Goal: Task Accomplishment & Management: Manage account settings

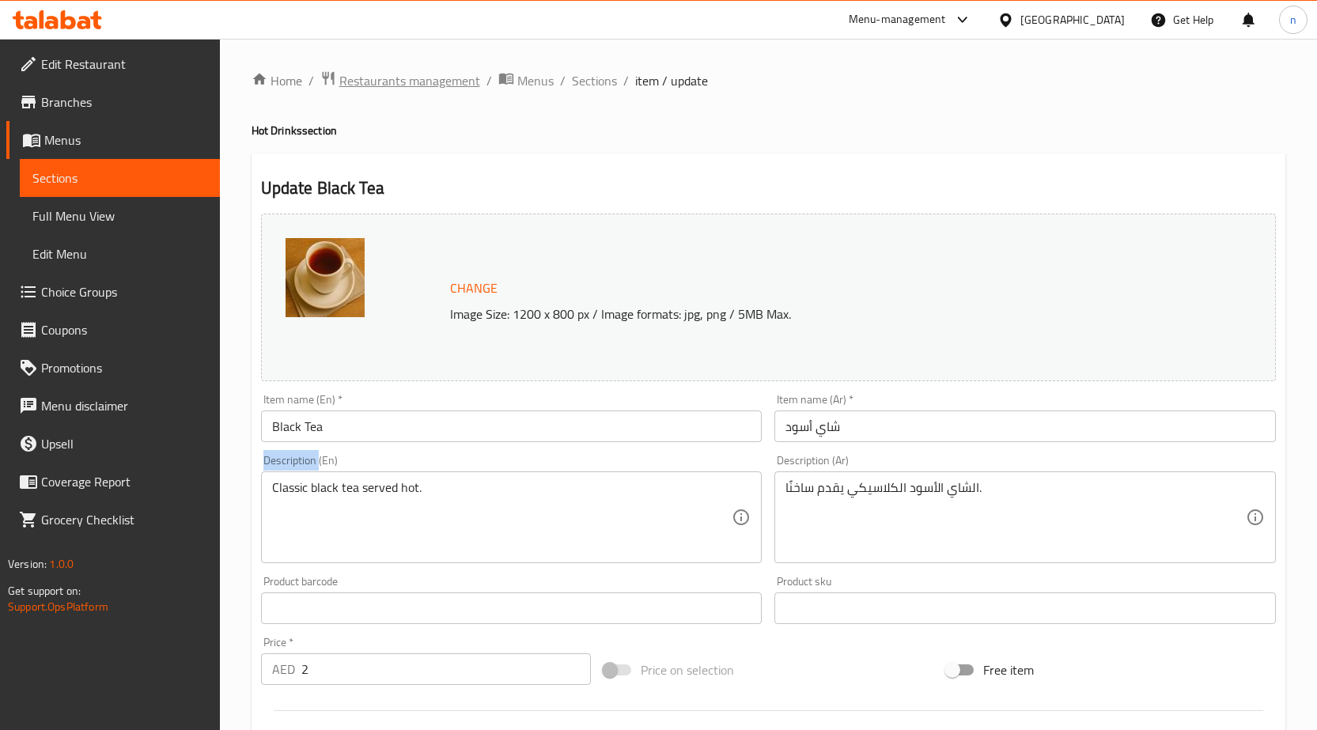
click at [411, 81] on span "Restaurants management" at bounding box center [409, 80] width 141 height 19
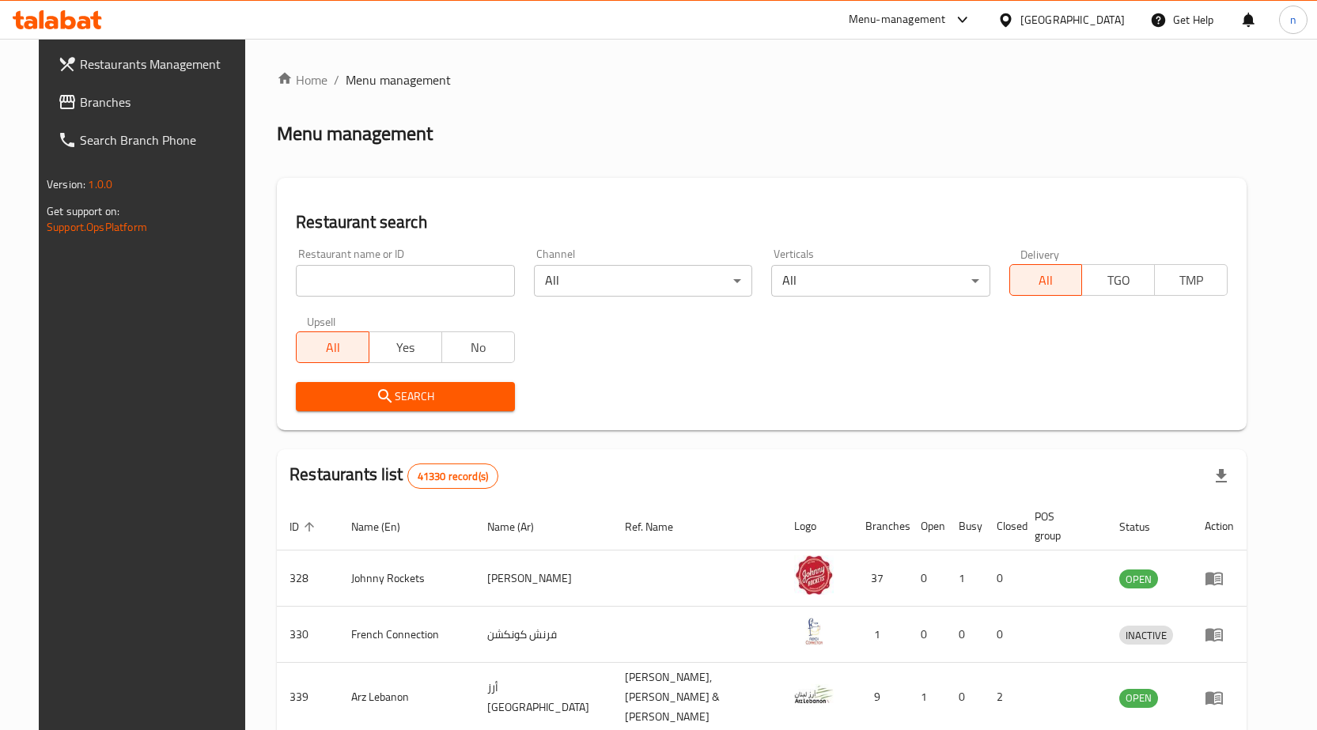
click at [58, 95] on icon at bounding box center [67, 102] width 19 height 19
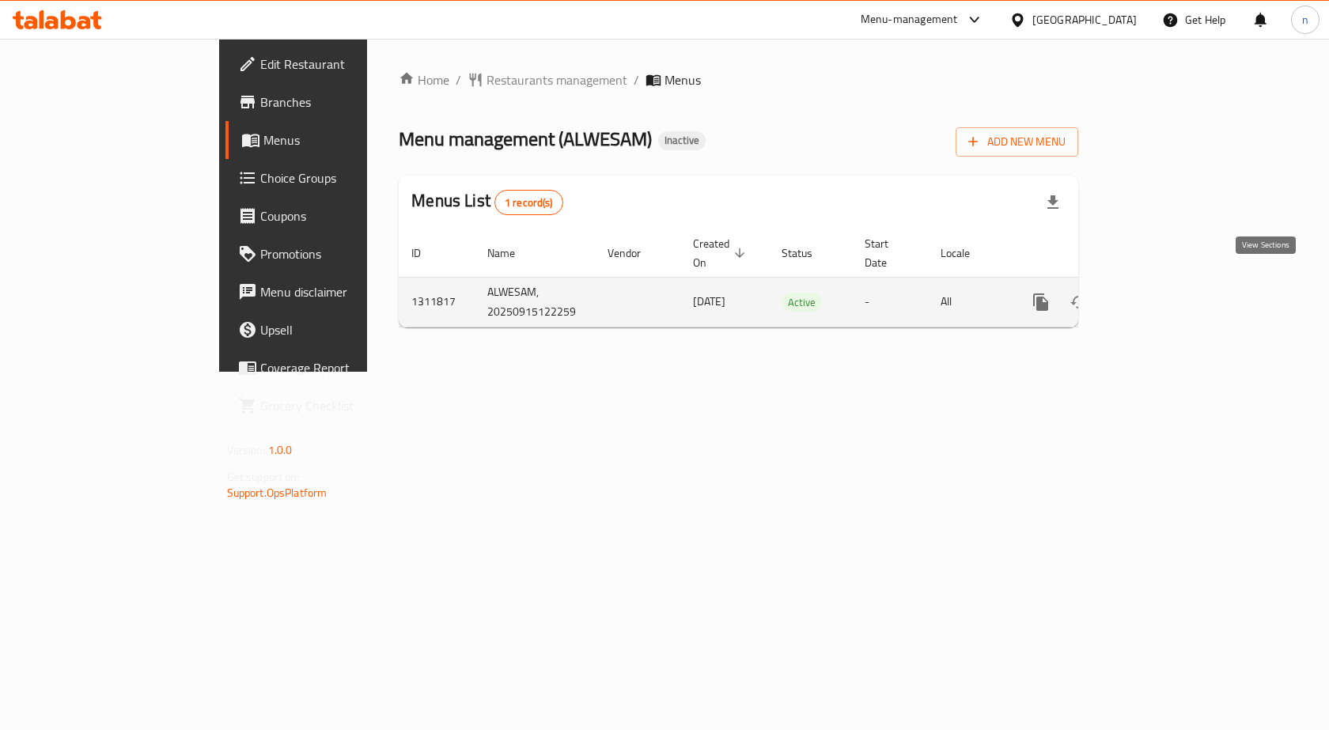
click at [1165, 293] on icon "enhanced table" at bounding box center [1155, 302] width 19 height 19
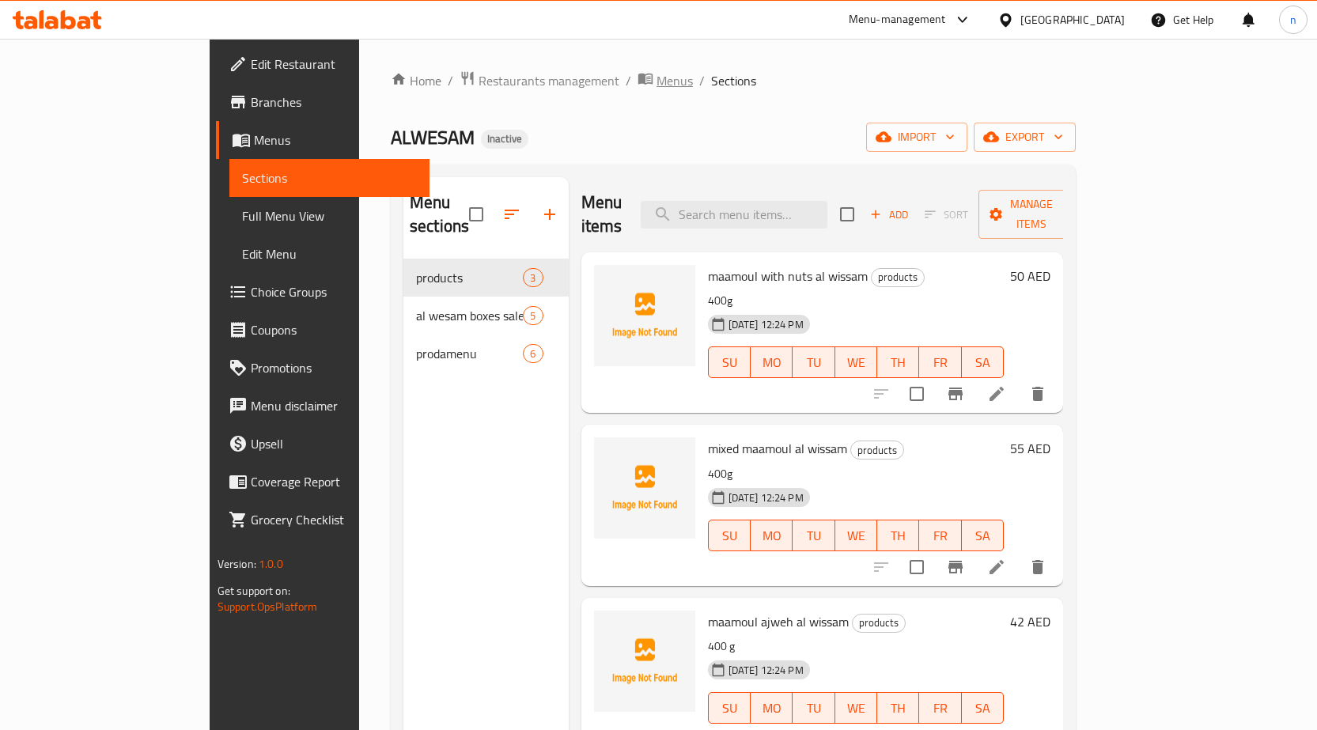
click at [657, 85] on span "Menus" at bounding box center [675, 80] width 36 height 19
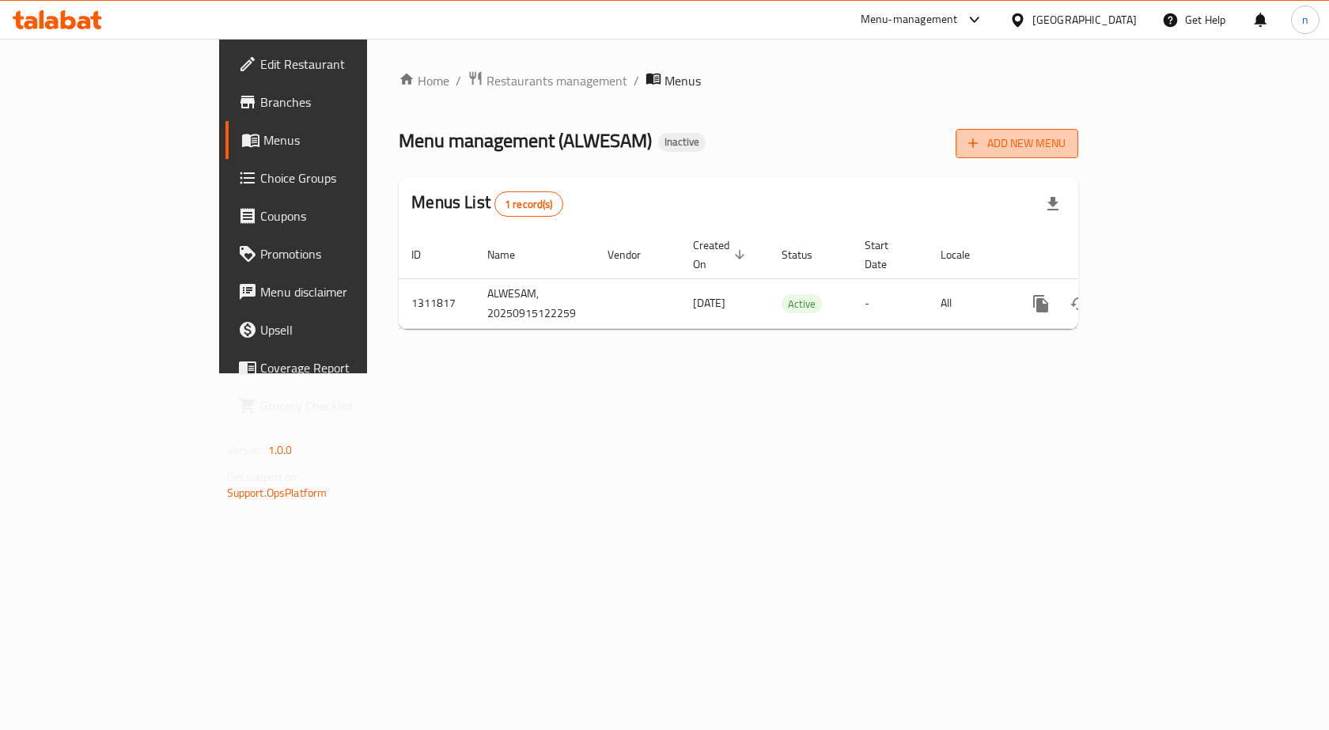
click at [1066, 151] on span "Add New Menu" at bounding box center [1016, 144] width 97 height 20
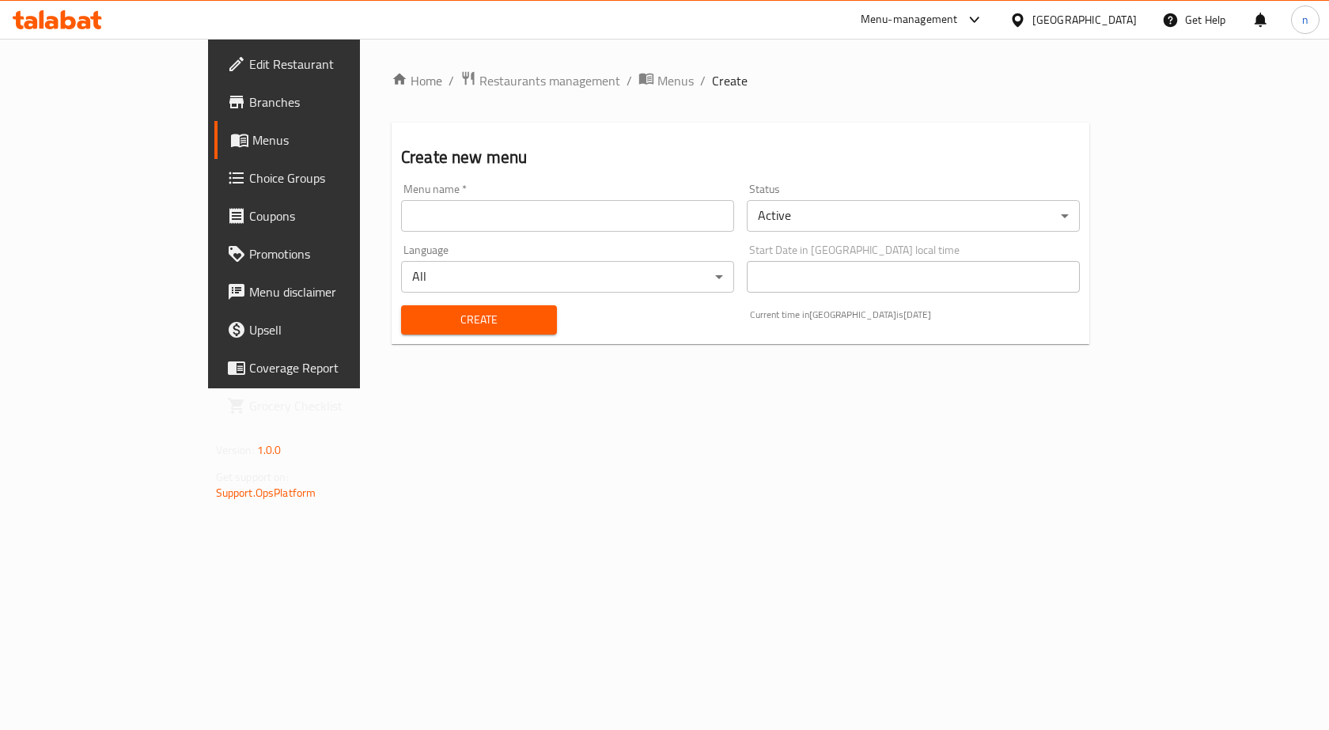
click at [633, 210] on input "text" at bounding box center [567, 216] width 333 height 32
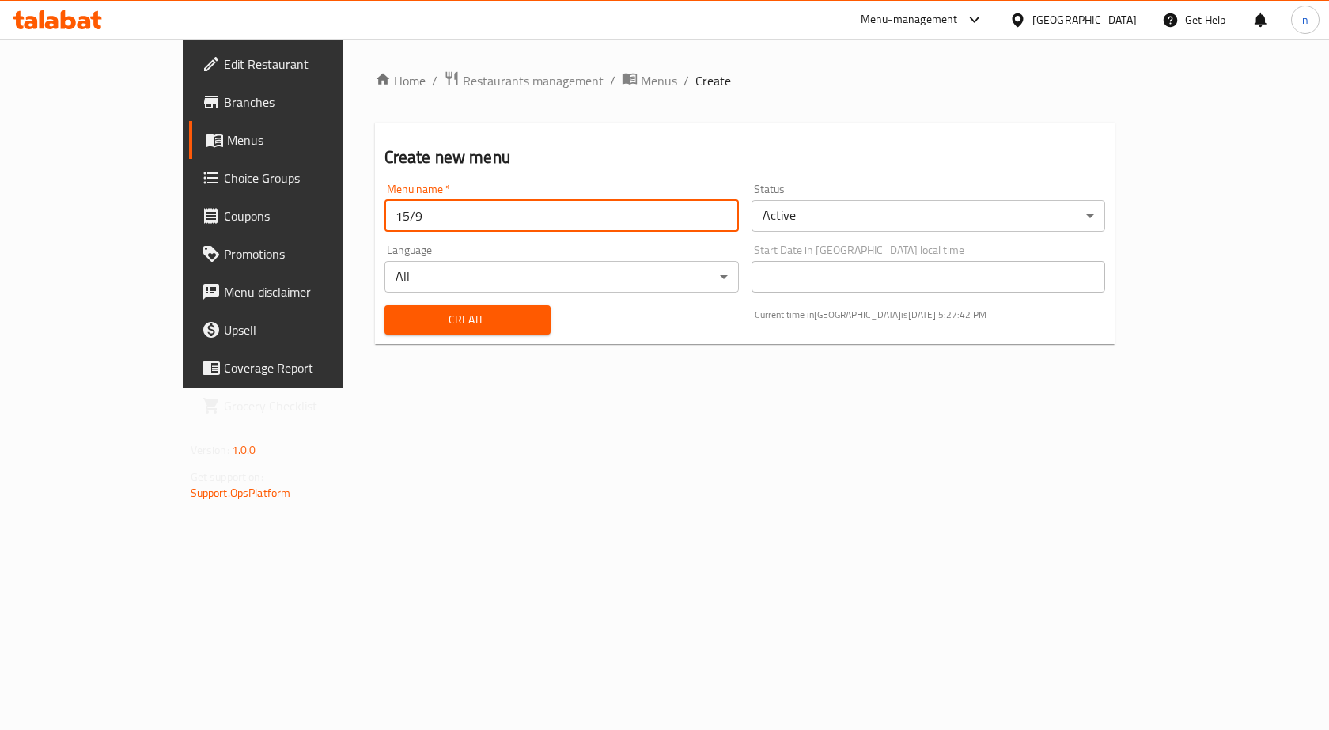
type input "15/9"
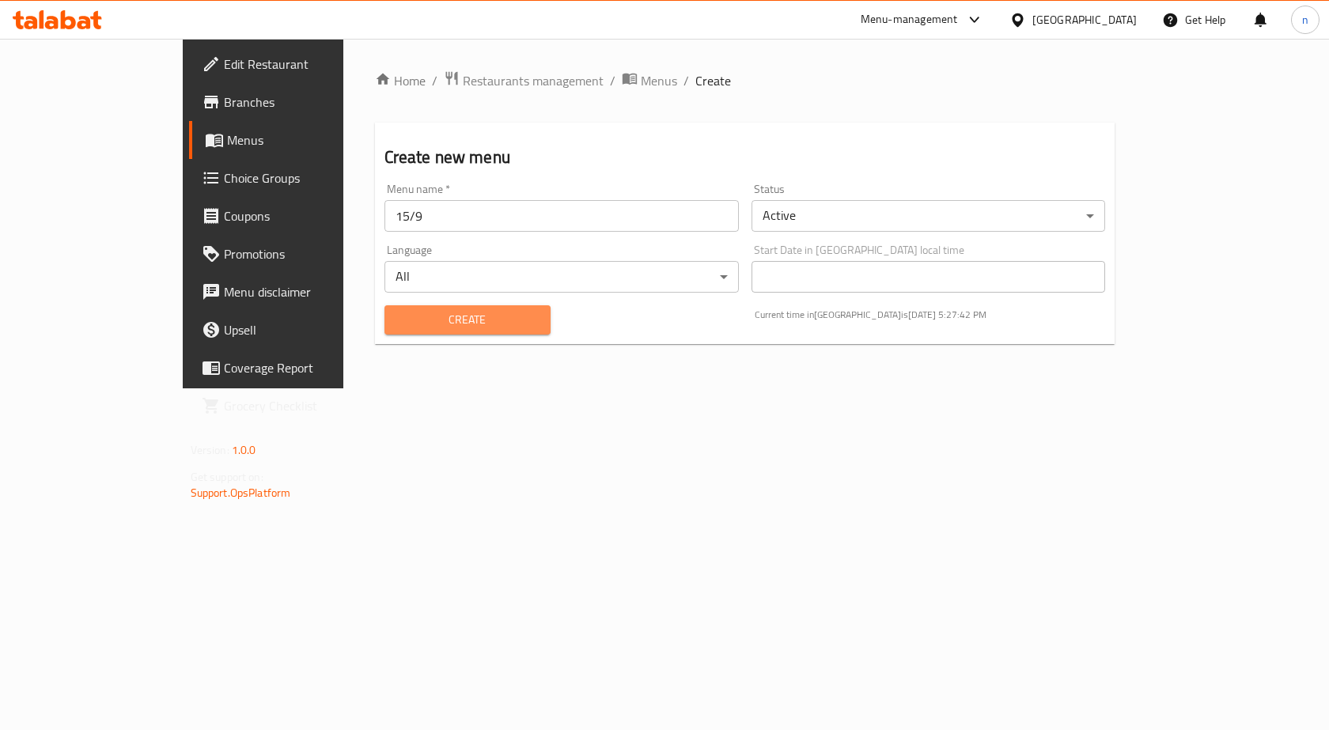
click at [479, 316] on span "Create" at bounding box center [467, 320] width 141 height 20
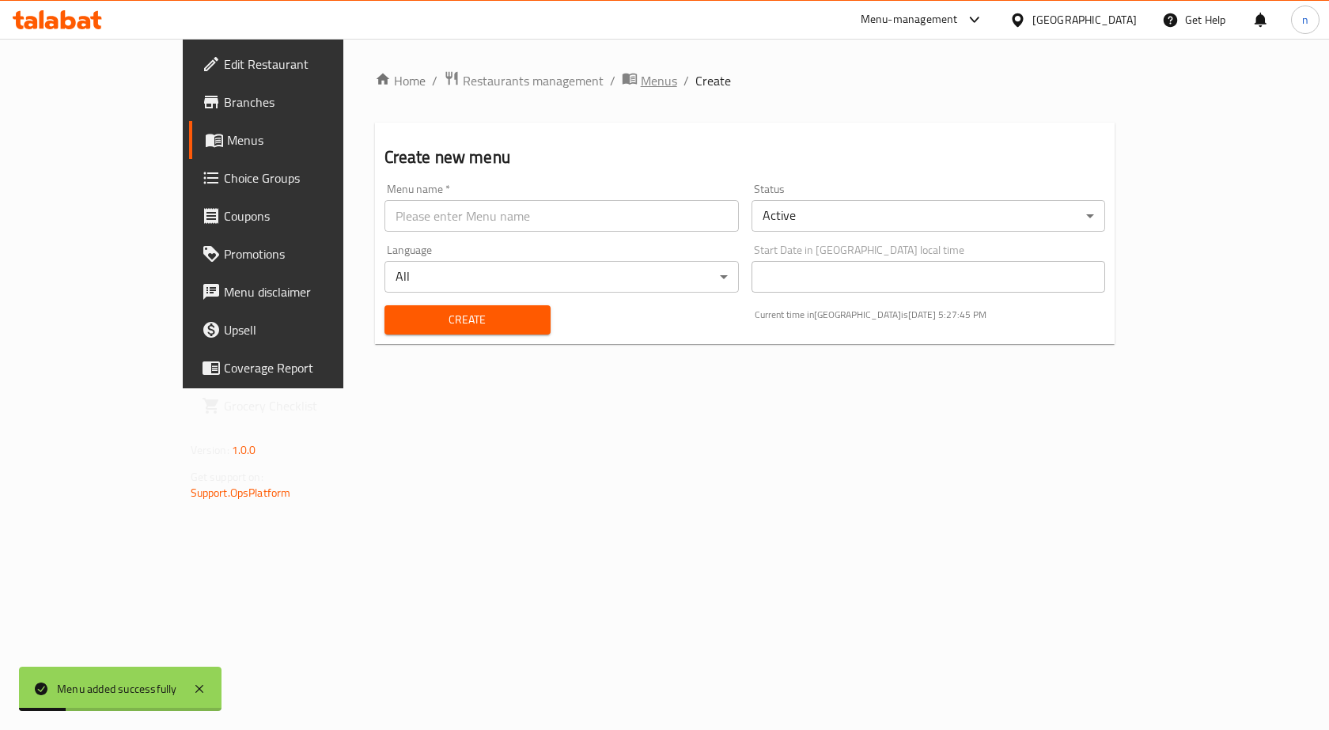
click at [641, 71] on span "Menus" at bounding box center [659, 80] width 36 height 19
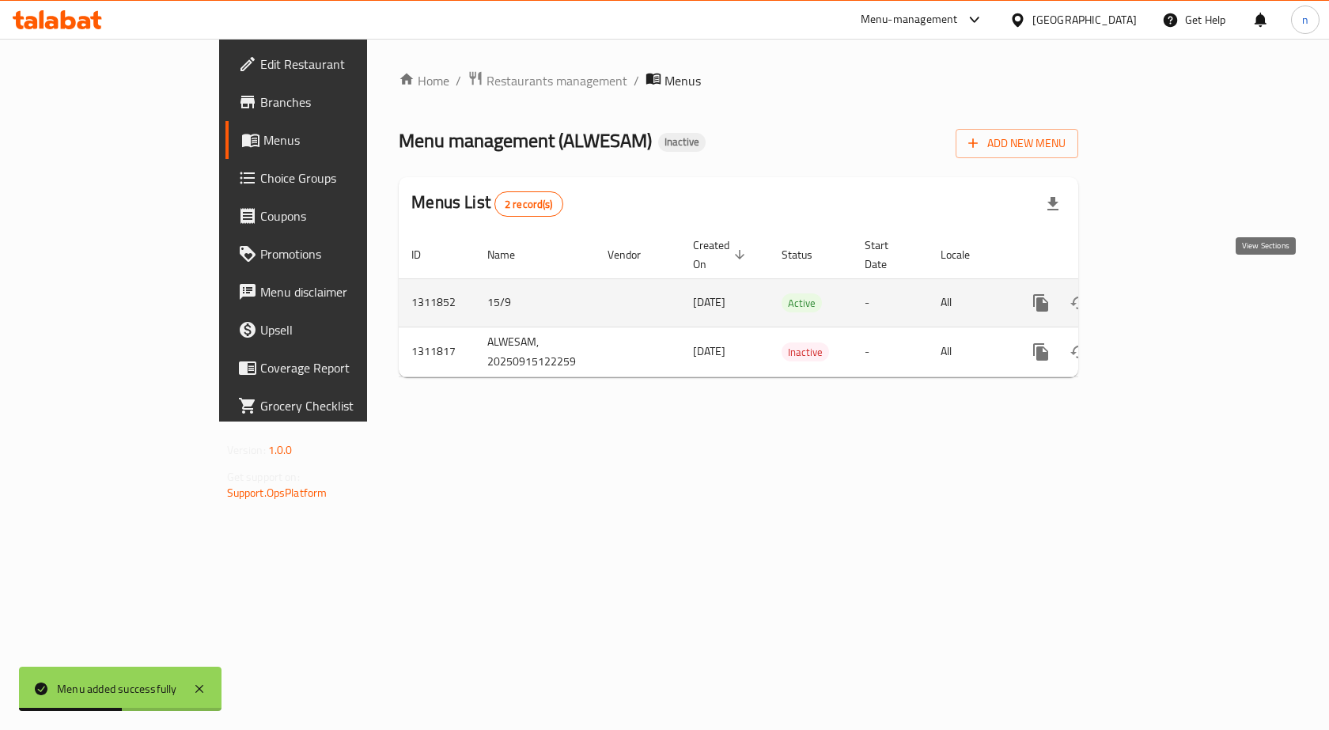
click at [1165, 294] on icon "enhanced table" at bounding box center [1155, 303] width 19 height 19
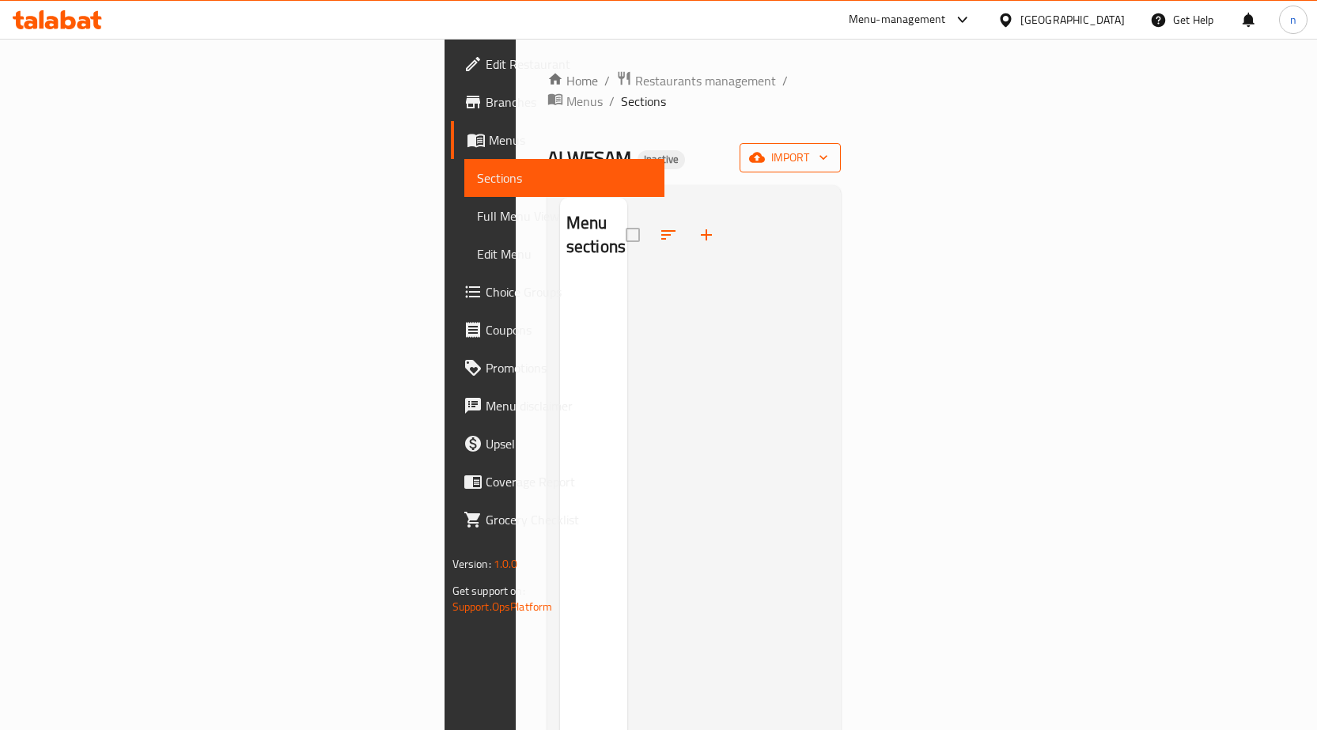
click at [841, 143] on button "import" at bounding box center [790, 157] width 101 height 29
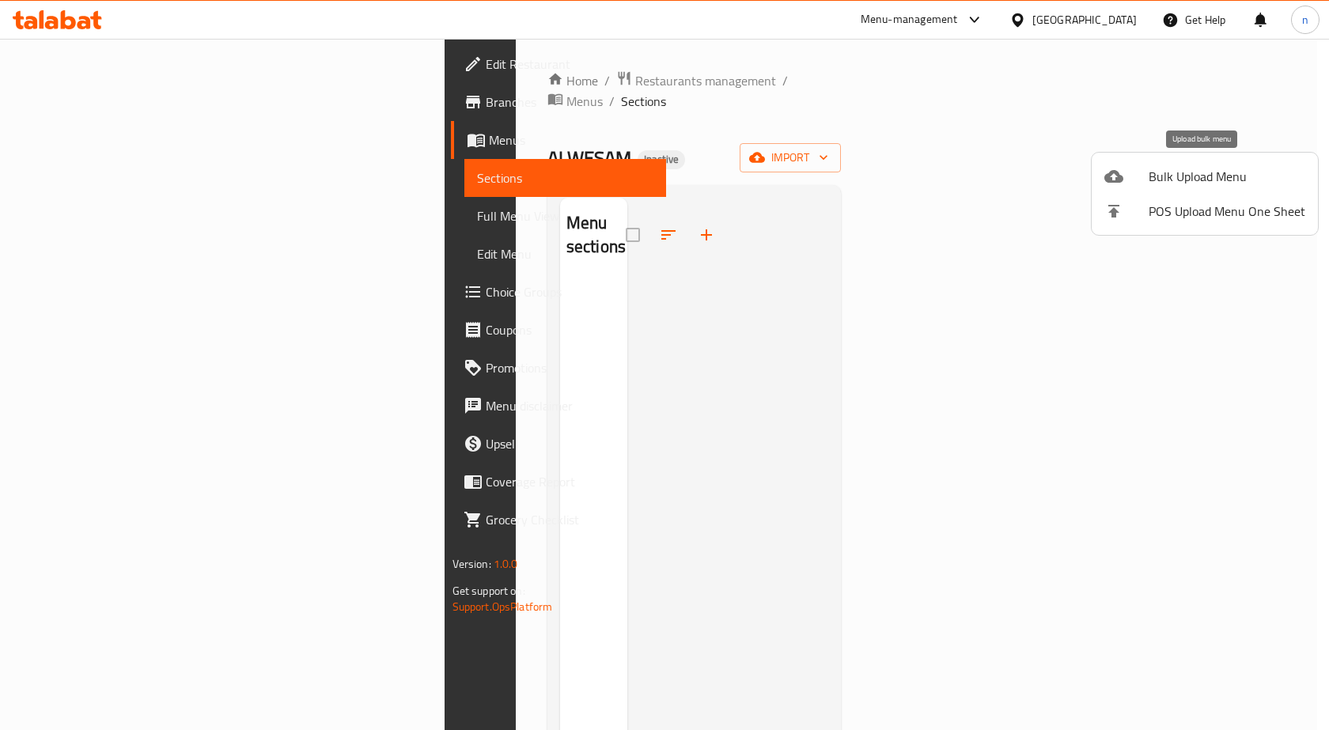
click at [1165, 178] on span "Bulk Upload Menu" at bounding box center [1227, 176] width 157 height 19
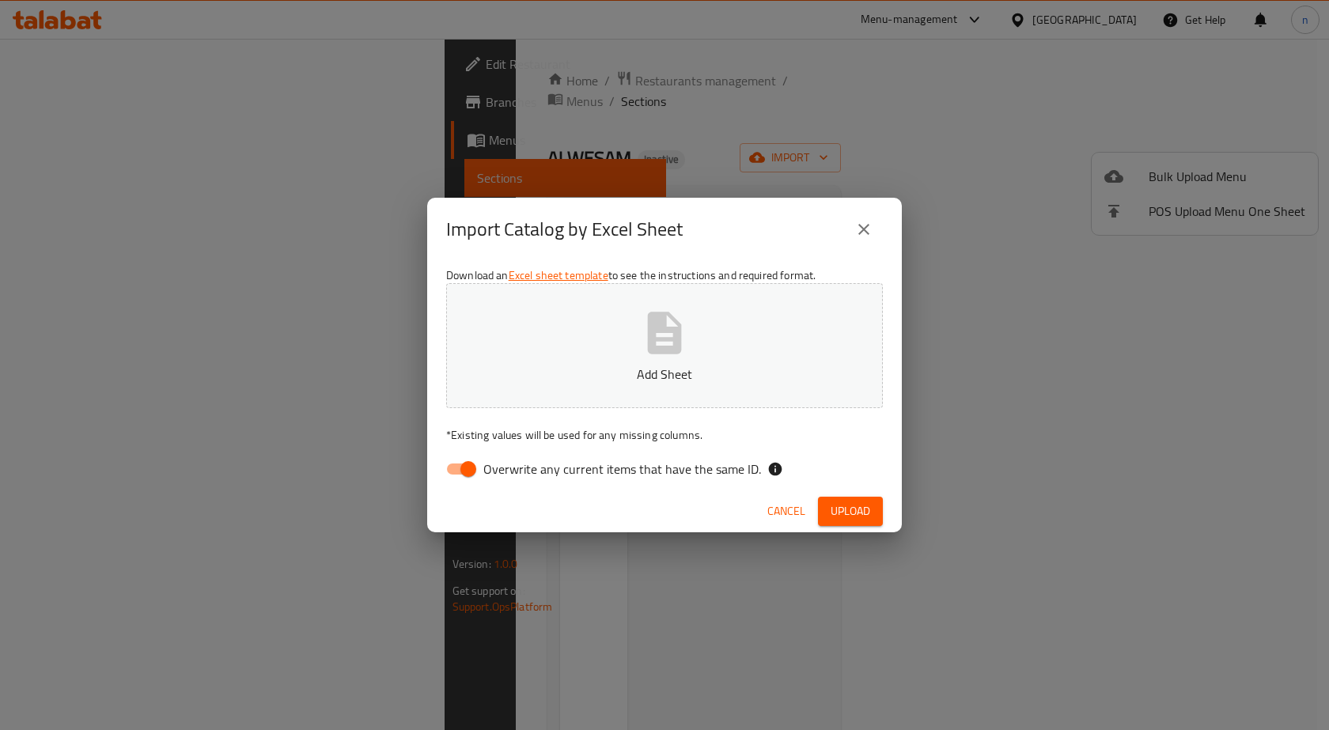
click at [460, 469] on input "Overwrite any current items that have the same ID." at bounding box center [468, 469] width 90 height 30
checkbox input "false"
click at [874, 502] on button "Upload" at bounding box center [850, 511] width 65 height 29
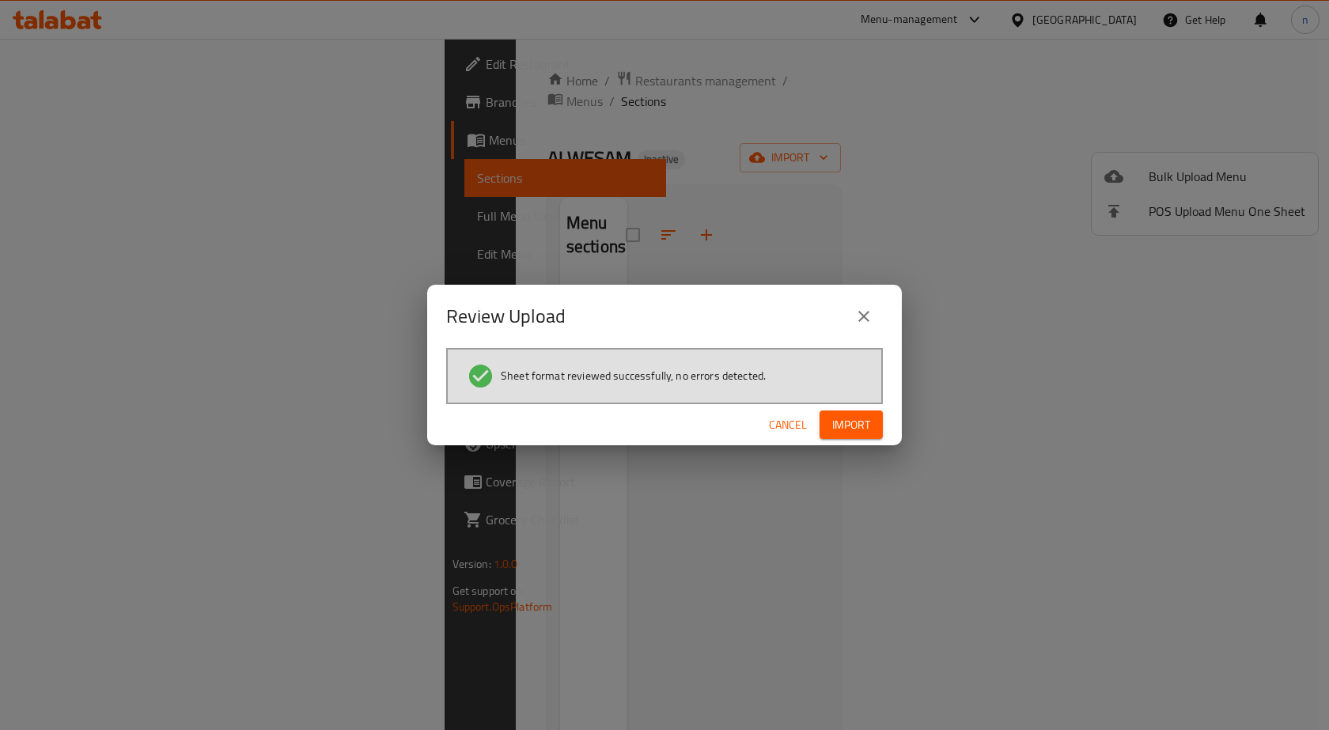
click at [870, 424] on button "Import" at bounding box center [851, 425] width 63 height 29
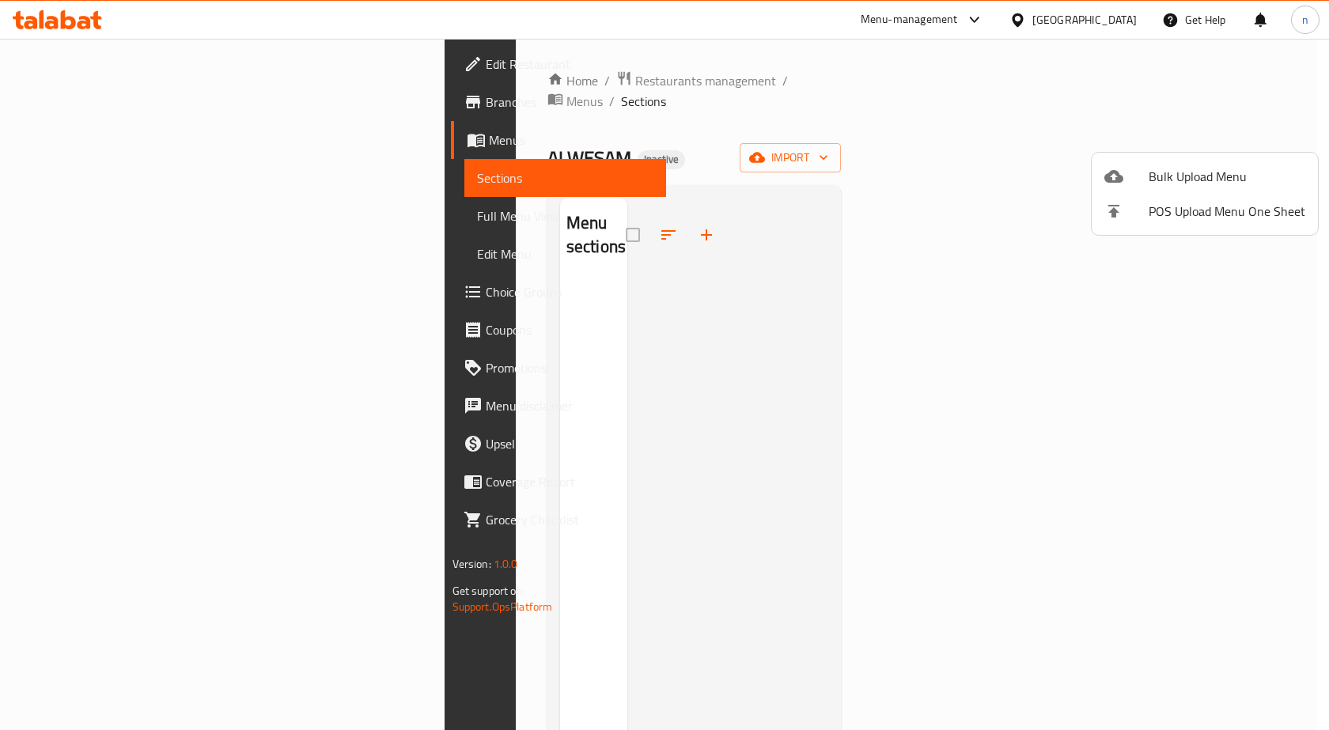
click at [967, 116] on div at bounding box center [664, 365] width 1329 height 730
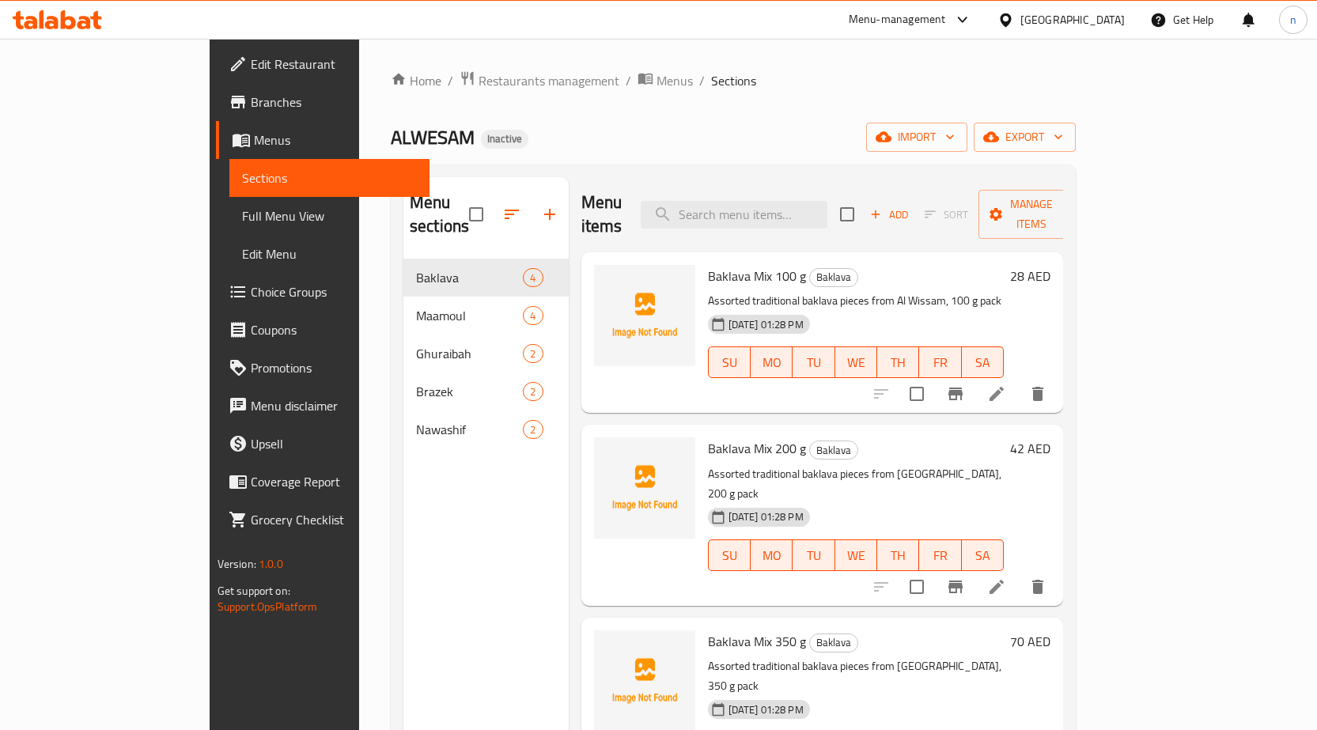
click at [865, 112] on div "Home / Restaurants management / Menus / Sections ALWESAM Inactive import export…" at bounding box center [733, 495] width 685 height 850
click at [767, 142] on div "ALWESAM Inactive import export" at bounding box center [733, 137] width 685 height 29
click at [798, 131] on div "ALWESAM Inactive import export" at bounding box center [733, 137] width 685 height 29
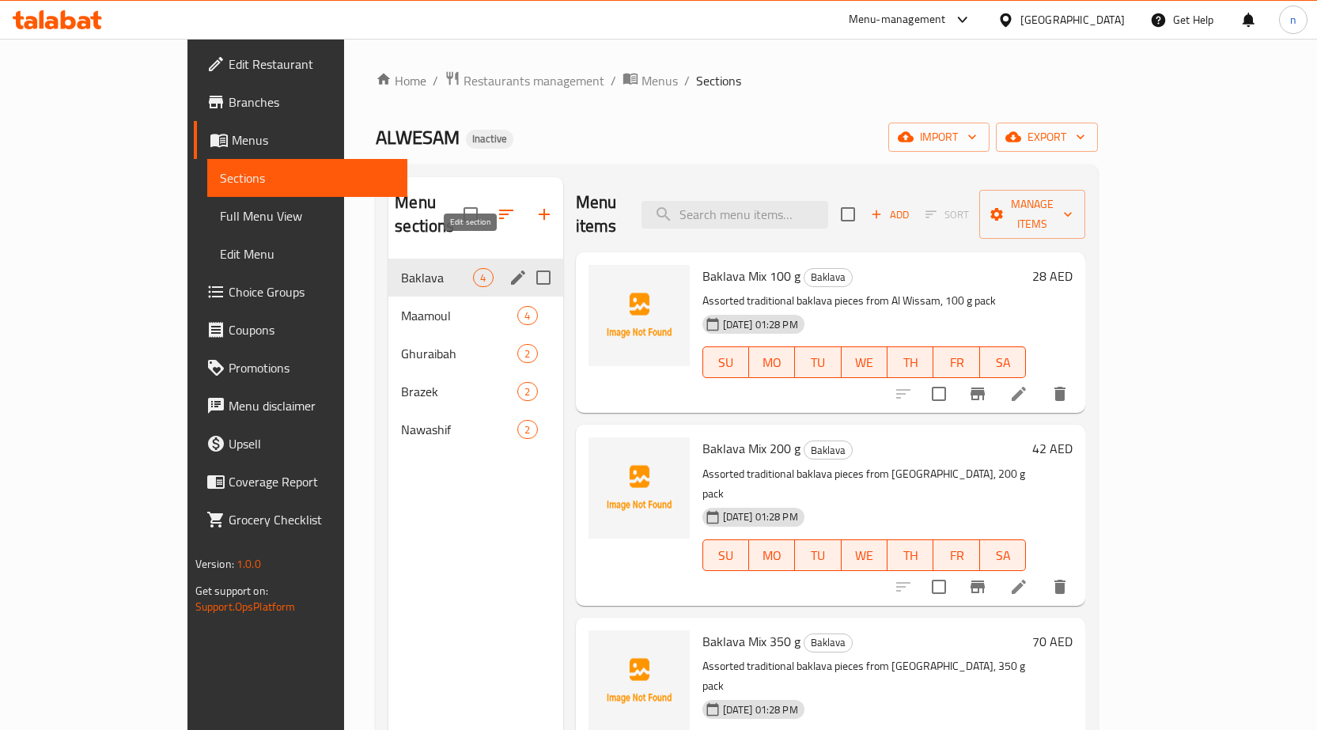
click at [509, 268] on icon "edit" at bounding box center [518, 277] width 19 height 19
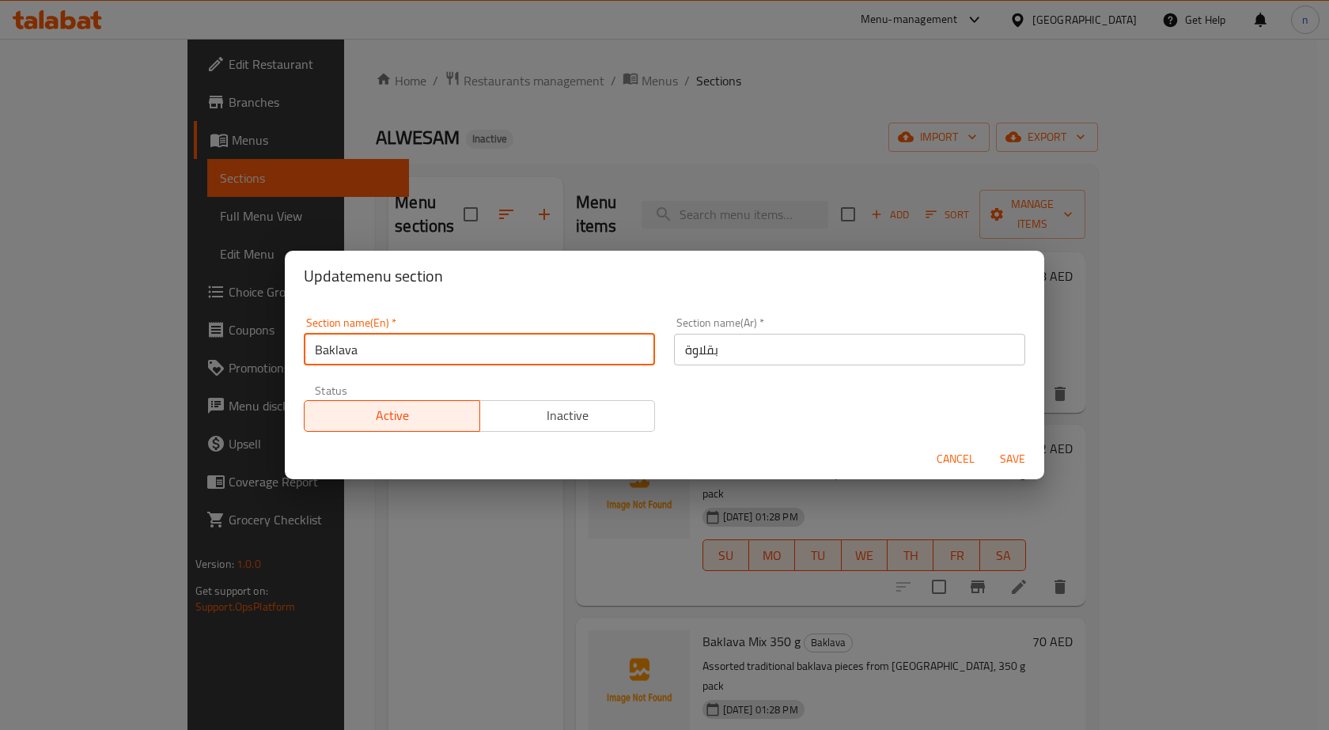
click at [407, 360] on input "Baklava" at bounding box center [479, 350] width 351 height 32
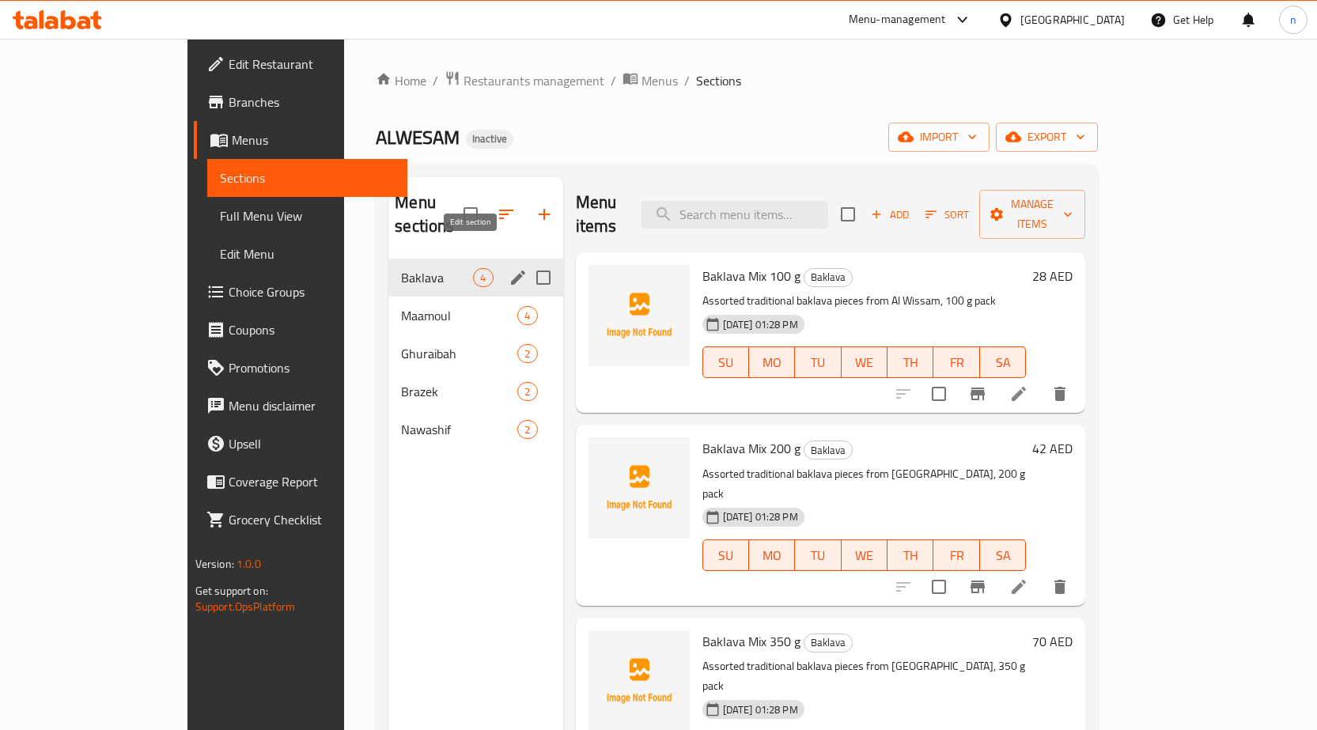
click at [511, 271] on icon "edit" at bounding box center [518, 278] width 14 height 14
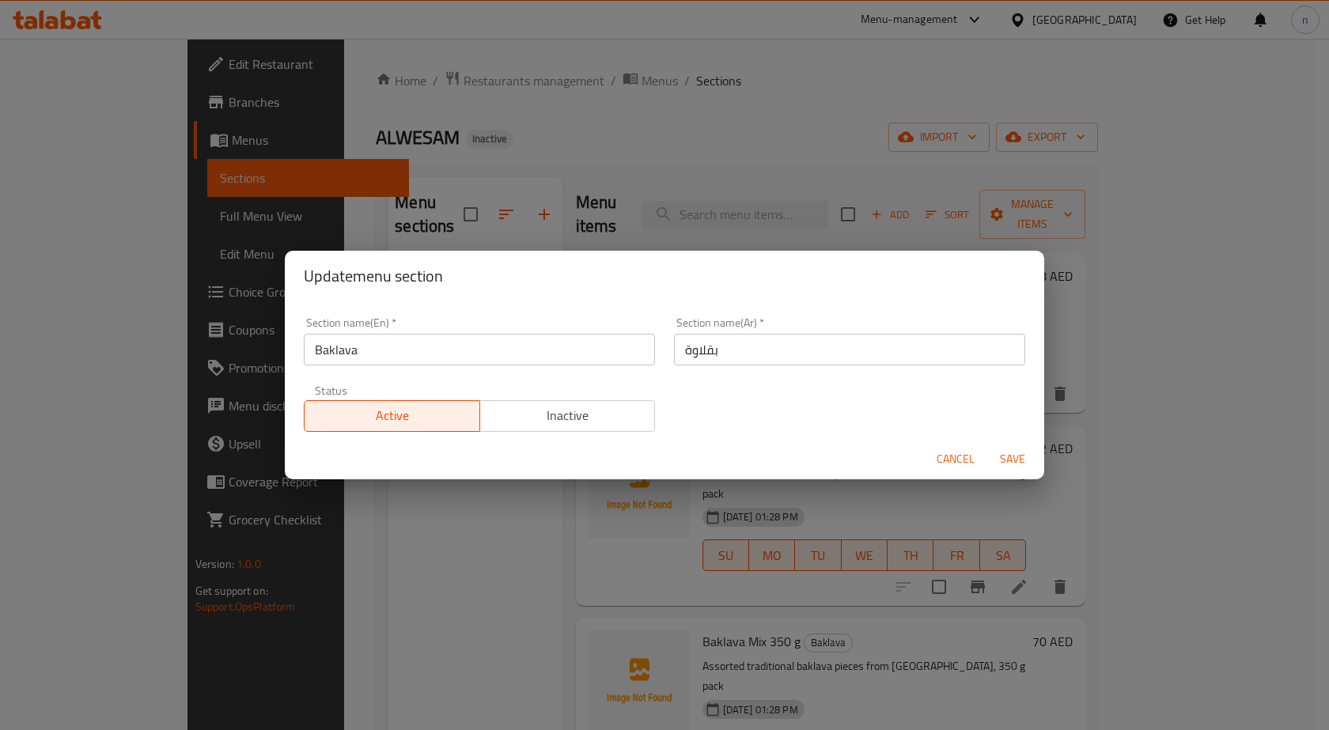
click at [339, 353] on input "Baklava" at bounding box center [479, 350] width 351 height 32
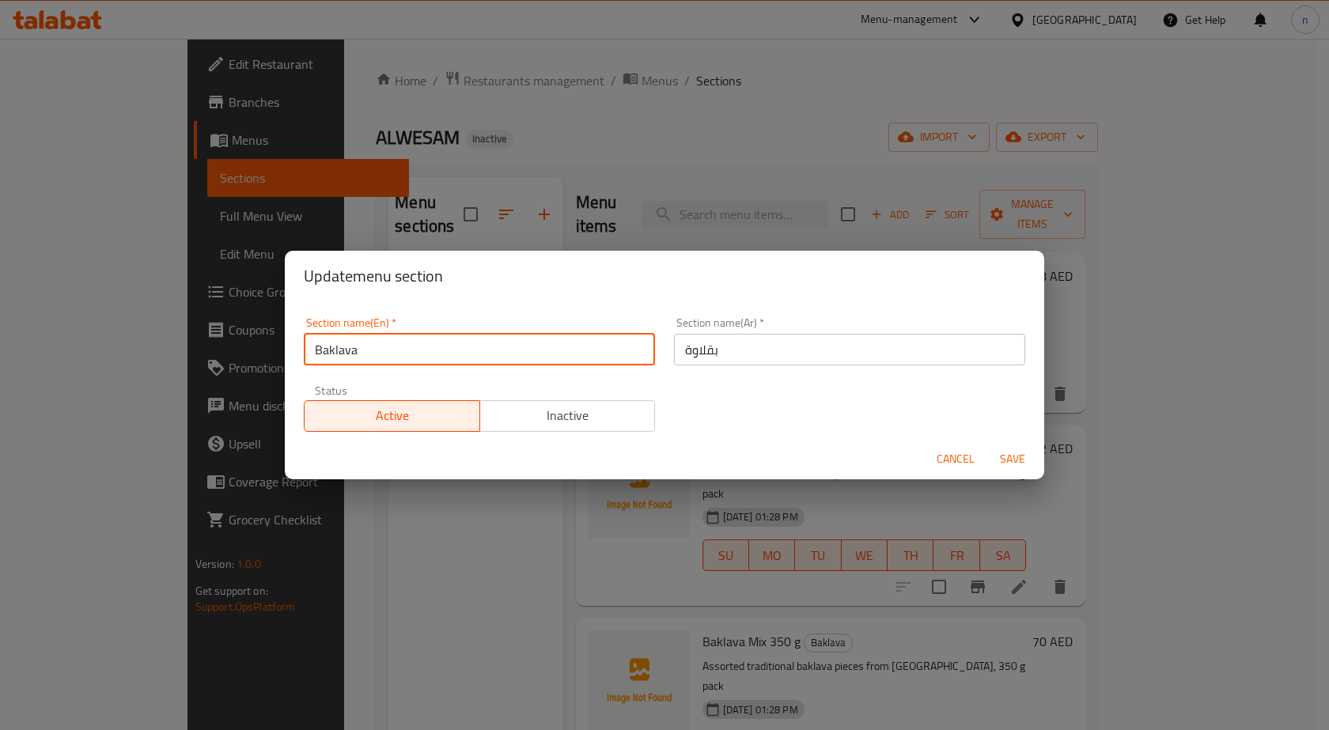
click at [339, 353] on input "Baklava" at bounding box center [479, 350] width 351 height 32
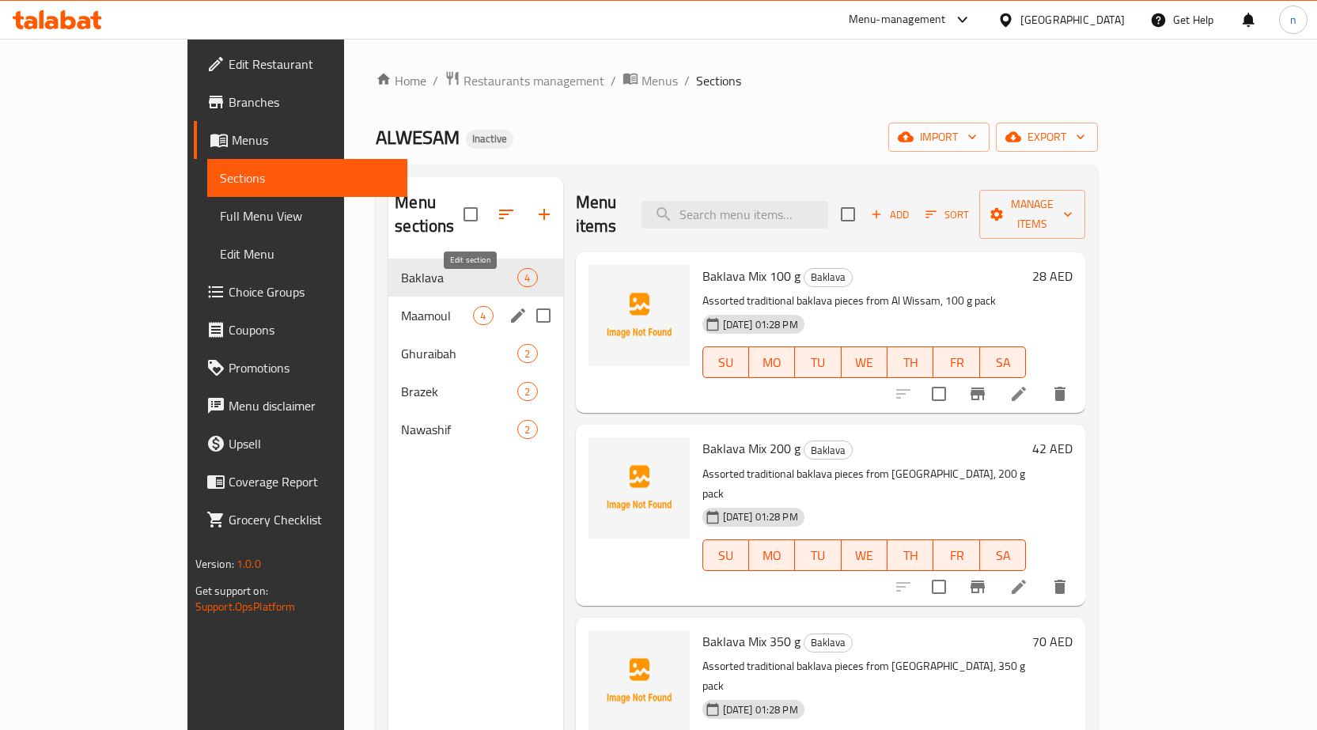
click at [509, 306] on icon "edit" at bounding box center [518, 315] width 19 height 19
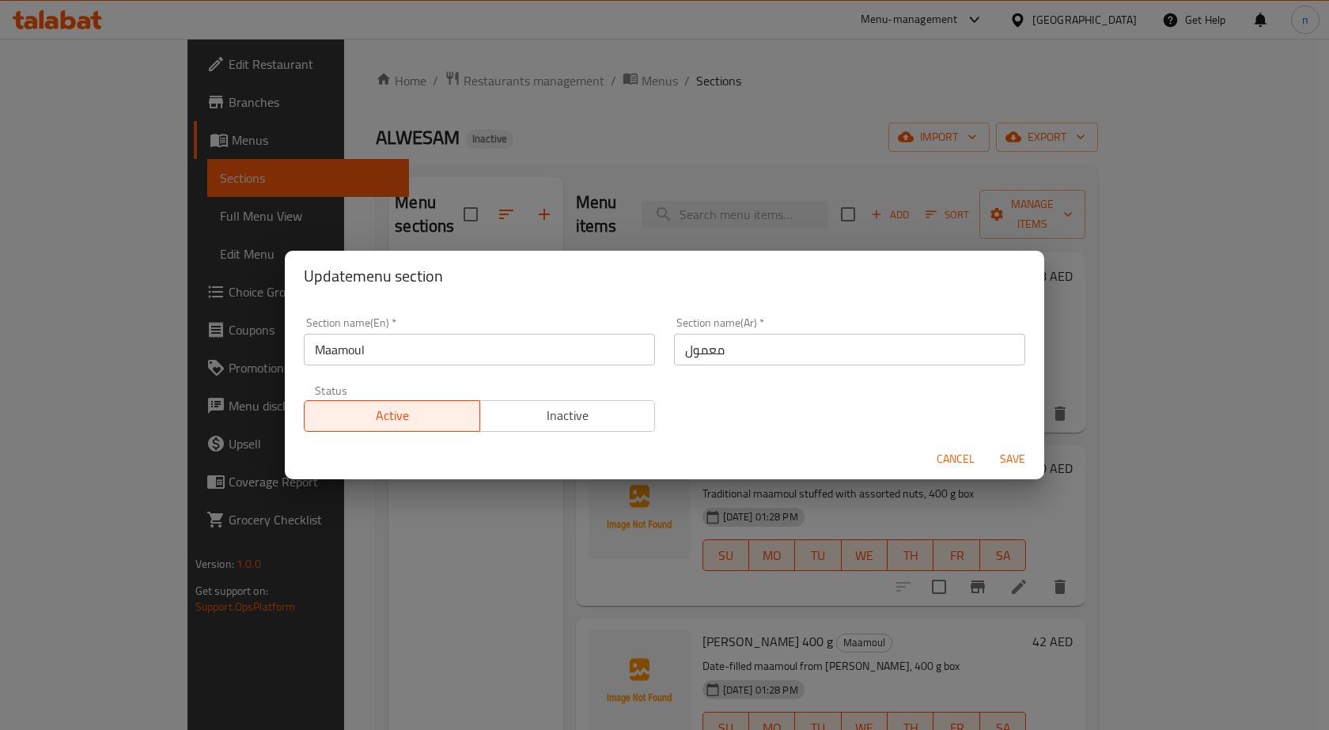
click at [345, 355] on input "Maamoul" at bounding box center [479, 350] width 351 height 32
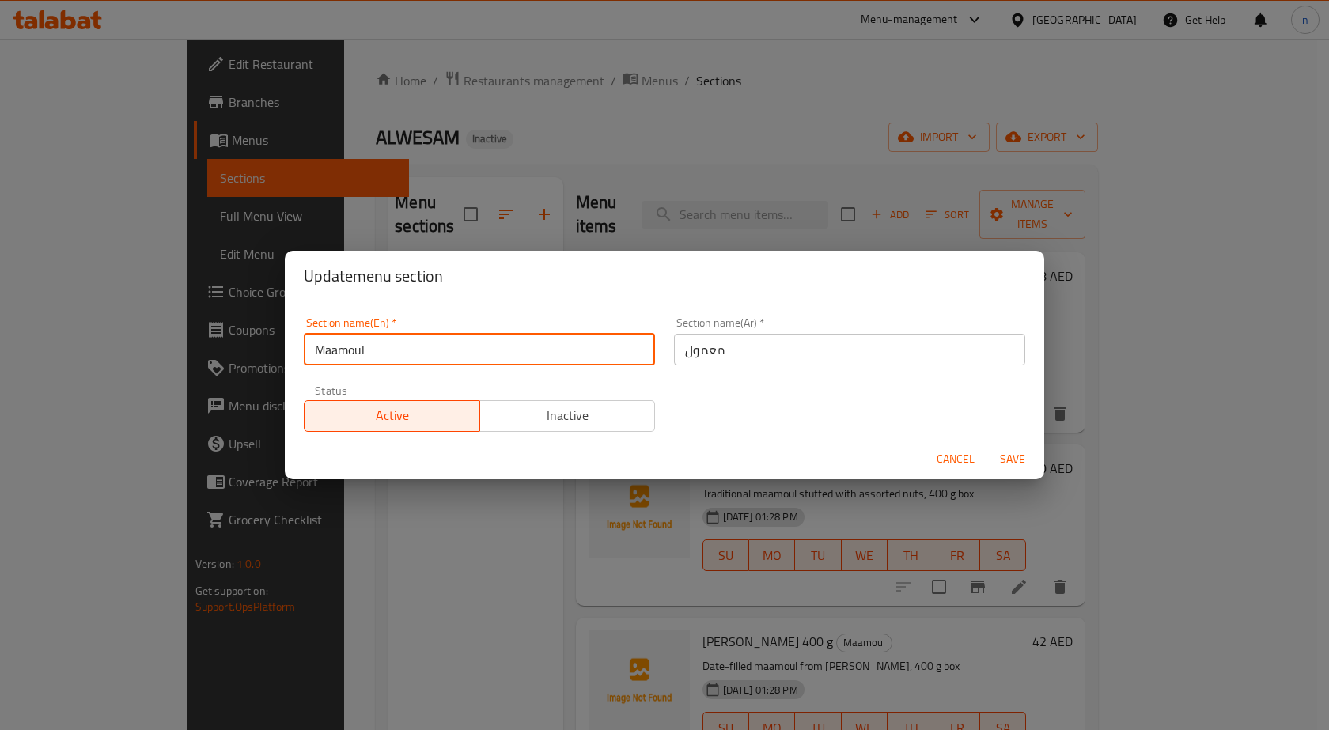
click at [344, 355] on input "Maamoul" at bounding box center [479, 350] width 351 height 32
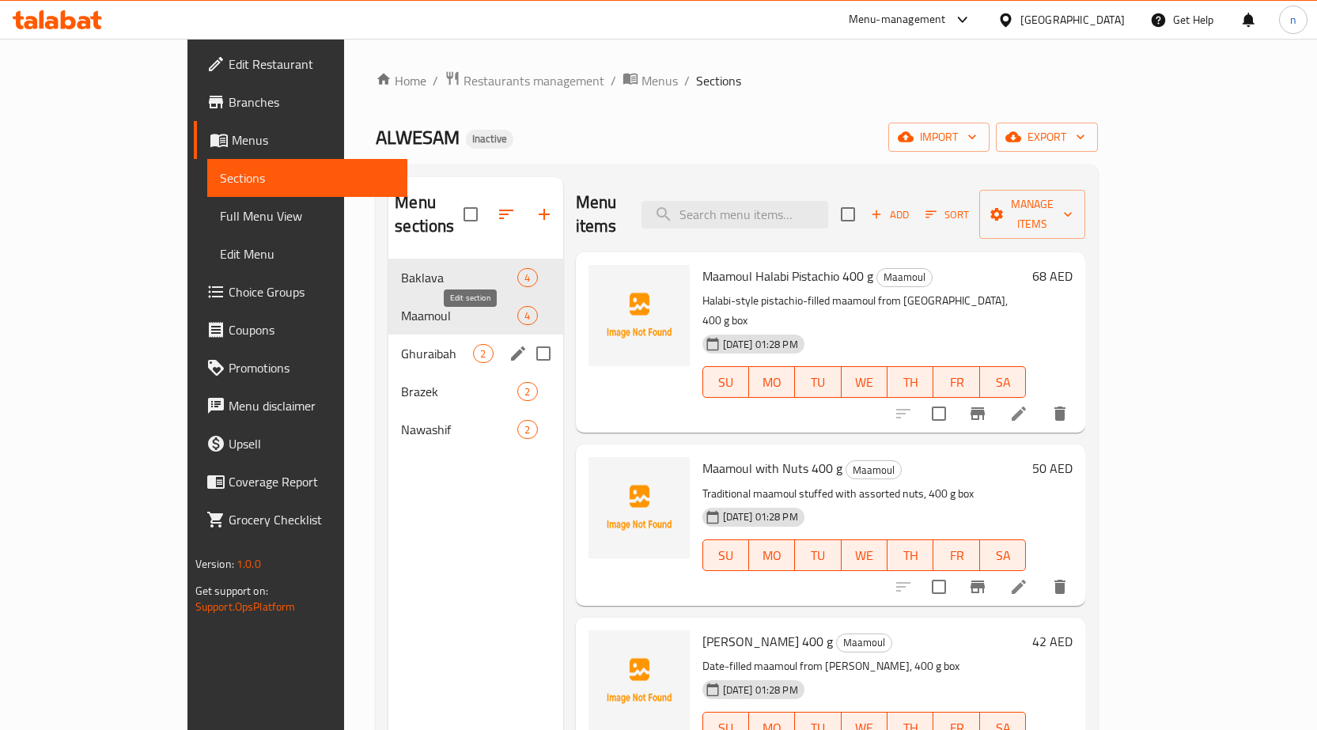
click at [509, 344] on icon "edit" at bounding box center [518, 353] width 19 height 19
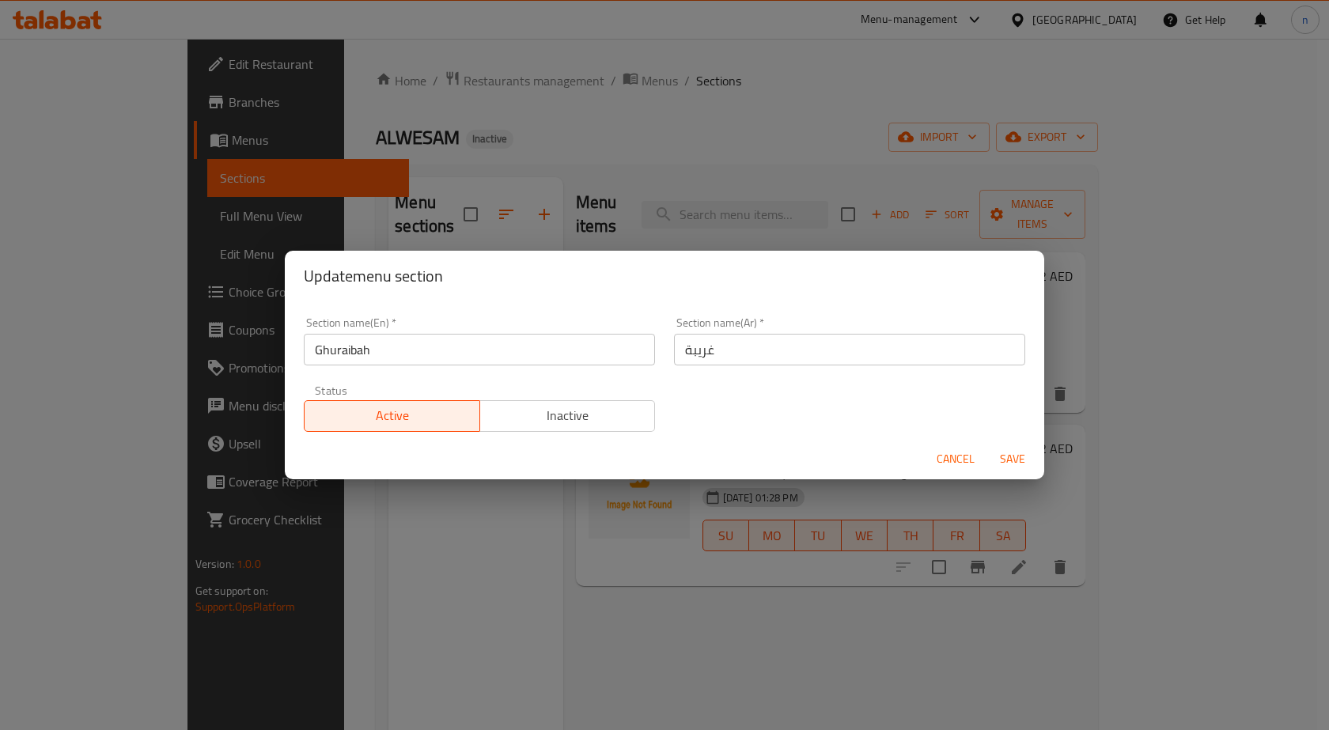
click at [362, 349] on input "Ghuraibah" at bounding box center [479, 350] width 351 height 32
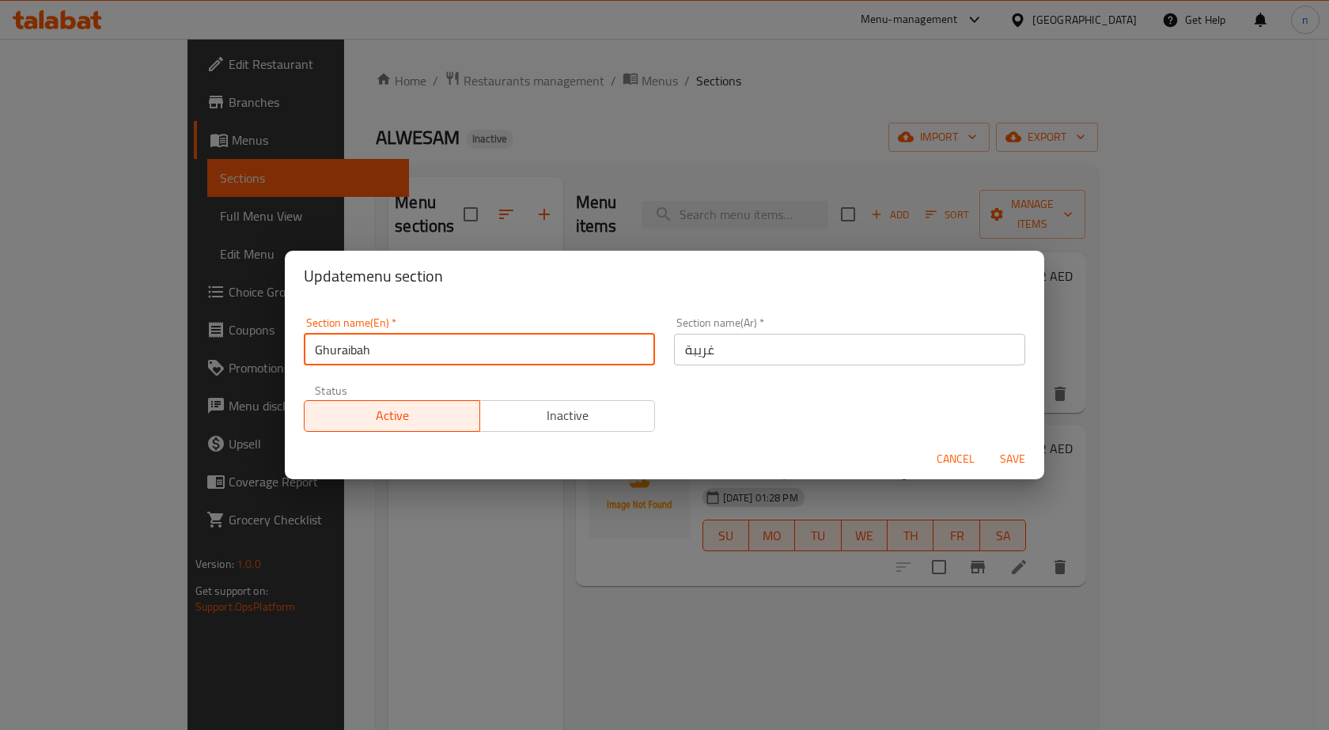
click at [362, 349] on input "Ghuraibah" at bounding box center [479, 350] width 351 height 32
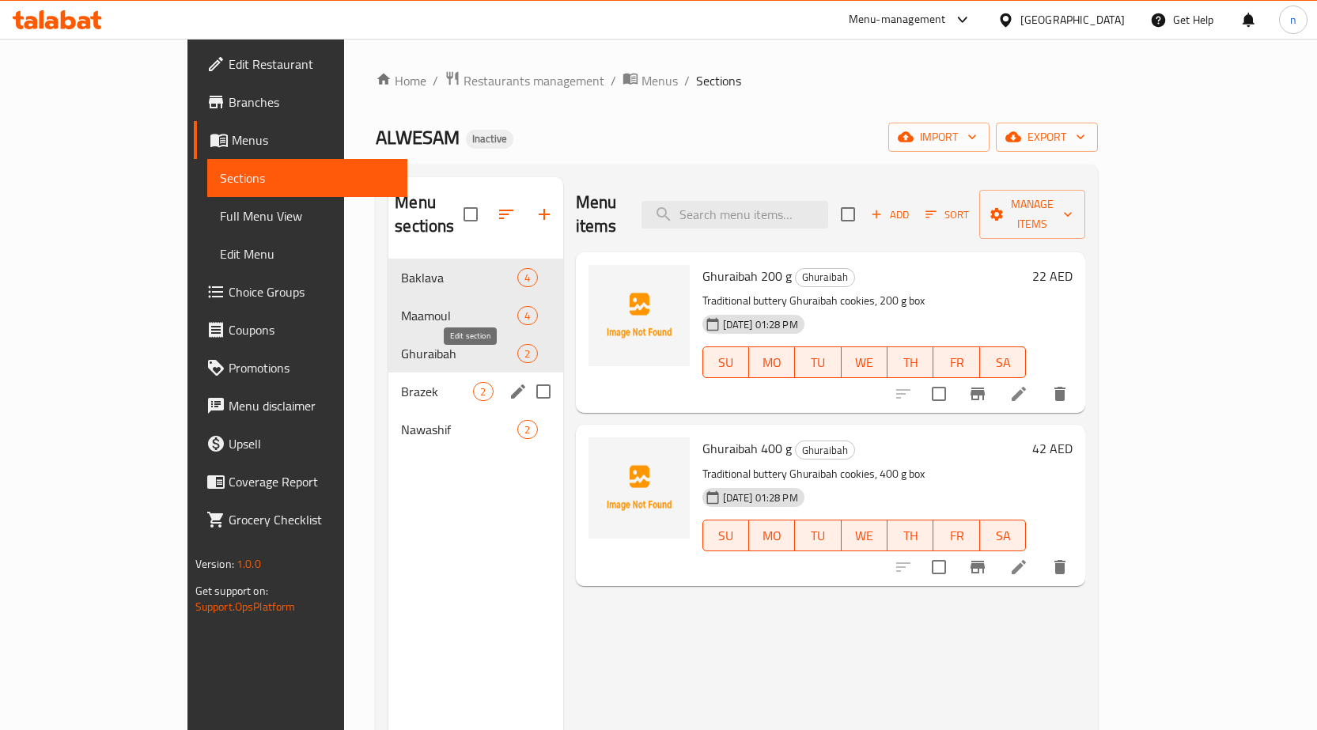
click at [509, 382] on icon "edit" at bounding box center [518, 391] width 19 height 19
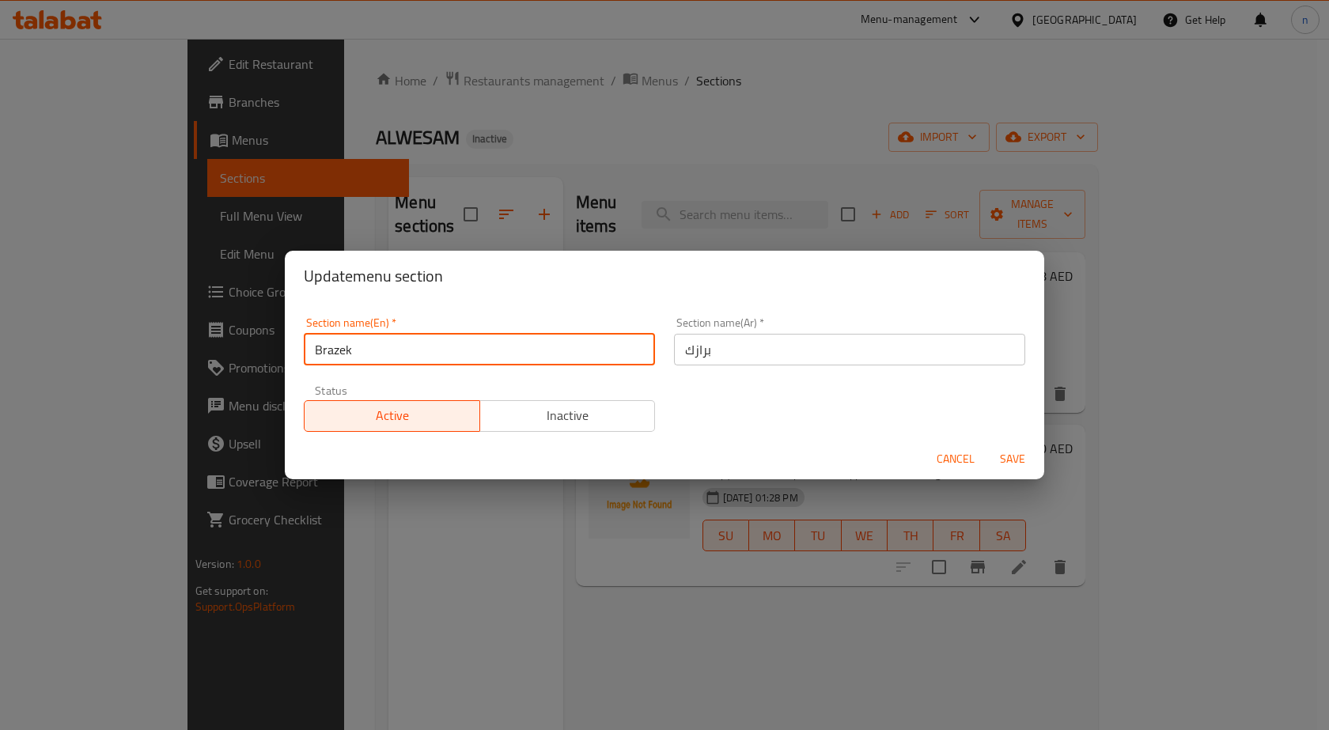
click at [344, 349] on input "Brazek" at bounding box center [479, 350] width 351 height 32
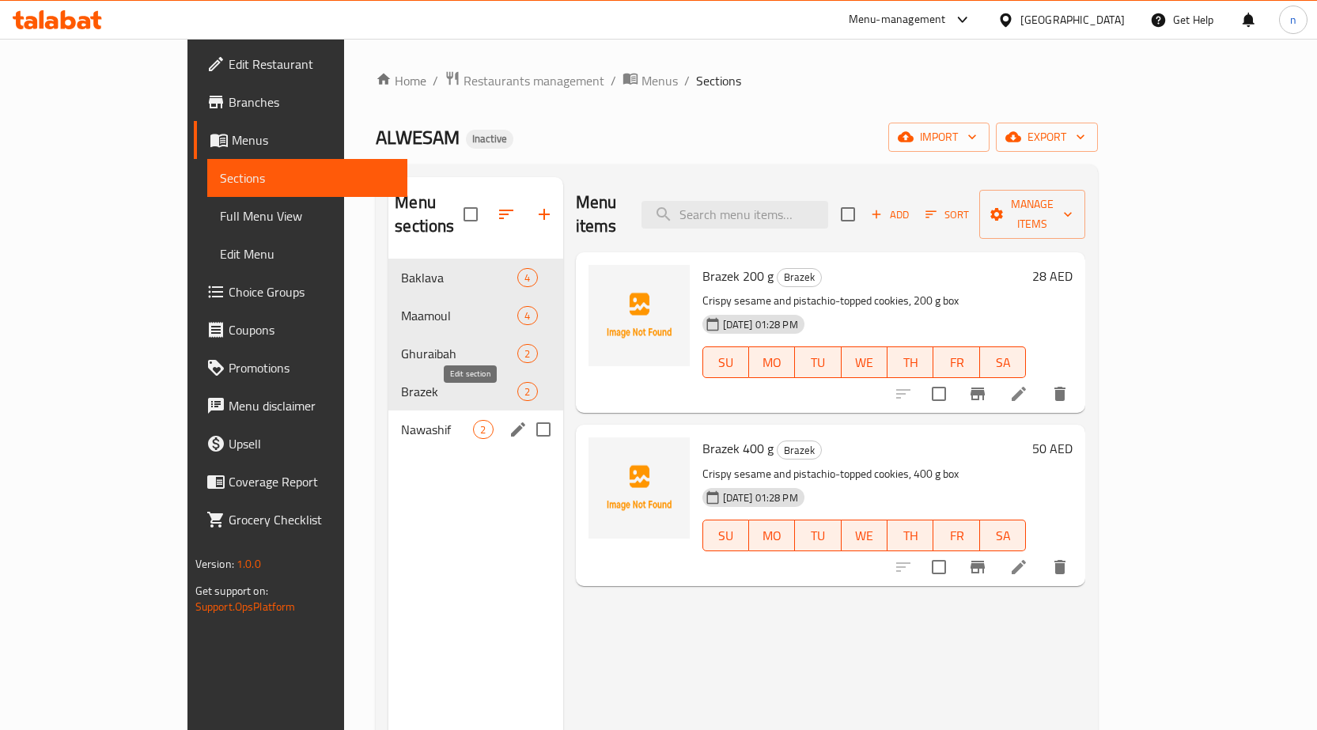
click at [506, 418] on button "edit" at bounding box center [518, 430] width 24 height 24
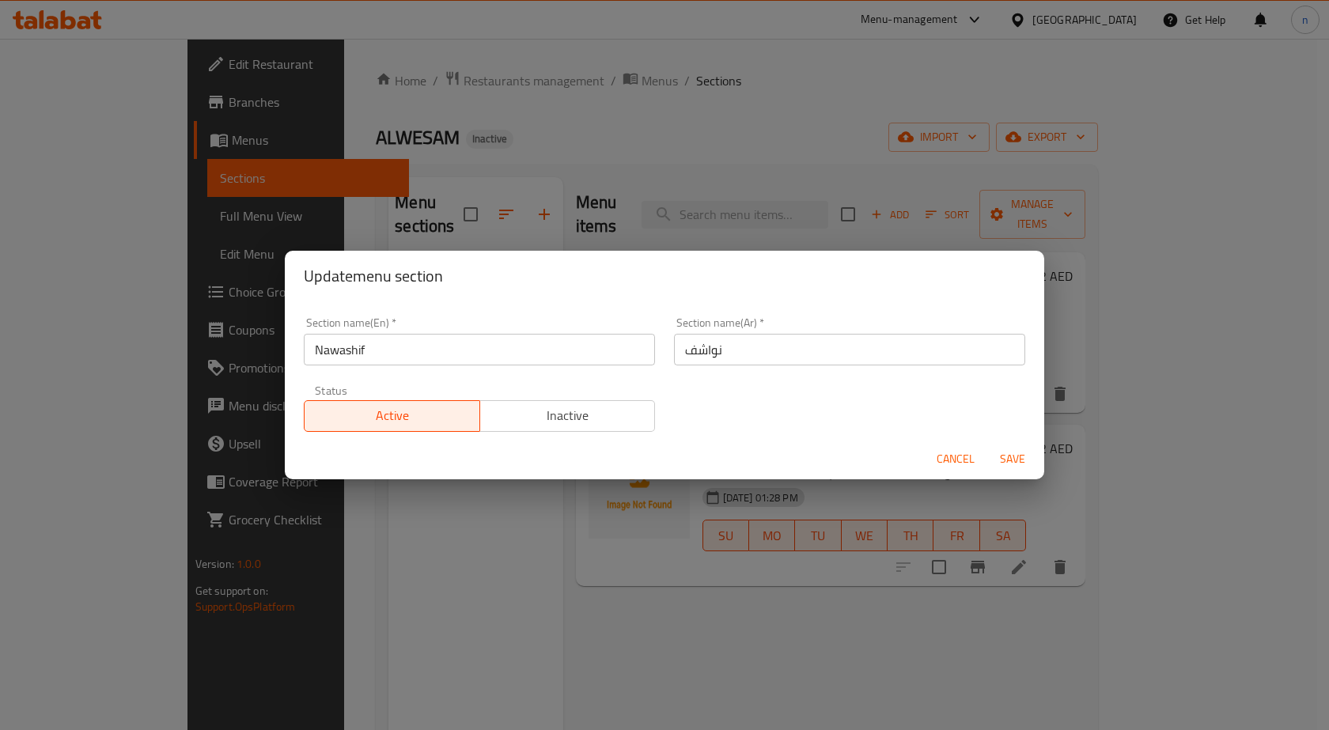
click at [354, 364] on input "Nawashif" at bounding box center [479, 350] width 351 height 32
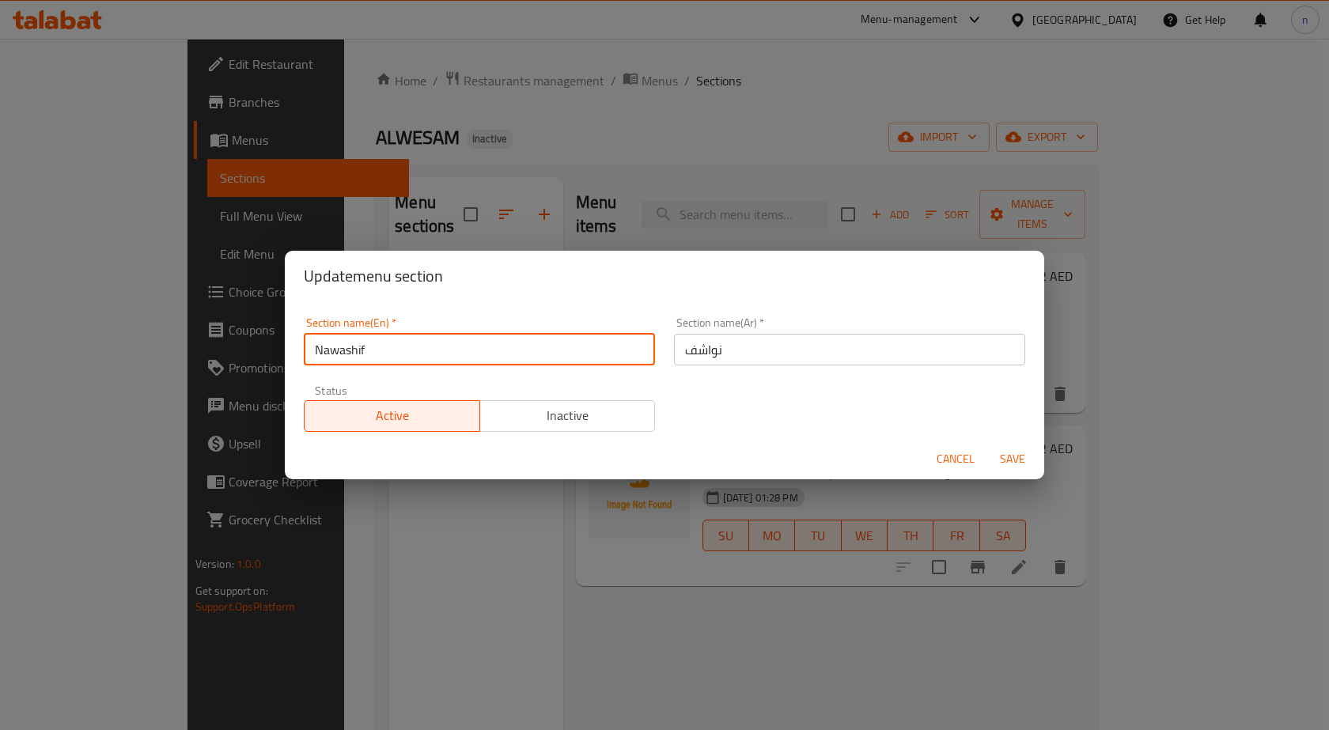
click at [354, 364] on input "Nawashif" at bounding box center [479, 350] width 351 height 32
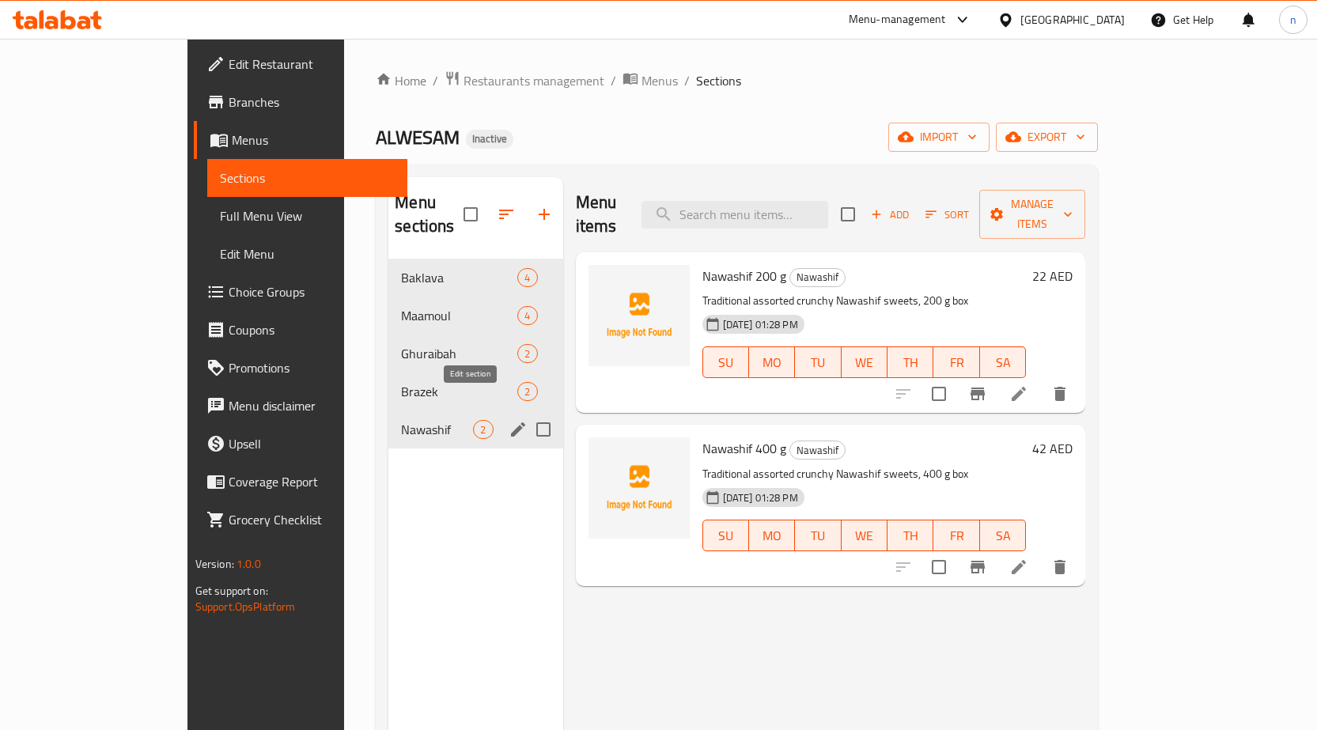
click at [509, 420] on icon "edit" at bounding box center [518, 429] width 19 height 19
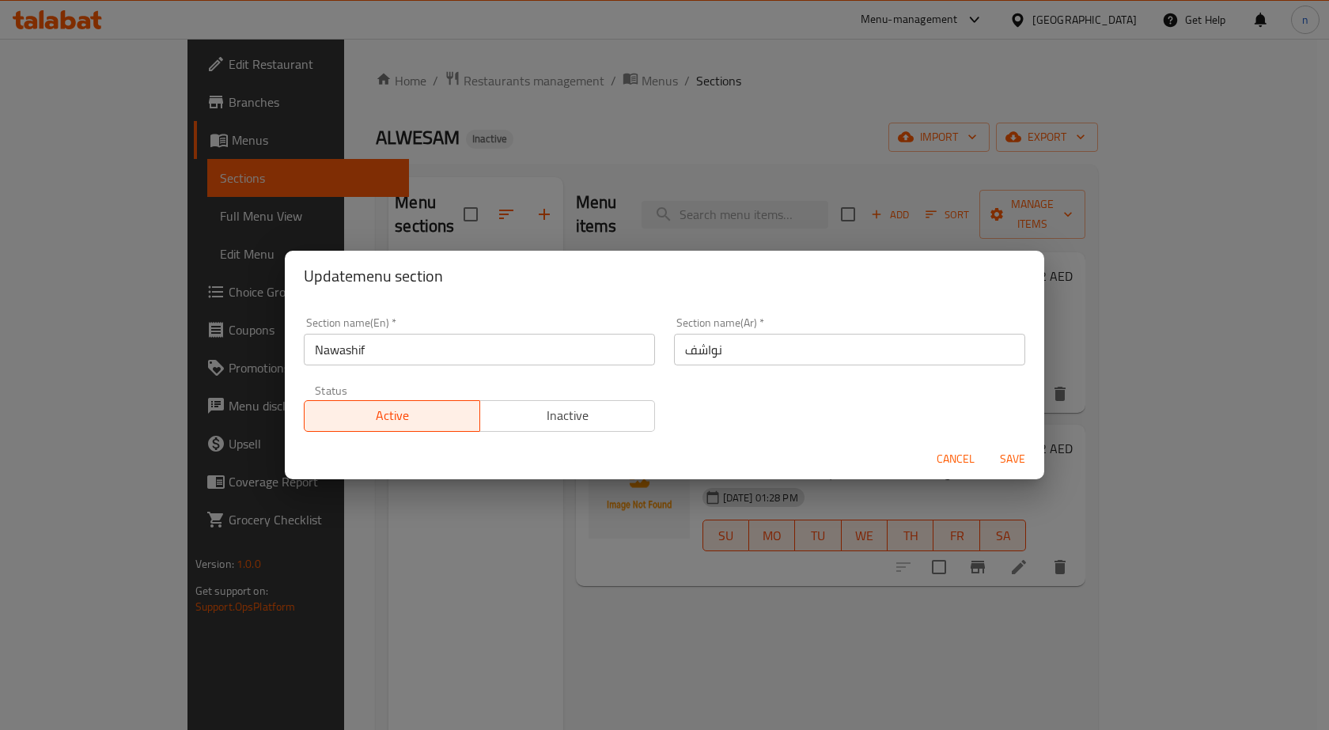
click at [482, 506] on div "Update menu section Section name(En)   * Nawashif Section name(En) * Section na…" at bounding box center [664, 365] width 1329 height 730
click at [949, 449] on span "Cancel" at bounding box center [956, 459] width 38 height 20
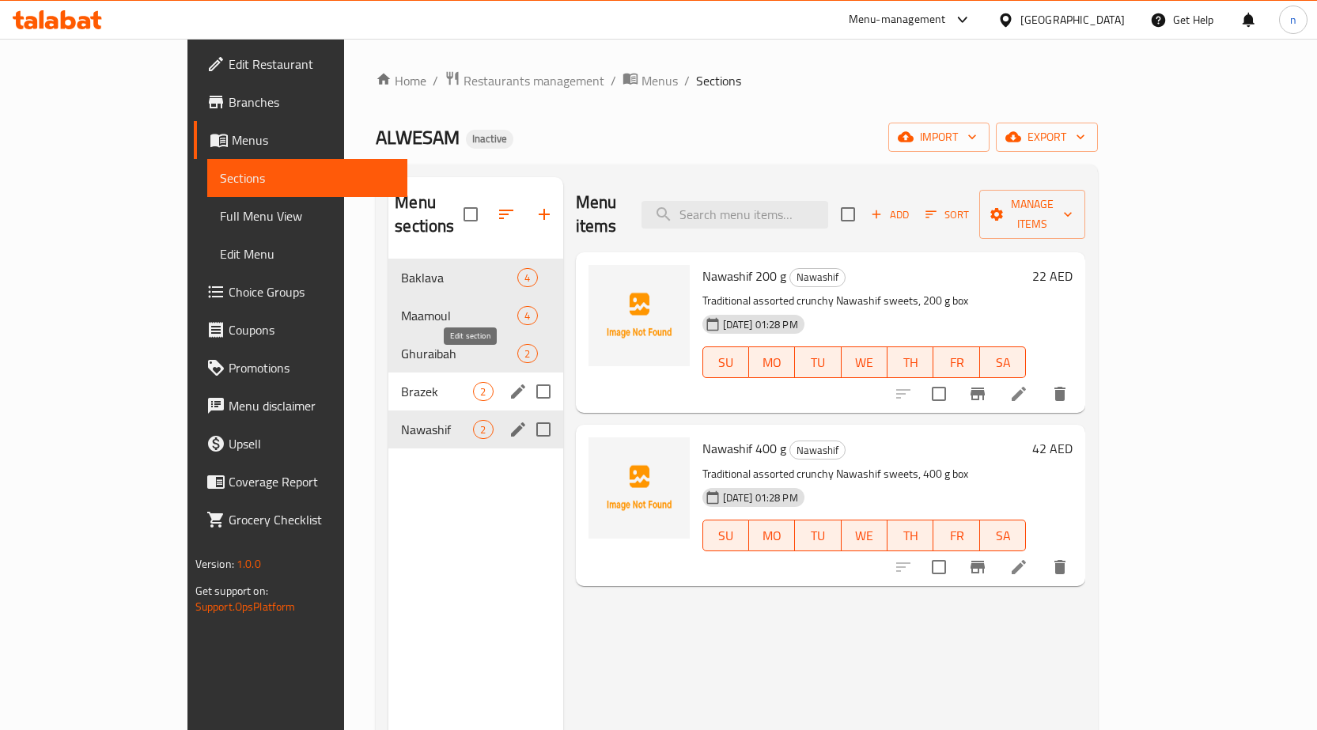
click at [509, 382] on icon "edit" at bounding box center [518, 391] width 19 height 19
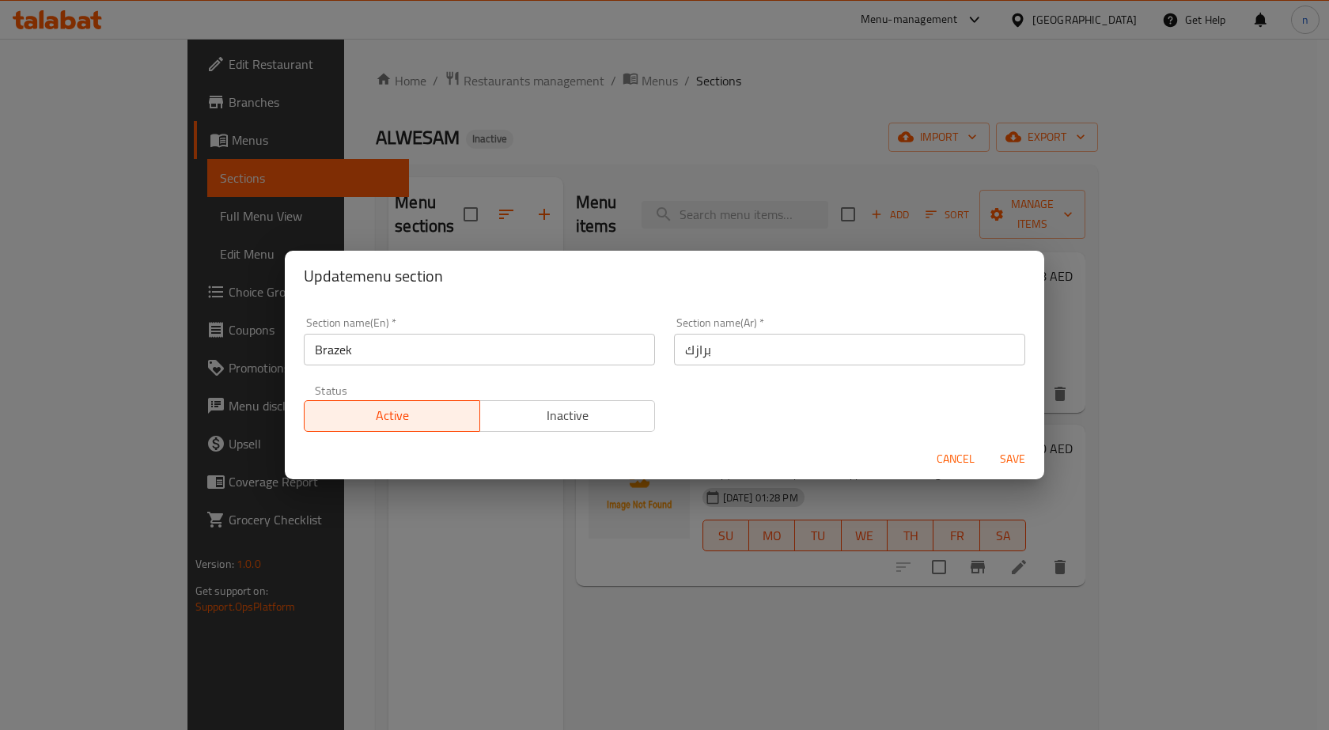
click at [347, 340] on input "Brazek" at bounding box center [479, 350] width 351 height 32
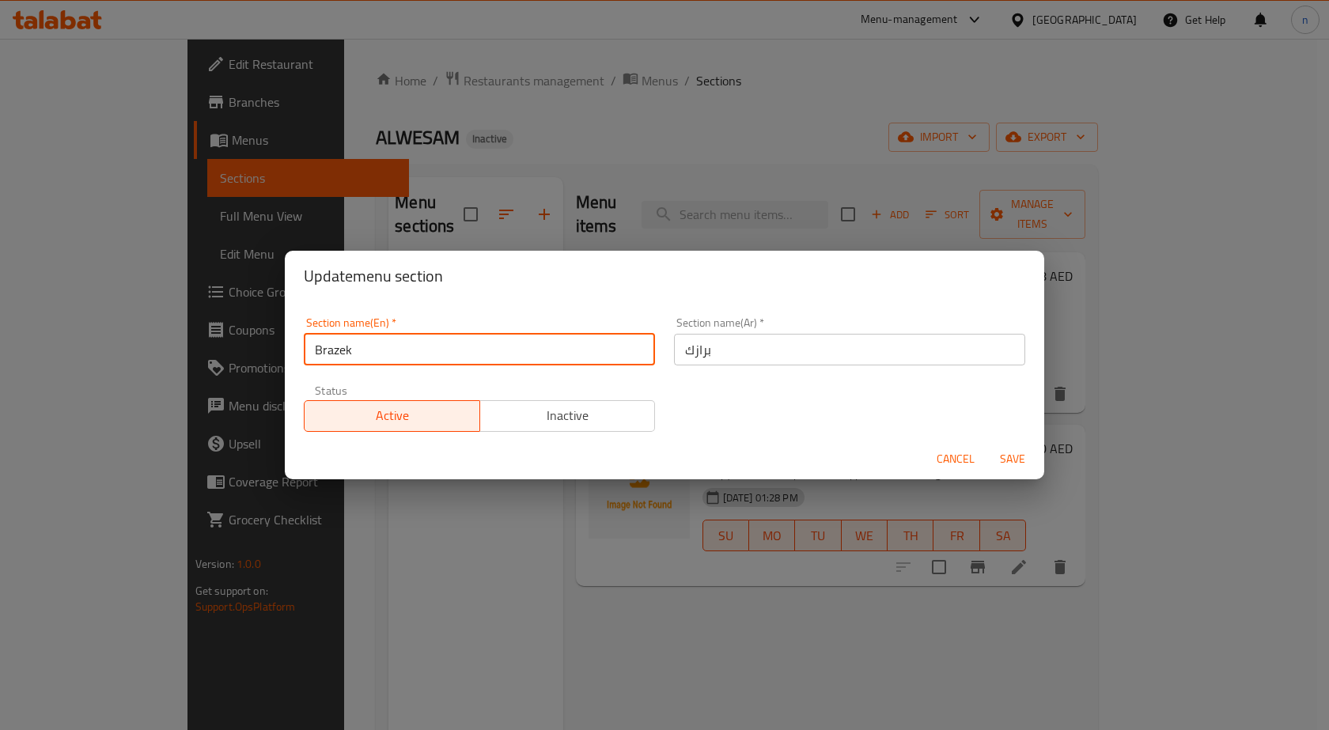
click at [347, 340] on input "Brazek" at bounding box center [479, 350] width 351 height 32
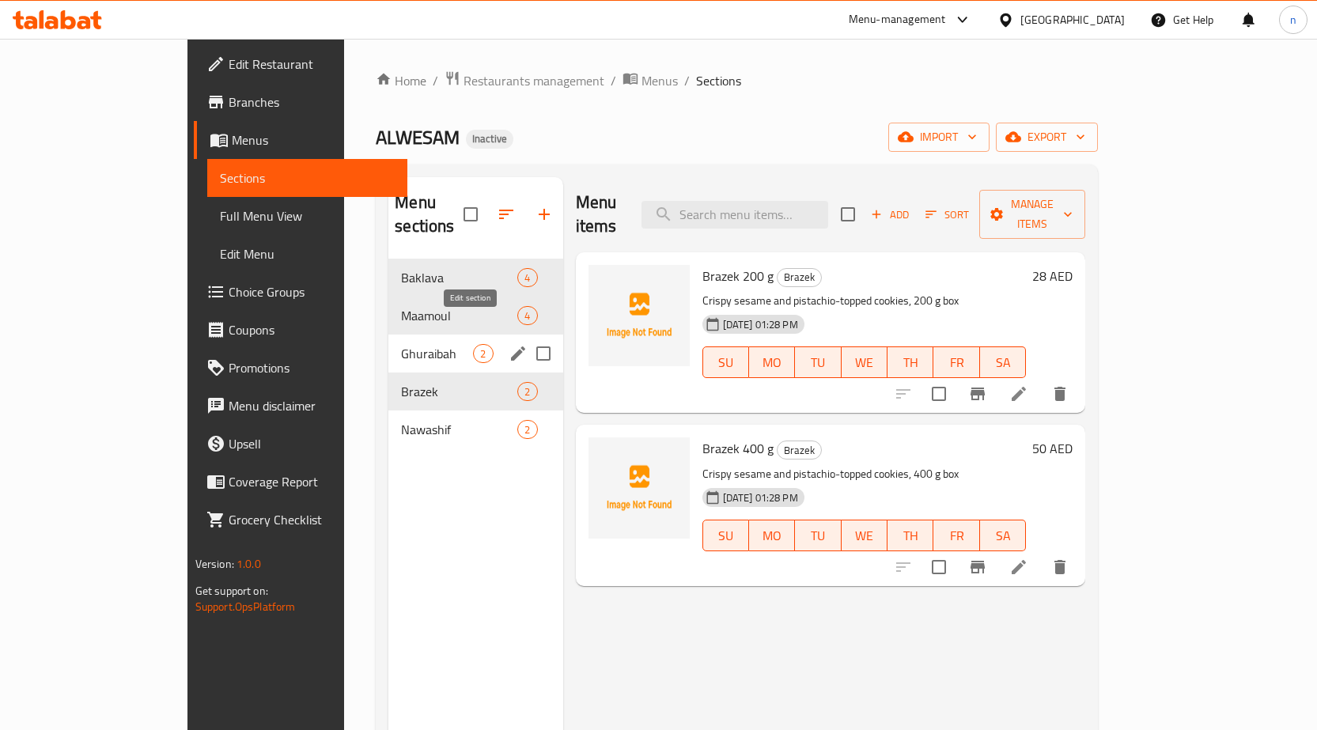
click at [509, 344] on icon "edit" at bounding box center [518, 353] width 19 height 19
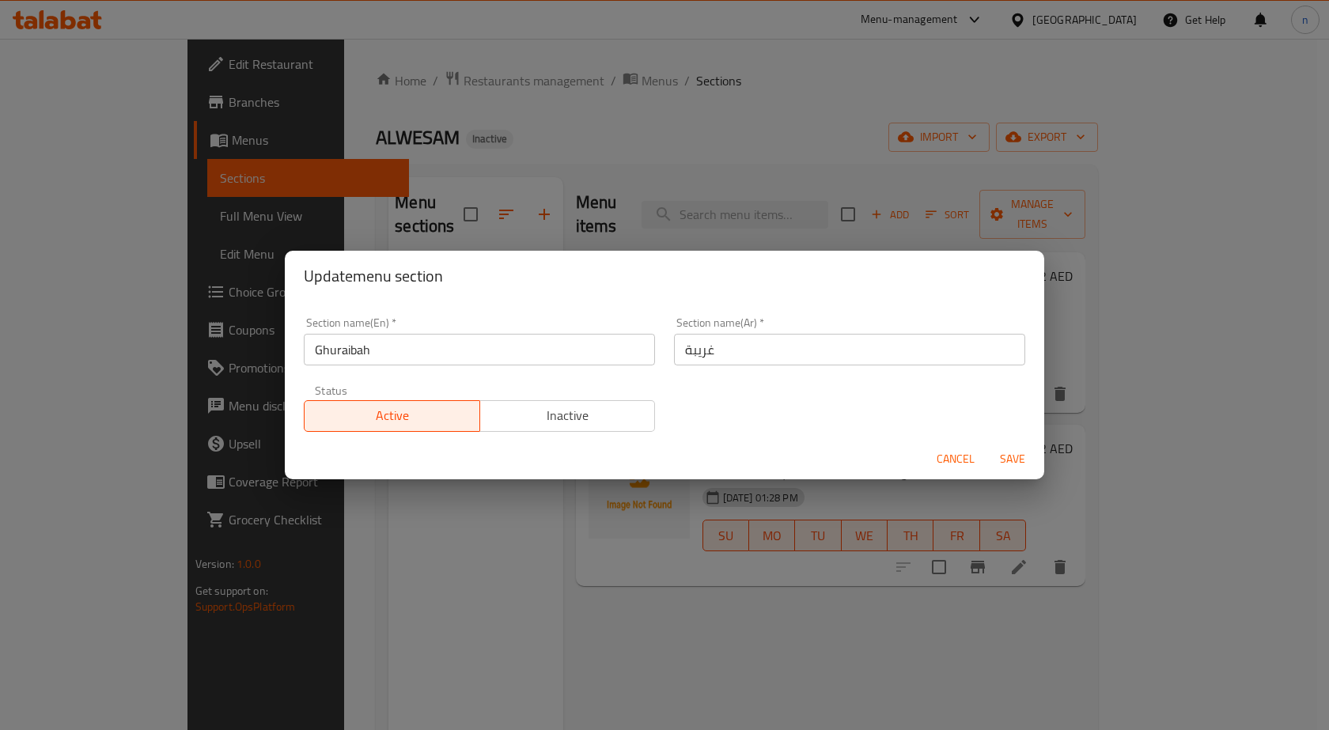
click at [337, 359] on input "Ghuraibah" at bounding box center [479, 350] width 351 height 32
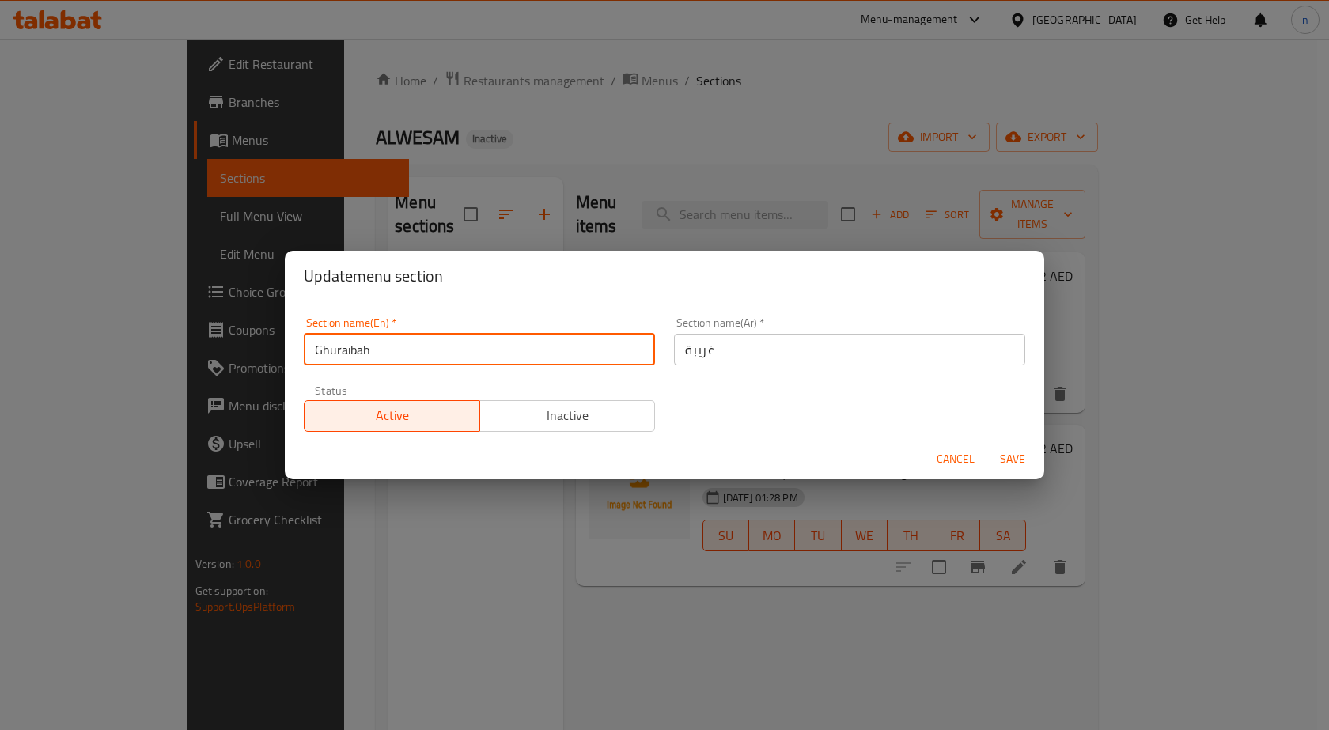
click at [337, 359] on input "Ghuraibah" at bounding box center [479, 350] width 351 height 32
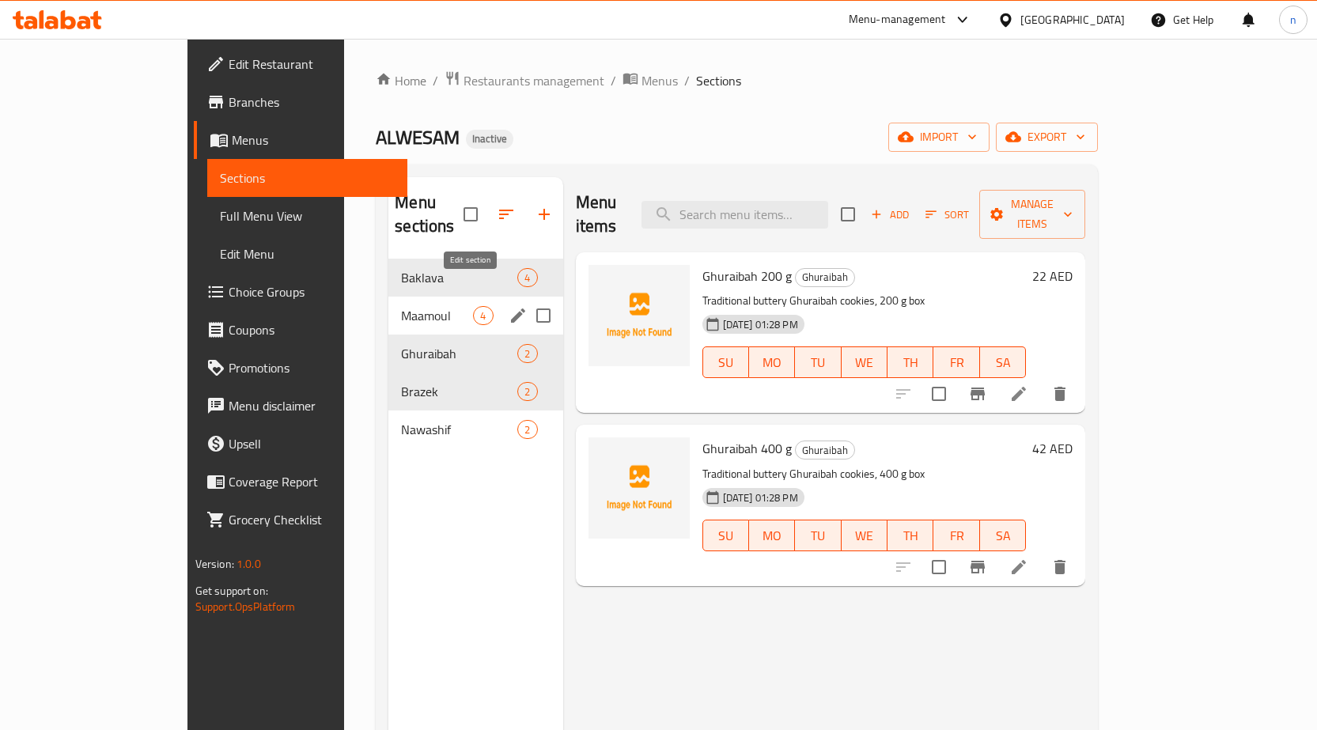
click at [509, 306] on icon "edit" at bounding box center [518, 315] width 19 height 19
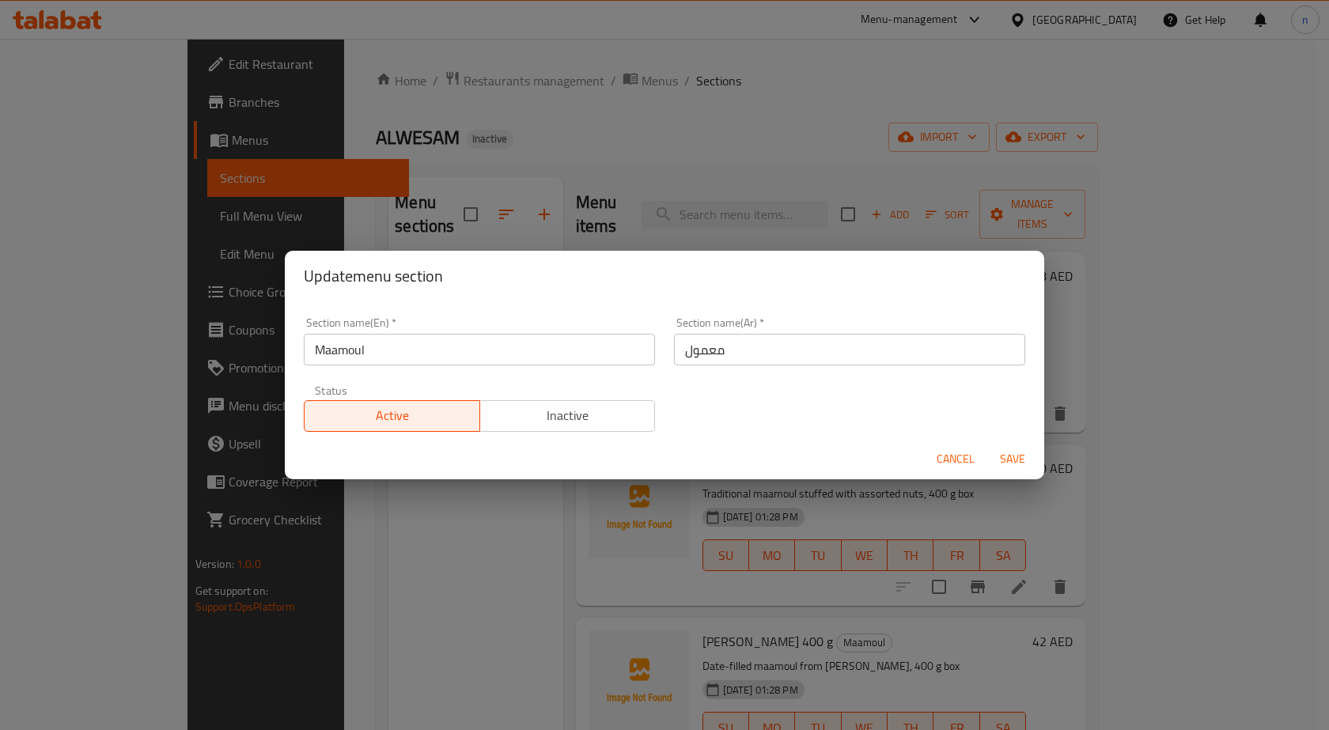
click at [976, 452] on button "Cancel" at bounding box center [955, 459] width 51 height 29
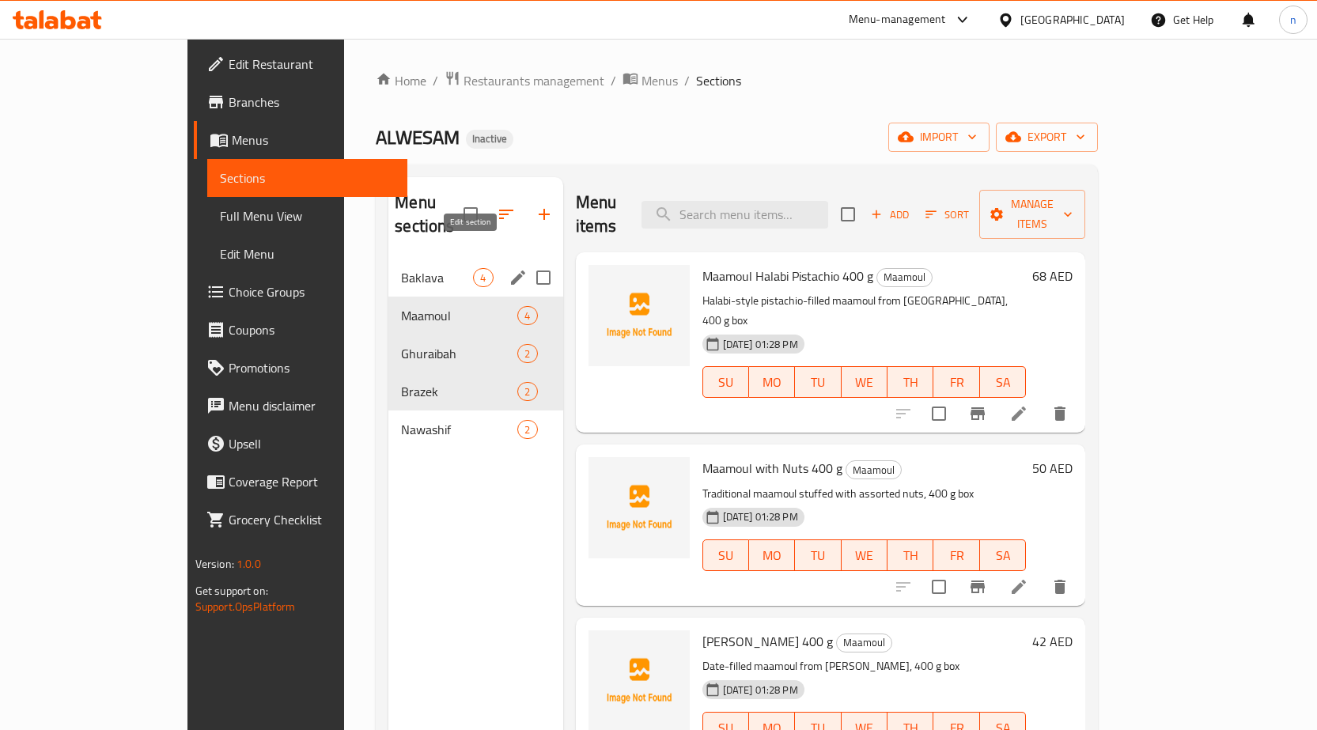
click at [511, 271] on icon "edit" at bounding box center [518, 278] width 14 height 14
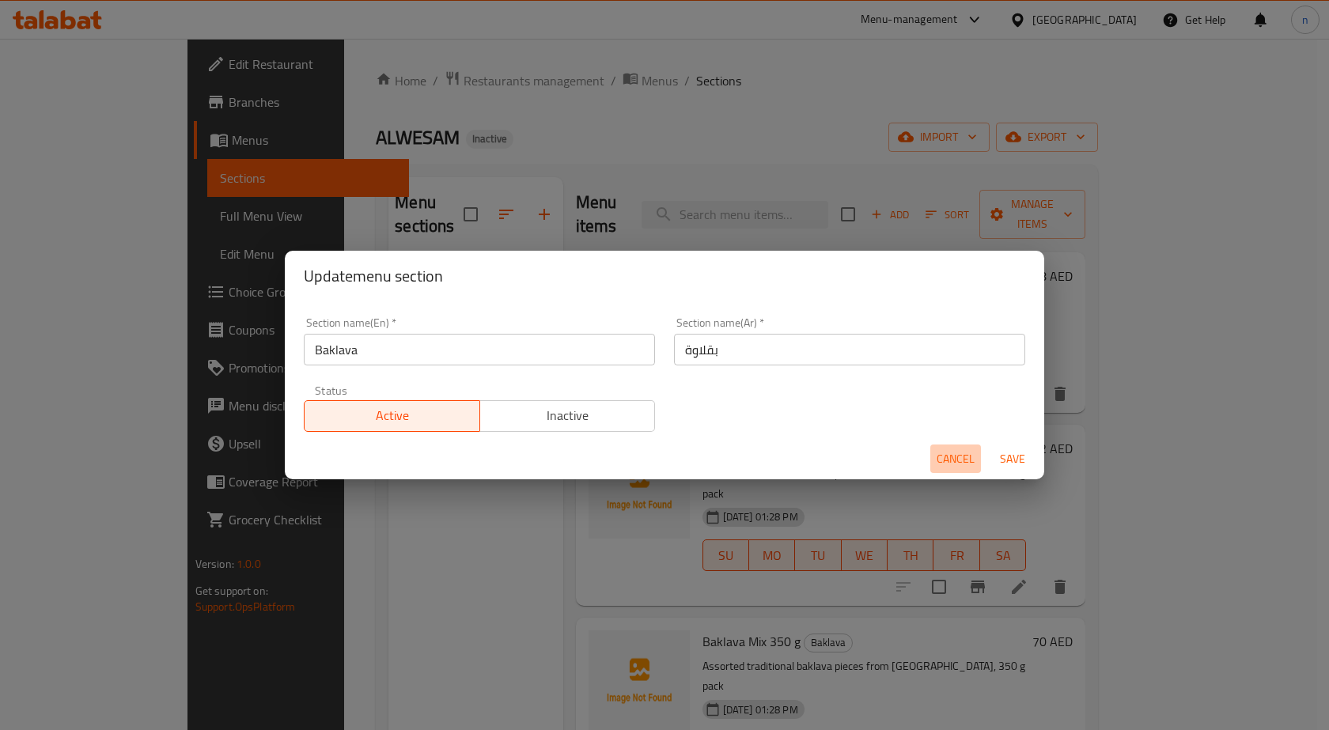
click at [934, 457] on button "Cancel" at bounding box center [955, 459] width 51 height 29
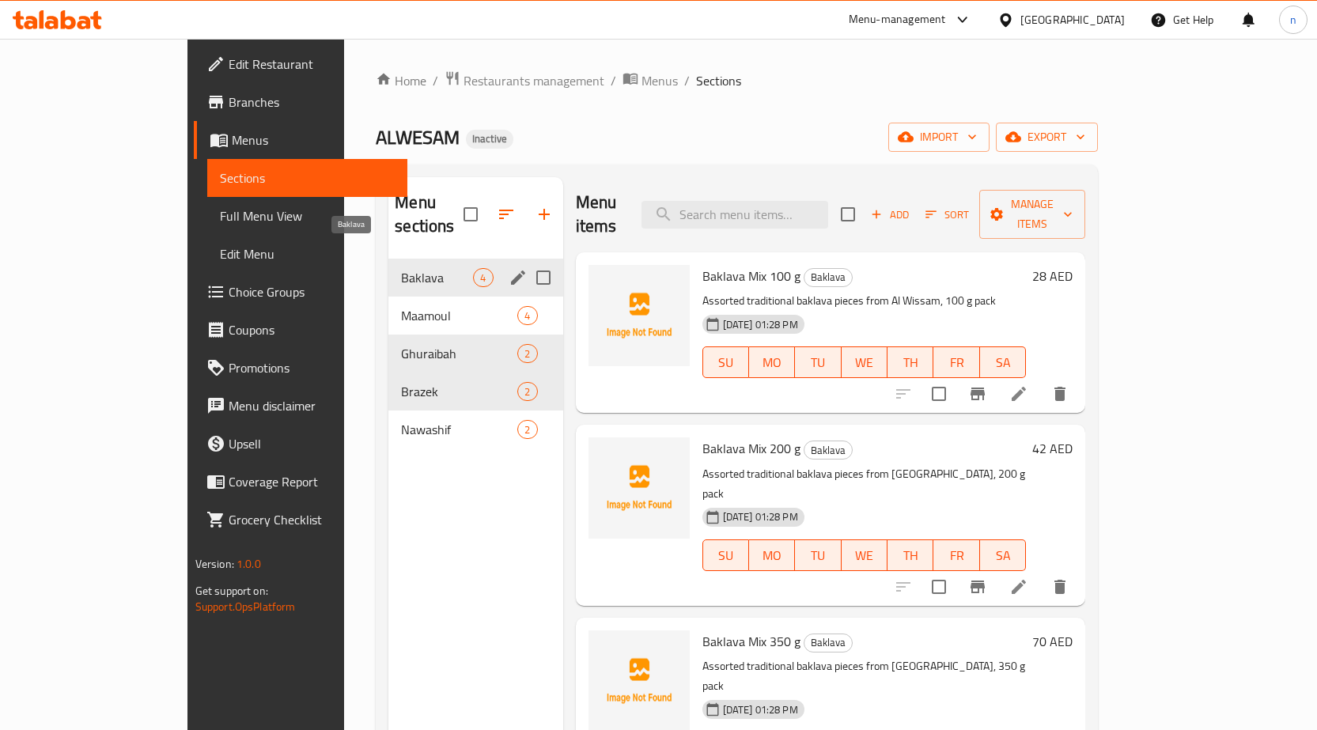
click at [388, 259] on div "Baklava 4" at bounding box center [475, 278] width 174 height 38
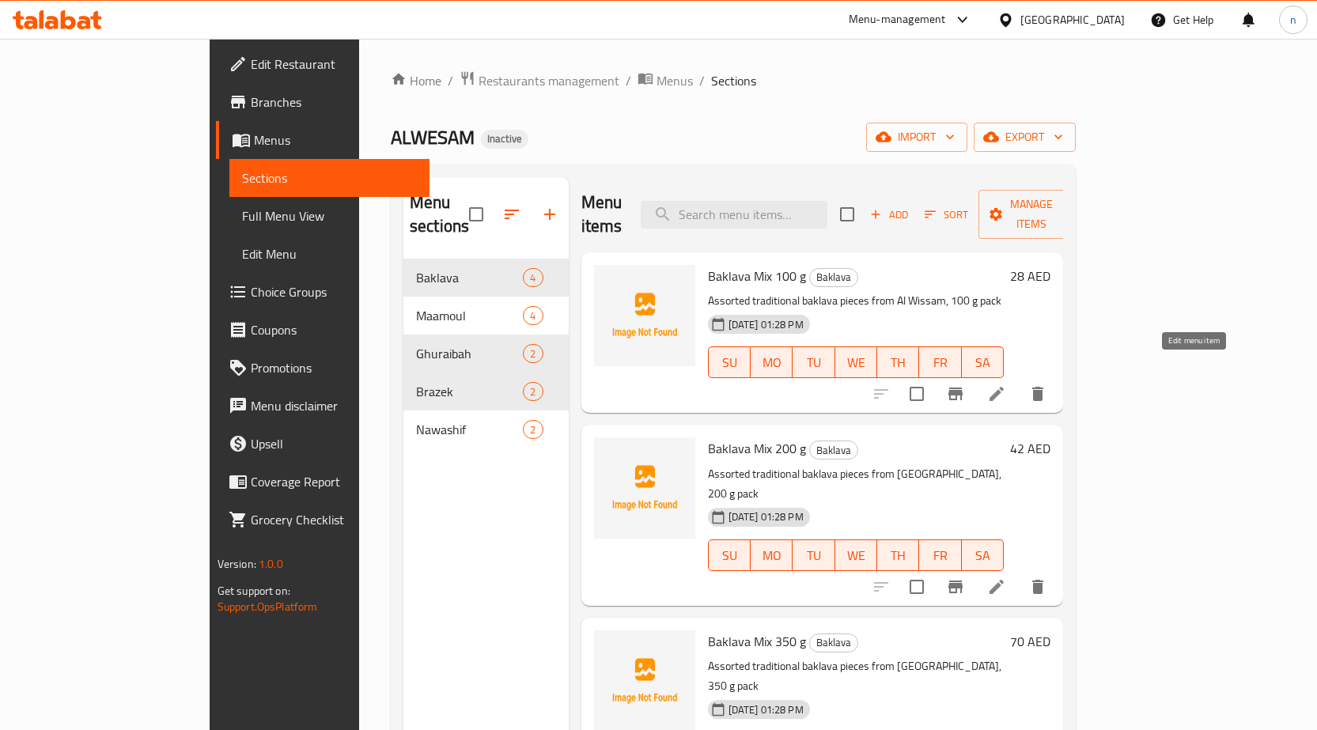
click at [1006, 385] on icon at bounding box center [996, 394] width 19 height 19
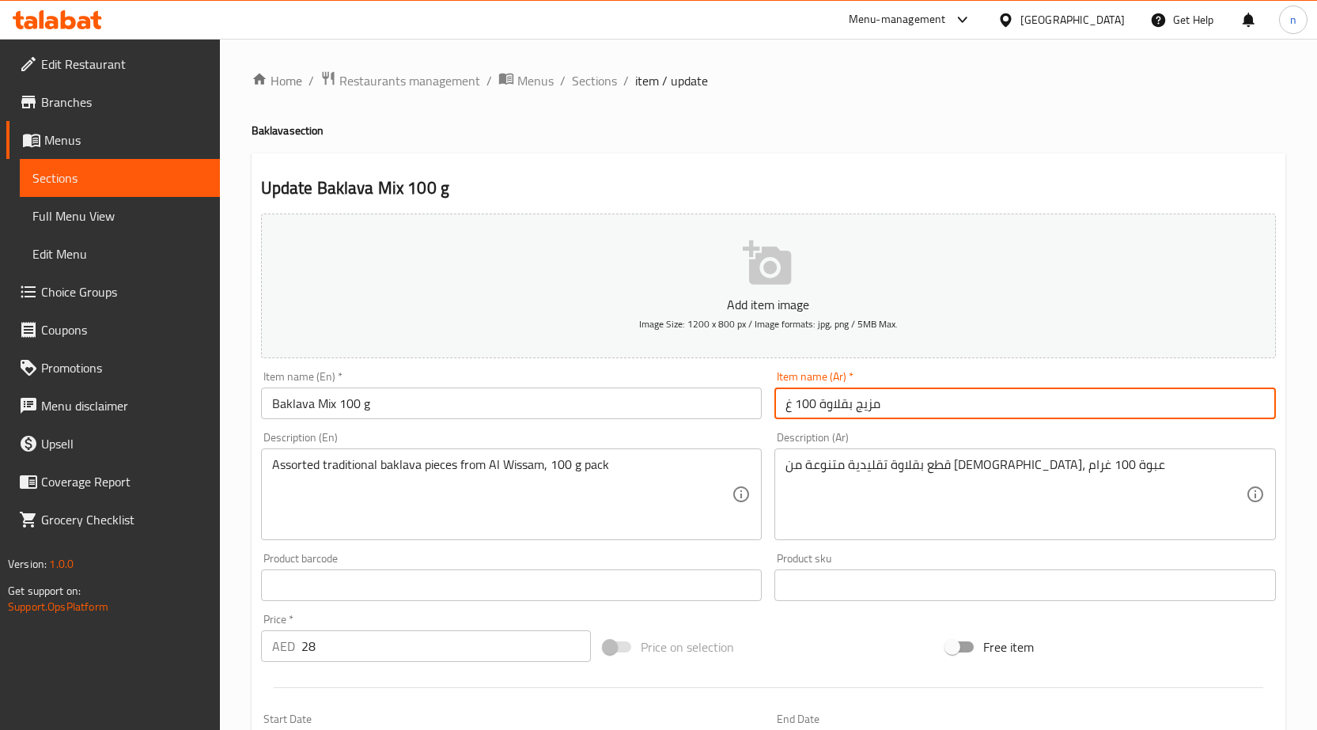
click at [809, 405] on input "مزيج بقلاوة 100 غ" at bounding box center [1026, 404] width 502 height 32
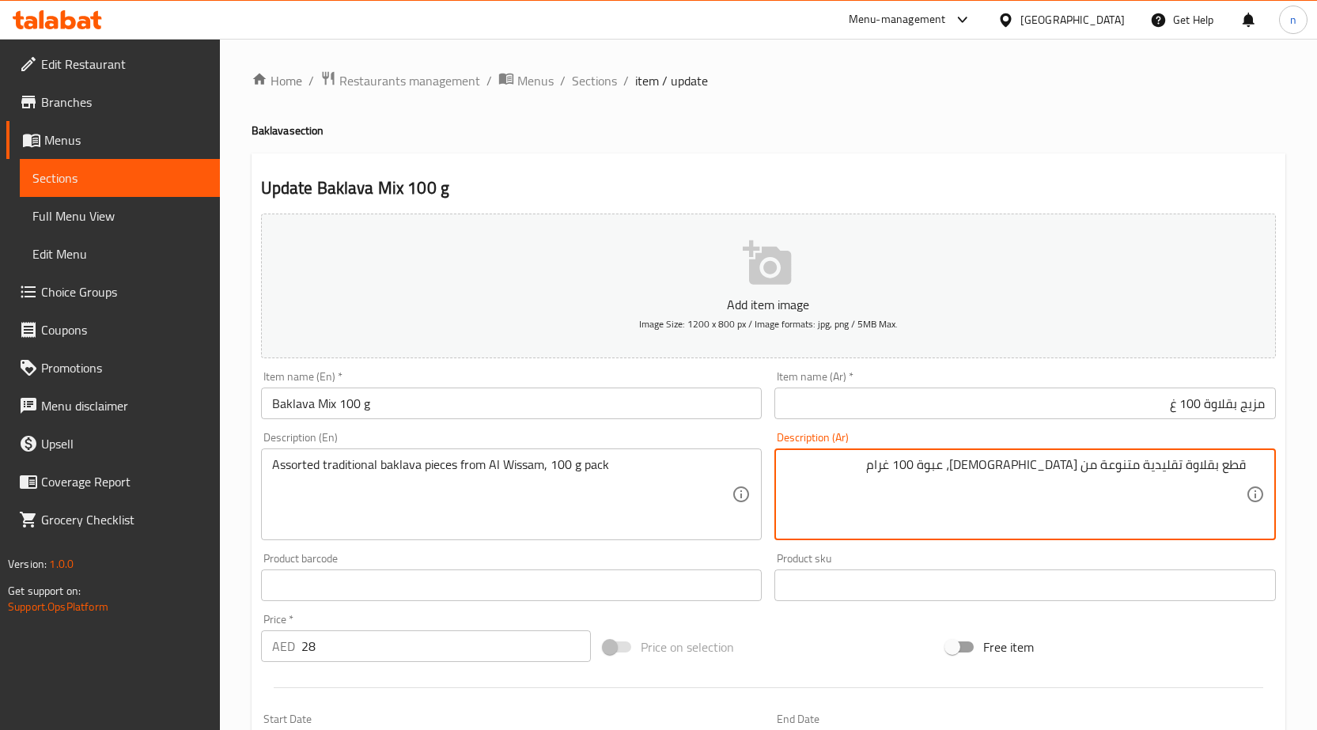
click at [586, 463] on textarea "Assorted traditional baklava pieces from Al Wissam, 100 g pack" at bounding box center [502, 494] width 460 height 75
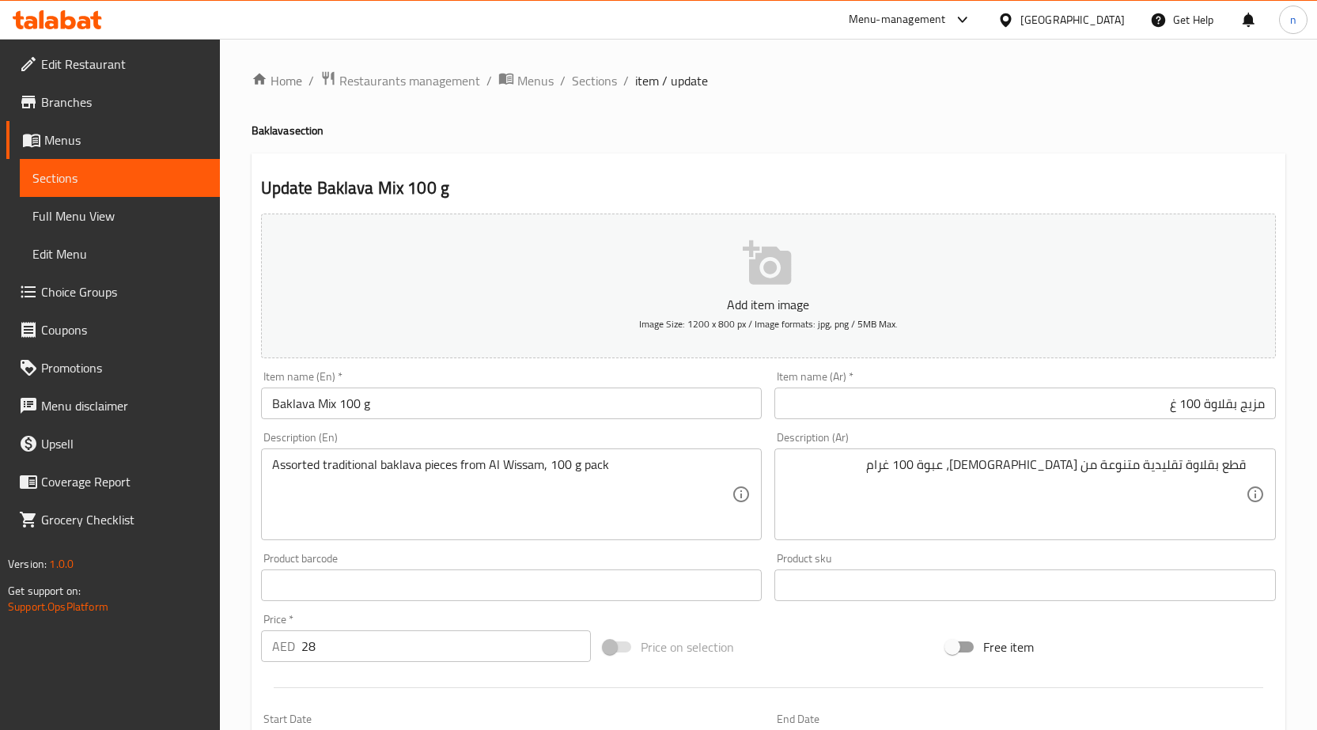
click at [625, 472] on textarea "Assorted traditional baklava pieces from Al Wissam, 100 g pack" at bounding box center [502, 494] width 460 height 75
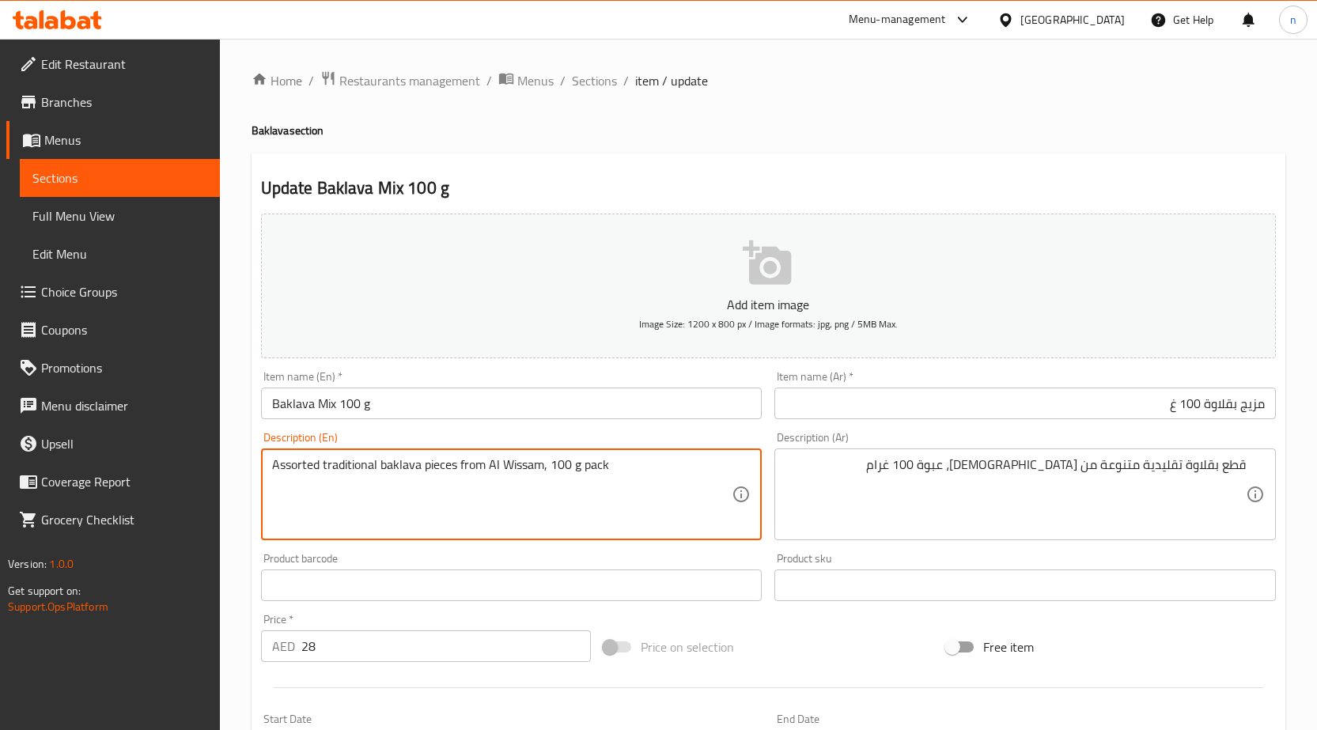
click at [573, 467] on textarea "Assorted traditional baklava pieces from Al Wissam, 100 g pack" at bounding box center [502, 494] width 460 height 75
click at [600, 465] on textarea "Assorted traditional baklava pieces from Al Wissam, 100 g pack" at bounding box center [502, 494] width 460 height 75
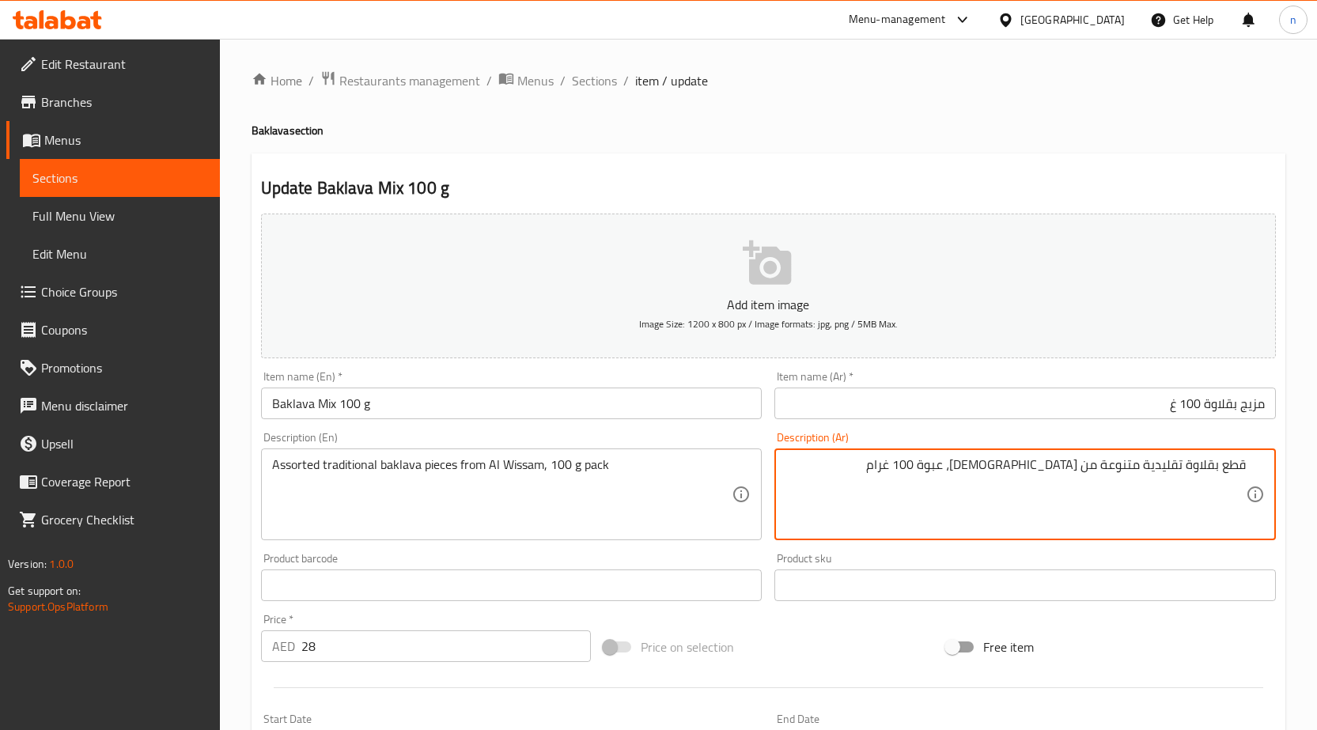
click at [1029, 472] on textarea "قطع بقلاوة تقليدية متنوعة من الوسام، عبوة 100 غرام" at bounding box center [1016, 494] width 460 height 75
click at [950, 482] on textarea "قطع بقلاوة تقليدية متنوعة من الوسام، باك 100 غرام" at bounding box center [1016, 494] width 460 height 75
type textarea "قطع بقلاوة تقليدية متنوعة من الوسام، باك 100 غرام"
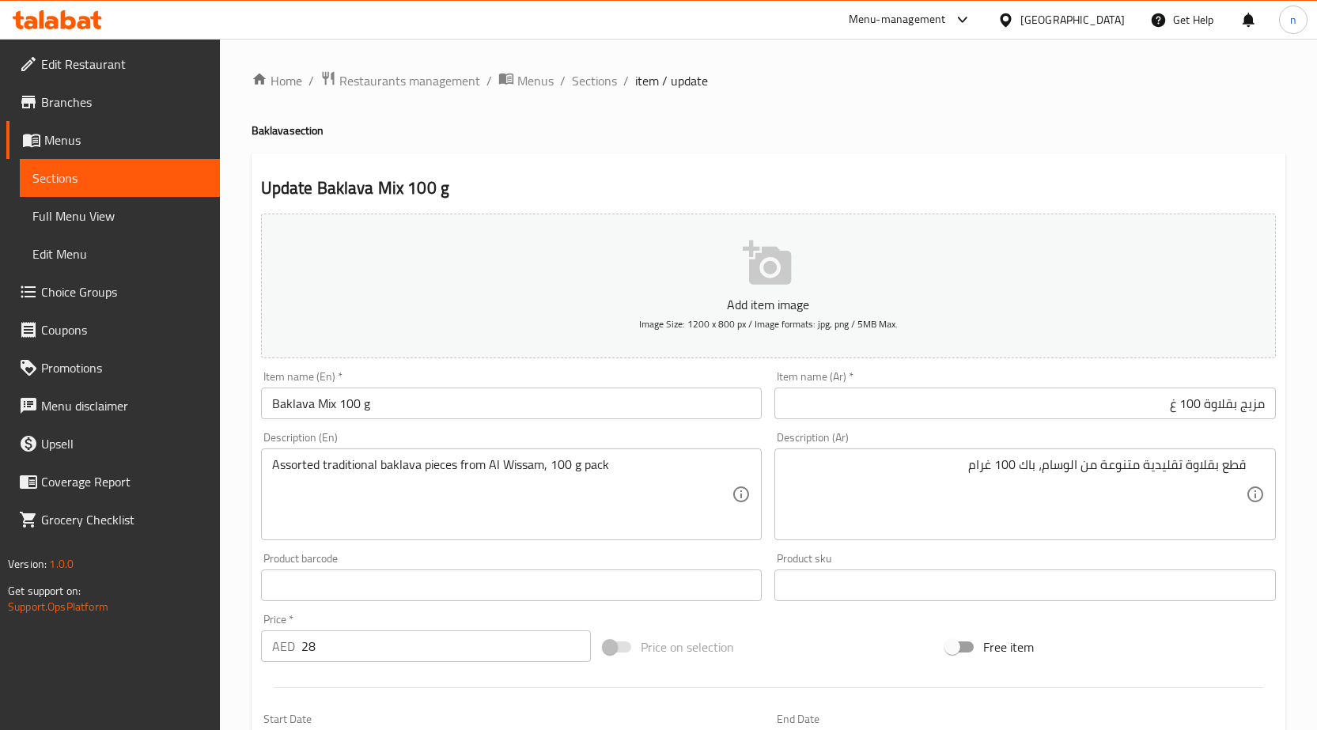
click at [885, 648] on div "Price on selection" at bounding box center [768, 647] width 343 height 43
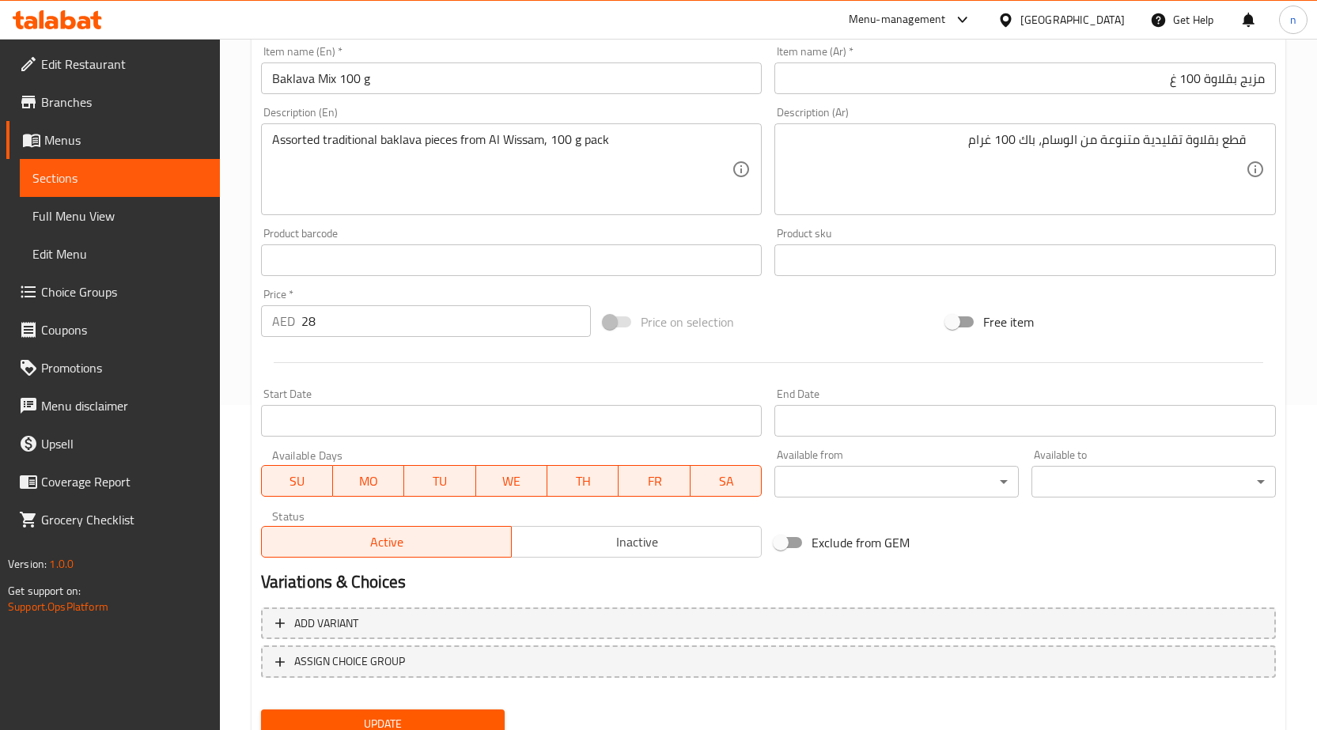
scroll to position [388, 0]
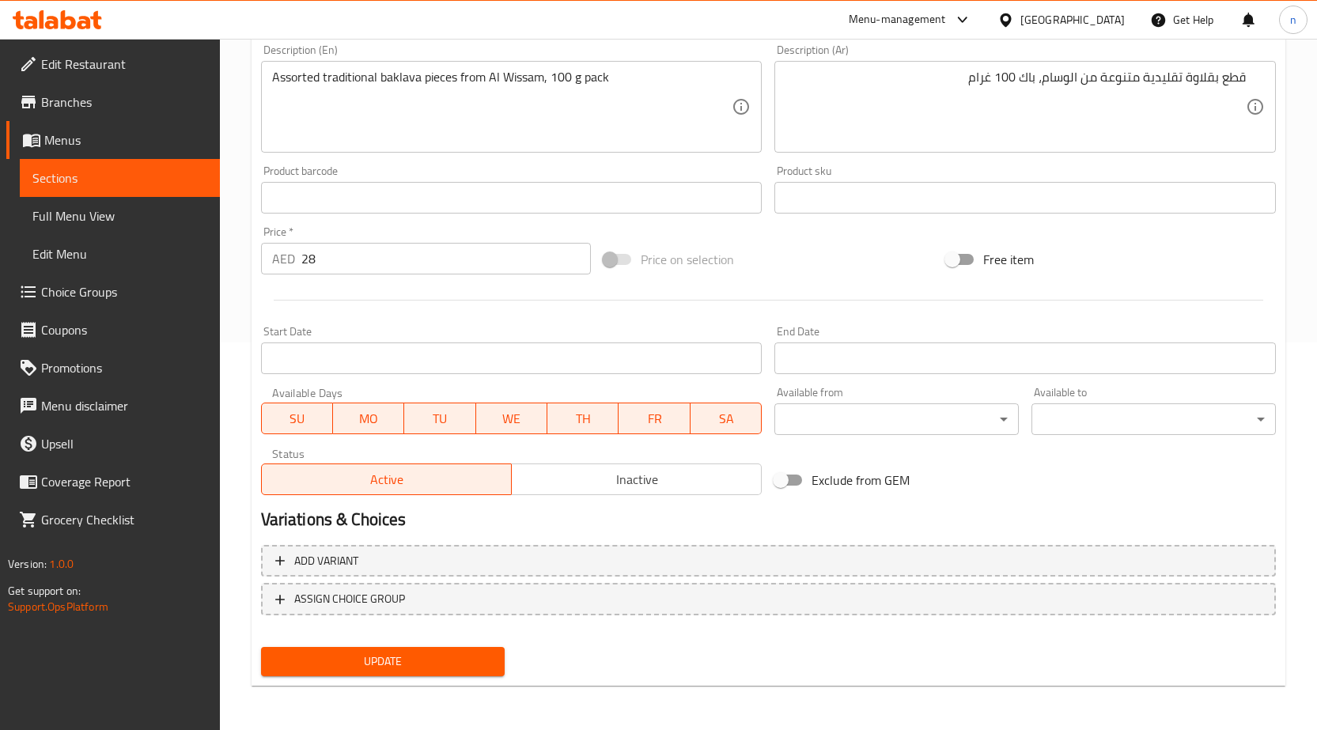
click at [396, 665] on span "Update" at bounding box center [383, 662] width 219 height 20
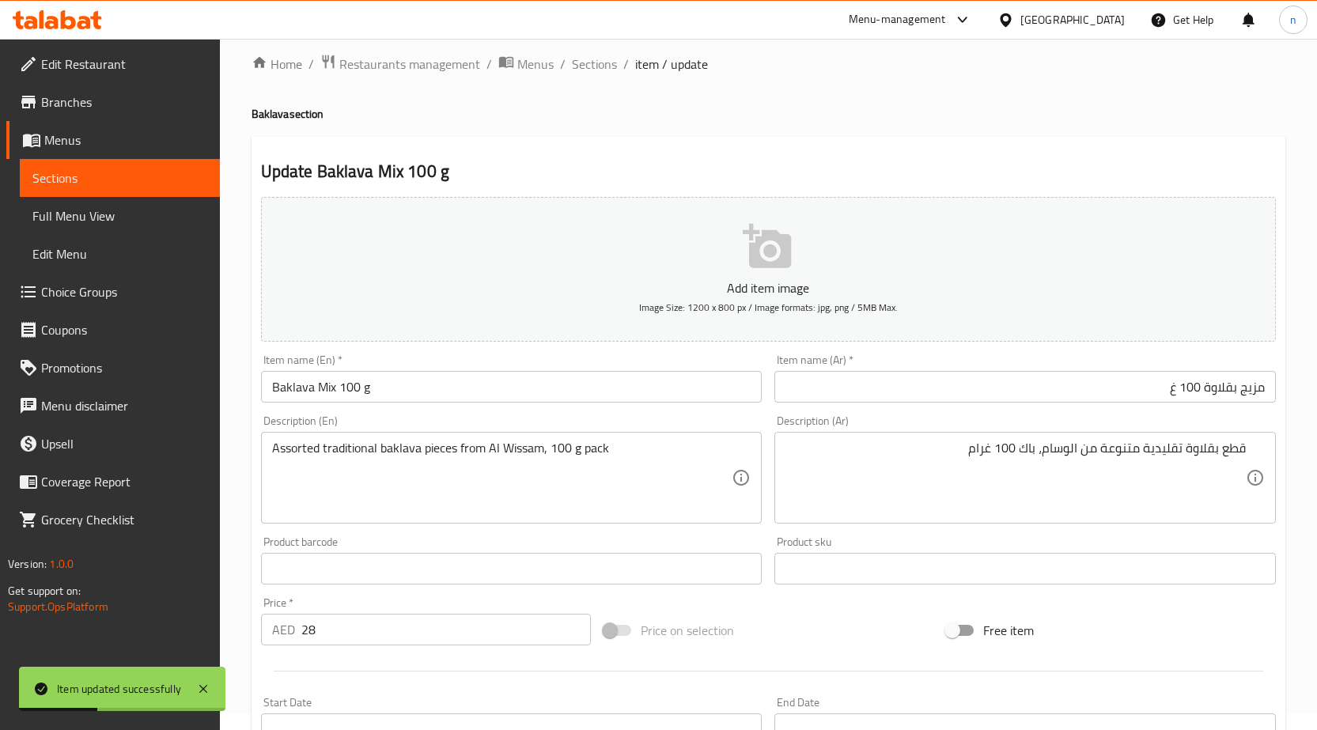
scroll to position [0, 0]
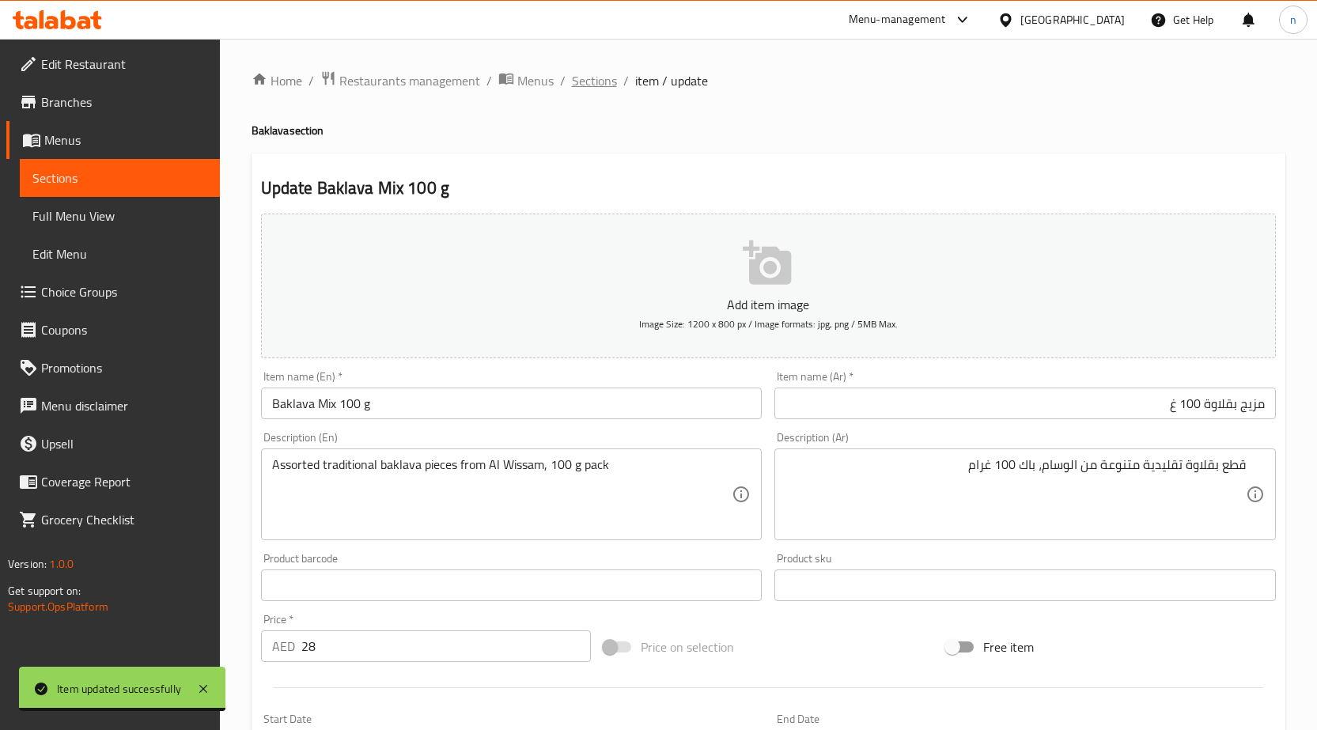
click at [594, 87] on span "Sections" at bounding box center [594, 80] width 45 height 19
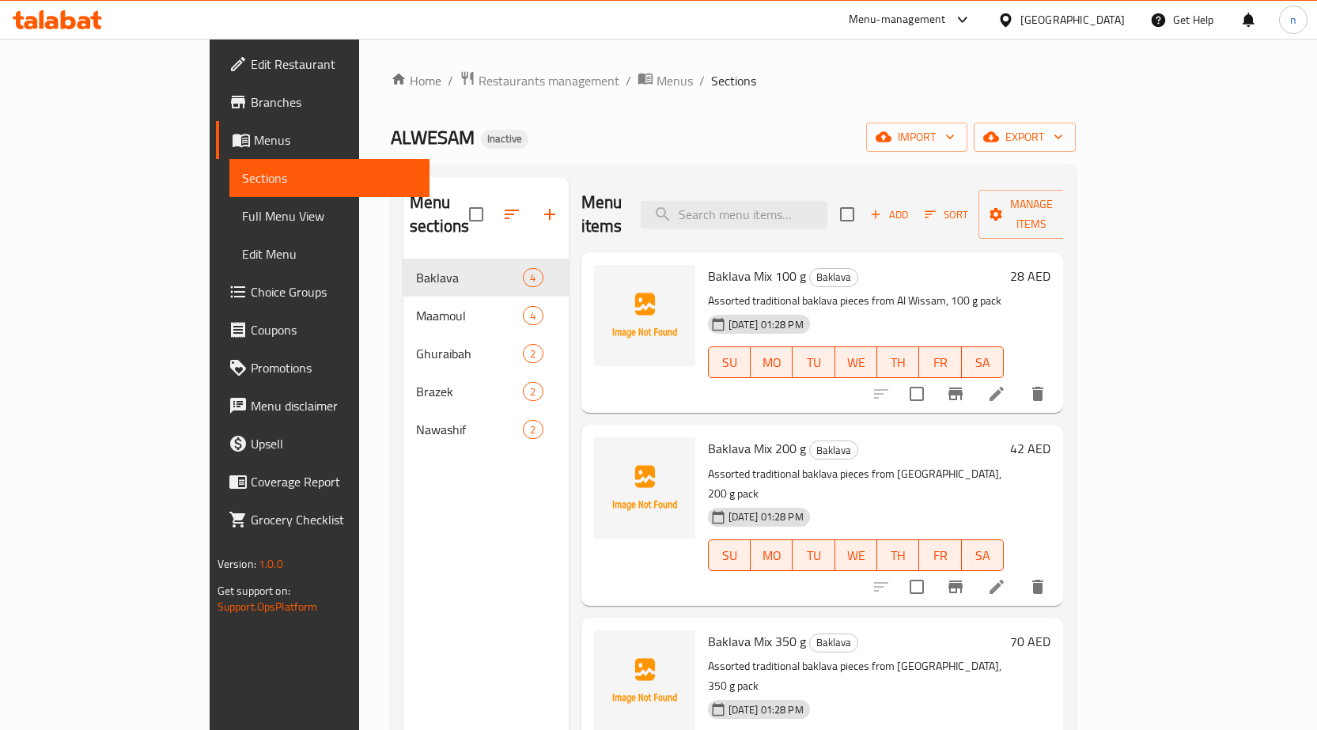
scroll to position [1, 0]
click at [1006, 577] on icon at bounding box center [996, 586] width 19 height 19
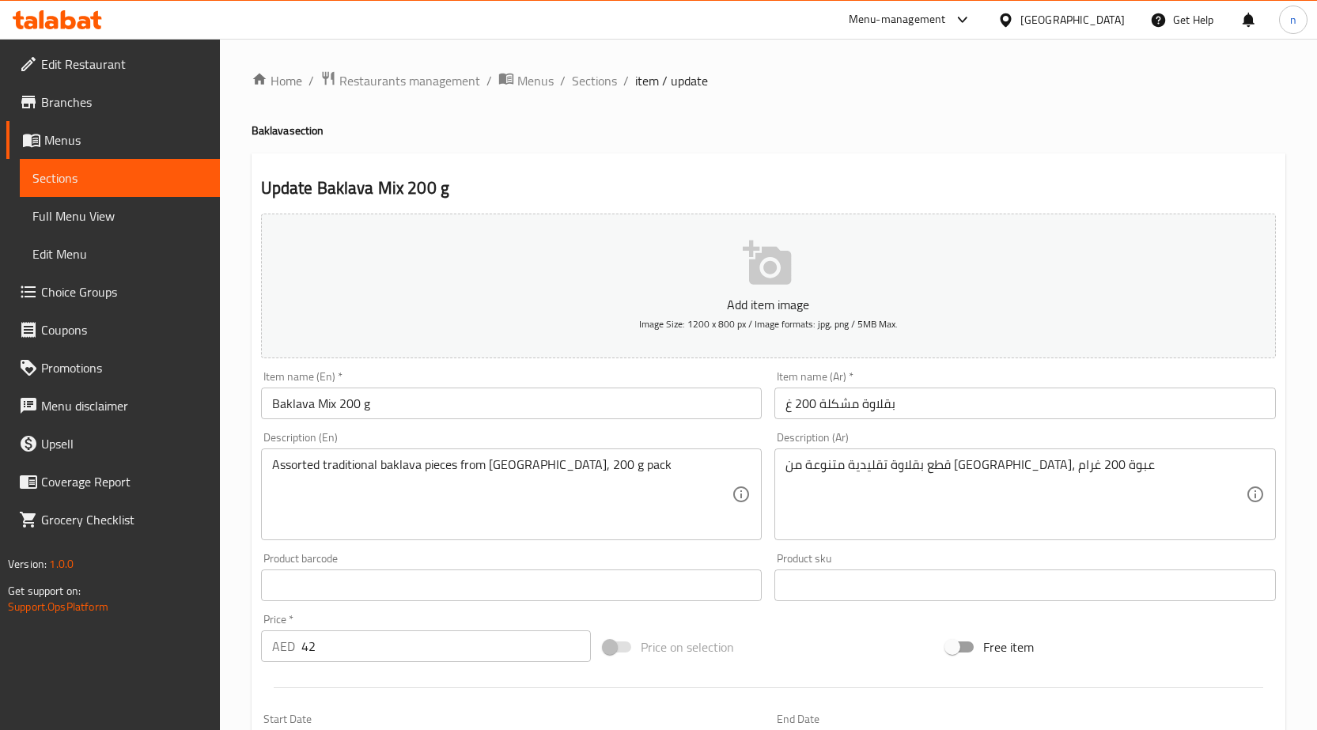
click at [865, 403] on input "بقلاوة مشكلة 200 غ" at bounding box center [1026, 404] width 502 height 32
click at [921, 469] on textarea "قطع بقلاوة تقليدية متنوعة من الوسام، عبوة 200 غرام" at bounding box center [1016, 494] width 460 height 75
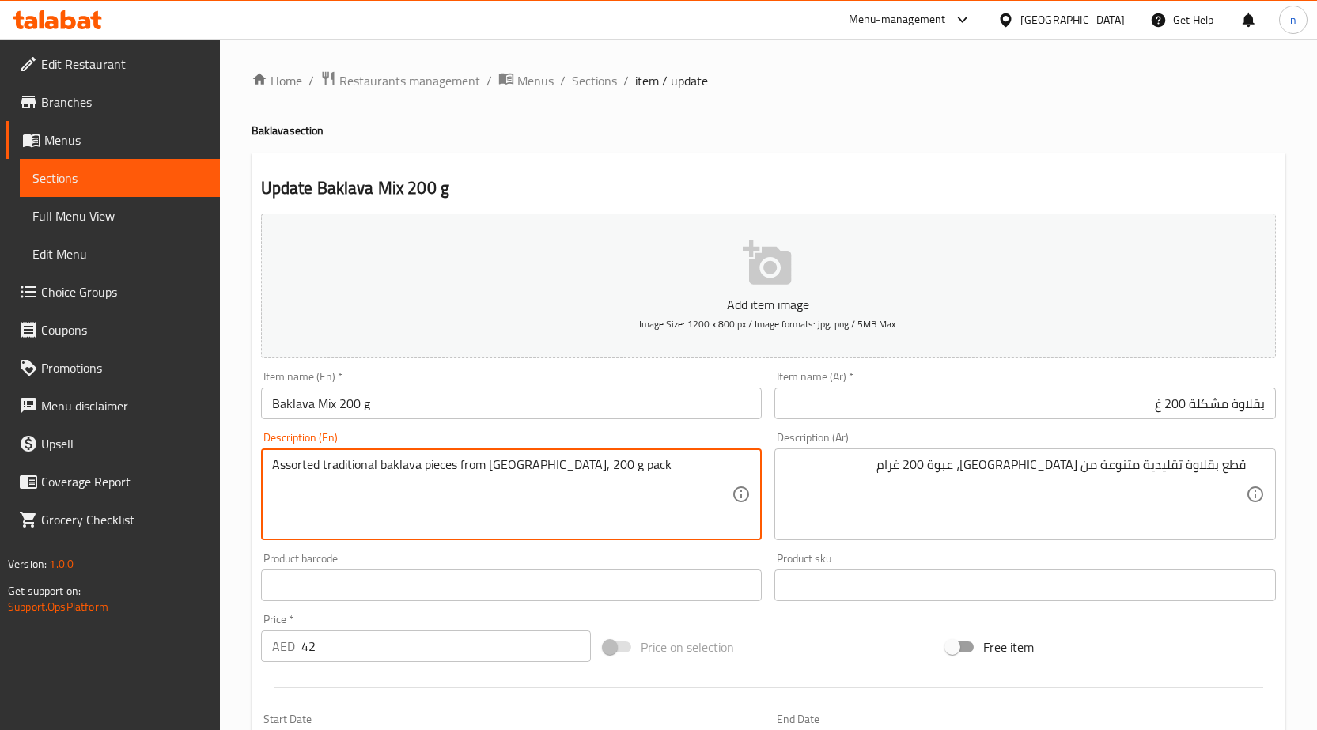
click at [630, 481] on textarea "Assorted traditional baklava pieces from [GEOGRAPHIC_DATA], 200 g pack" at bounding box center [502, 494] width 460 height 75
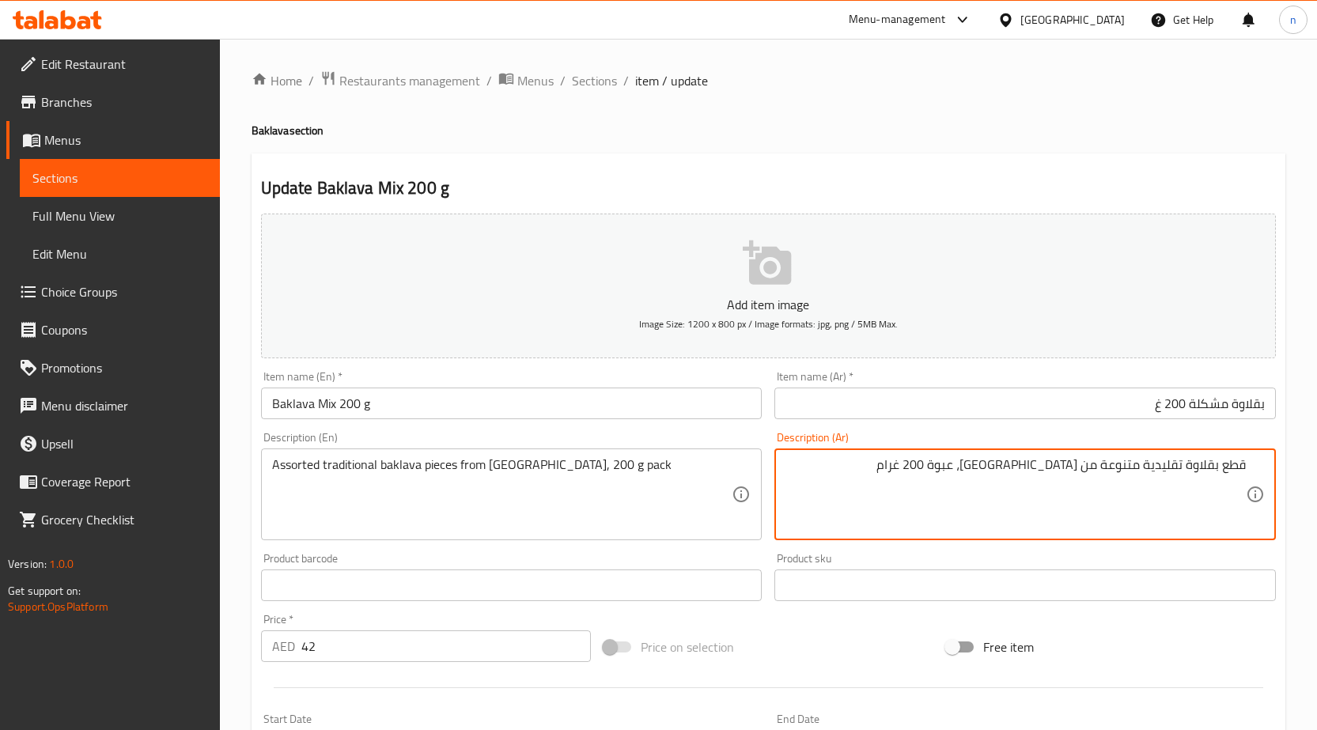
click at [1031, 468] on textarea "قطع بقلاوة تقليدية متنوعة من الوسام، عبوة 200 غرام" at bounding box center [1016, 494] width 460 height 75
type textarea "قطع بقلاوة تقليدية متنوعة من الوسام، باك 200 غرام"
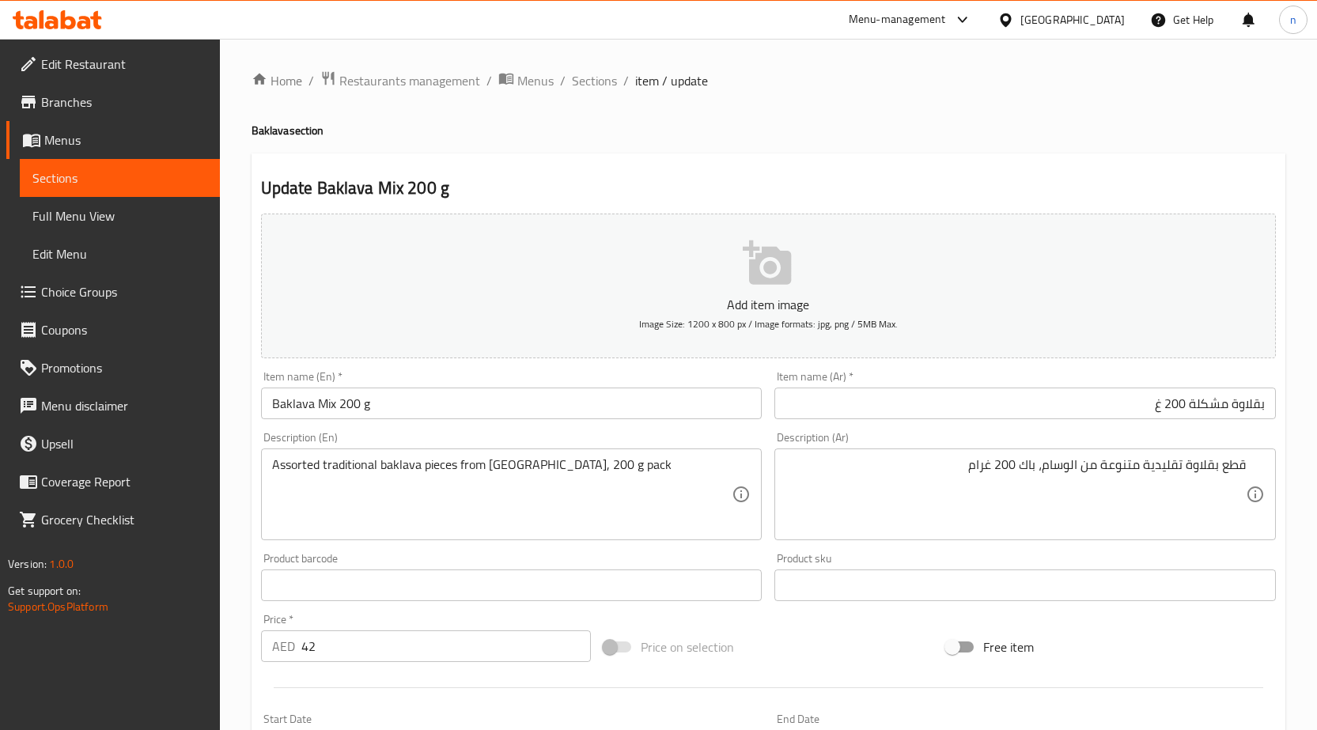
click at [832, 655] on div "Price on selection" at bounding box center [768, 647] width 343 height 43
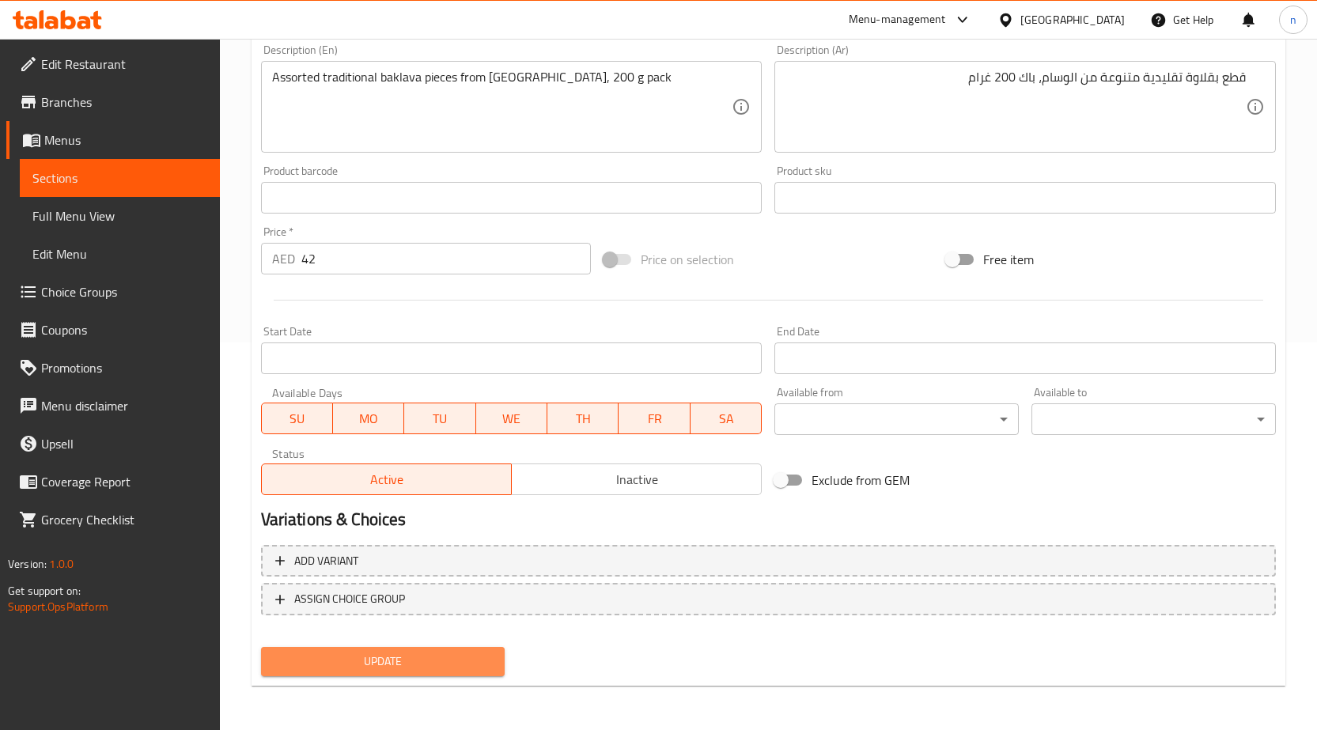
click at [474, 650] on button "Update" at bounding box center [383, 661] width 244 height 29
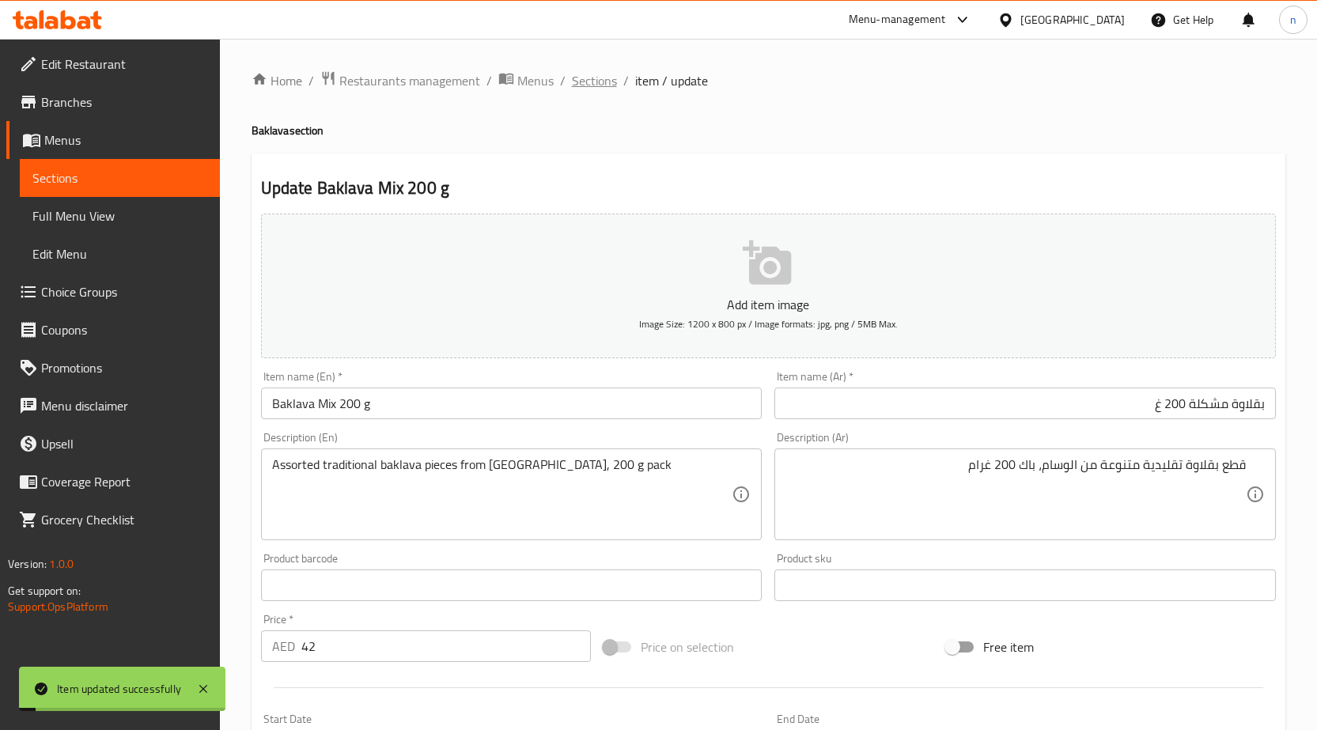
click at [586, 78] on span "Sections" at bounding box center [594, 80] width 45 height 19
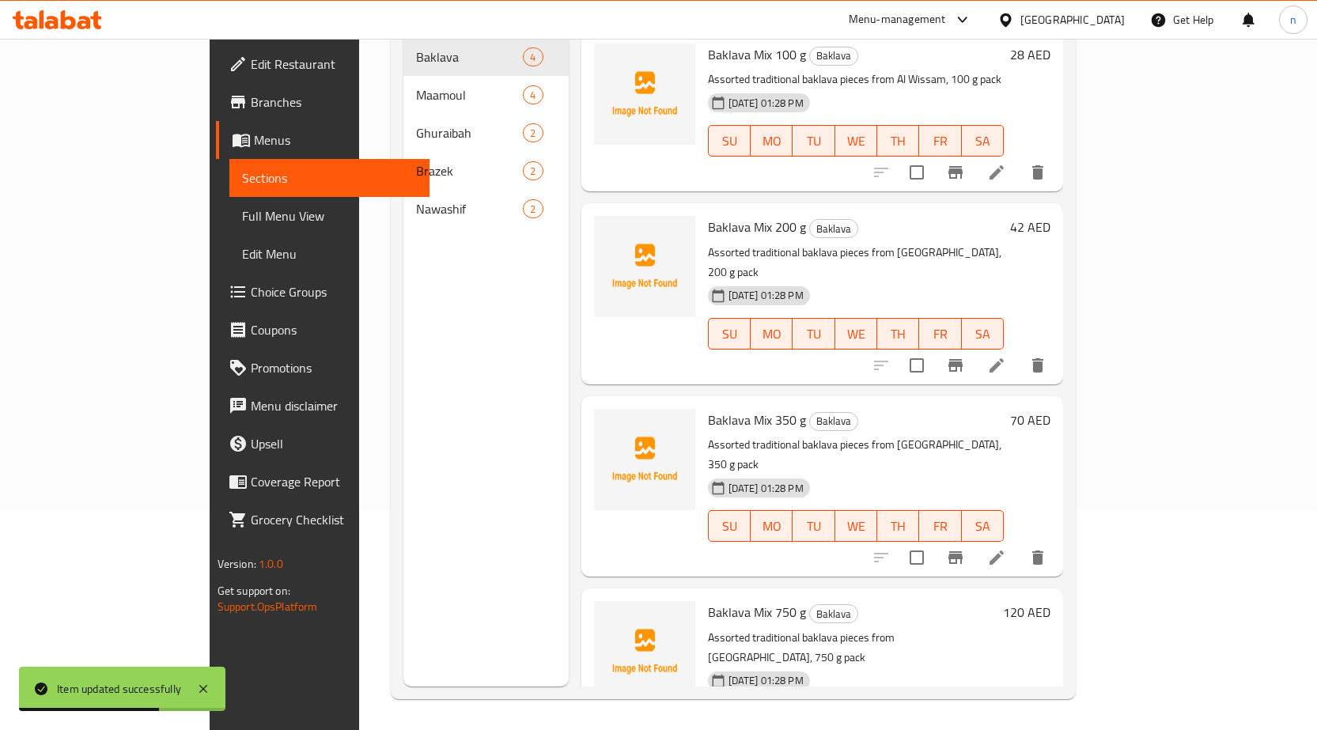
scroll to position [222, 0]
click at [1006, 548] on icon at bounding box center [996, 557] width 19 height 19
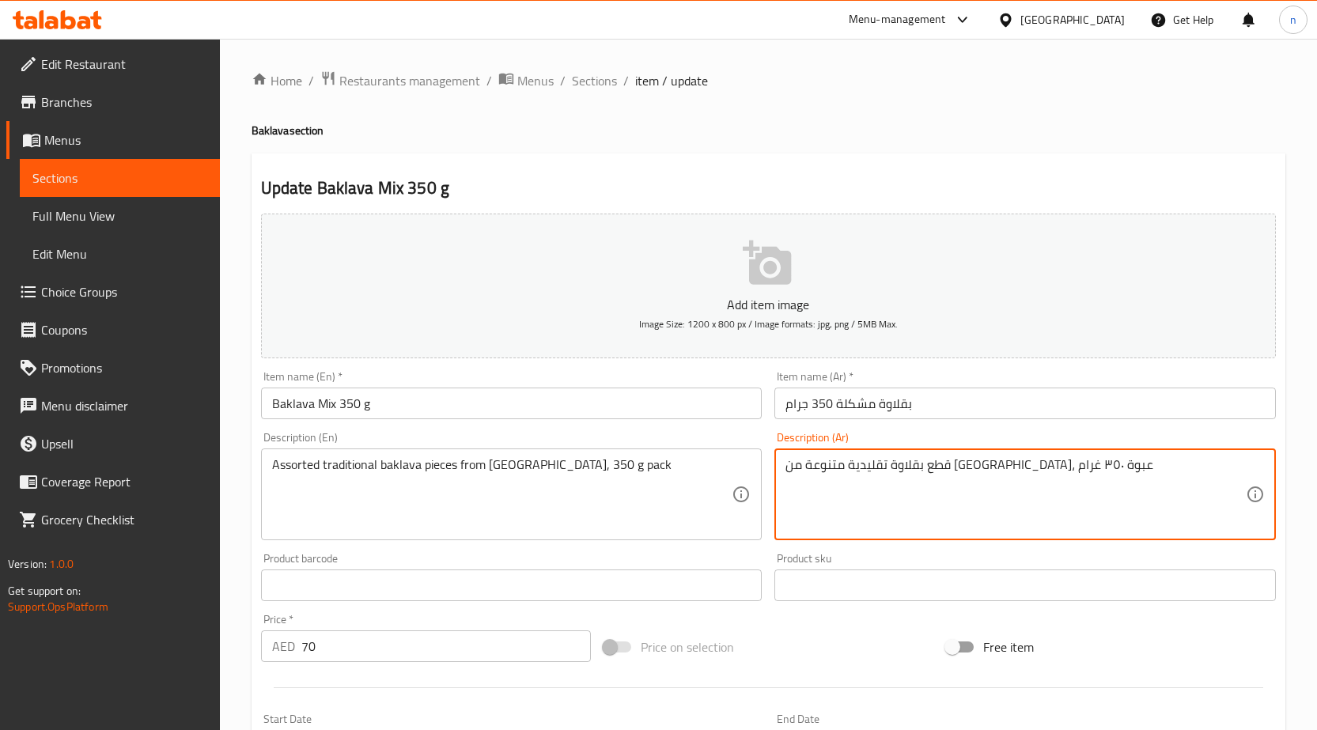
click at [842, 468] on textarea "قطع بقلاوة تقليدية متنوعة من الوسام، عبوة ٣٥٠ غرام" at bounding box center [1016, 494] width 460 height 75
type textarea "قطع بقلاوة تقليدية متنوعة من الوسام، باك ٣٥٠ غرام"
click at [780, 630] on div "Price on selection" at bounding box center [768, 647] width 343 height 43
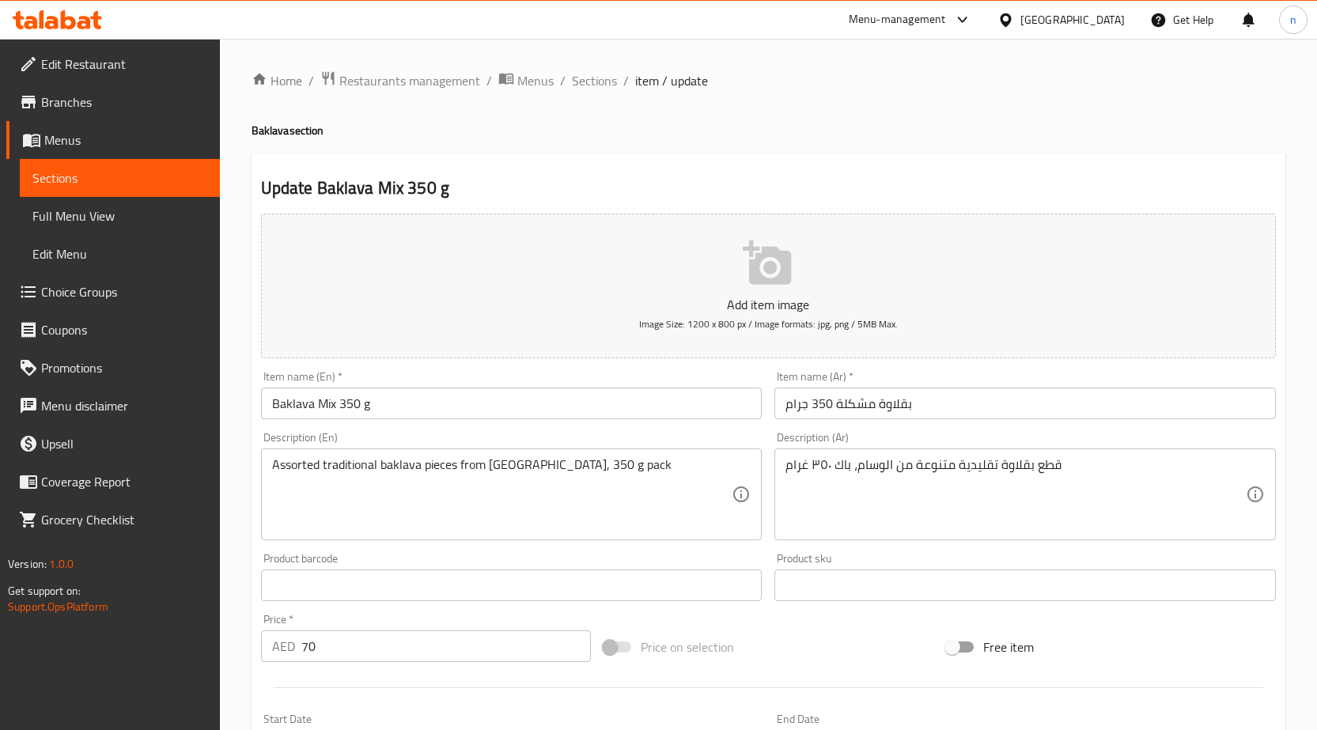
scroll to position [388, 0]
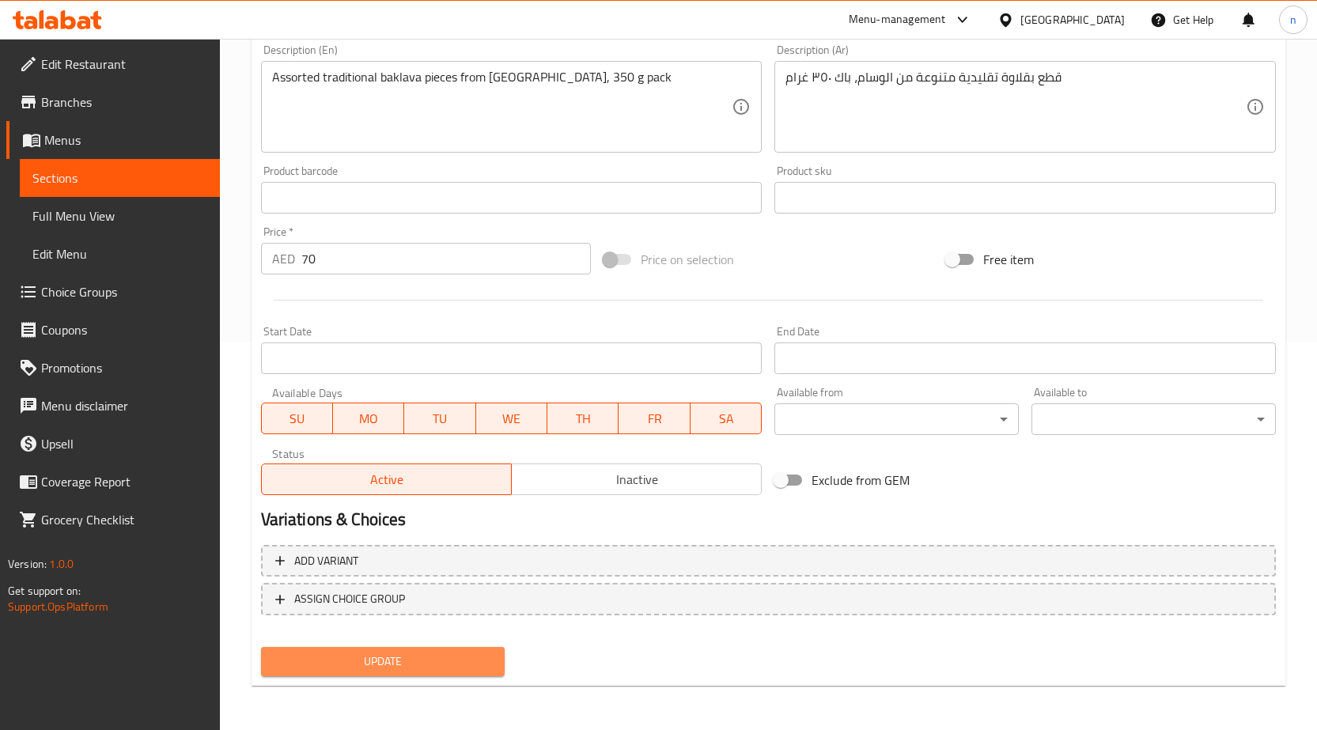
click at [491, 663] on span "Update" at bounding box center [383, 662] width 219 height 20
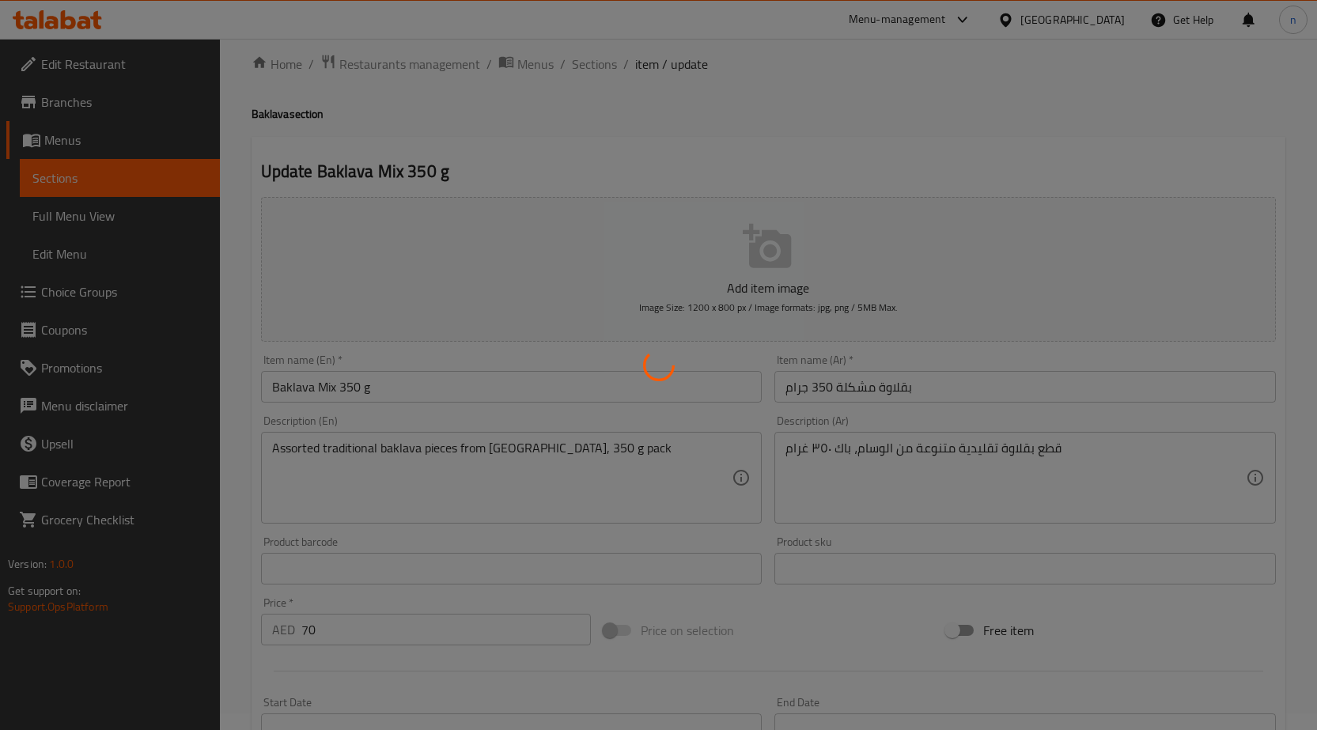
scroll to position [0, 0]
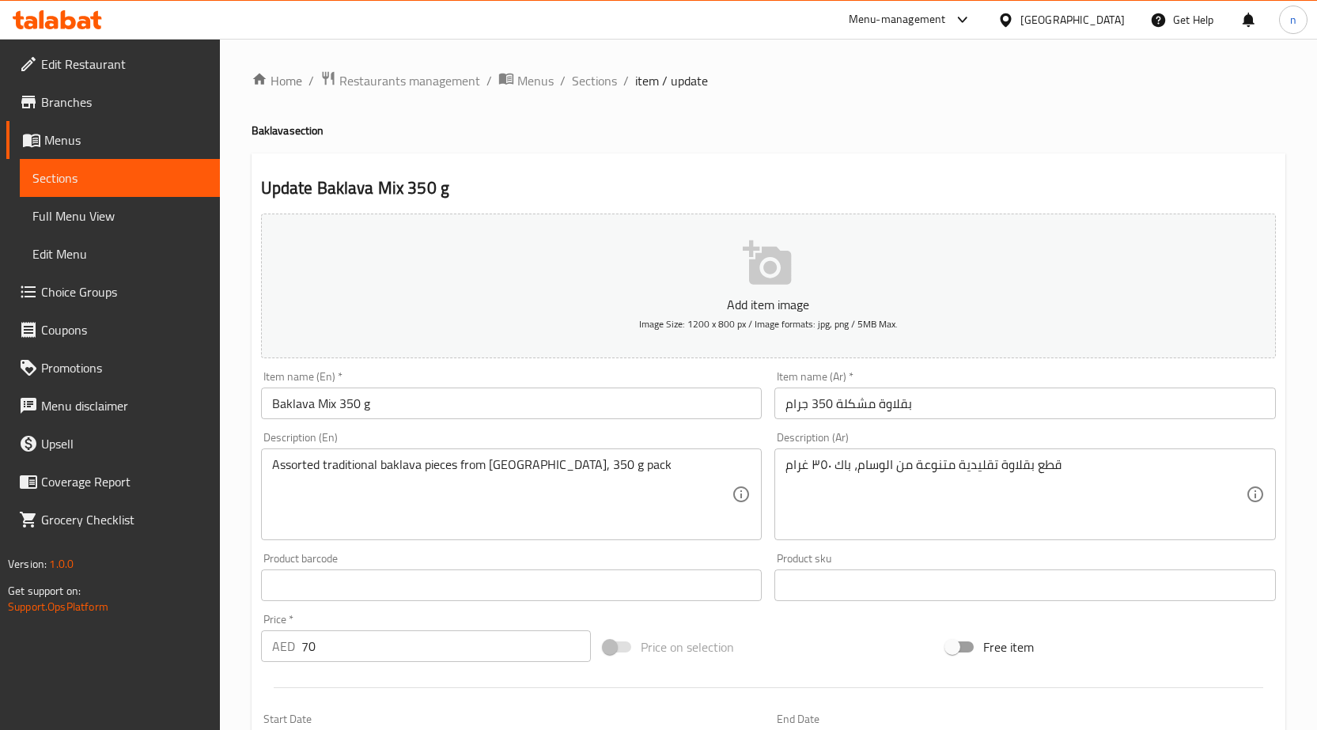
click at [233, 551] on div "Home / Restaurants management / Menus / Sections / item / update Baklava sectio…" at bounding box center [768, 578] width 1097 height 1079
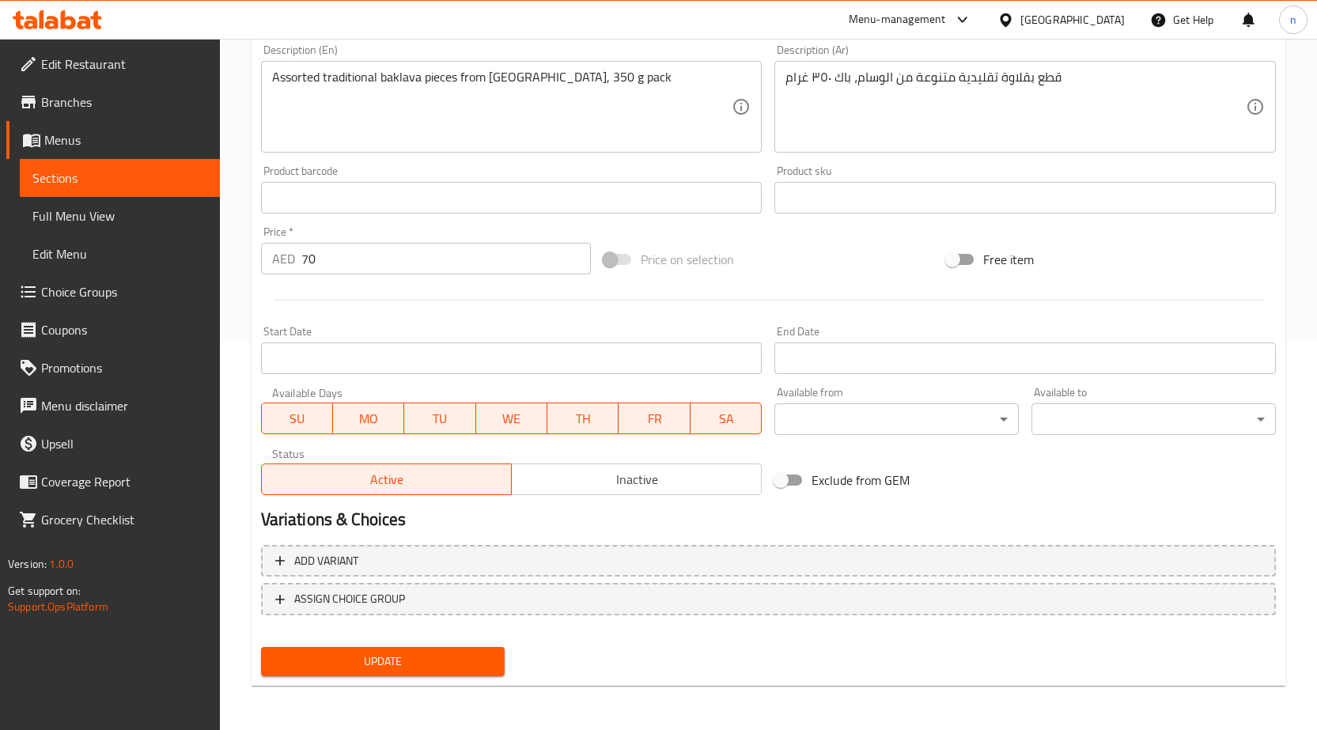
click at [367, 671] on span "Update" at bounding box center [383, 662] width 219 height 20
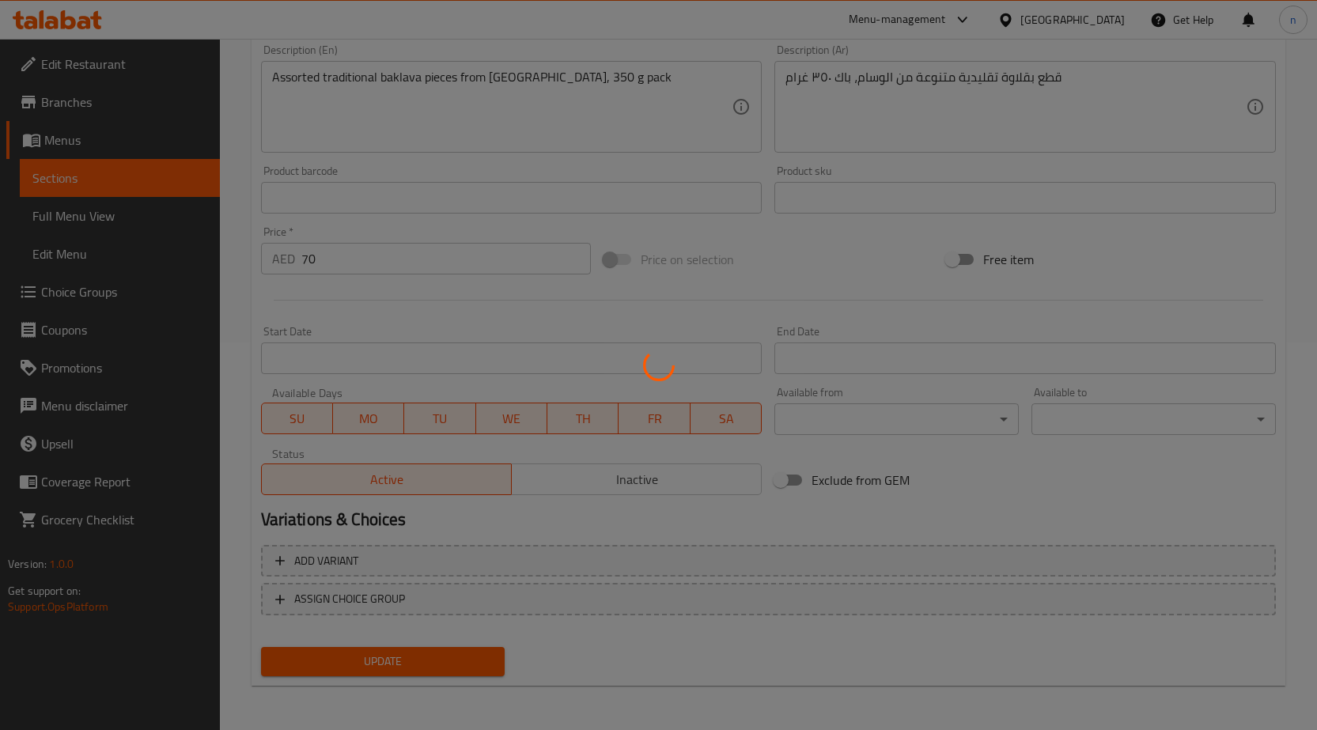
scroll to position [0, 0]
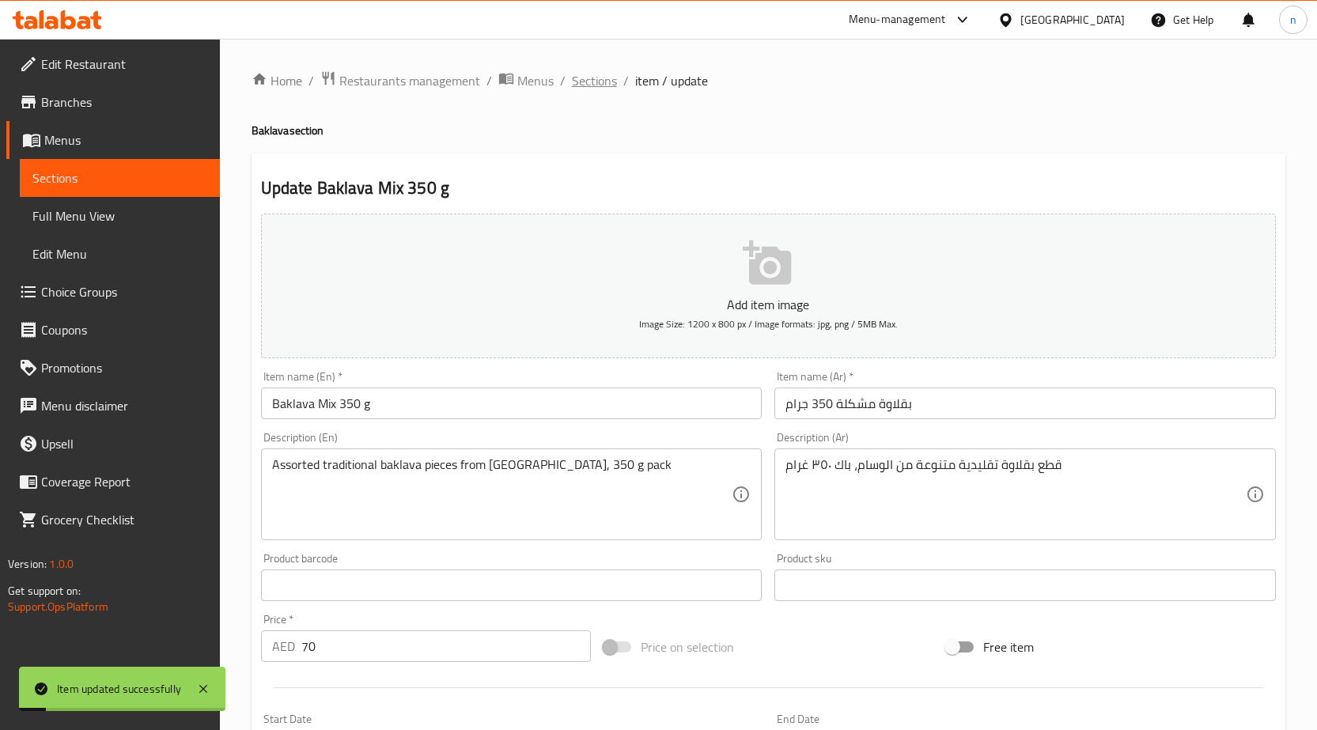
click at [601, 74] on span "Sections" at bounding box center [594, 80] width 45 height 19
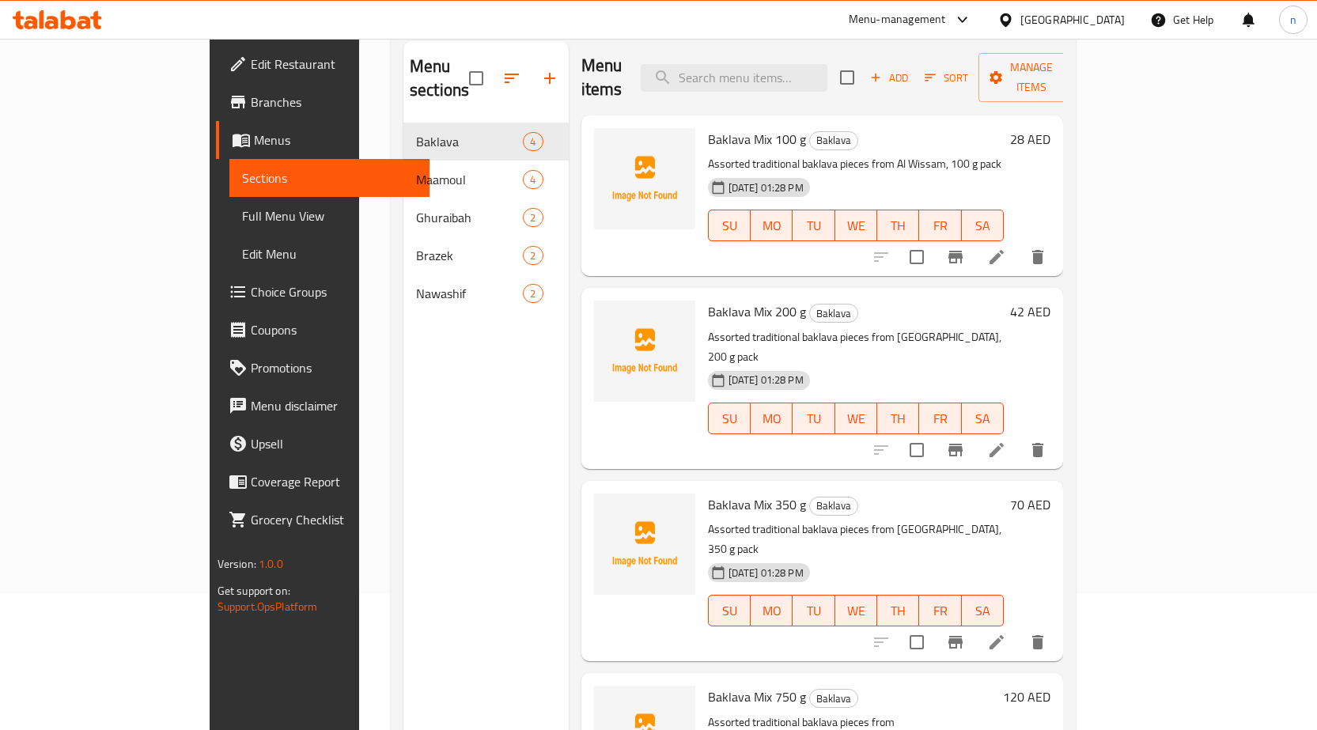
scroll to position [222, 0]
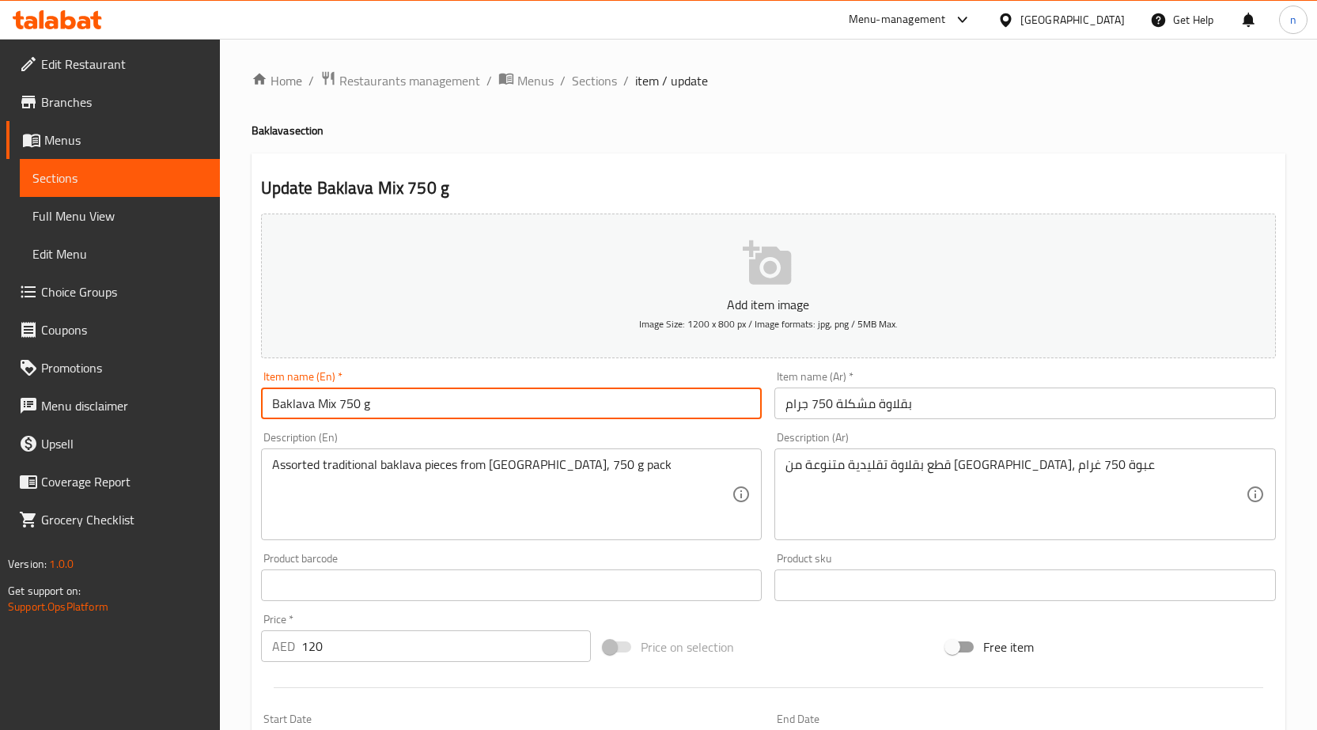
click at [384, 396] on input "Baklava Mix 750 g" at bounding box center [512, 404] width 502 height 32
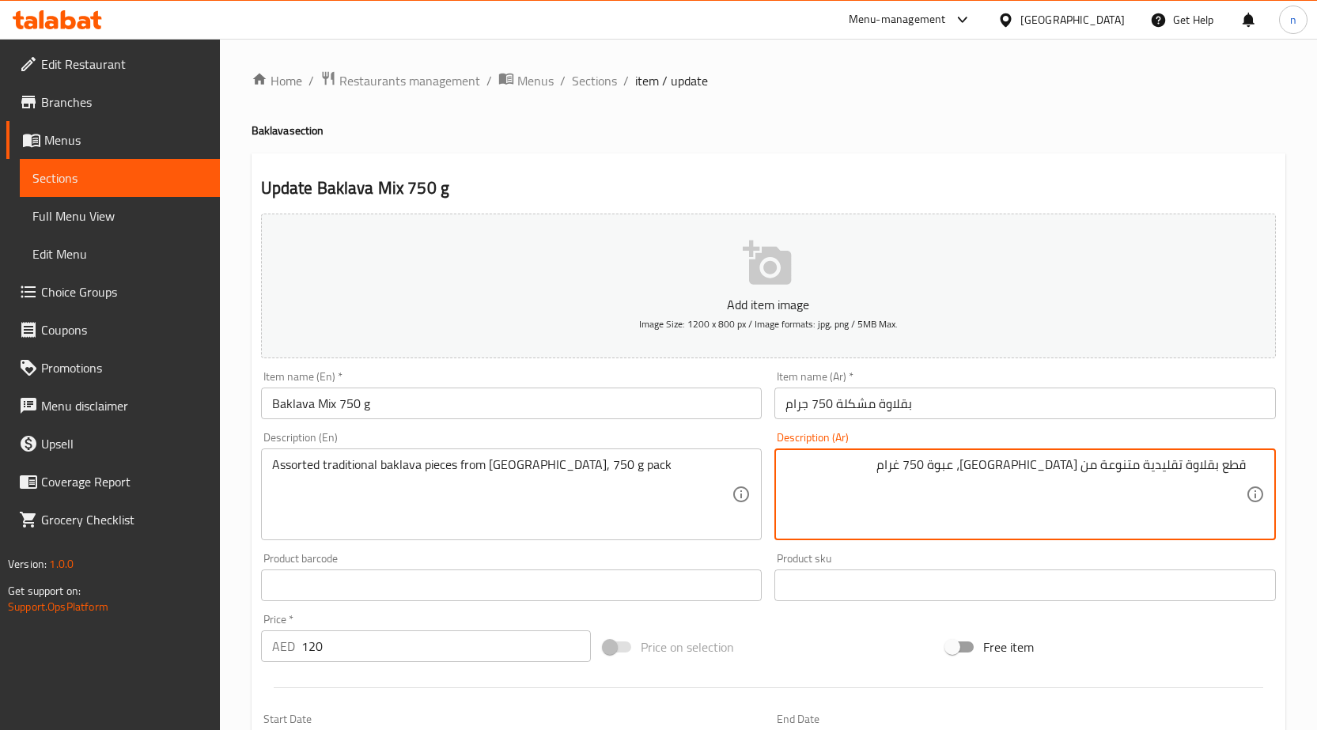
click at [949, 466] on textarea "قطع بقلاوة تقليدية متنوعة من الوسام، عبوة 750 غرام" at bounding box center [1016, 494] width 460 height 75
click at [1020, 460] on textarea "قطع بقلاوة تقليدية متنوعة من الوسام، عبوة 750 غرام" at bounding box center [1016, 494] width 460 height 75
click at [914, 506] on textarea "قطع بقلاوة تقليدية متنوعة من الوسام، باك 750 غرام" at bounding box center [1016, 494] width 460 height 75
type textarea "قطع بقلاوة تقليدية متنوعة من الوسام، باك 750 غرام"
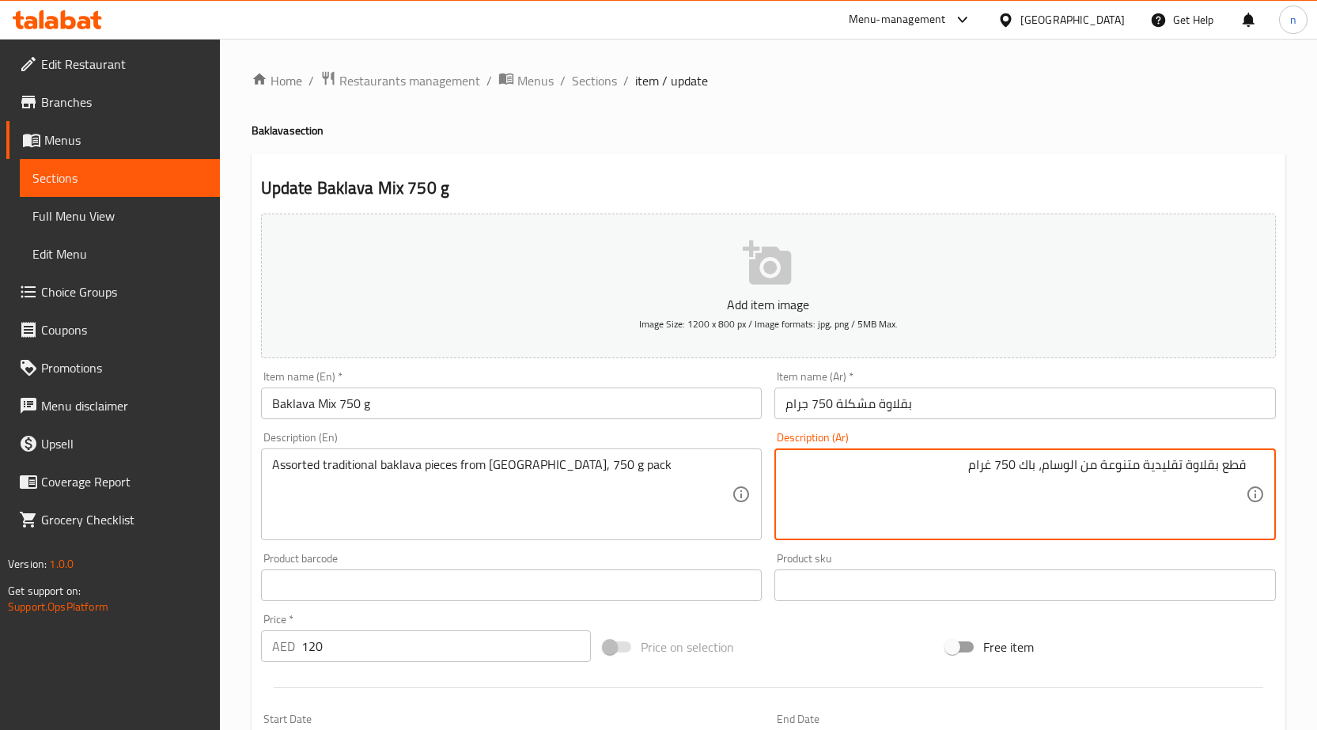
click at [839, 663] on div "Price on selection" at bounding box center [768, 647] width 343 height 43
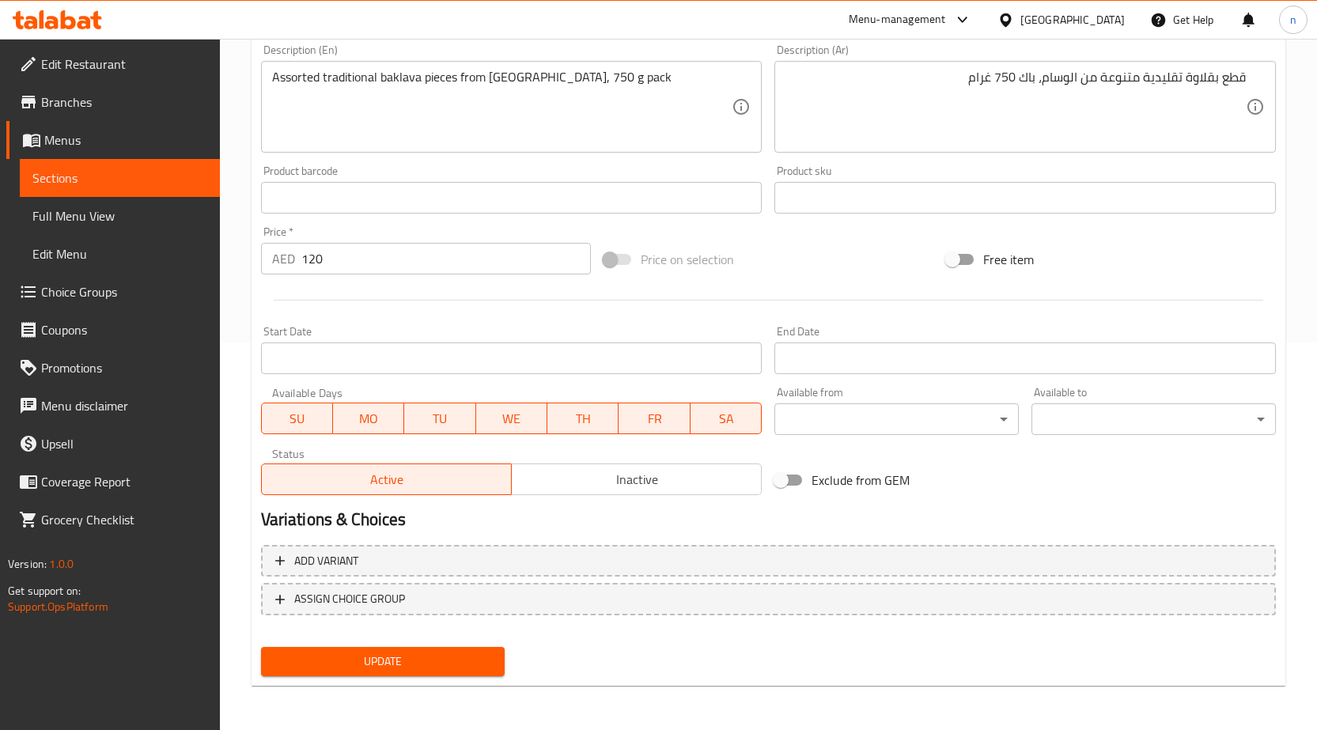
click at [454, 648] on button "Update" at bounding box center [383, 661] width 244 height 29
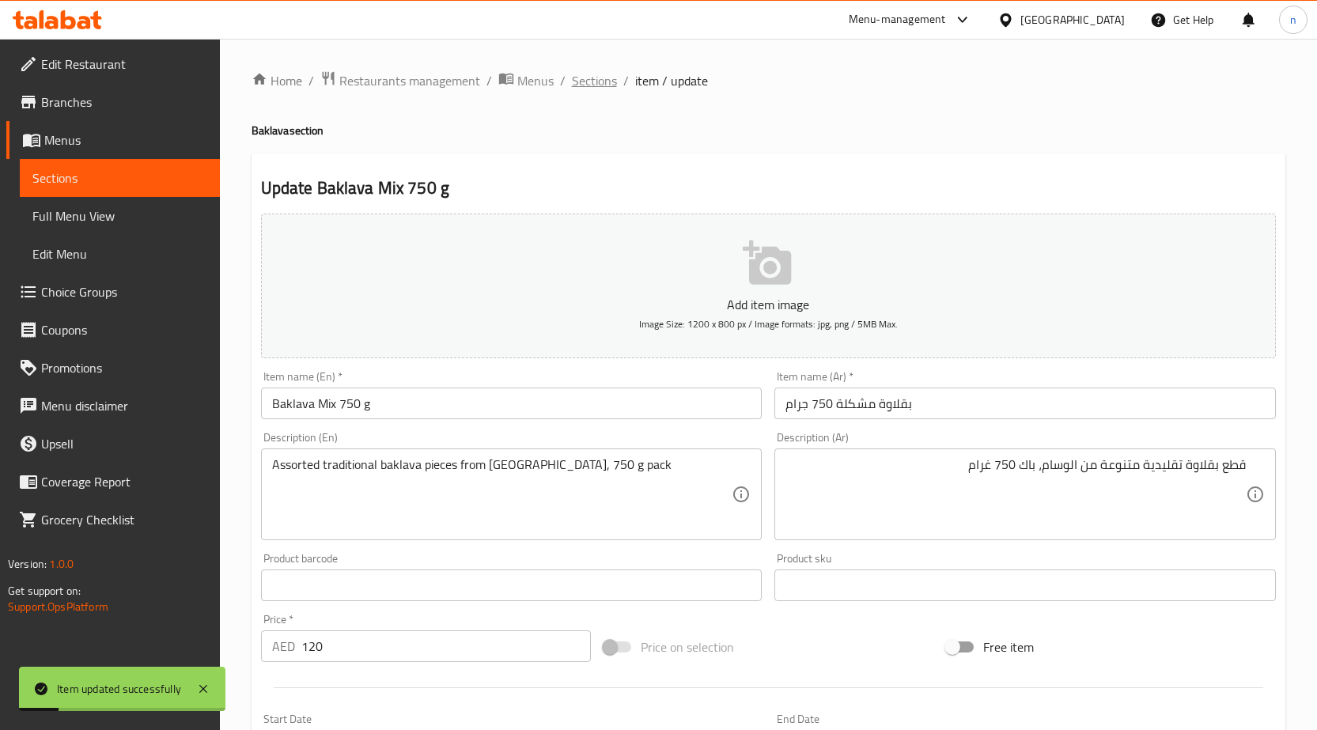
click at [590, 83] on span "Sections" at bounding box center [594, 80] width 45 height 19
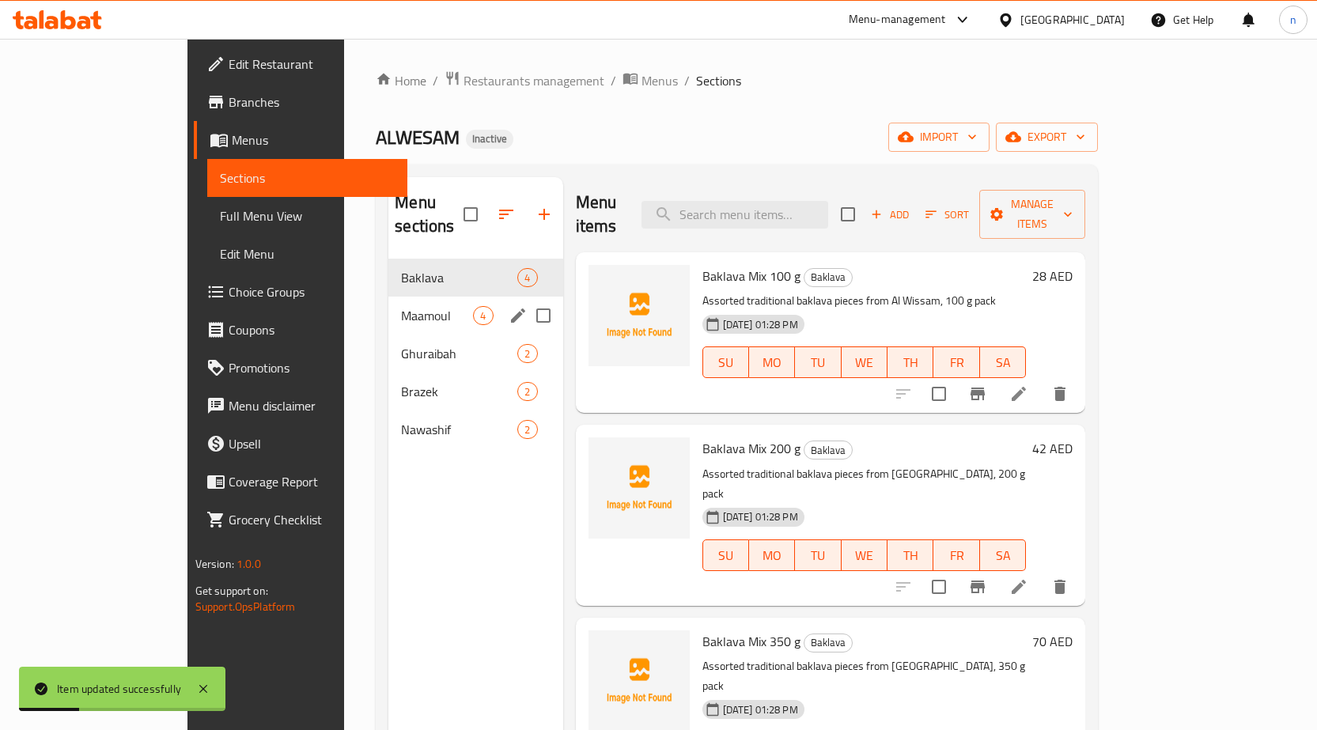
click at [401, 306] on span "Maamoul" at bounding box center [437, 315] width 72 height 19
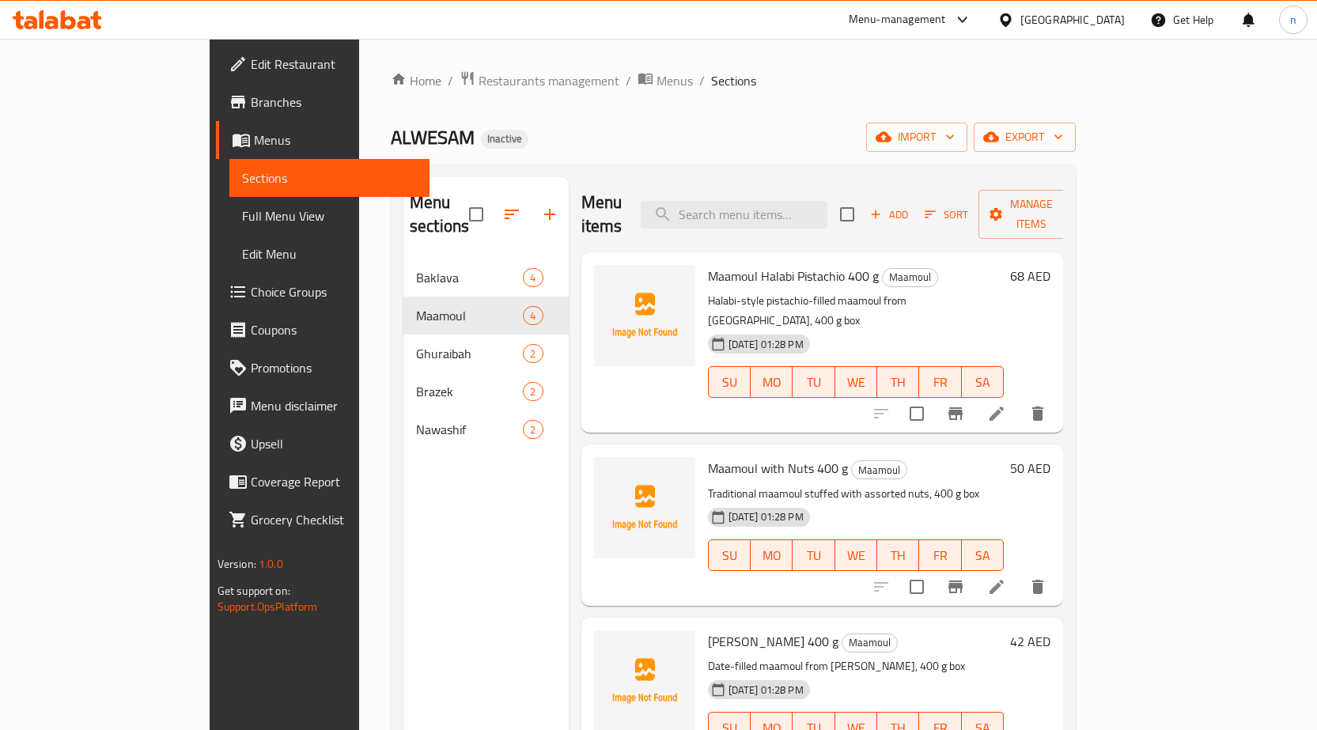
click at [891, 96] on div "Home / Restaurants management / Menus / Sections ALWESAM Inactive import export…" at bounding box center [733, 495] width 685 height 850
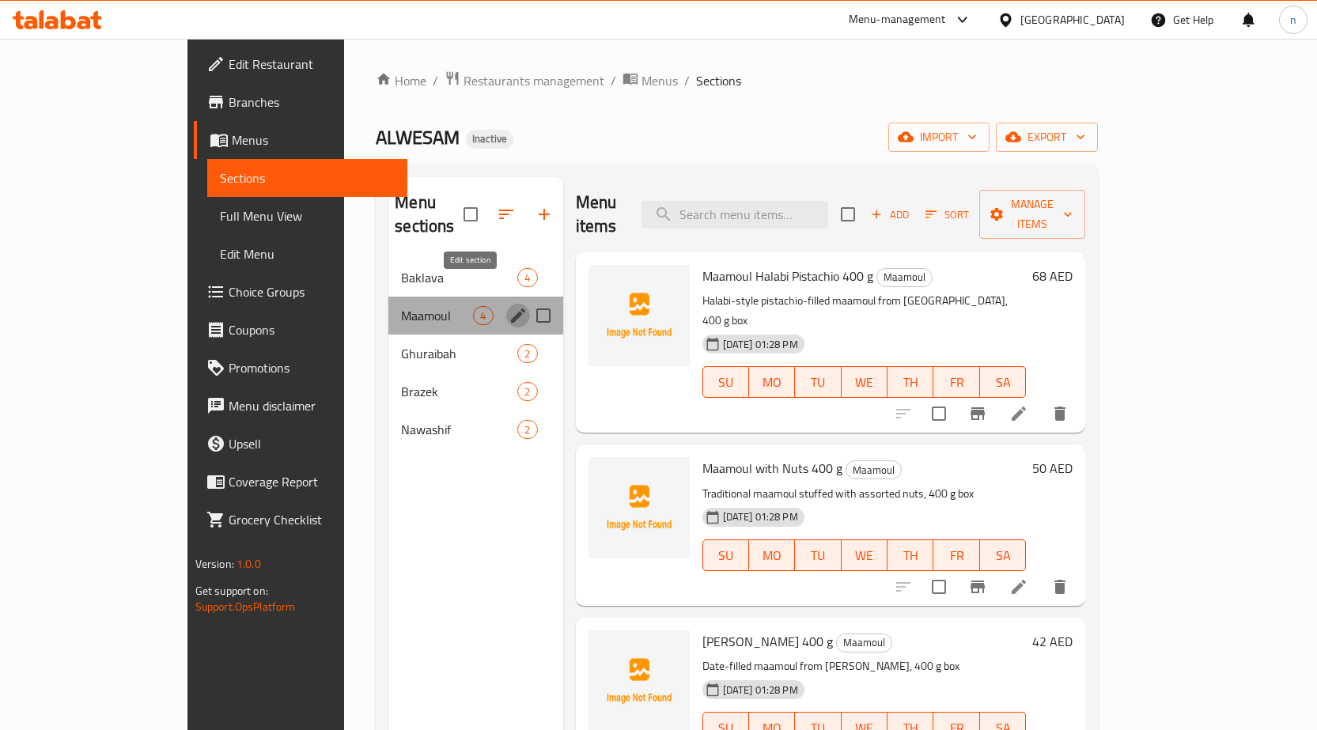
click at [509, 306] on icon "edit" at bounding box center [518, 315] width 19 height 19
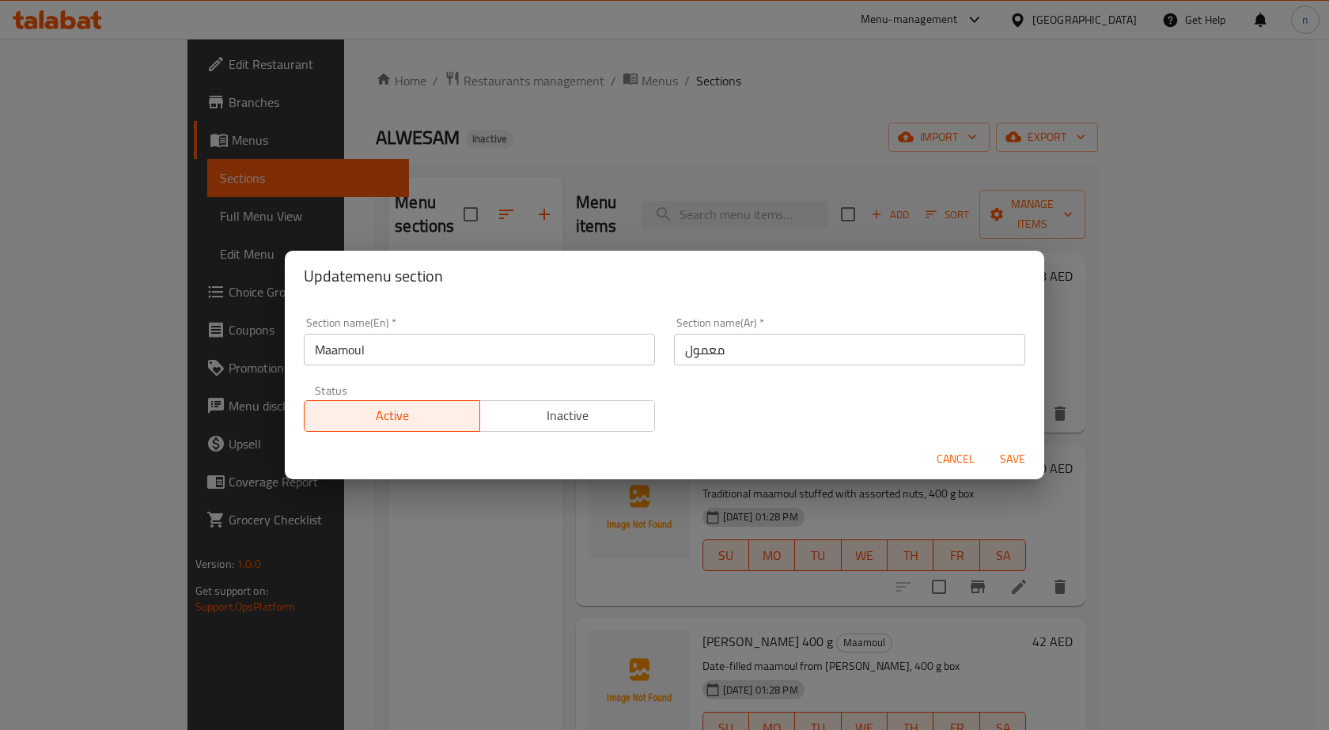
click at [813, 100] on div "Update menu section Section name(En)   * Maamoul Section name(En) * Section nam…" at bounding box center [664, 365] width 1329 height 730
click at [905, 275] on h2 "Update menu section" at bounding box center [665, 275] width 722 height 25
click at [935, 461] on button "Cancel" at bounding box center [955, 459] width 51 height 29
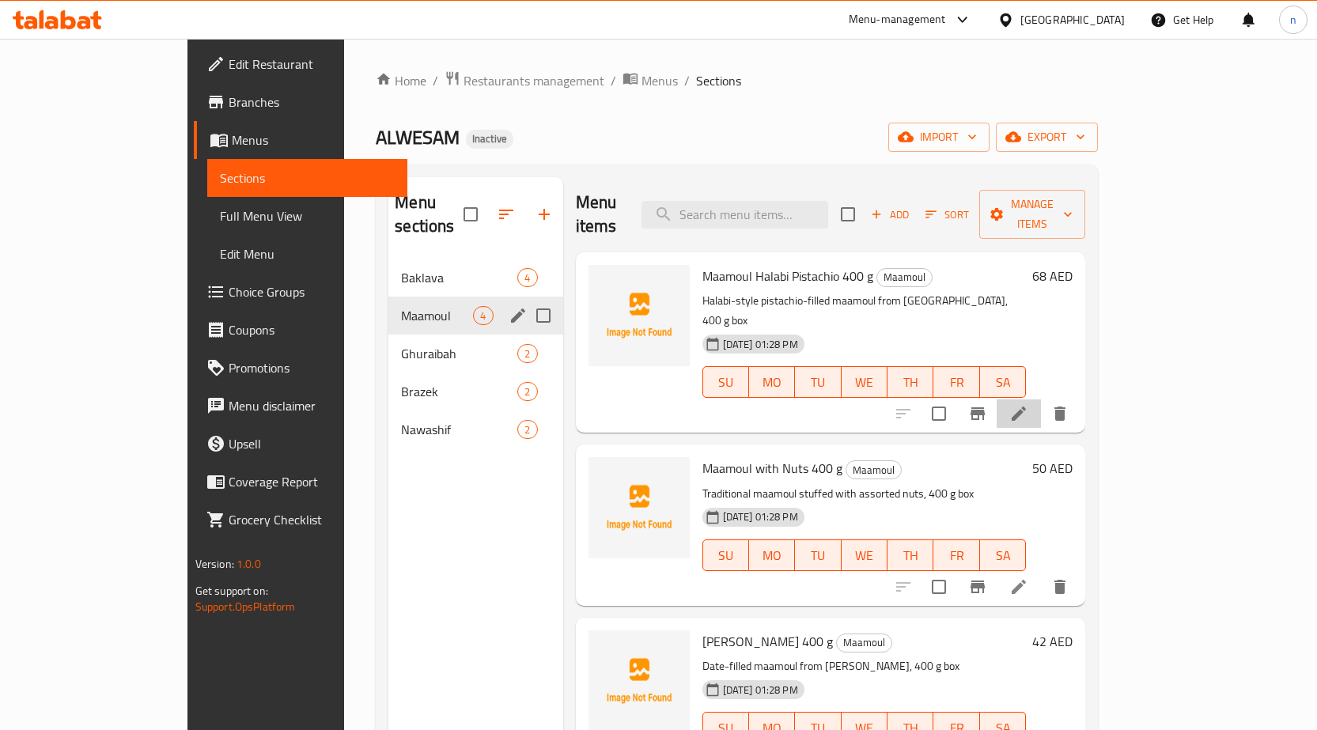
click at [1029, 404] on icon at bounding box center [1019, 413] width 19 height 19
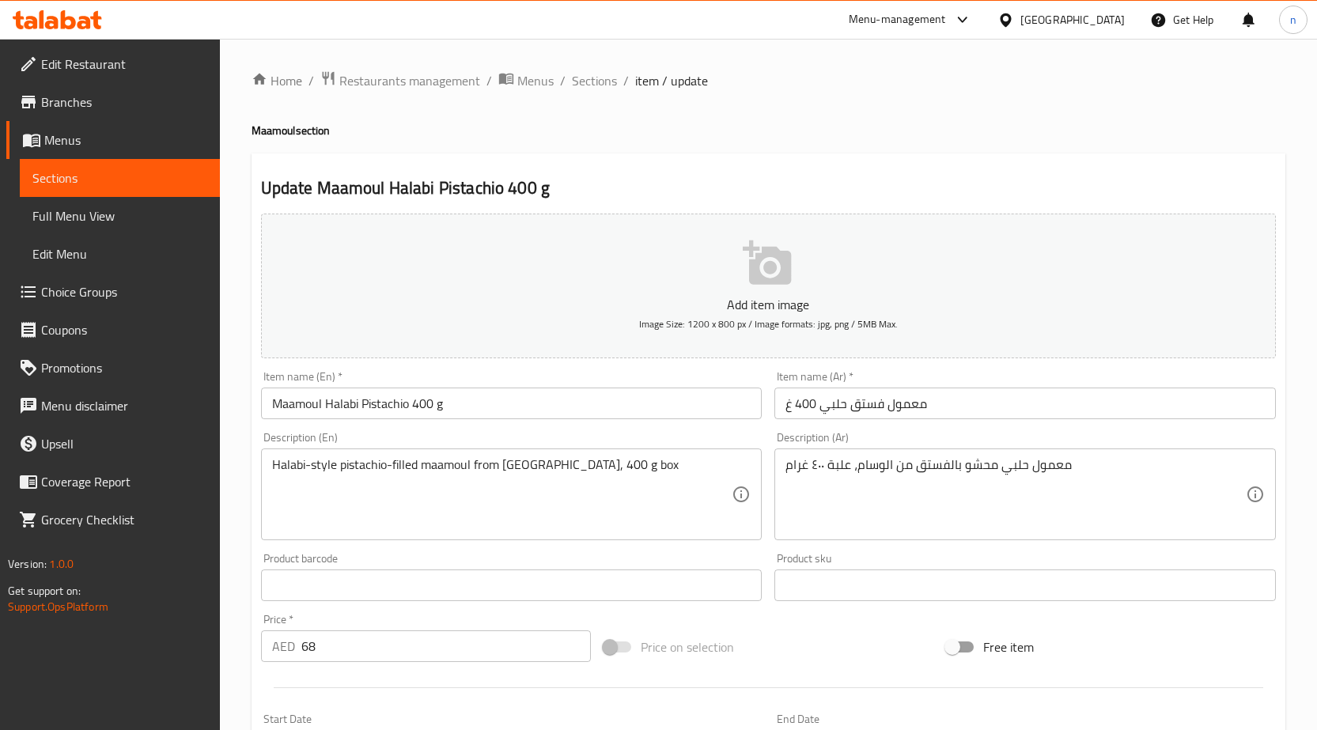
click at [585, 404] on input "Maamoul Halabi Pistachio 400 g" at bounding box center [512, 404] width 502 height 32
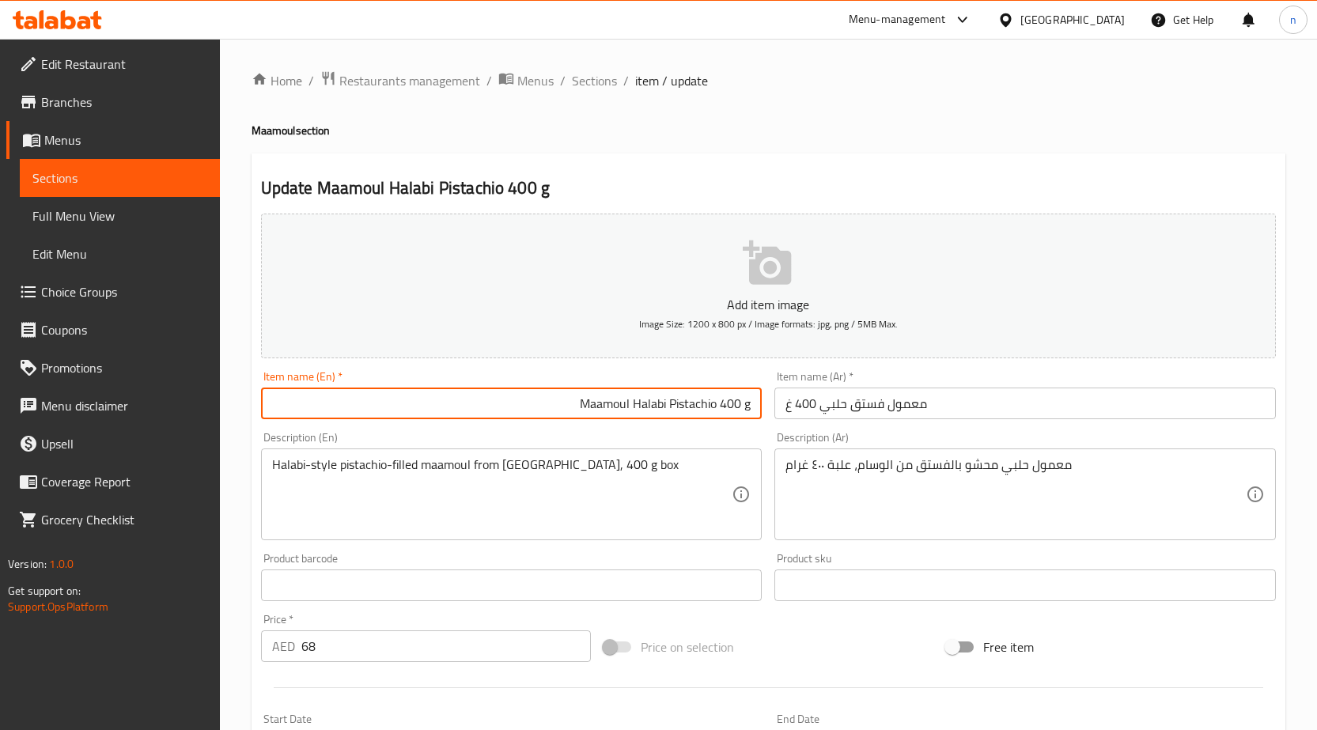
click at [591, 399] on input "Maamoul Halabi Pistachio 400 g" at bounding box center [512, 404] width 502 height 32
drag, startPoint x: 591, startPoint y: 399, endPoint x: 657, endPoint y: 423, distance: 69.8
click at [657, 423] on div "Item name (En)   * Maamoul Halabi Pistachio 400 g Item name (En) *" at bounding box center [512, 395] width 514 height 61
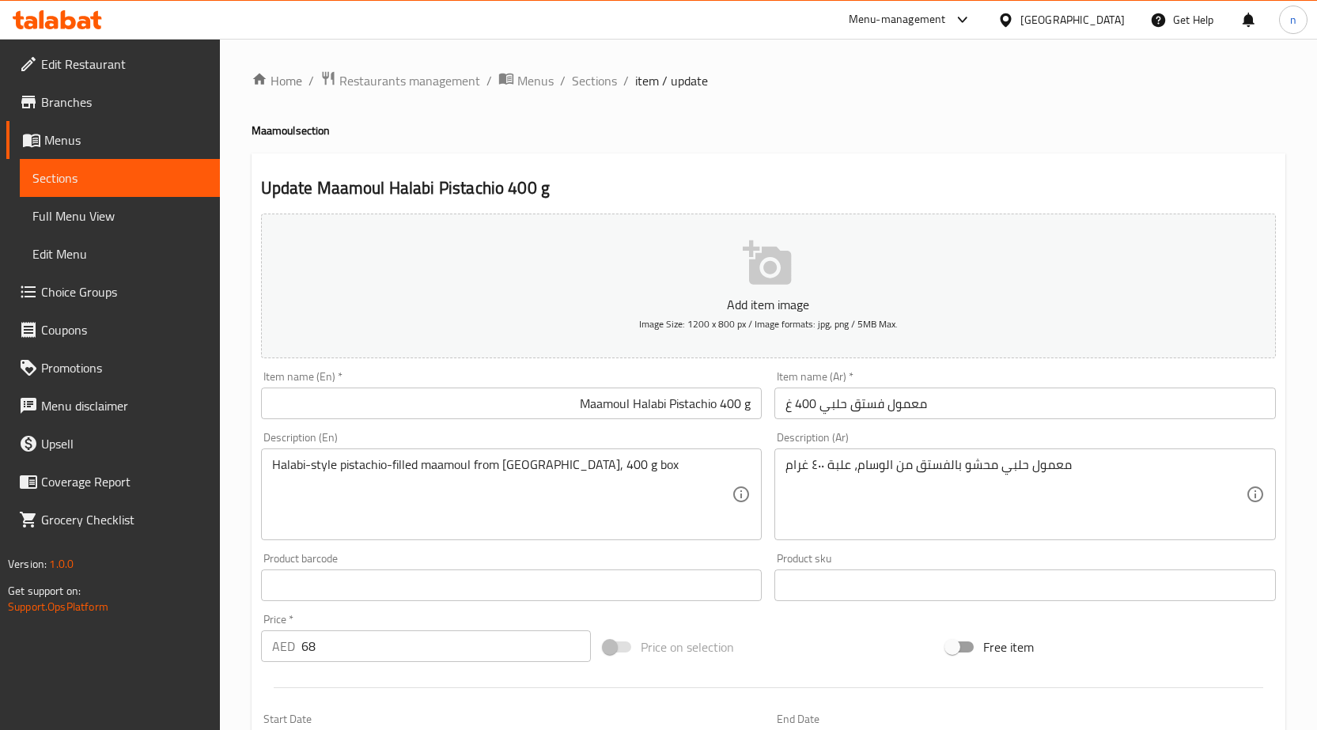
click at [726, 406] on input "Maamoul Halabi Pistachio 400 g" at bounding box center [512, 404] width 502 height 32
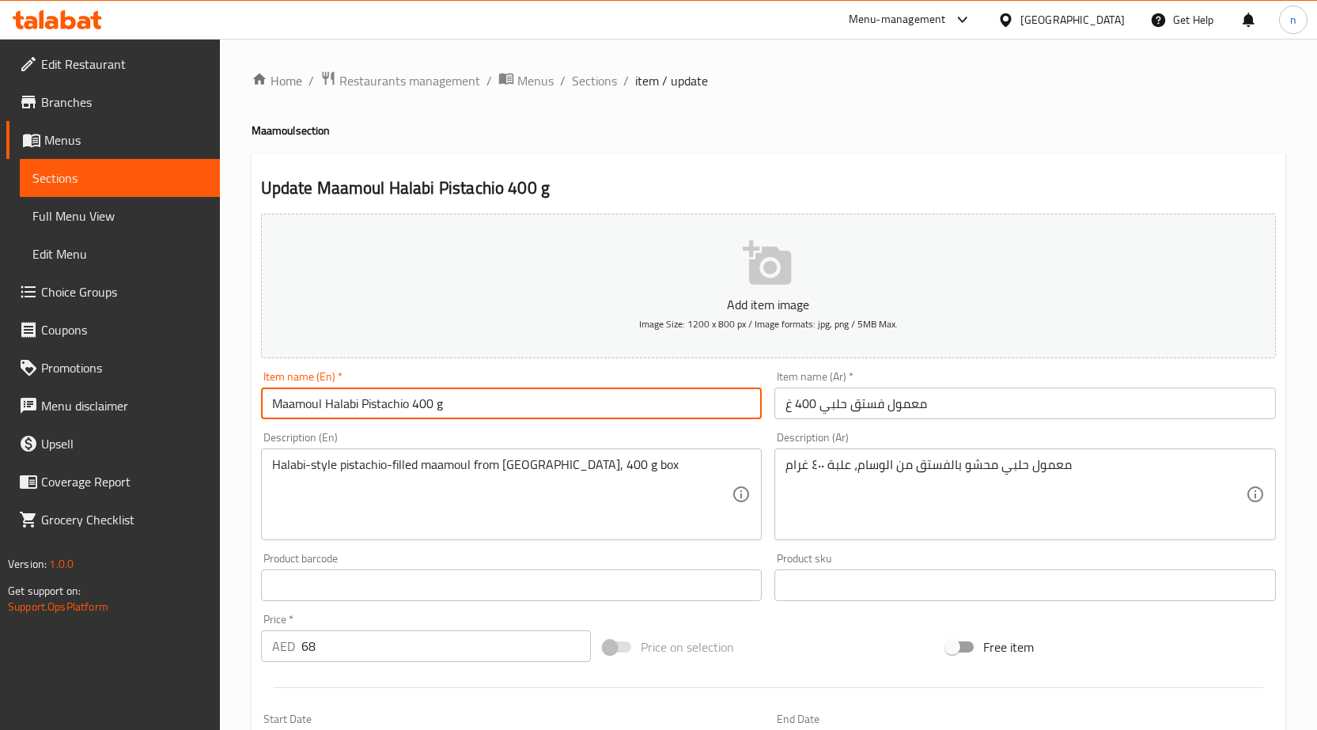
click at [670, 413] on input "Maamoul Halabi Pistachio 400 g" at bounding box center [512, 404] width 502 height 32
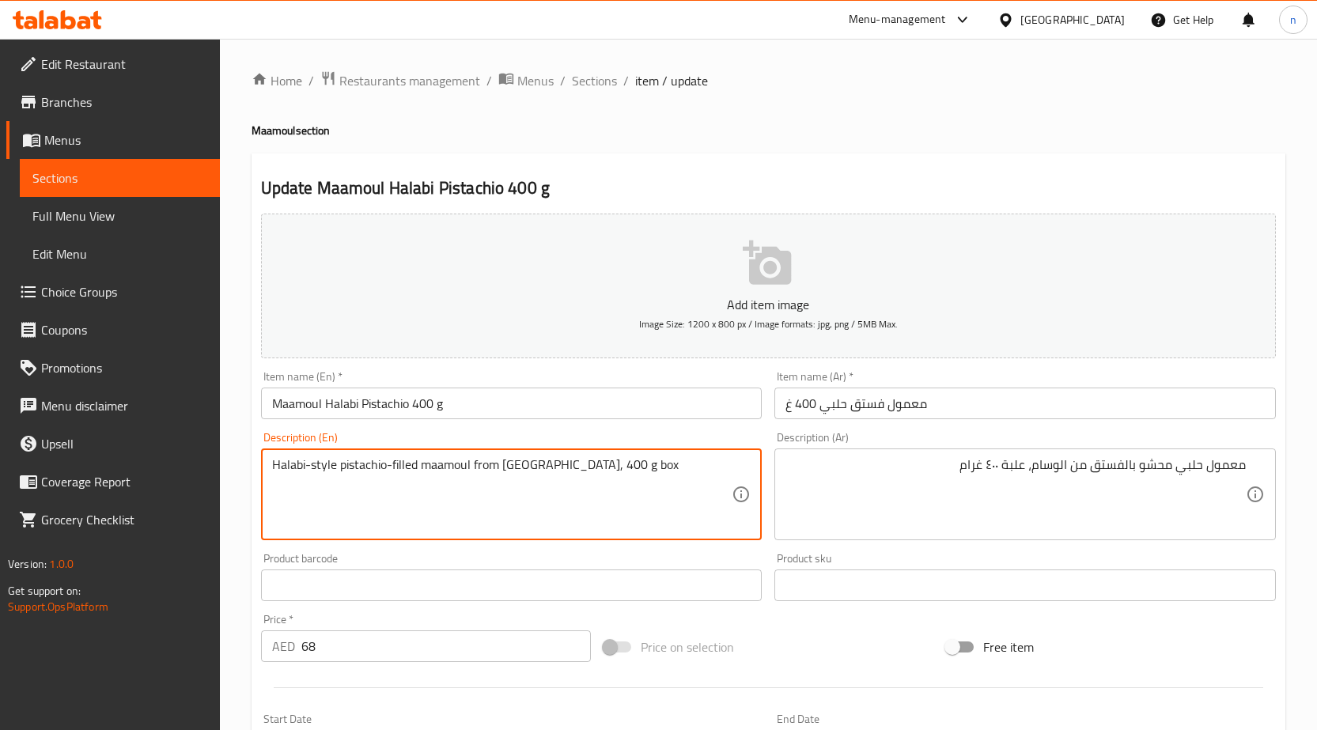
click at [477, 471] on textarea "Halabi-style pistachio-filled maamoul from [GEOGRAPHIC_DATA], 400 g box" at bounding box center [502, 494] width 460 height 75
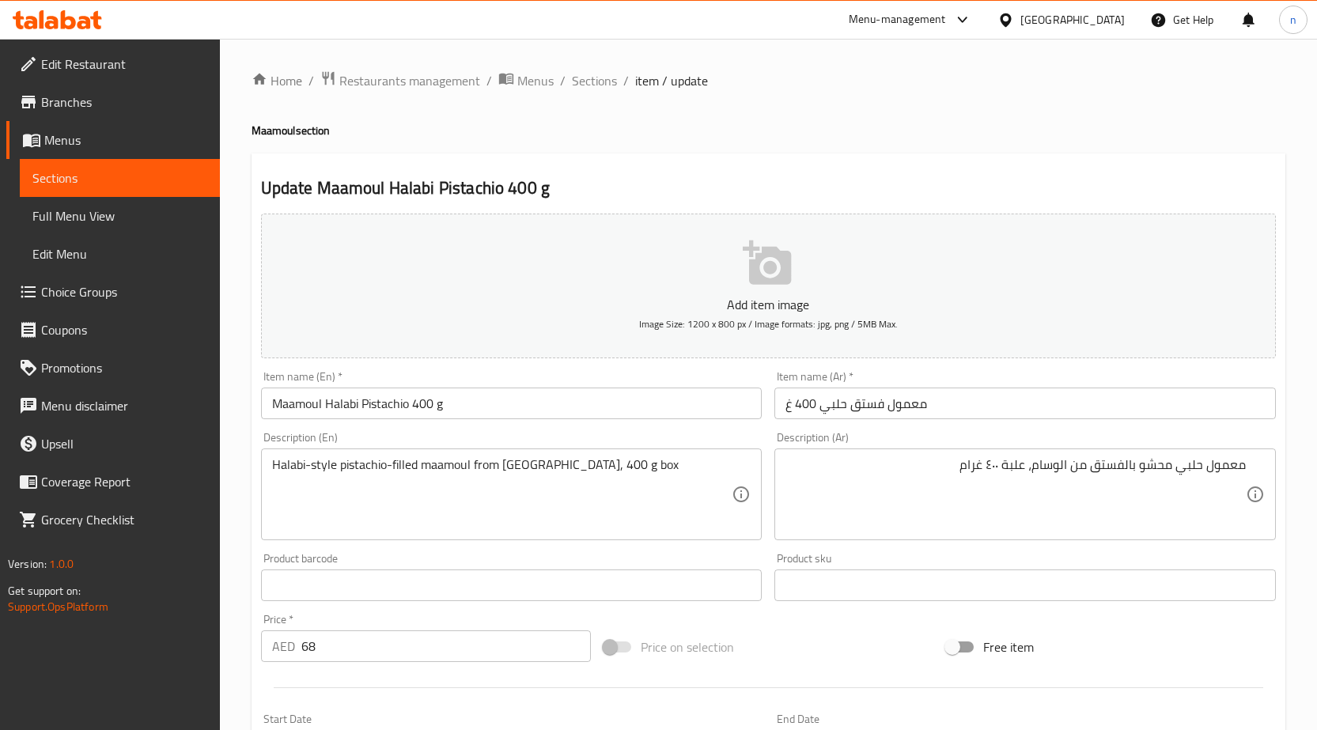
click at [286, 450] on div "Halabi-style pistachio-filled maamoul from Al Wissam, 400 g box Description (En)" at bounding box center [512, 495] width 502 height 92
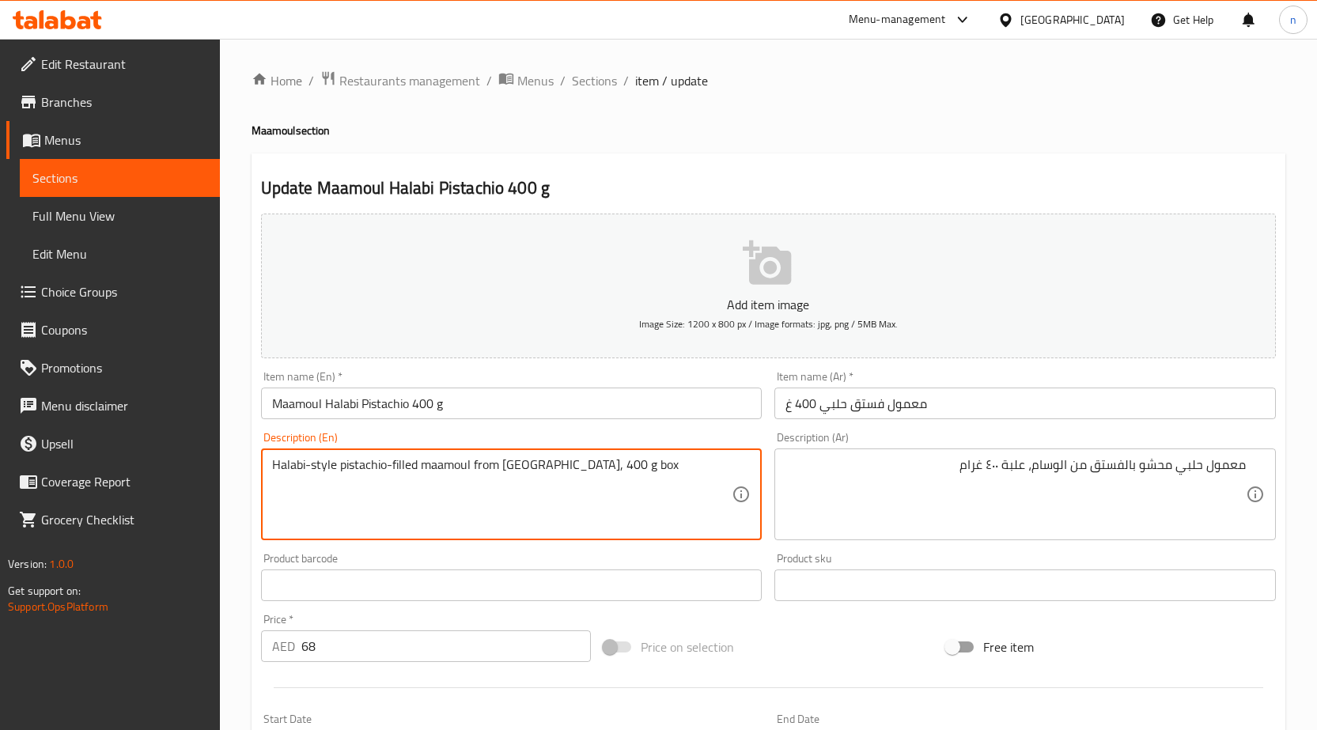
click at [274, 468] on textarea "Halabi-style pistachio-filled maamoul from [GEOGRAPHIC_DATA], 400 g box" at bounding box center [502, 494] width 460 height 75
click at [288, 465] on textarea "Halabi-style pistachio-filled maamoul from [GEOGRAPHIC_DATA], 400 g box" at bounding box center [502, 494] width 460 height 75
click at [323, 472] on textarea "Halabi-style pistachio-filled maamoul from [GEOGRAPHIC_DATA], 400 g box" at bounding box center [502, 494] width 460 height 75
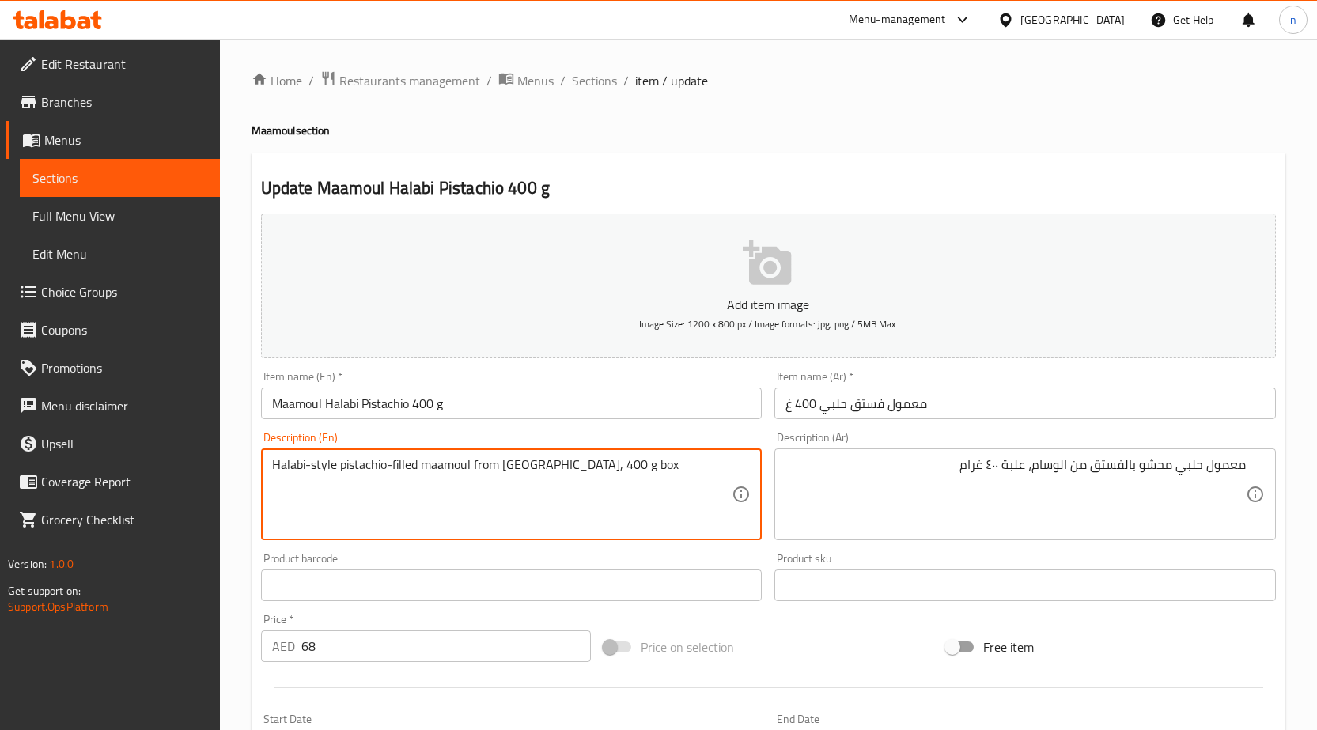
click at [323, 472] on textarea "Halabi-style pistachio-filled maamoul from [GEOGRAPHIC_DATA], 400 g box" at bounding box center [502, 494] width 460 height 75
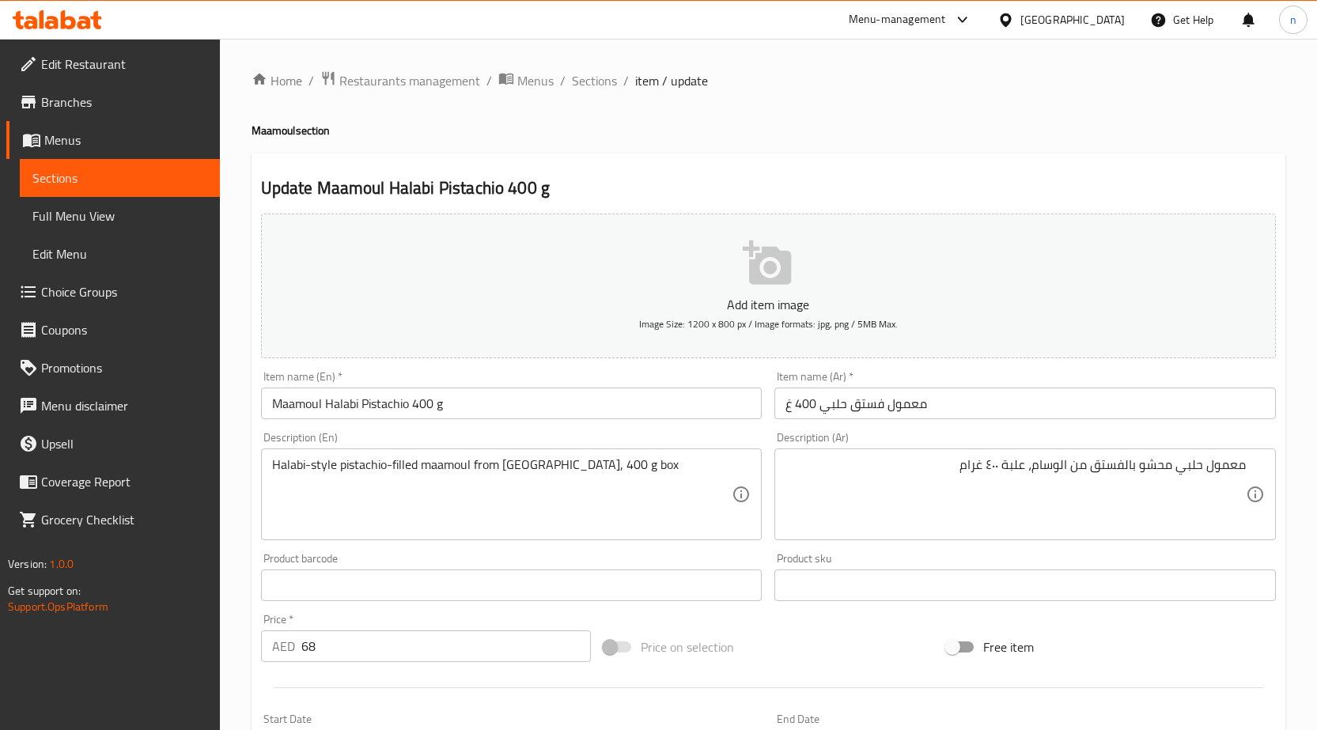
click at [926, 441] on div "Description (Ar) معمول حلبي محشو بالفستق من الوسام، علبة ٤٠٠ غرام Description (…" at bounding box center [1026, 486] width 502 height 108
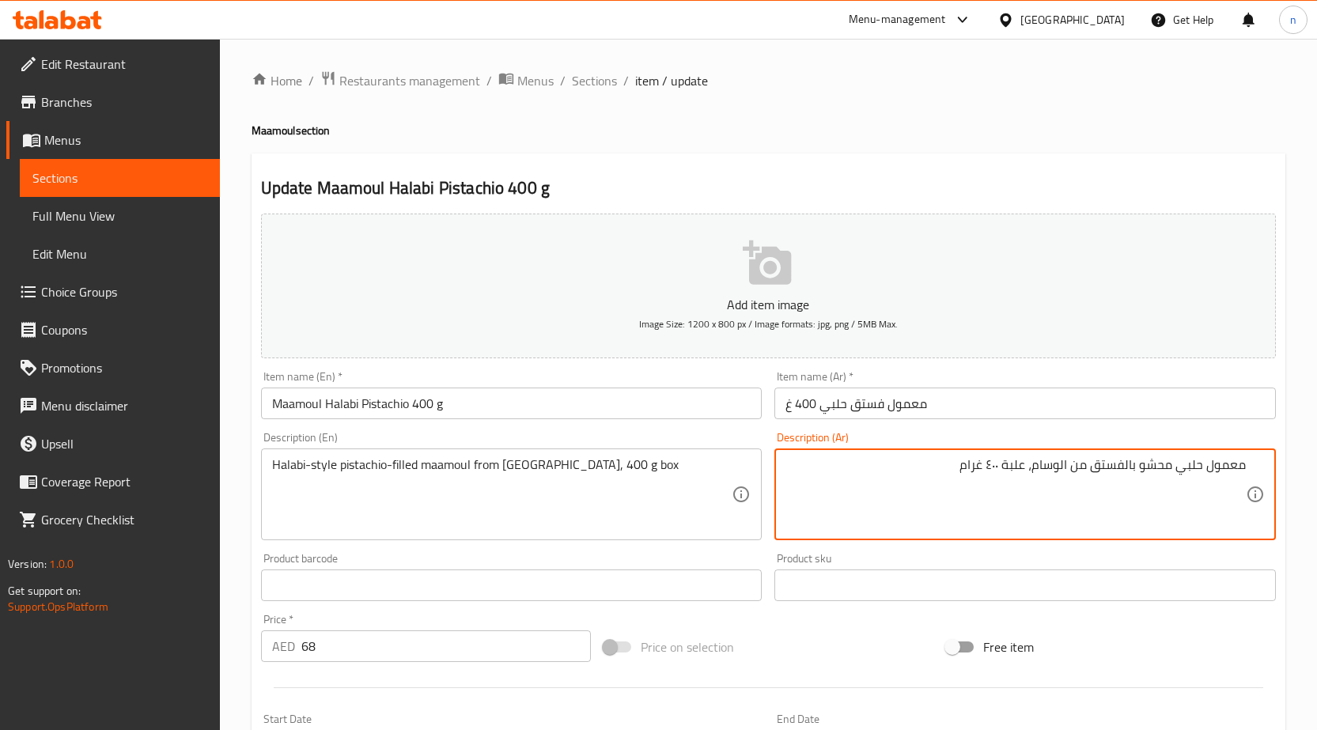
click at [918, 470] on textarea "معمول حلبي محشو بالفستق من الوسام، علبة ٤٠٠ غرام" at bounding box center [1016, 494] width 460 height 75
click at [1208, 472] on textarea "معمول حلبي محشو بالفستق من الوسام، علبة ٤٠٠ غرام" at bounding box center [1016, 494] width 460 height 75
type textarea "معمول على طريقة حلبي محشو بالفستق من الوسام، علبة ٤٠٠ غرام"
click at [852, 646] on div "Price on selection" at bounding box center [768, 647] width 343 height 43
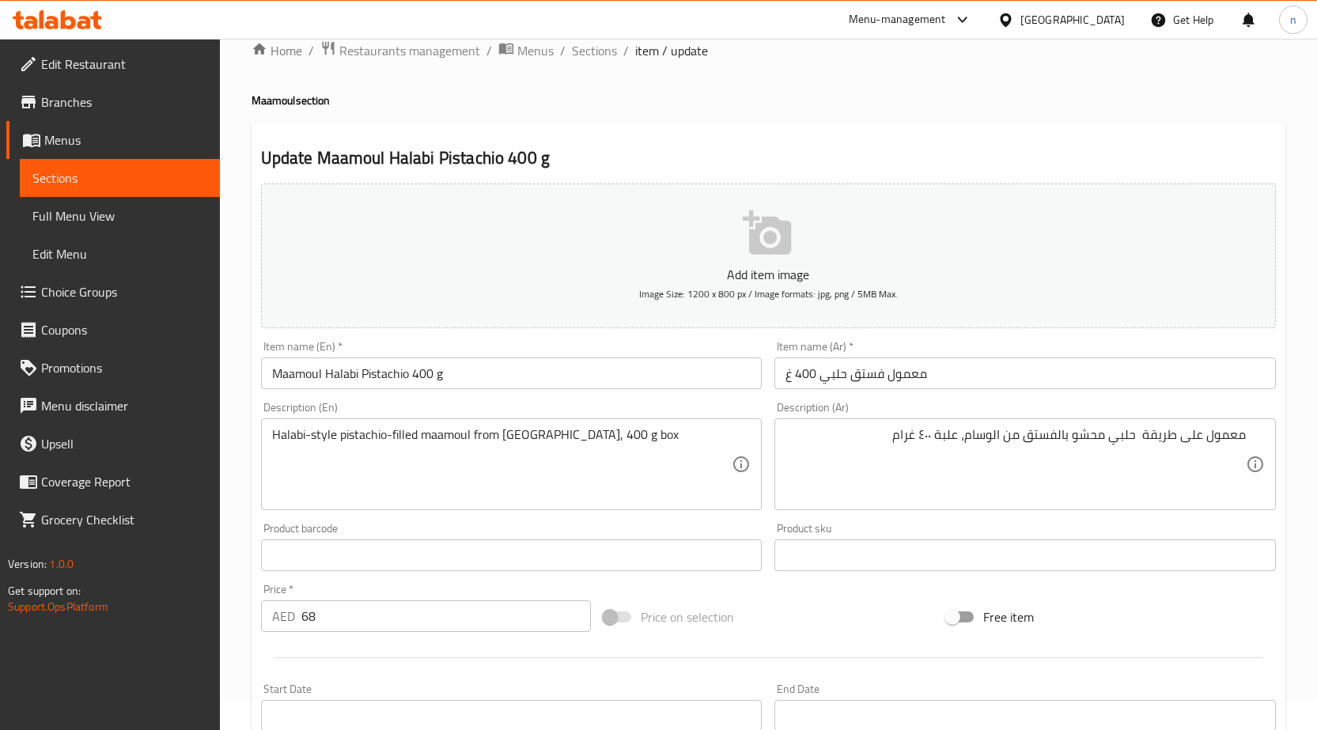
scroll to position [388, 0]
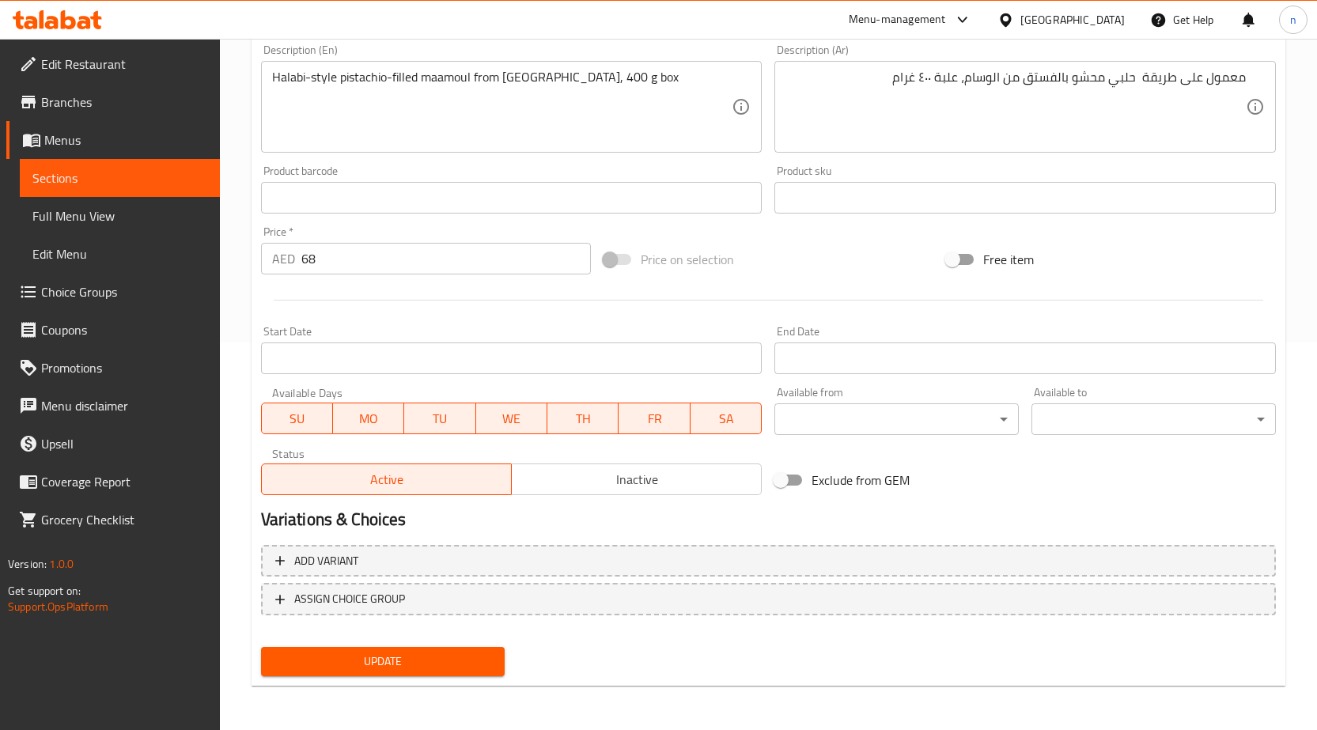
click at [357, 664] on span "Update" at bounding box center [383, 662] width 219 height 20
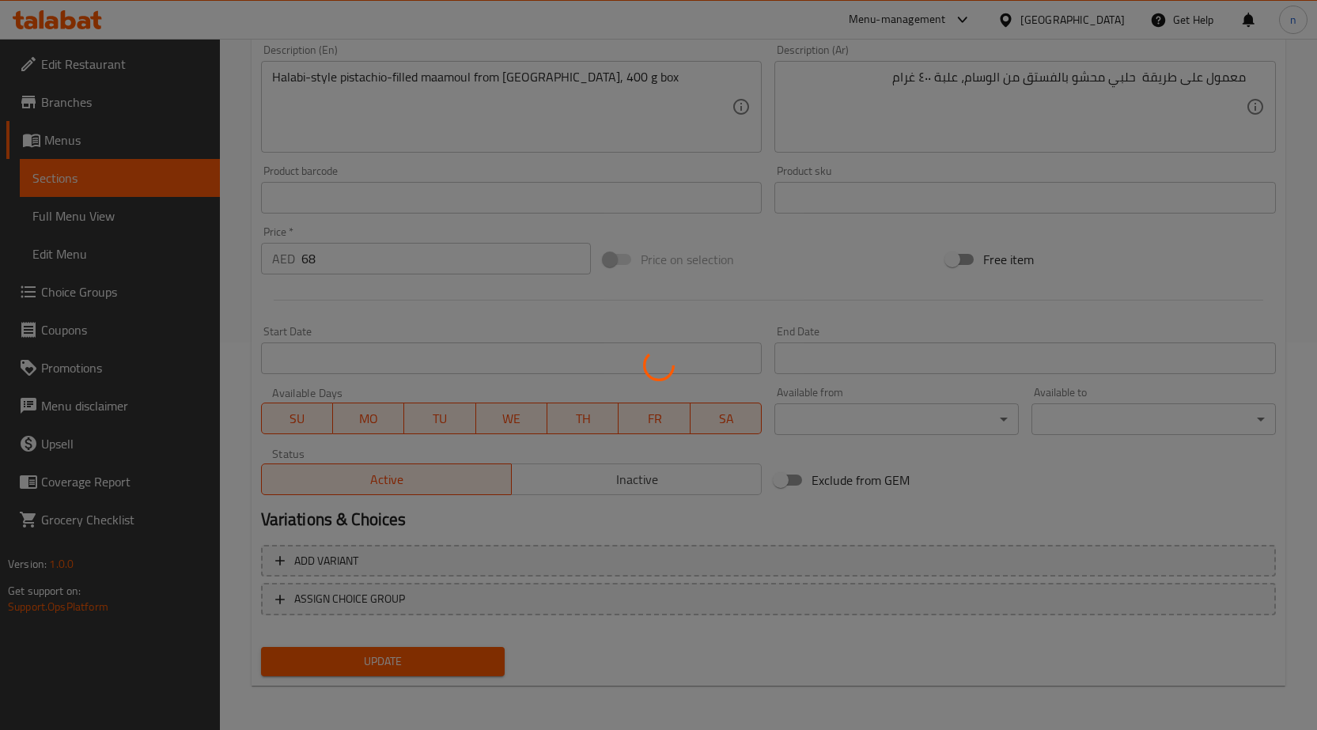
scroll to position [0, 0]
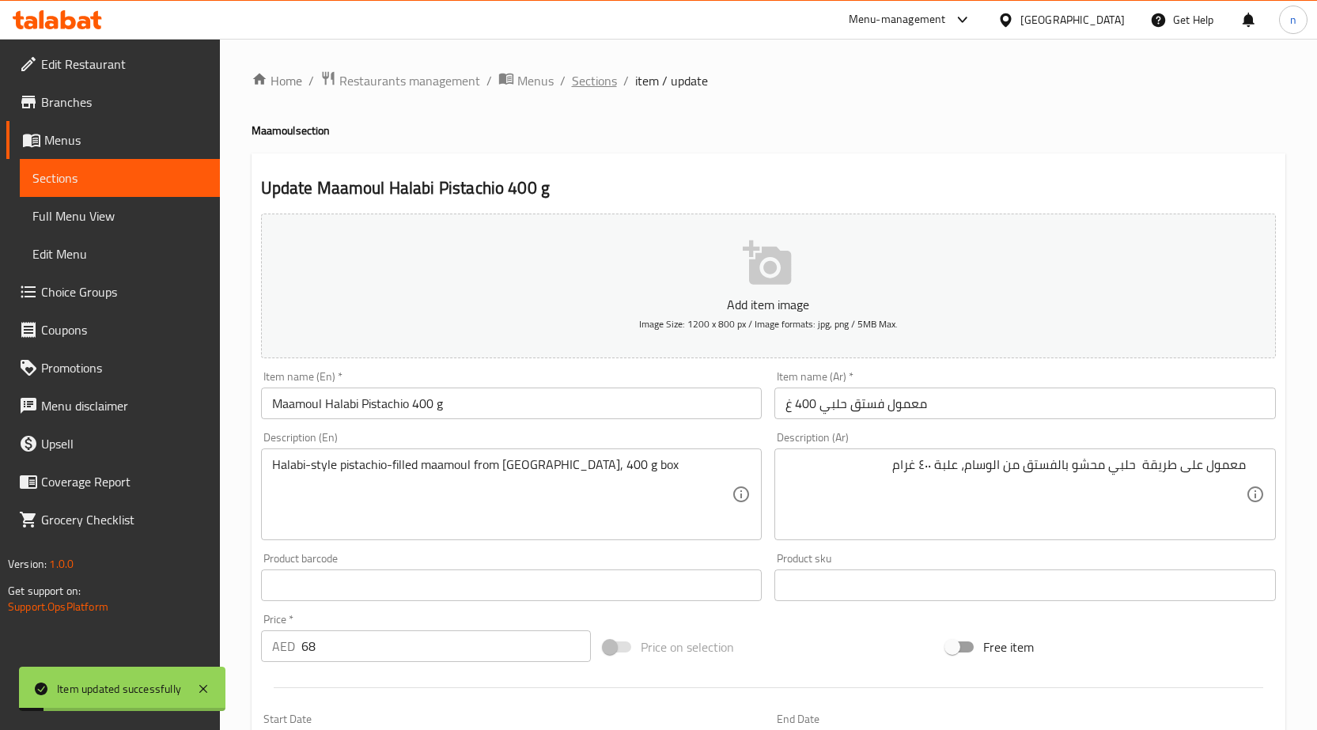
click at [604, 78] on span "Sections" at bounding box center [594, 80] width 45 height 19
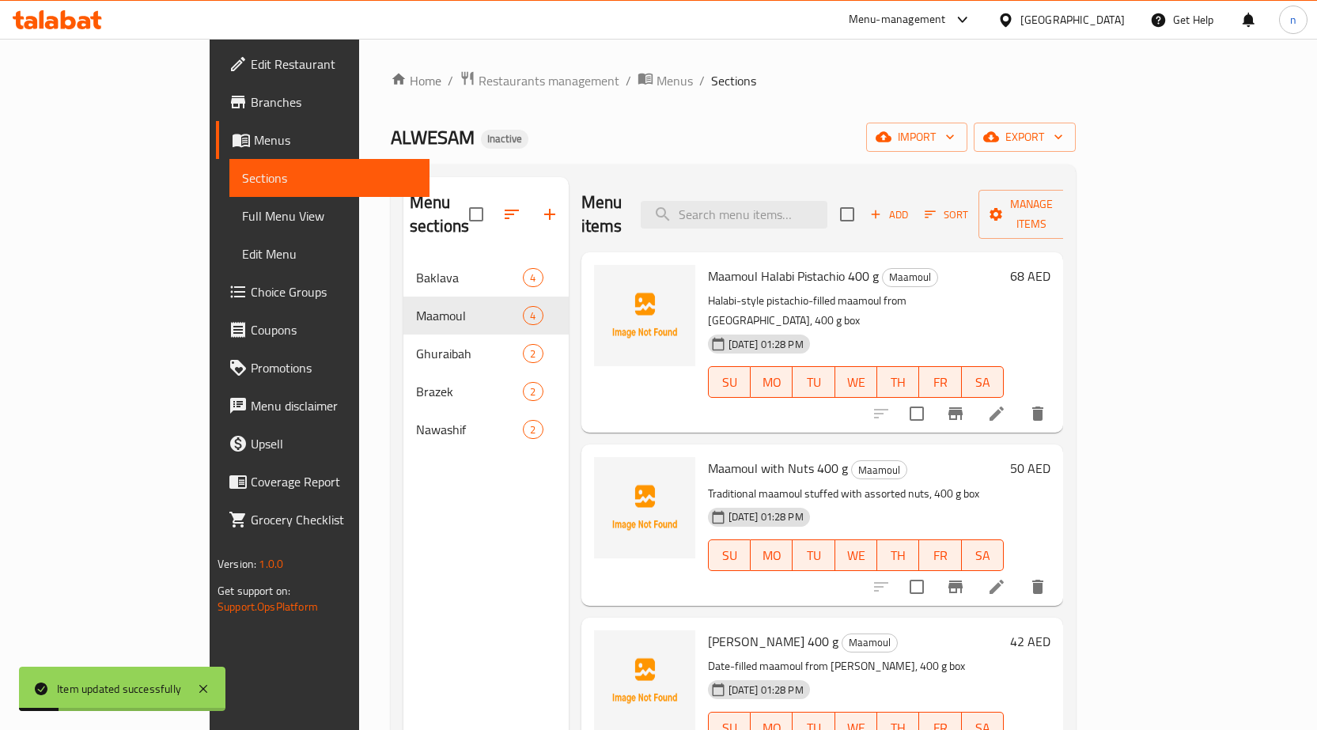
scroll to position [1, 0]
click at [1019, 572] on li at bounding box center [997, 586] width 44 height 28
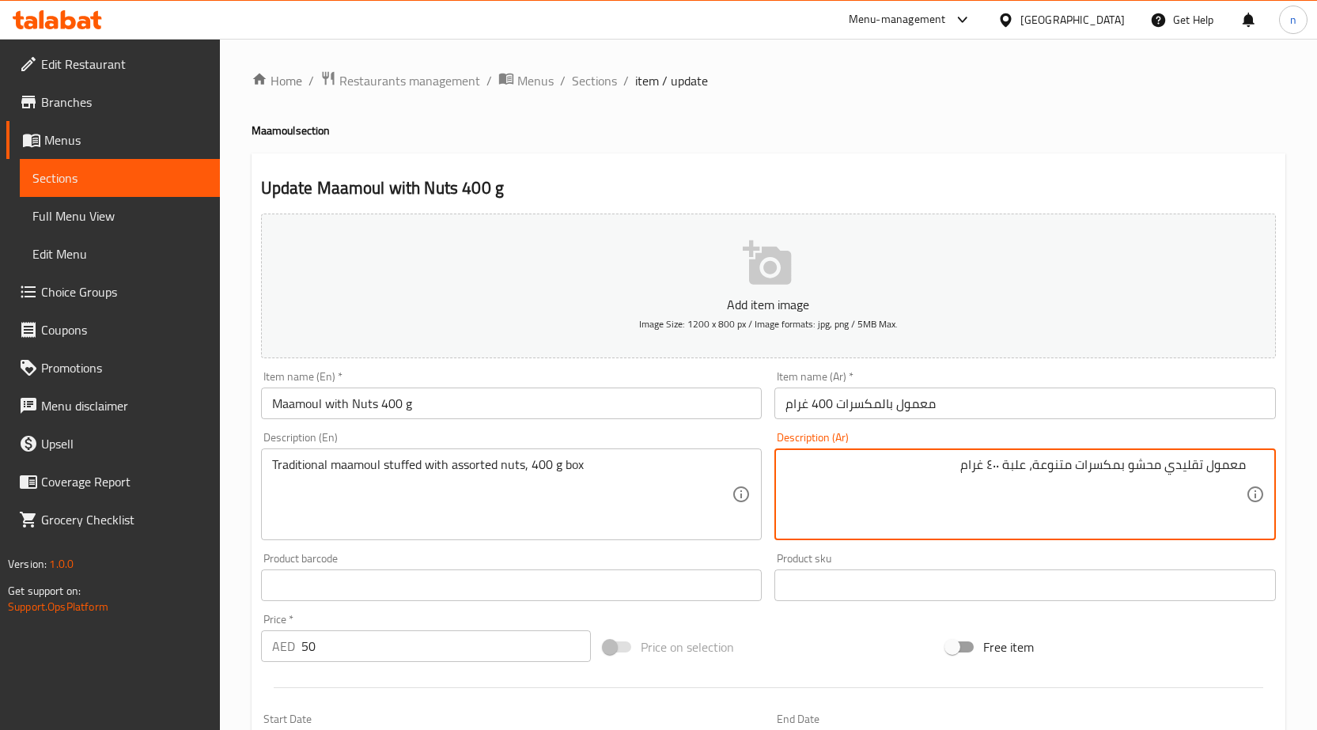
click at [921, 476] on textarea "معمول تقليدي محشو بمكسرات متنوعة، علبة ٤٠٠ غرام" at bounding box center [1016, 494] width 460 height 75
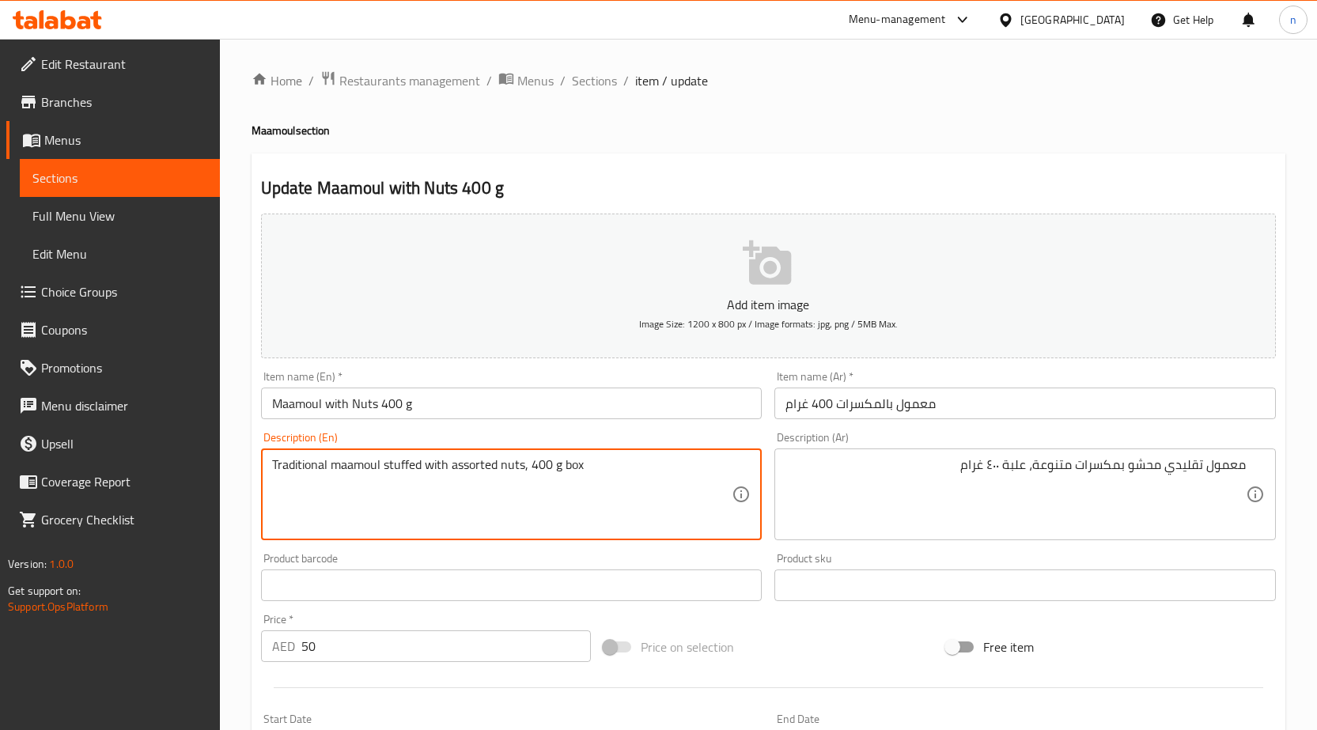
click at [635, 498] on textarea "Traditional maamoul stuffed with assorted nuts, 400 g box" at bounding box center [502, 494] width 460 height 75
click at [650, 470] on textarea "Traditional maamoul stuffed with assorted nuts, 400 g box" at bounding box center [502, 494] width 460 height 75
click at [567, 495] on textarea "Traditional maamoul stuffed with assorted nuts, 400 g box" at bounding box center [502, 494] width 460 height 75
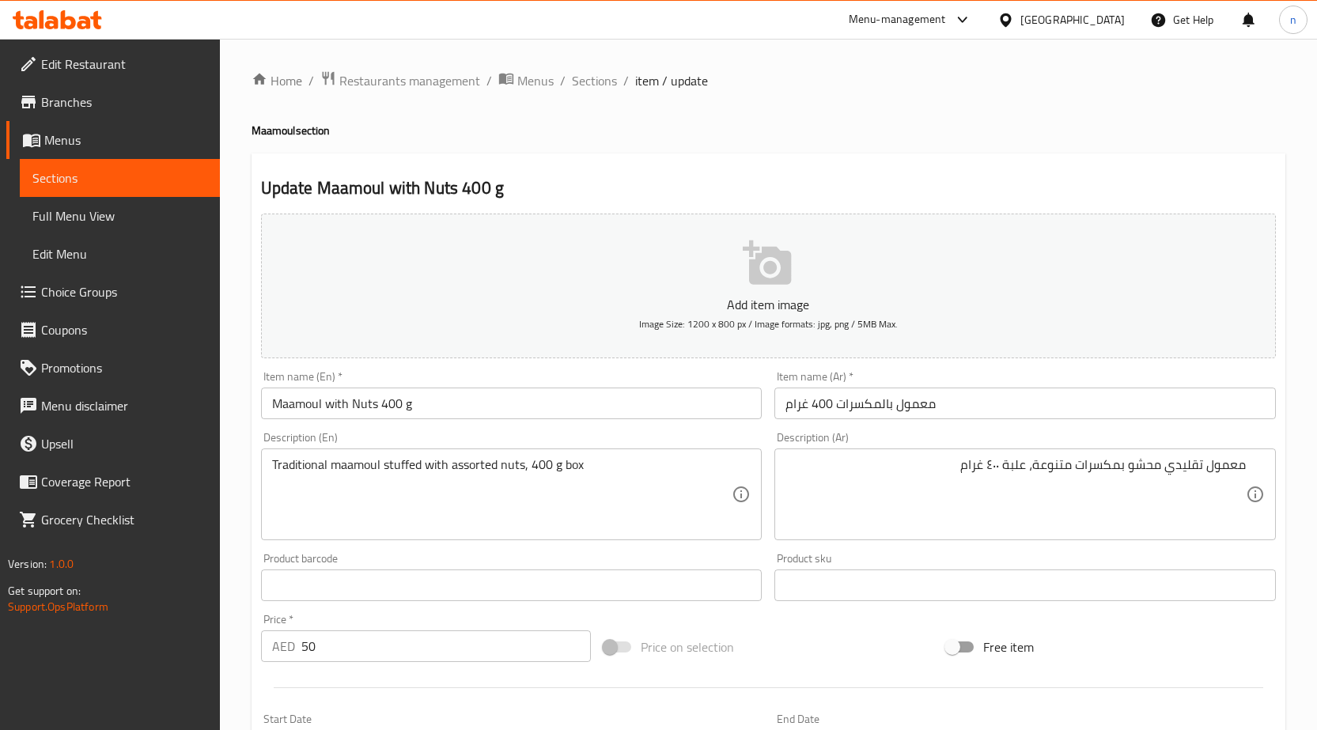
click at [816, 665] on div "Price on selection" at bounding box center [768, 647] width 343 height 43
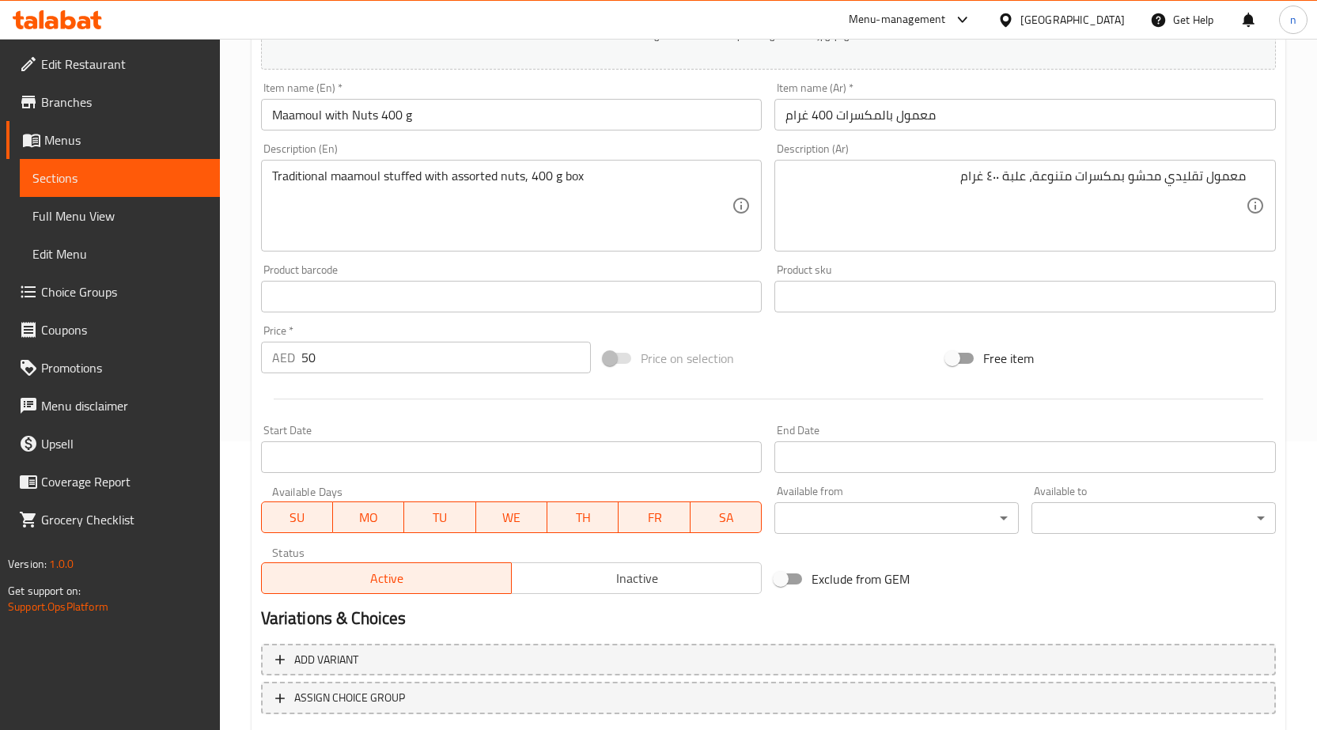
scroll to position [388, 0]
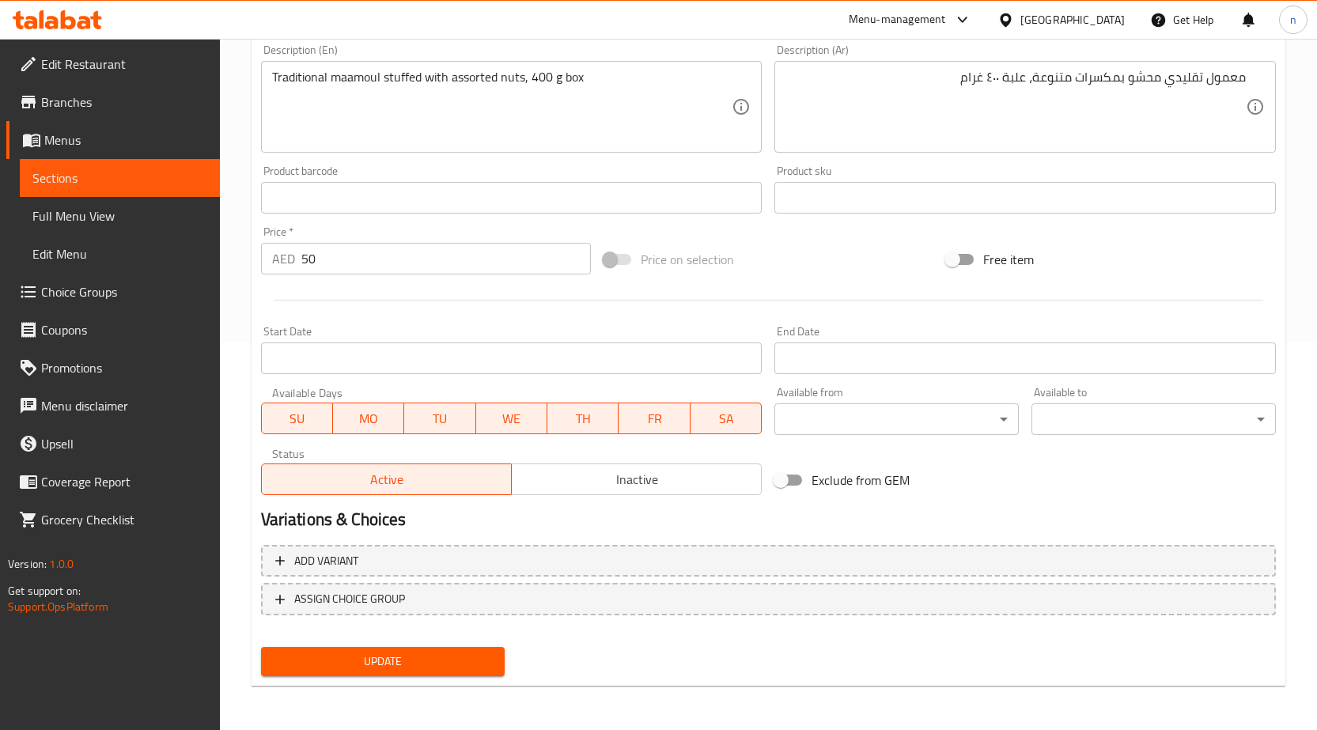
click at [435, 669] on span "Update" at bounding box center [383, 662] width 219 height 20
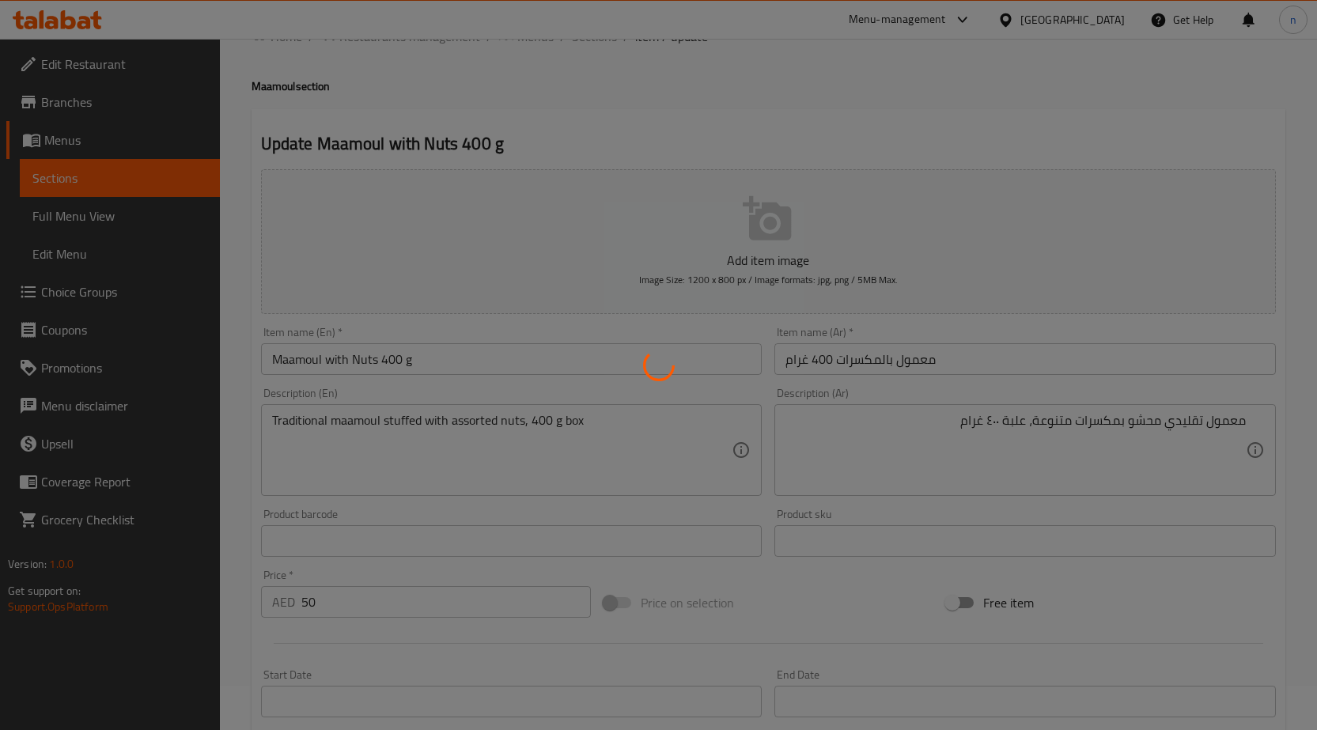
scroll to position [0, 0]
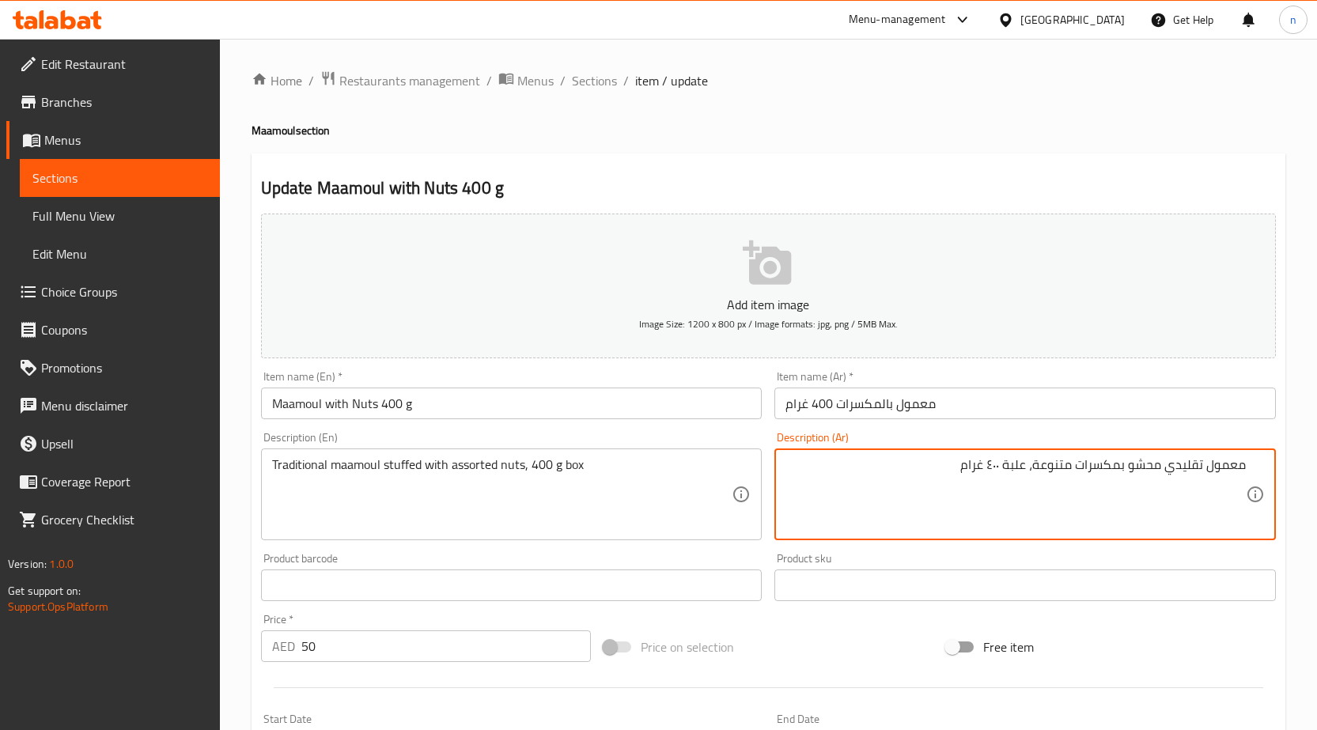
click at [978, 472] on textarea "معمول تقليدي محشو بمكسرات متنوعة، علبة ٤٠٠ غرام" at bounding box center [1016, 494] width 460 height 75
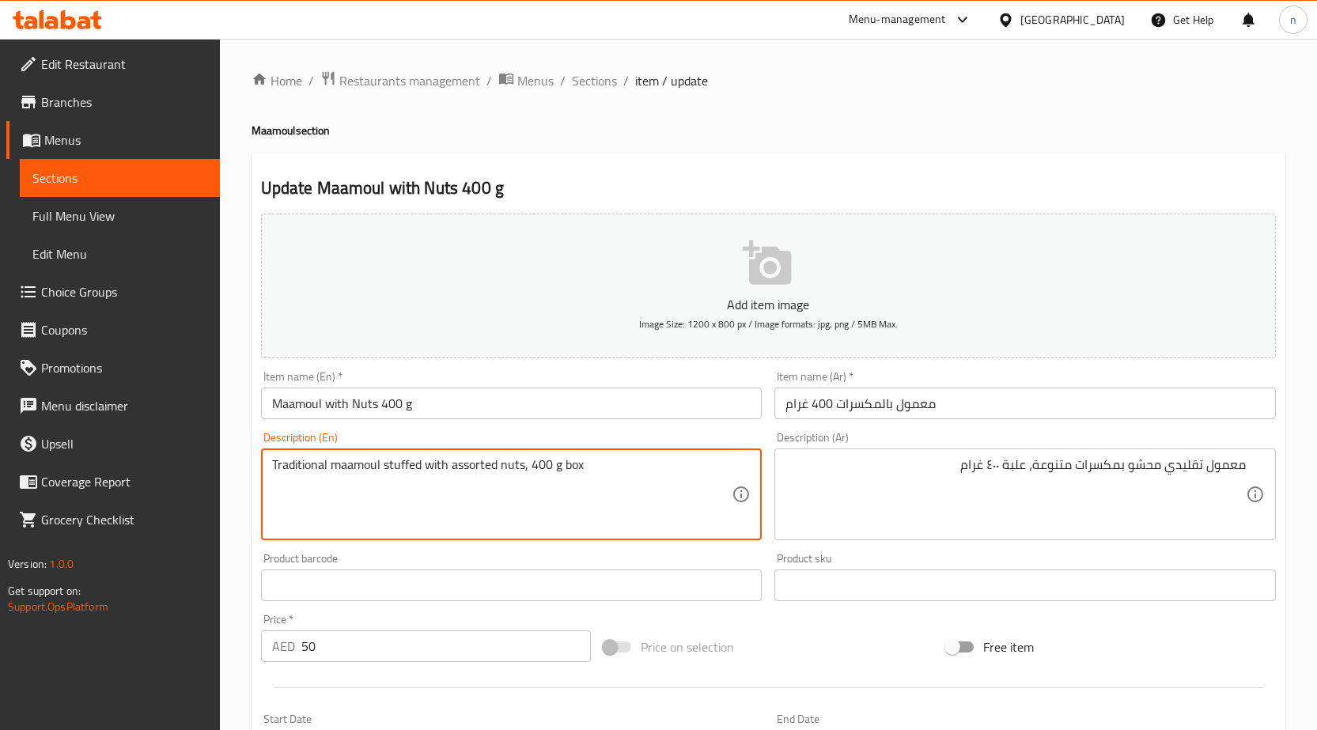
click at [824, 649] on div "Price on selection" at bounding box center [768, 647] width 343 height 43
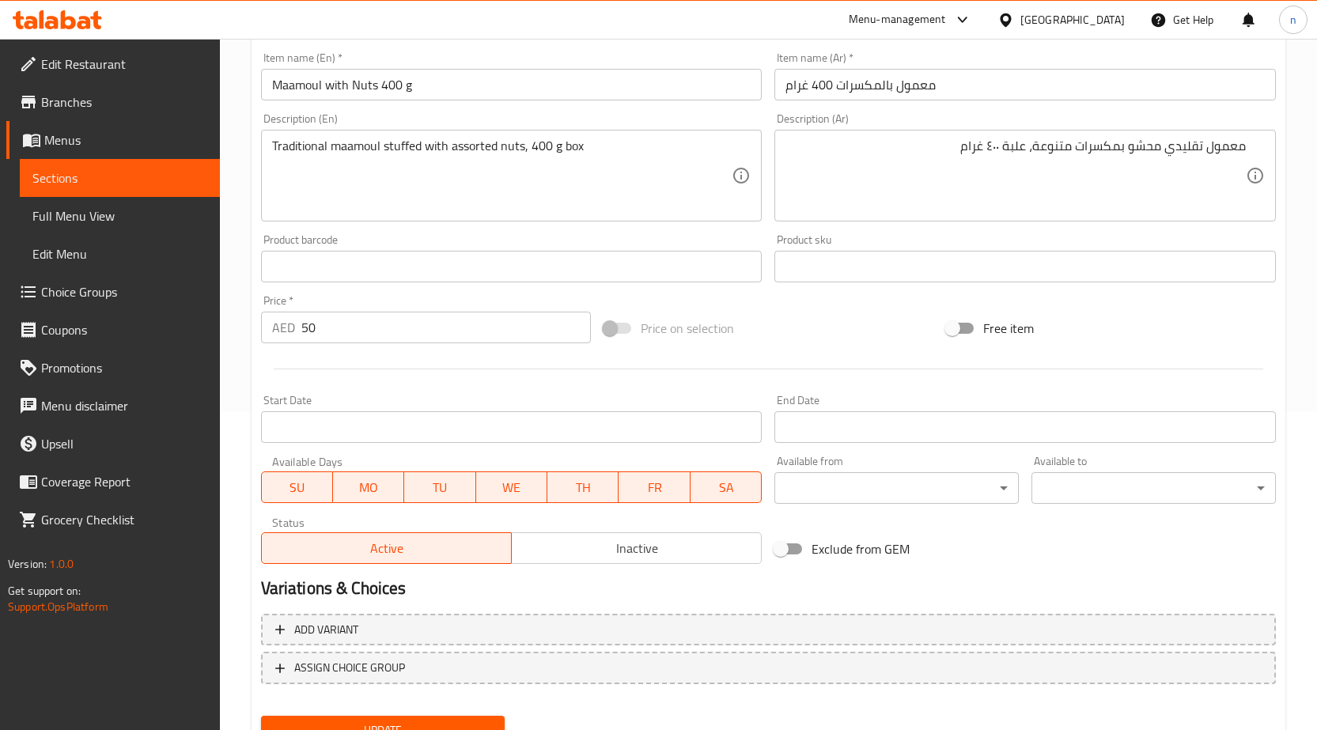
scroll to position [388, 0]
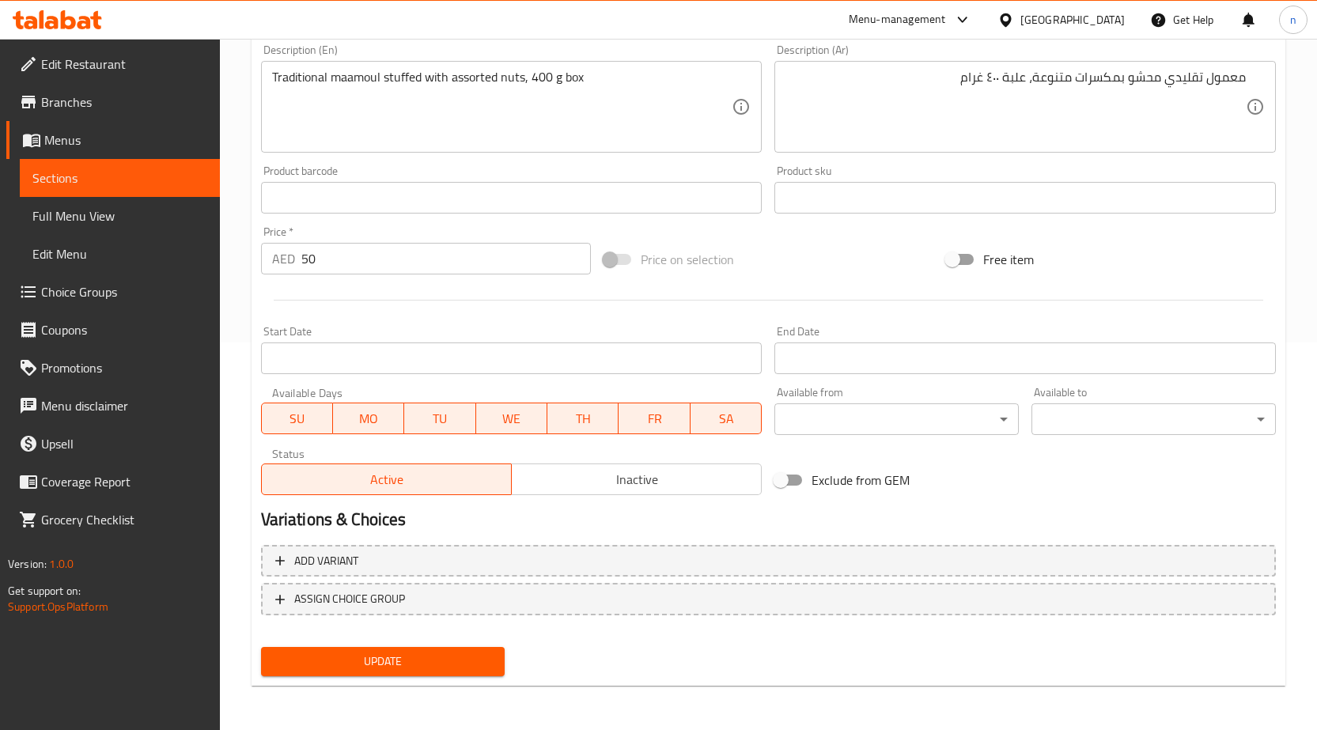
click at [411, 646] on div "Update" at bounding box center [383, 662] width 257 height 42
click at [410, 653] on span "Update" at bounding box center [383, 662] width 219 height 20
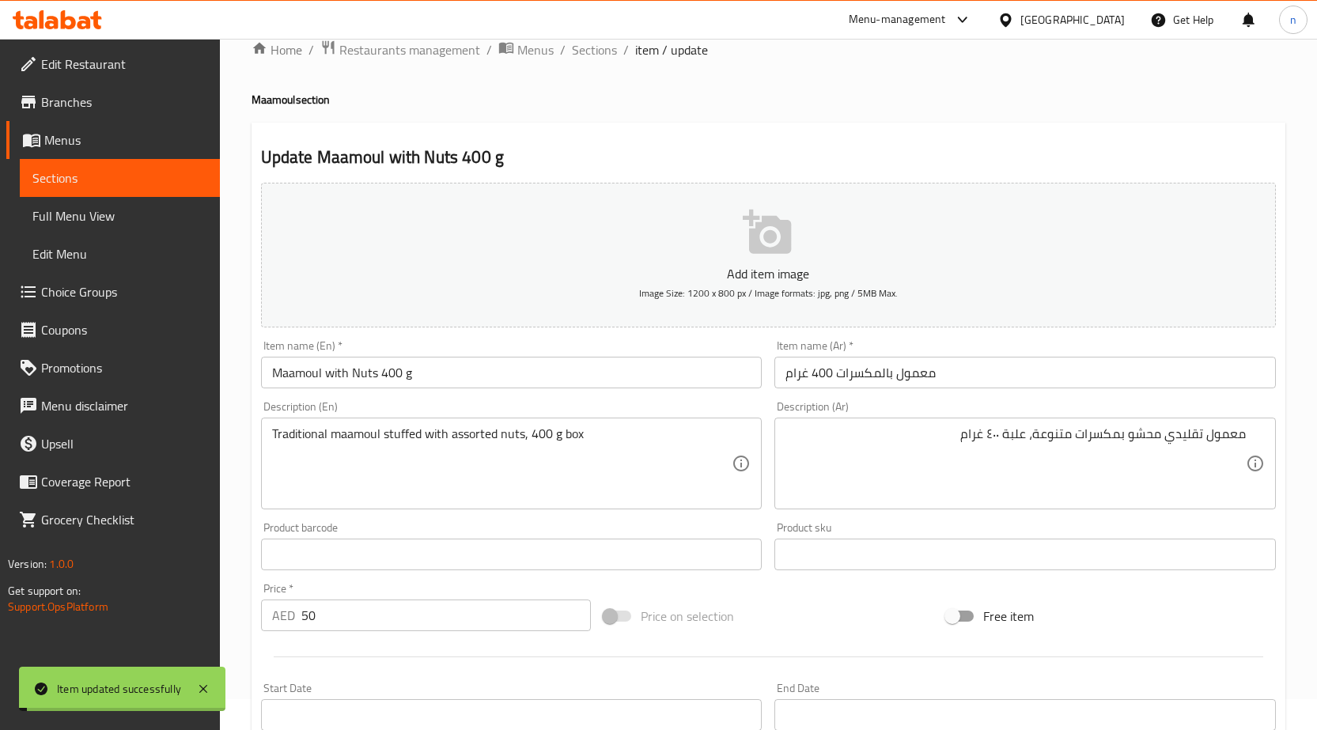
scroll to position [0, 0]
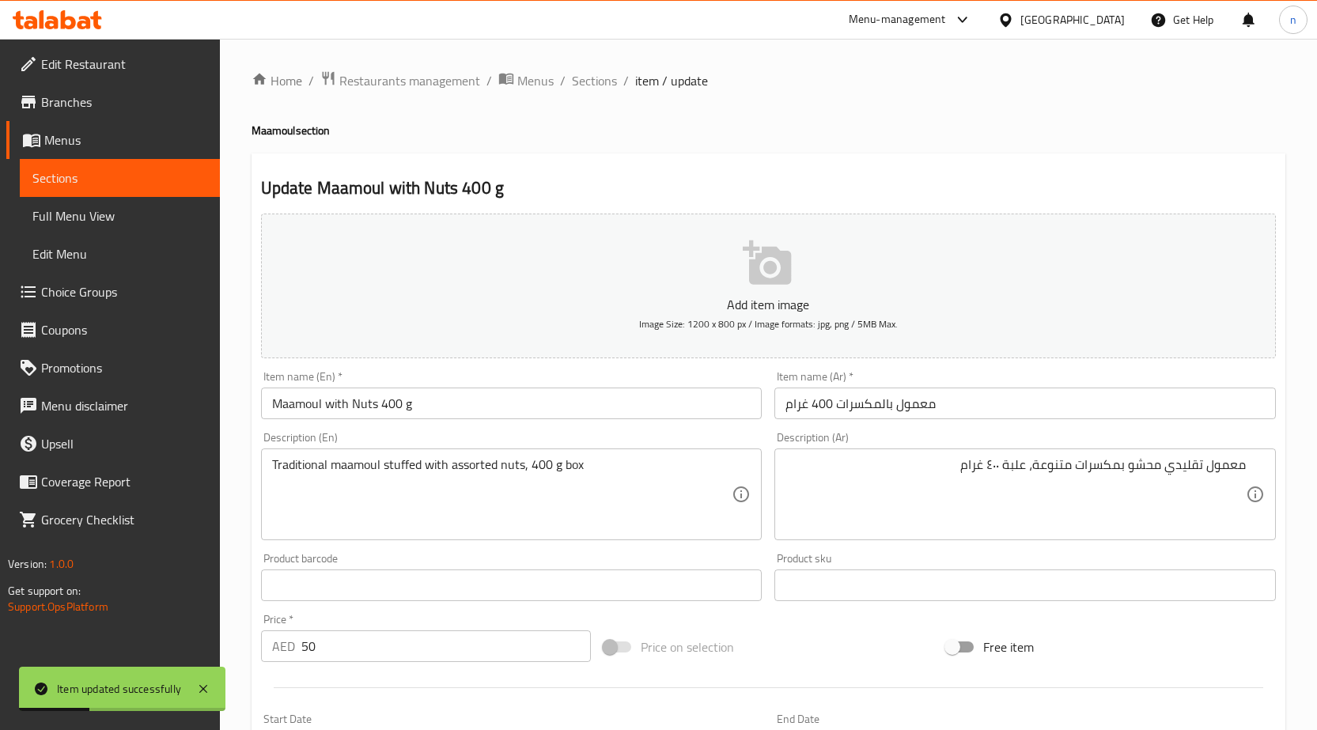
click at [563, 97] on div "Home / Restaurants management / Menus / Sections / item / update Maamoul sectio…" at bounding box center [769, 578] width 1034 height 1016
click at [593, 88] on span "Sections" at bounding box center [594, 80] width 45 height 19
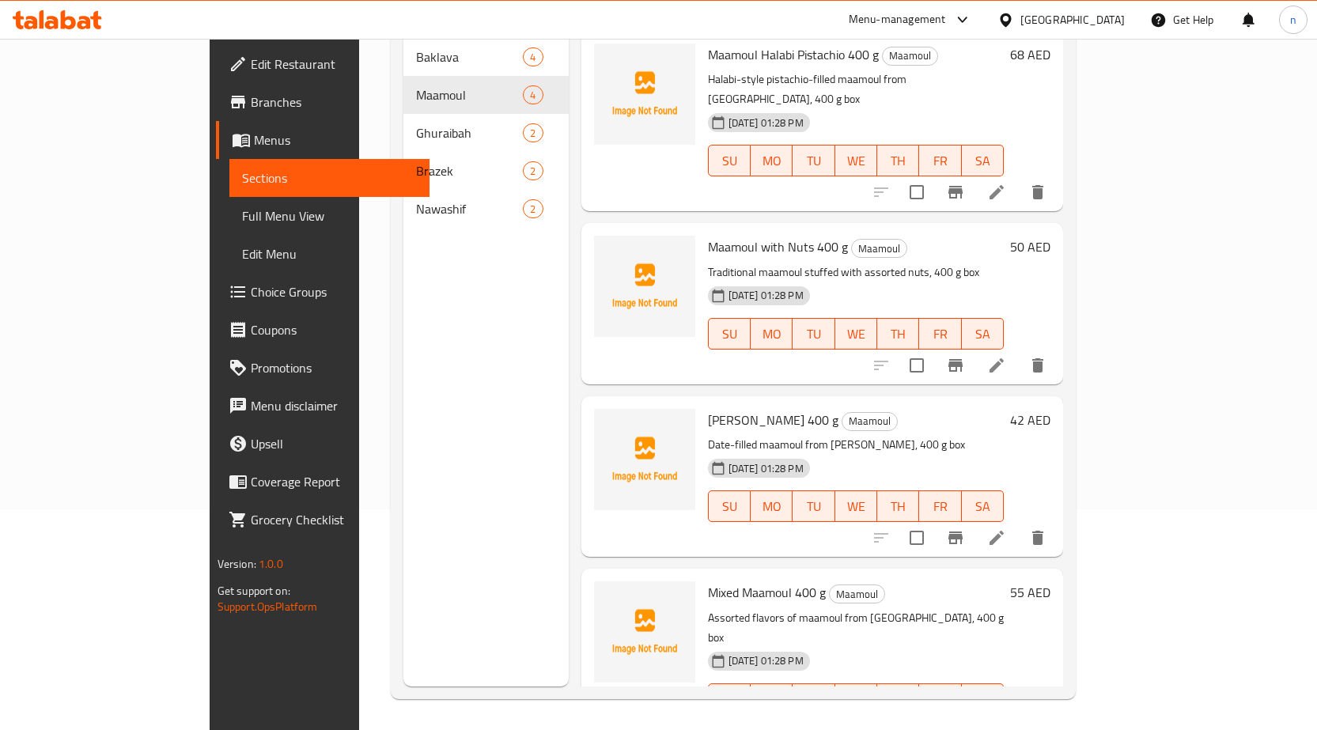
scroll to position [222, 0]
click at [1019, 523] on li at bounding box center [997, 537] width 44 height 28
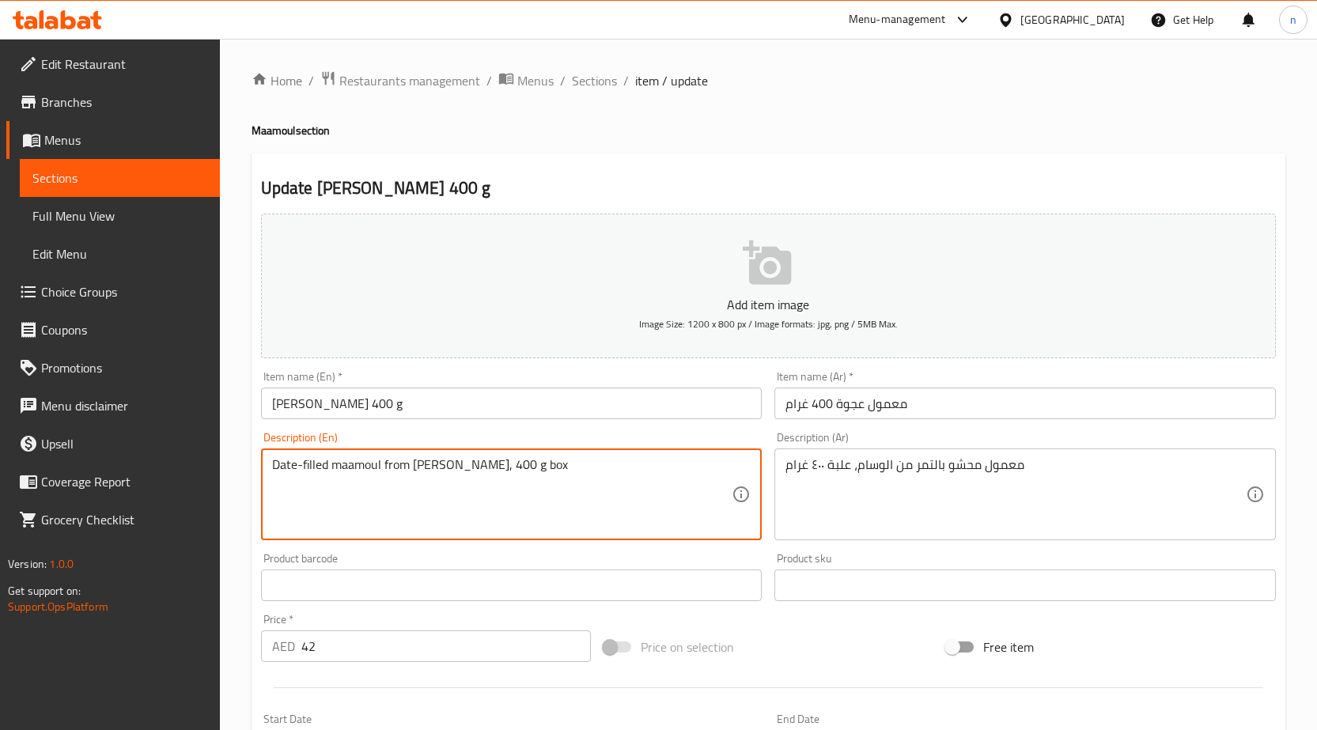
click at [273, 465] on textarea "Date-filled maamoul from [PERSON_NAME], 400 g box" at bounding box center [502, 494] width 460 height 75
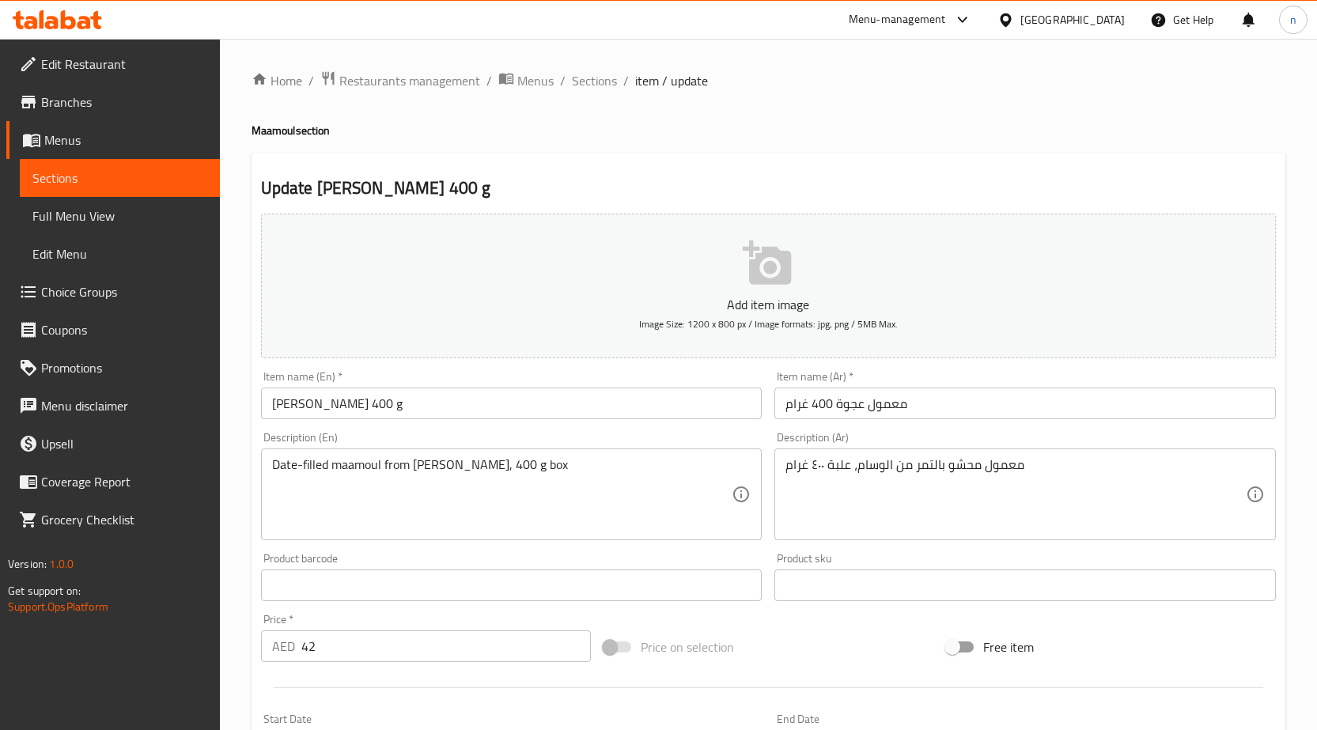
click at [794, 635] on div "Price on selection" at bounding box center [768, 647] width 343 height 43
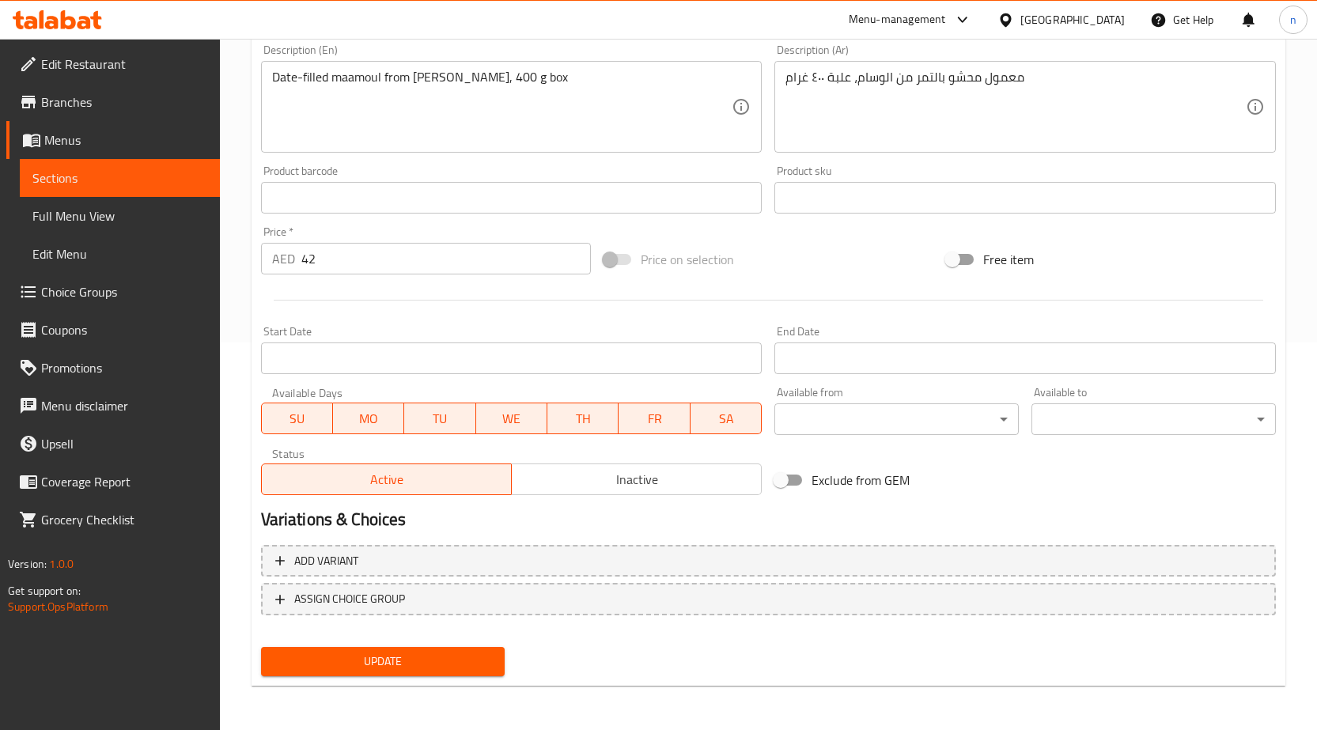
click at [405, 665] on span "Update" at bounding box center [383, 662] width 219 height 20
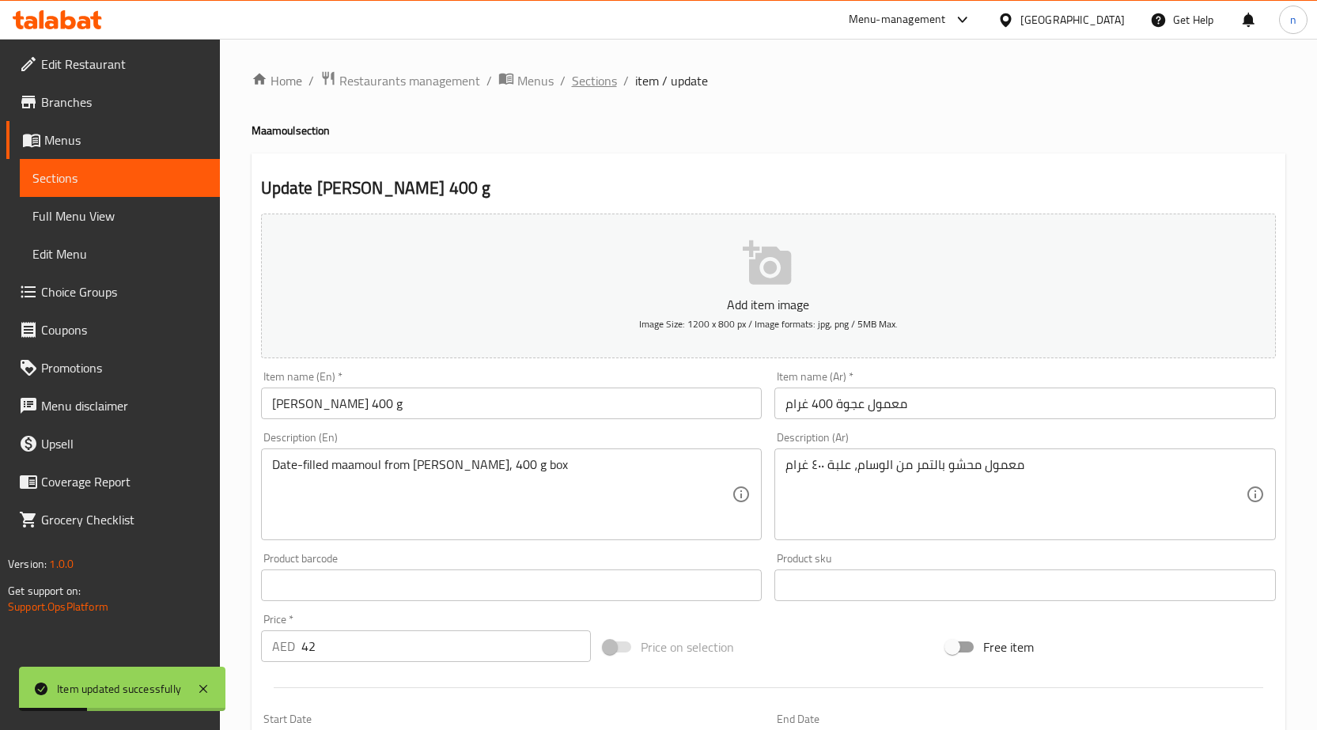
click at [586, 76] on span "Sections" at bounding box center [594, 80] width 45 height 19
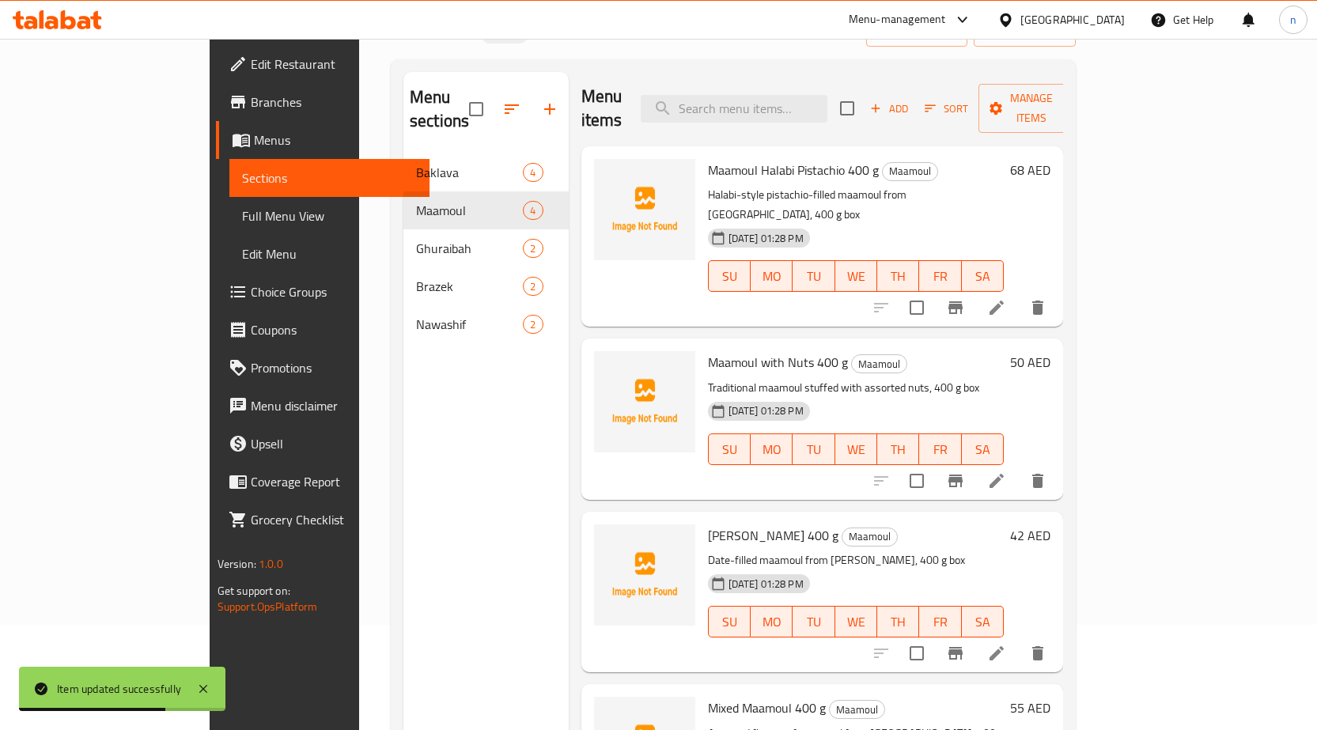
scroll to position [222, 0]
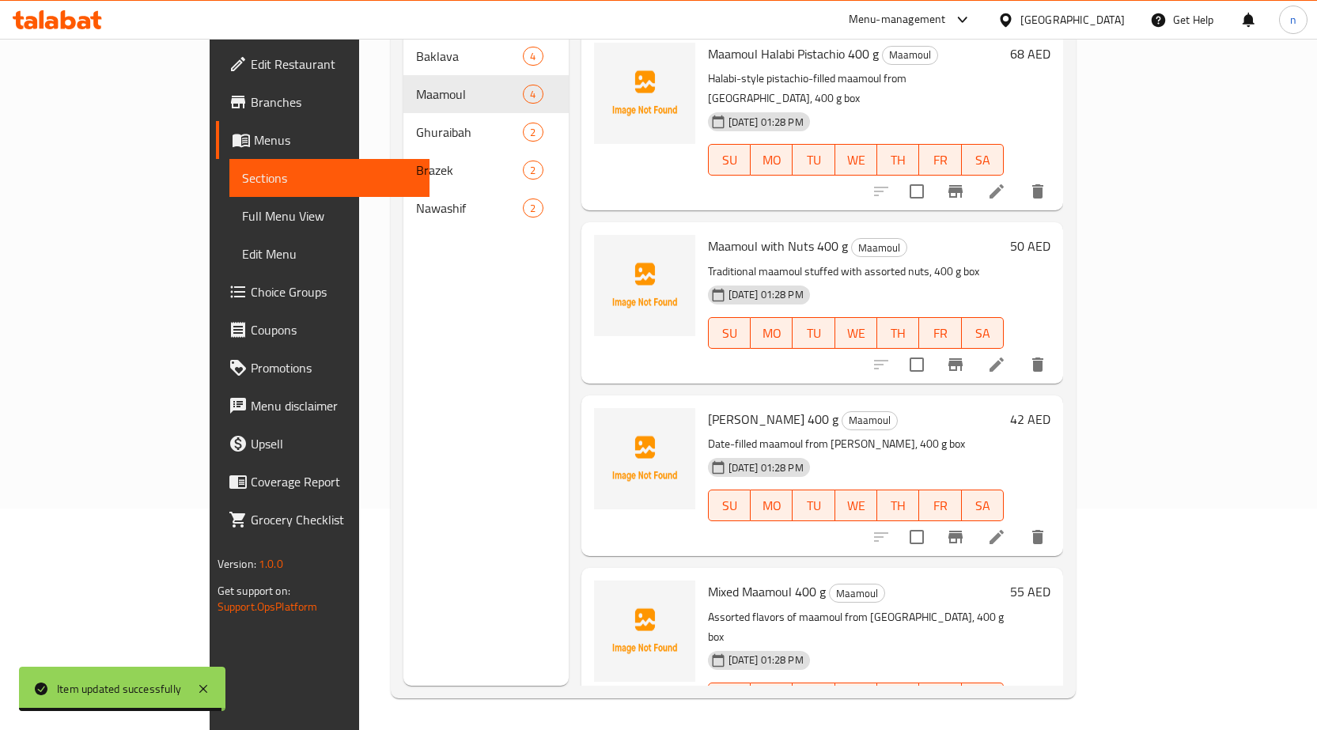
click at [1019, 716] on li at bounding box center [997, 730] width 44 height 28
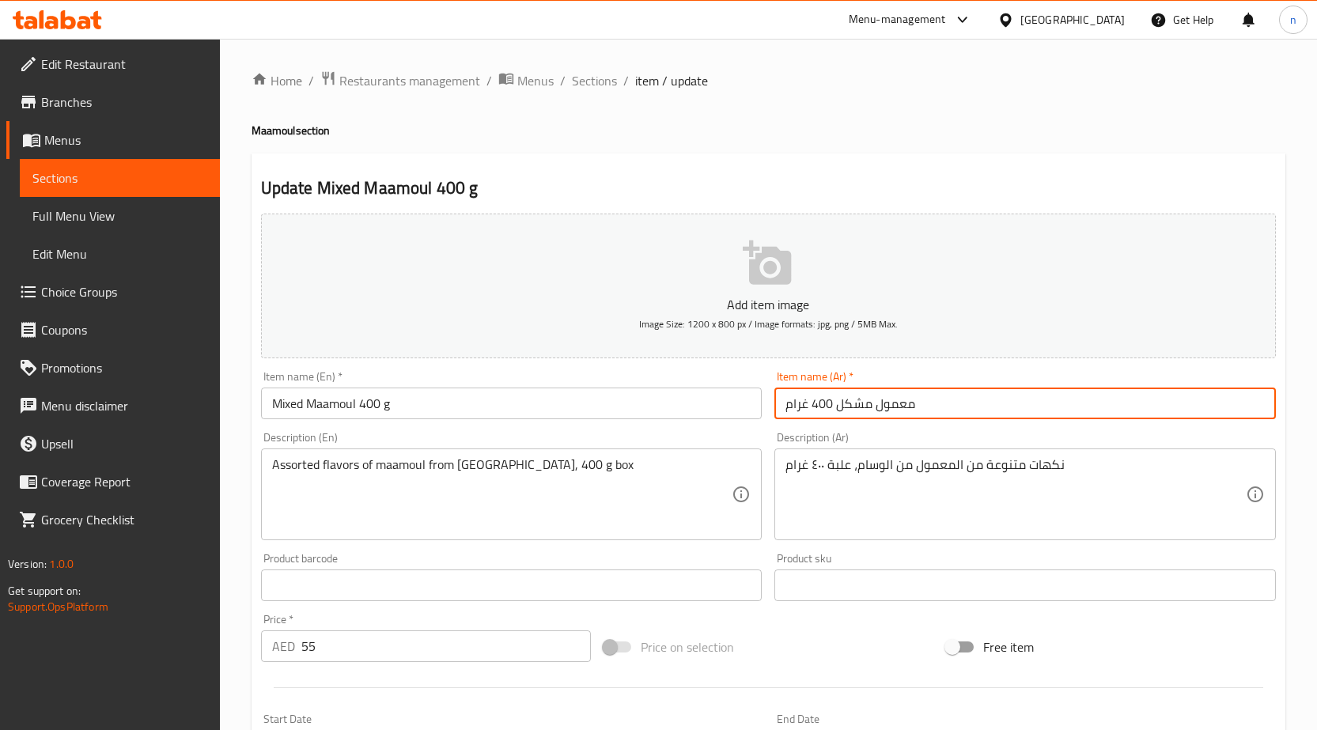
click at [935, 419] on input "معمول مشكل 400 غرام" at bounding box center [1026, 404] width 502 height 32
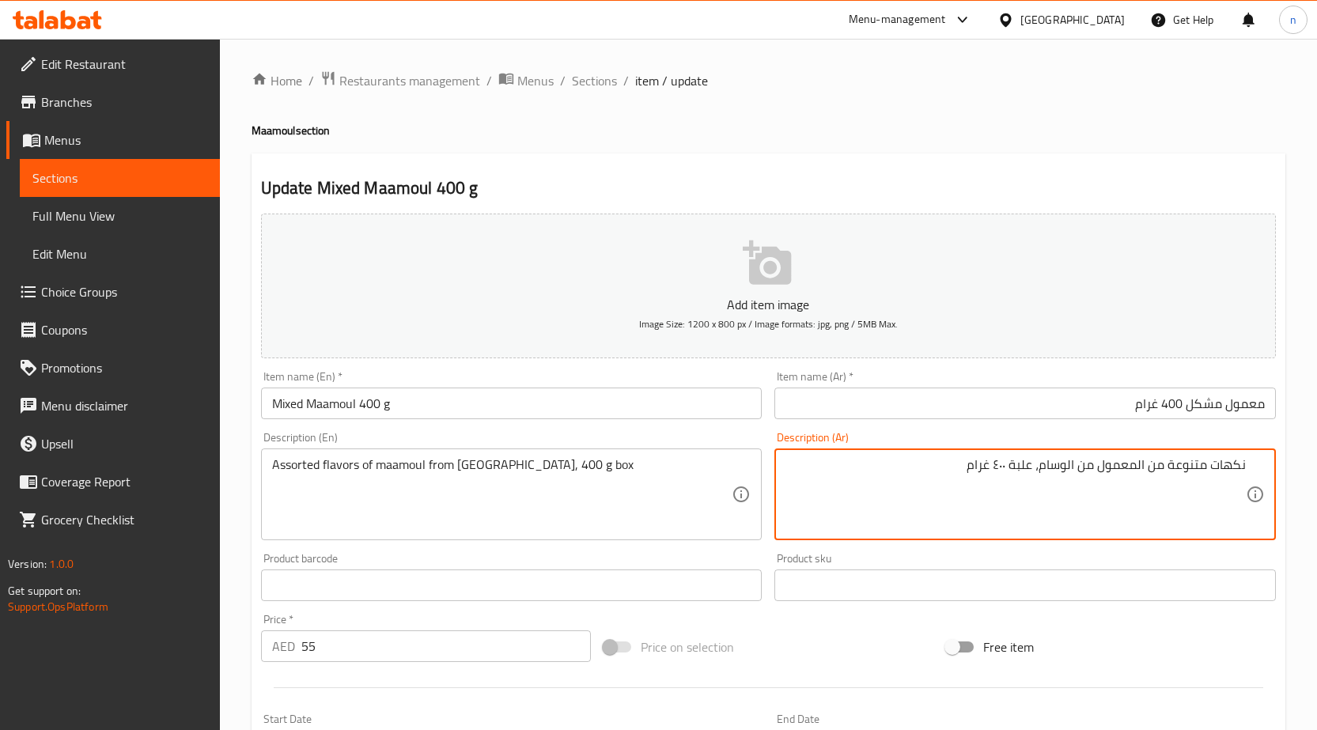
click at [774, 657] on div "Price on selection" at bounding box center [768, 647] width 343 height 43
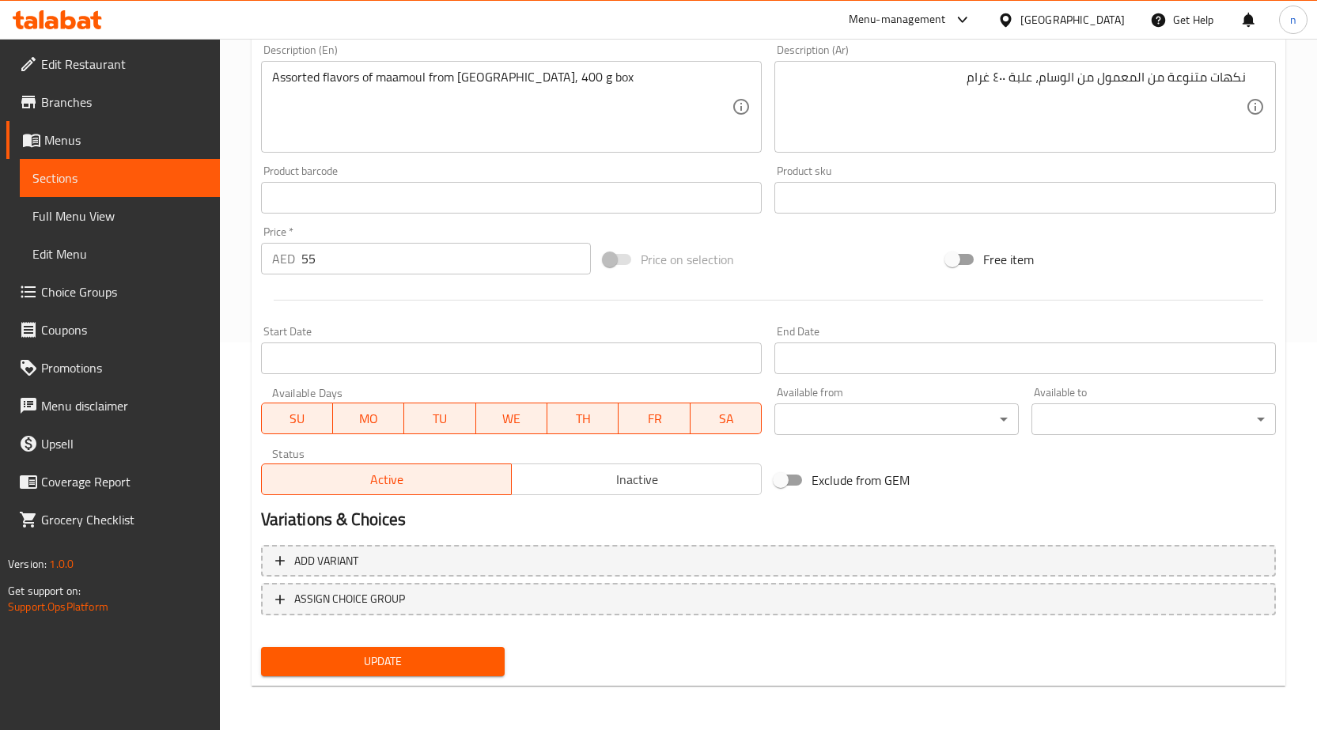
click at [343, 658] on span "Update" at bounding box center [383, 662] width 219 height 20
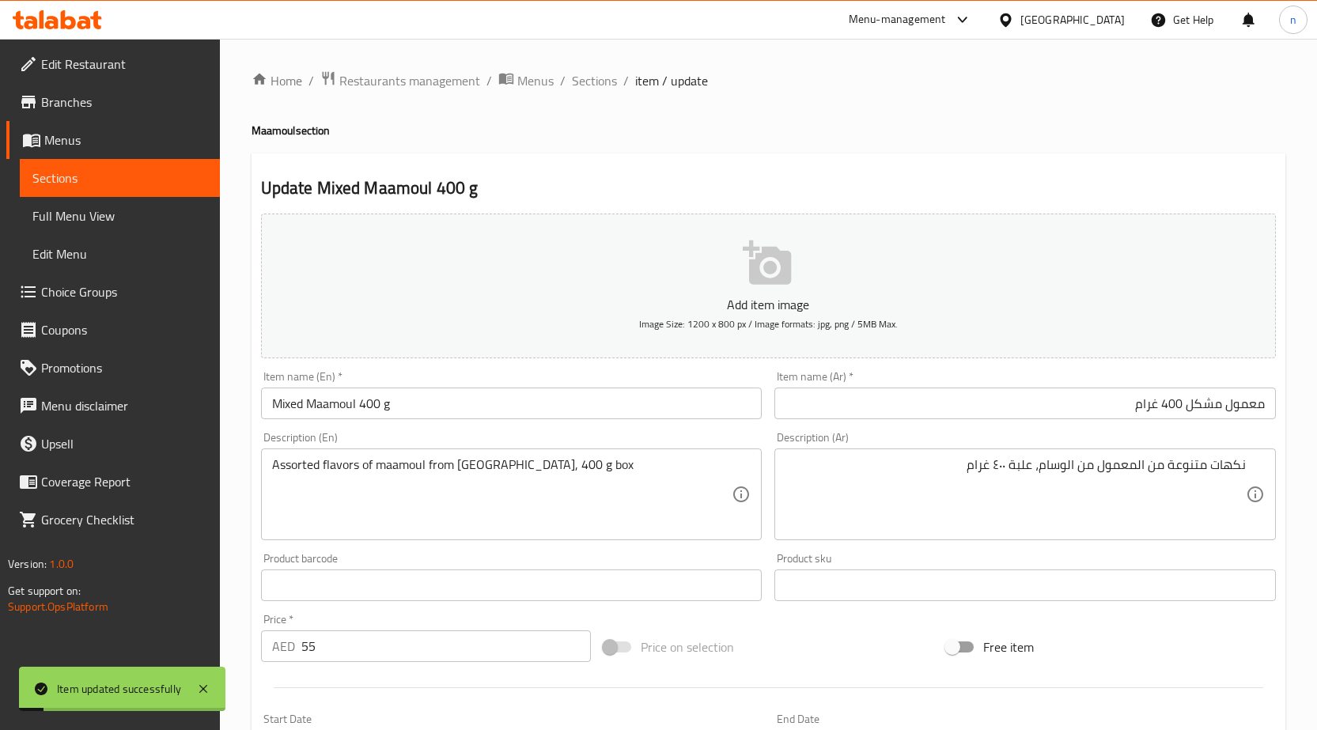
click at [593, 79] on span "Sections" at bounding box center [594, 80] width 45 height 19
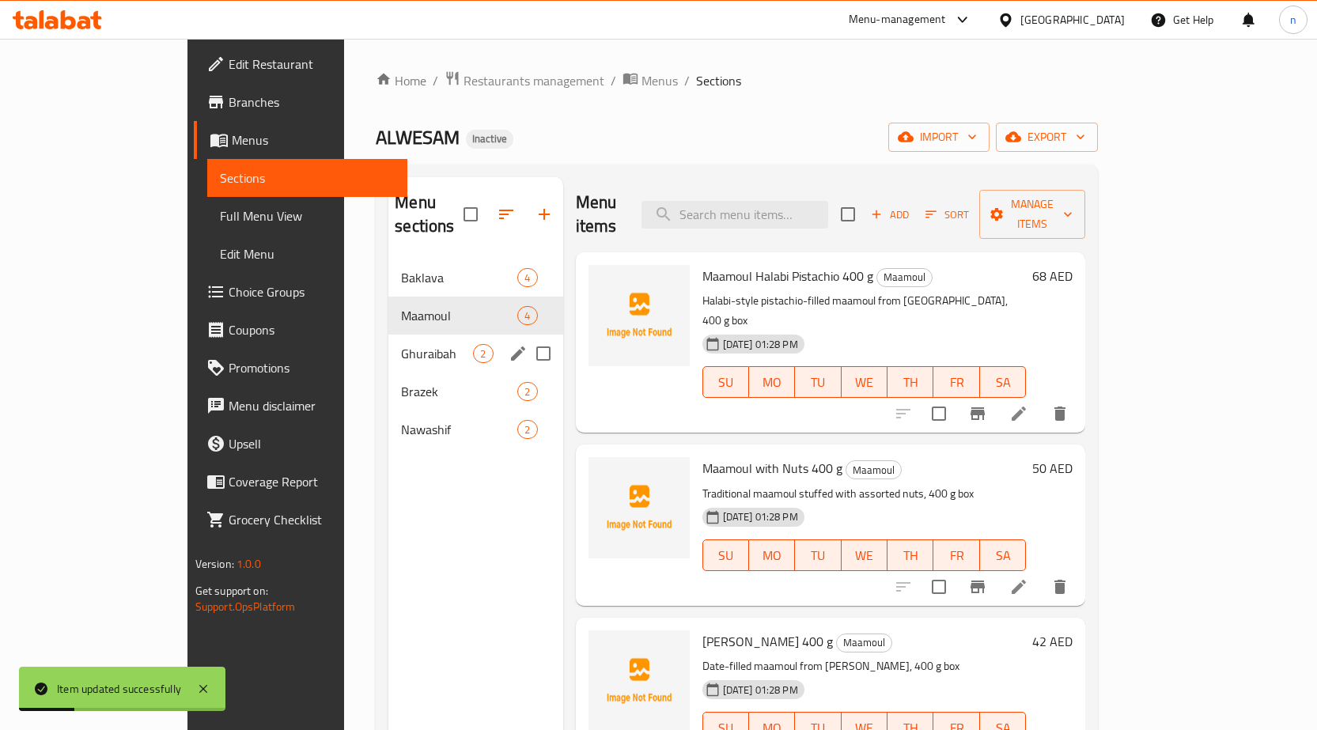
click at [401, 344] on span "Ghuraibah" at bounding box center [437, 353] width 72 height 19
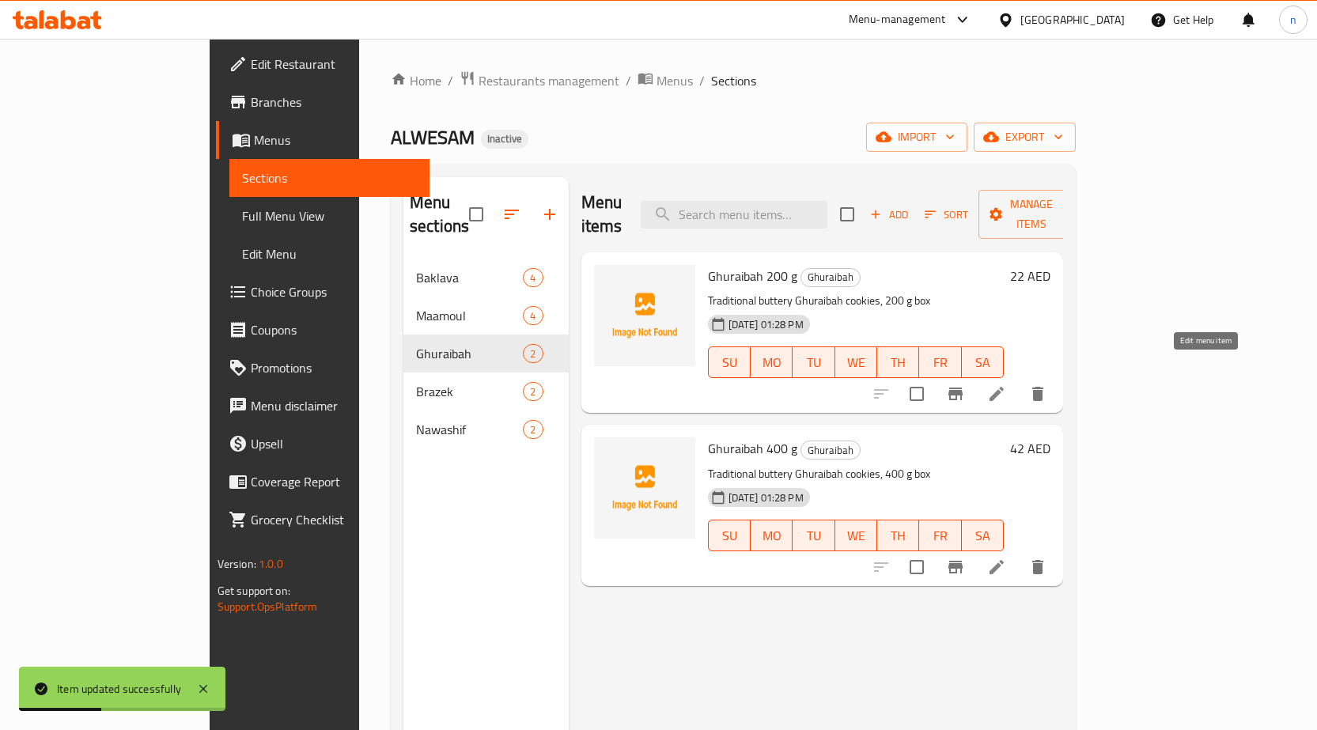
click at [1004, 387] on icon at bounding box center [997, 394] width 14 height 14
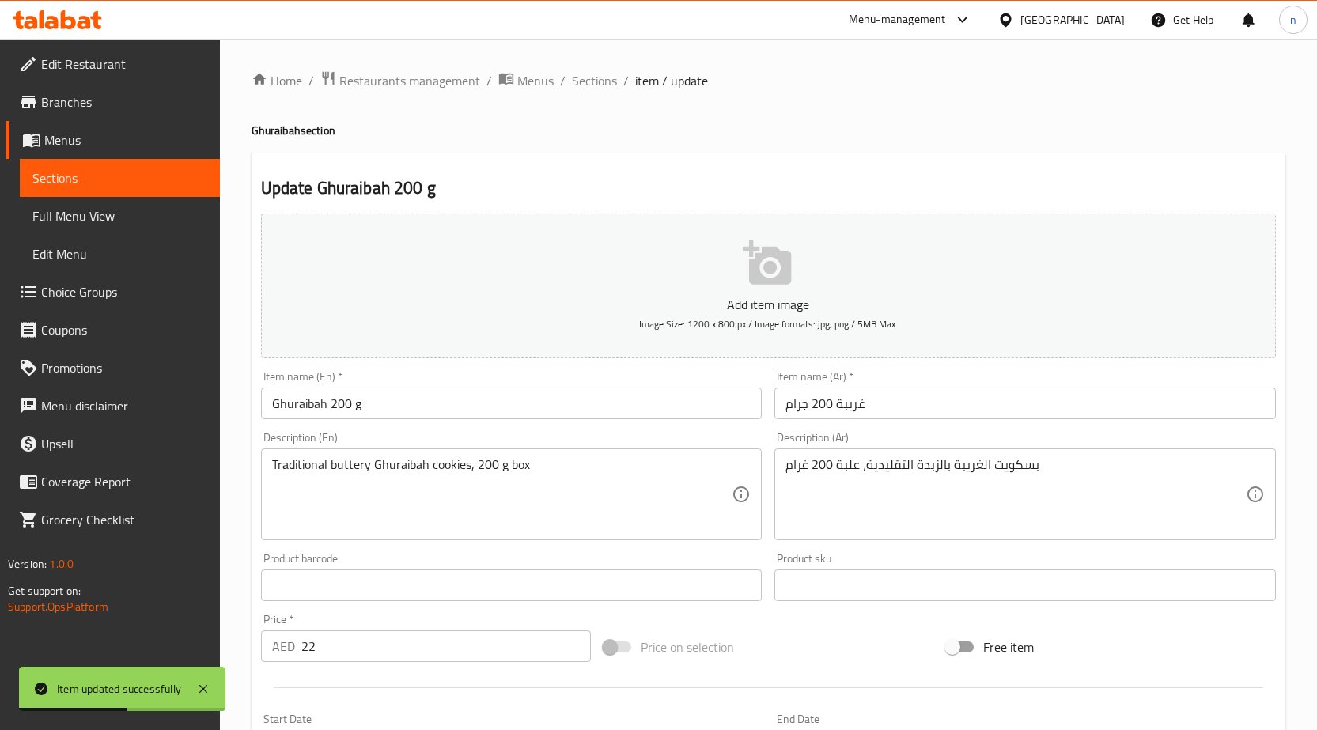
click at [850, 398] on input "غريبة 200 جرام" at bounding box center [1026, 404] width 502 height 32
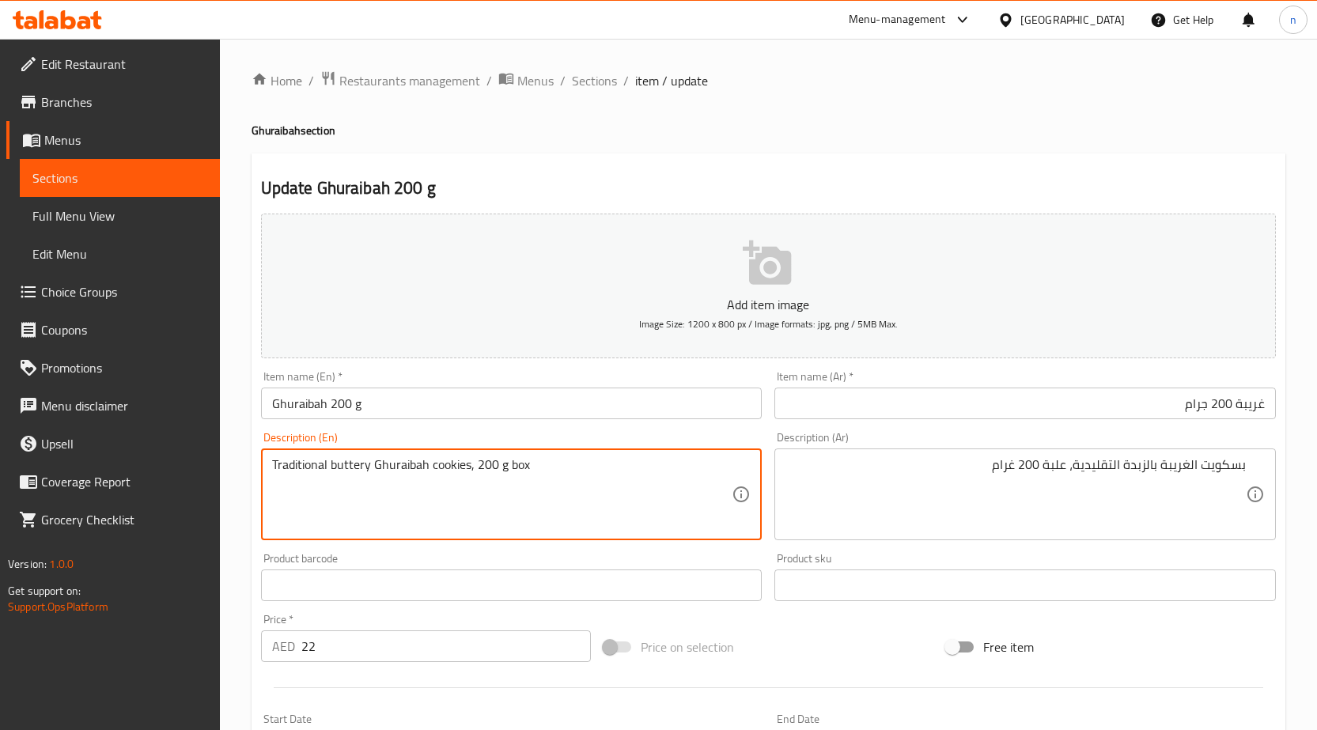
click at [469, 480] on textarea "Traditional buttery Ghuraibah cookies, 200 g box" at bounding box center [502, 494] width 460 height 75
click at [463, 471] on textarea "Traditional buttery Ghuraibah cookies, 200 g box" at bounding box center [502, 494] width 460 height 75
click at [439, 468] on textarea "Traditional buttery Ghuraibah cookies, 200 g box" at bounding box center [502, 494] width 460 height 75
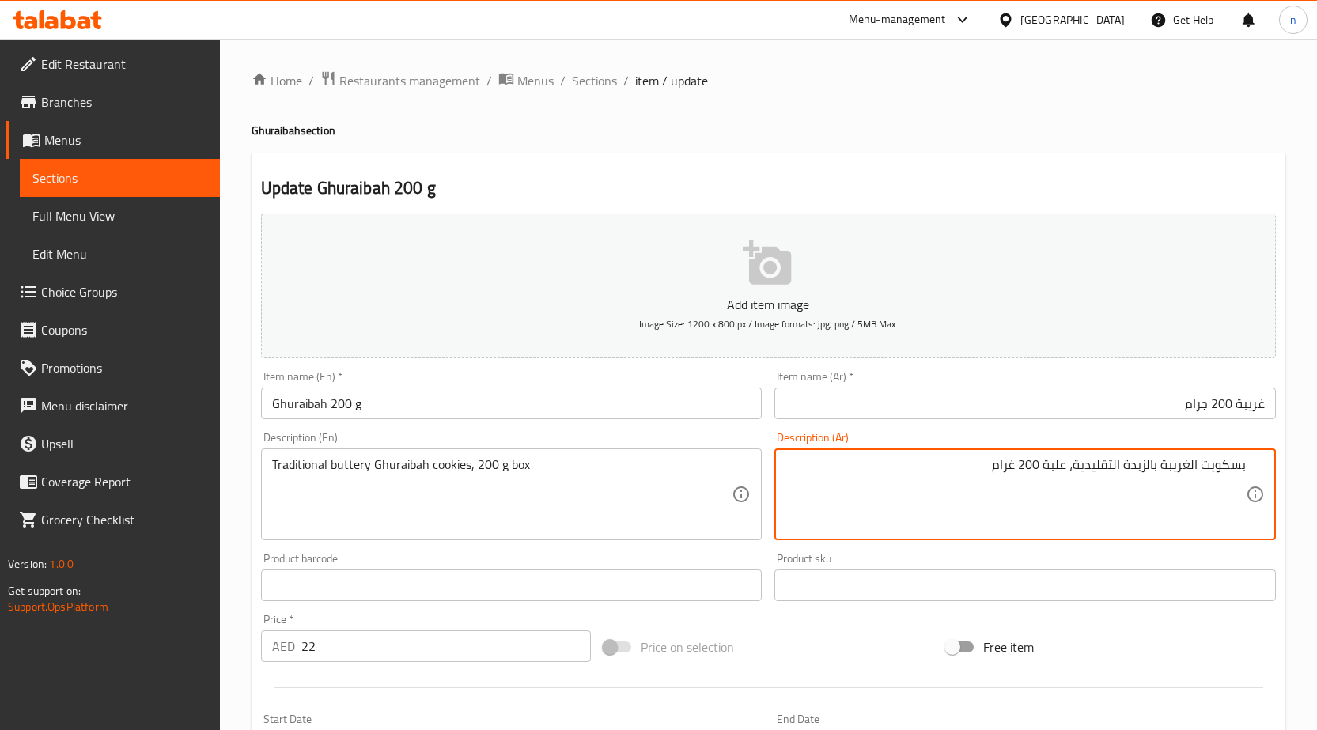
click at [1234, 460] on textarea "بسكويت الغريبة بالزبدة التقليدية، علبة 200 غرام" at bounding box center [1016, 494] width 460 height 75
type textarea "كوكيز الغريبة بالزبدة التقليدية، علبة 200 غرام"
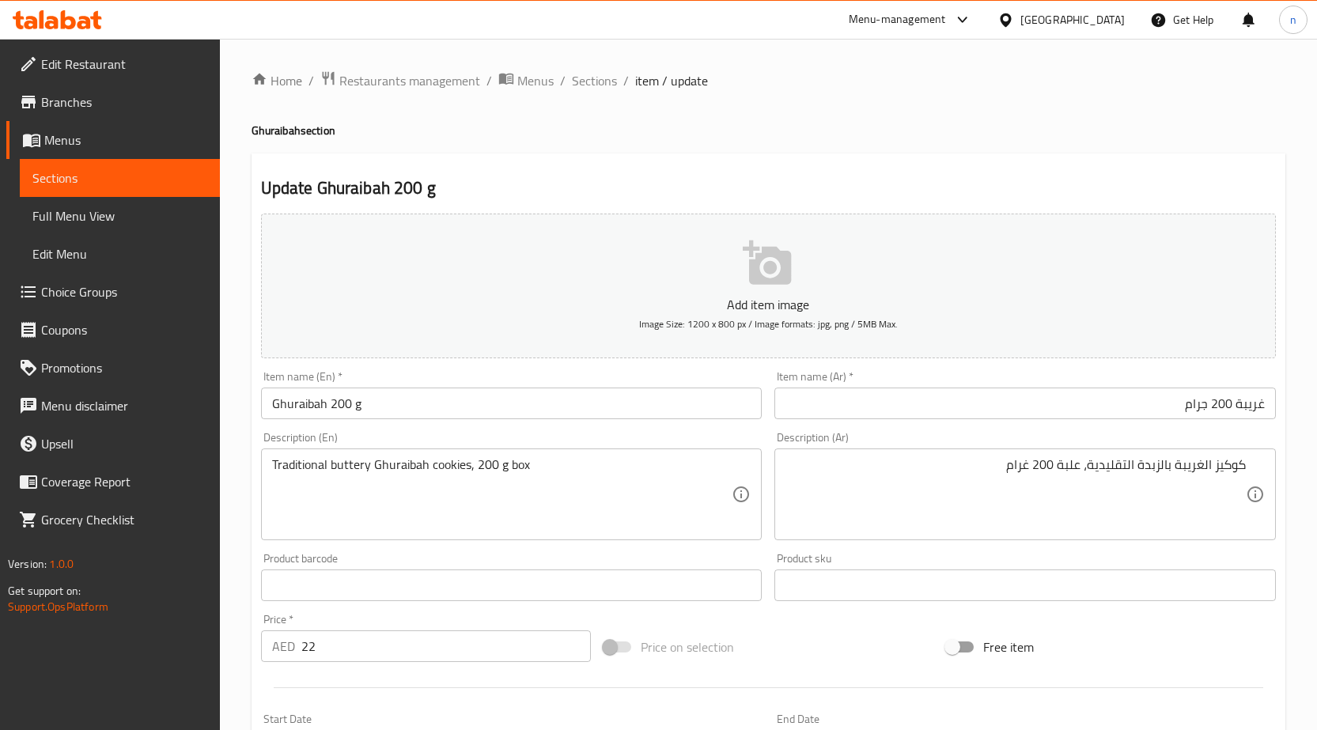
click at [747, 639] on div "Price on selection" at bounding box center [768, 647] width 343 height 43
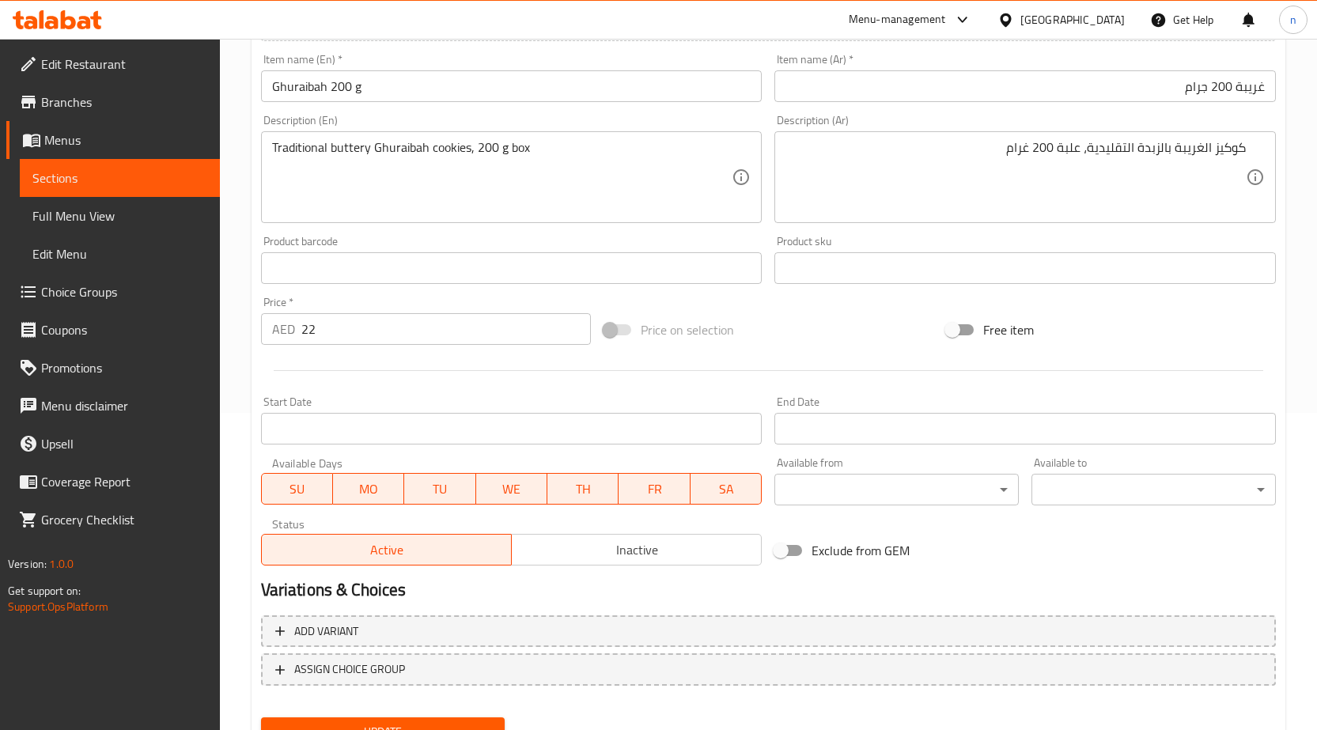
scroll to position [388, 0]
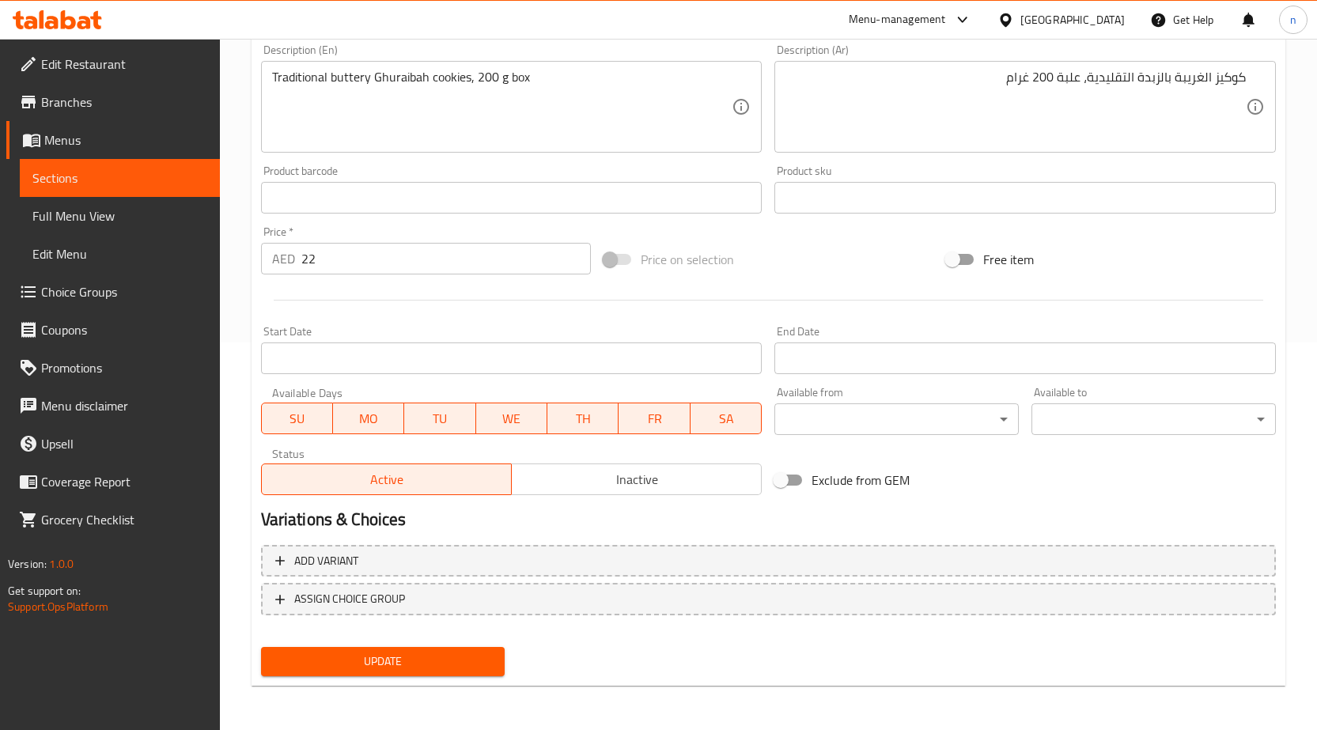
click at [437, 665] on span "Update" at bounding box center [383, 662] width 219 height 20
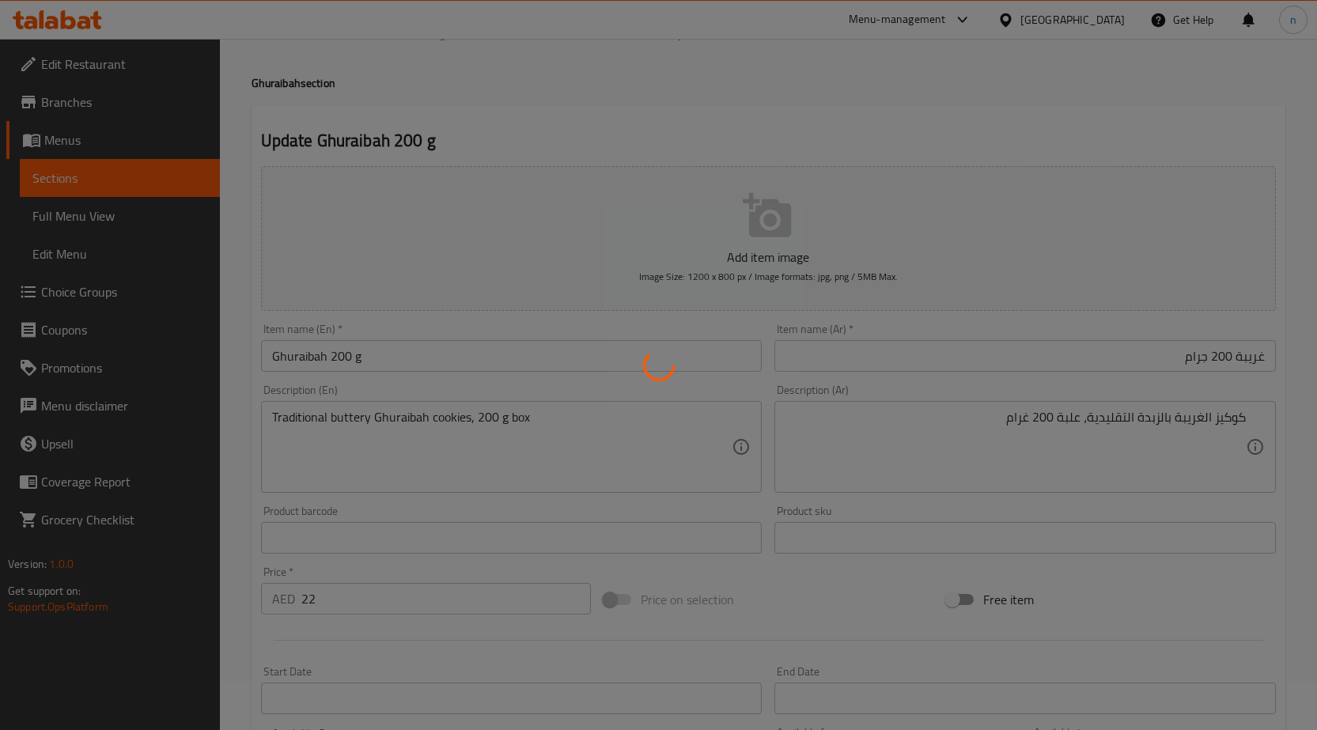
scroll to position [0, 0]
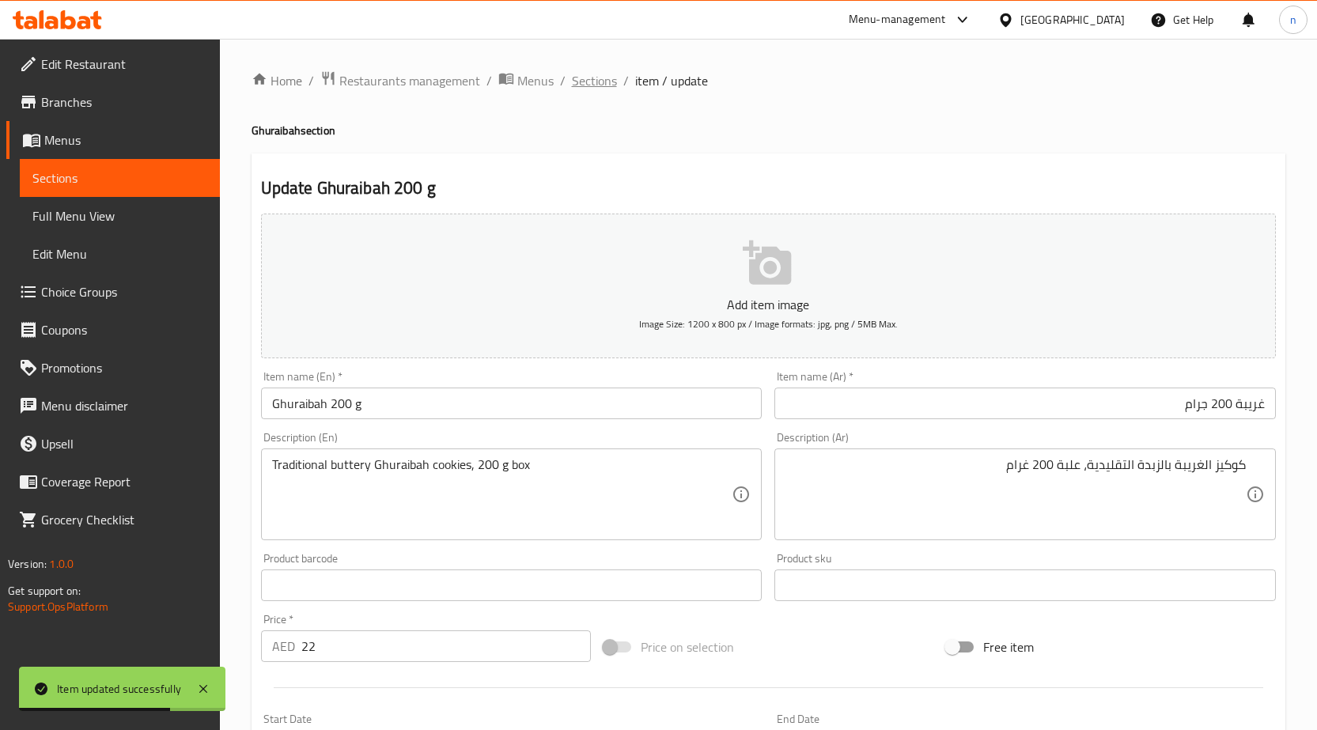
click at [579, 84] on span "Sections" at bounding box center [594, 80] width 45 height 19
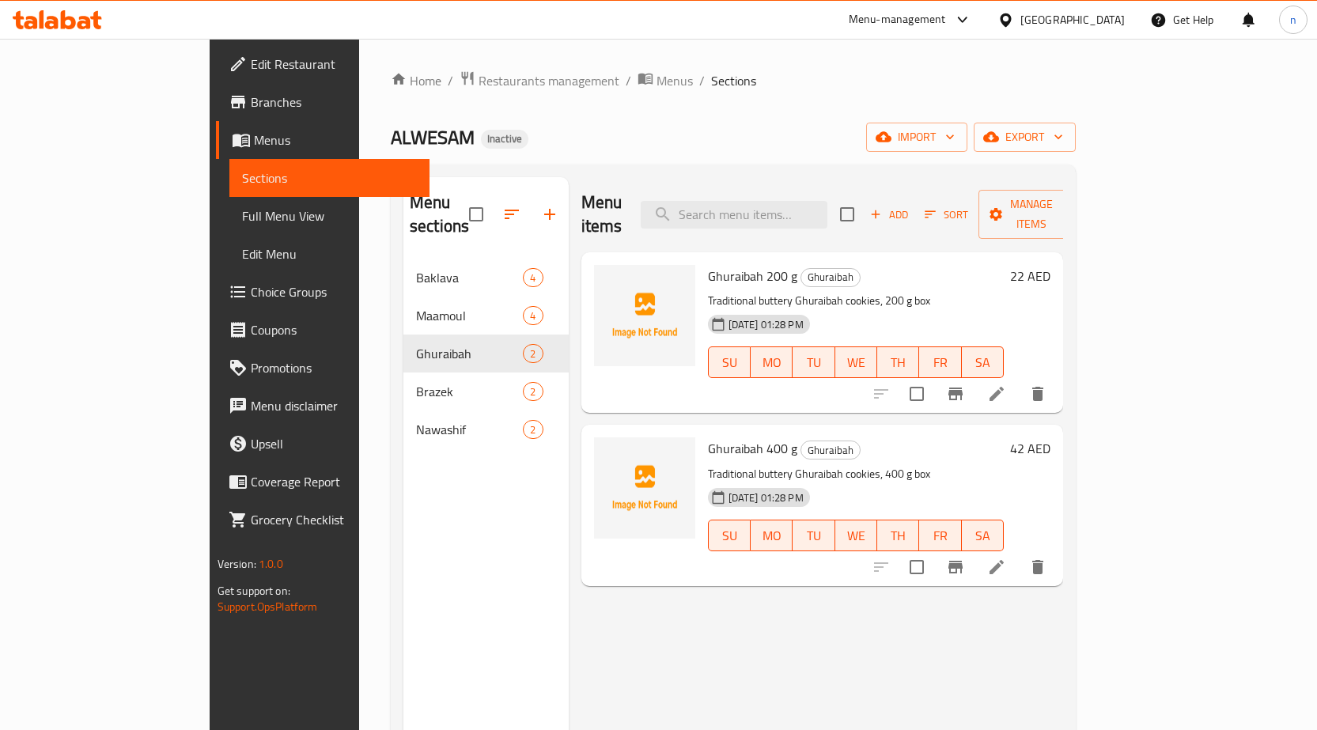
click at [1019, 553] on li at bounding box center [997, 567] width 44 height 28
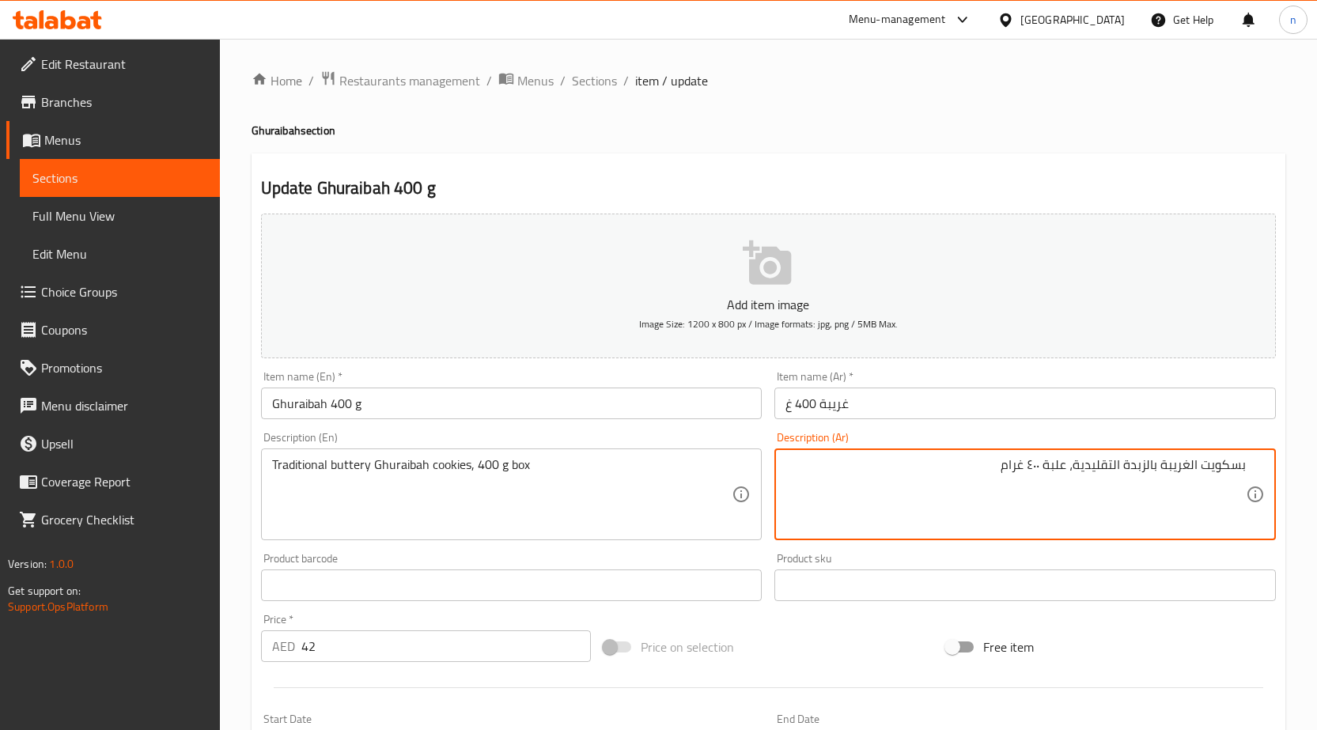
click at [1242, 480] on textarea "بسكويت الغريبة بالزبدة التقليدية، علبة ٤٠٠ غرام" at bounding box center [1016, 494] width 460 height 75
click at [879, 632] on div "Price on selection" at bounding box center [768, 647] width 343 height 43
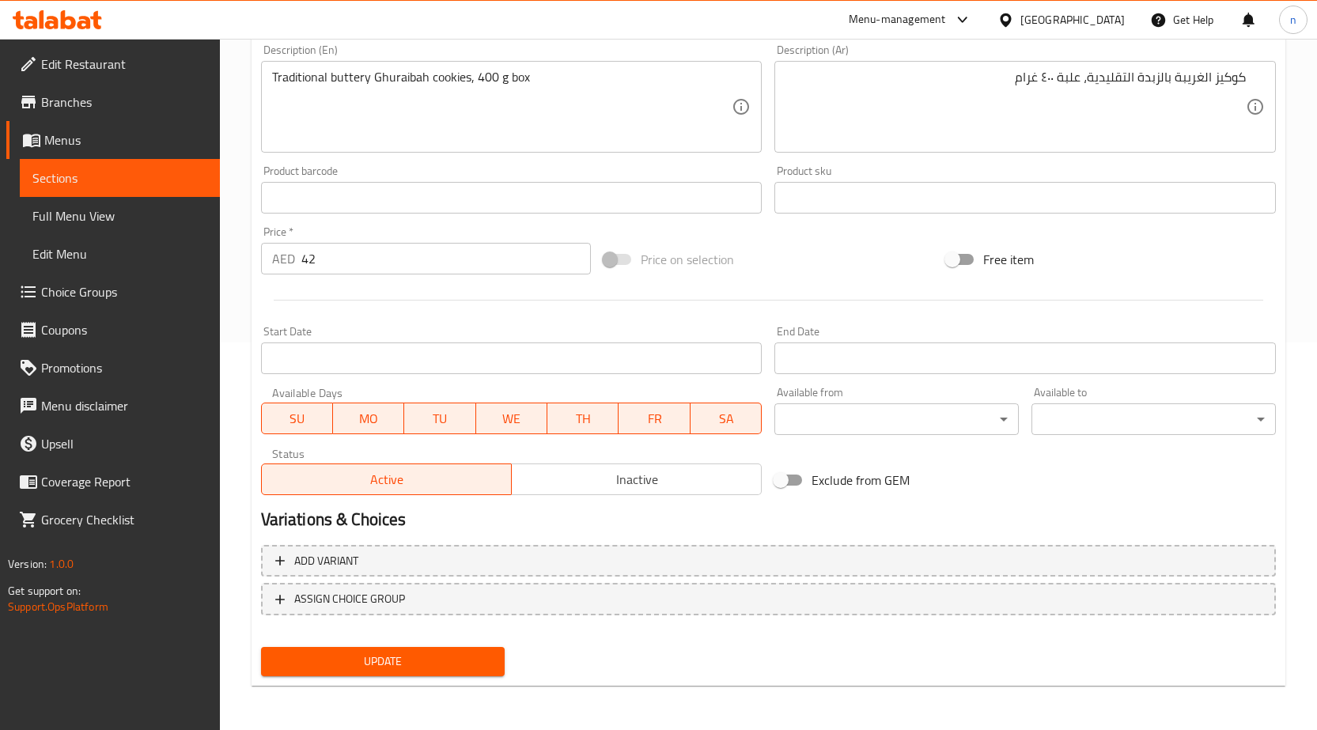
click at [356, 656] on span "Update" at bounding box center [383, 662] width 219 height 20
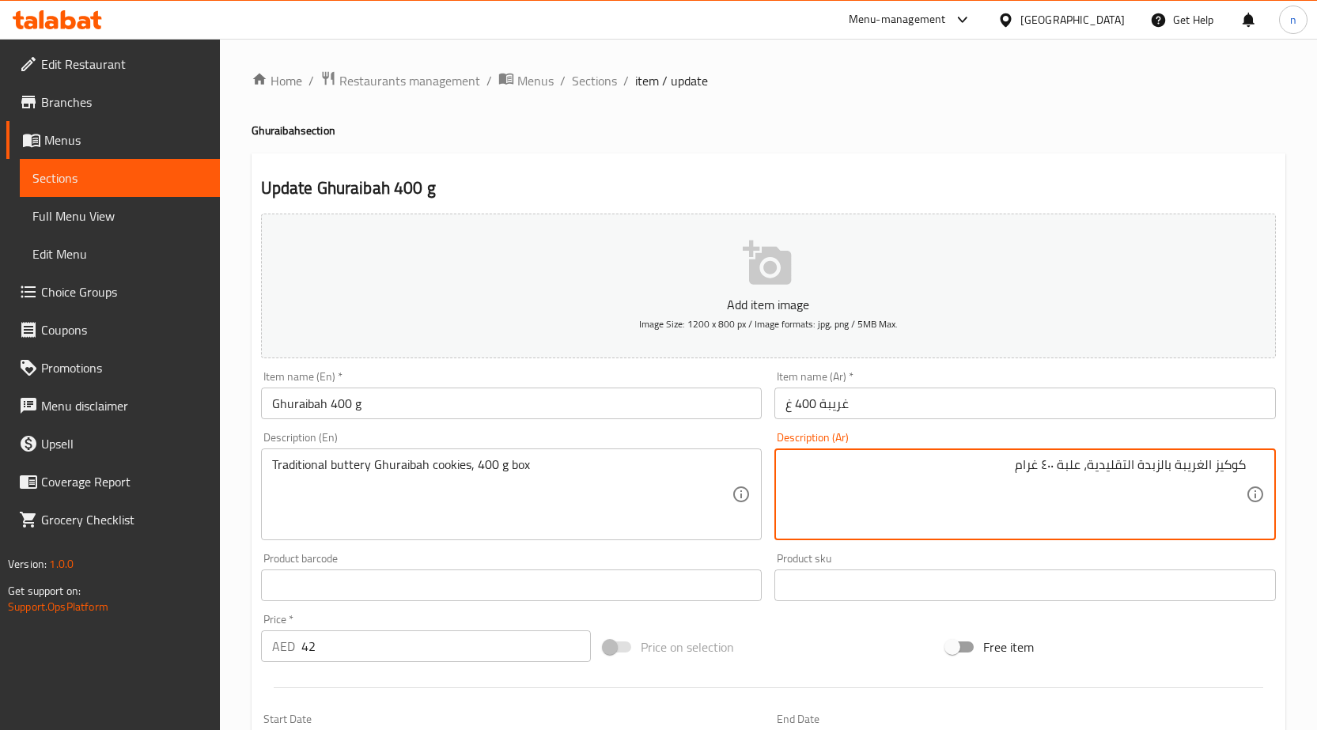
click at [1158, 472] on textarea "كوكيز الغريبة بالزبدة التقليدية، علبة ٤٠٠ غرام" at bounding box center [1016, 494] width 460 height 75
type textarea "كوكيز الغريبة زبدية التقليدية، علبة ٤٠٠ غرام"
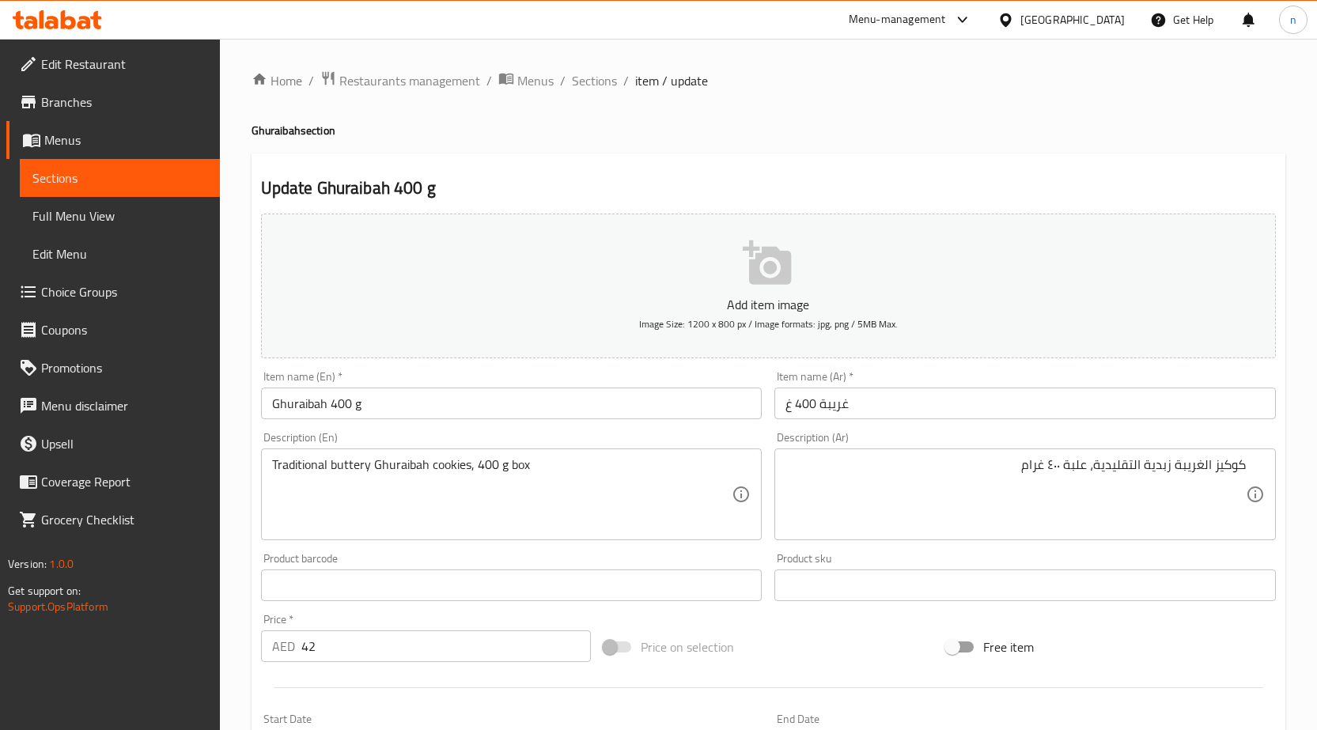
click at [803, 623] on div "Add item image Image Size: 1200 x 800 px / Image formats: jpg, png / 5MB Max. I…" at bounding box center [769, 548] width 1028 height 682
click at [862, 652] on div "Price on selection" at bounding box center [768, 647] width 343 height 43
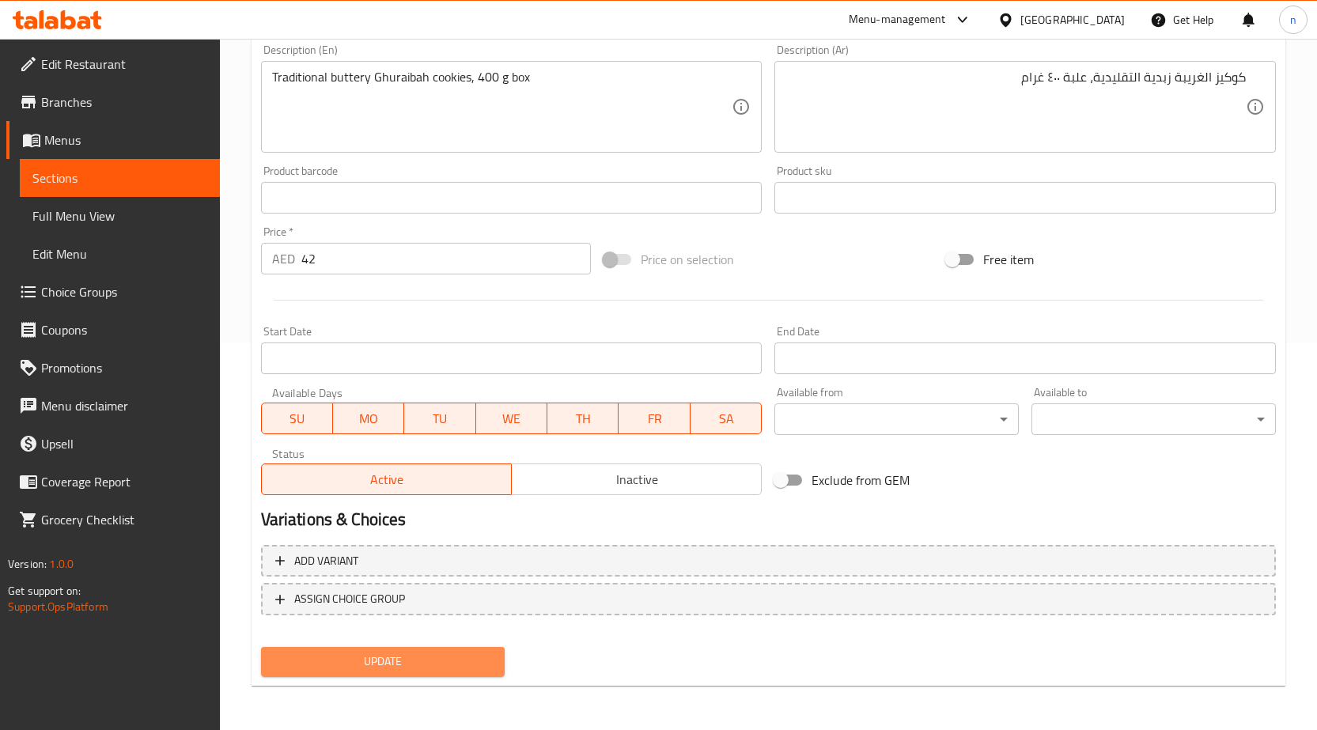
click at [380, 674] on button "Update" at bounding box center [383, 661] width 244 height 29
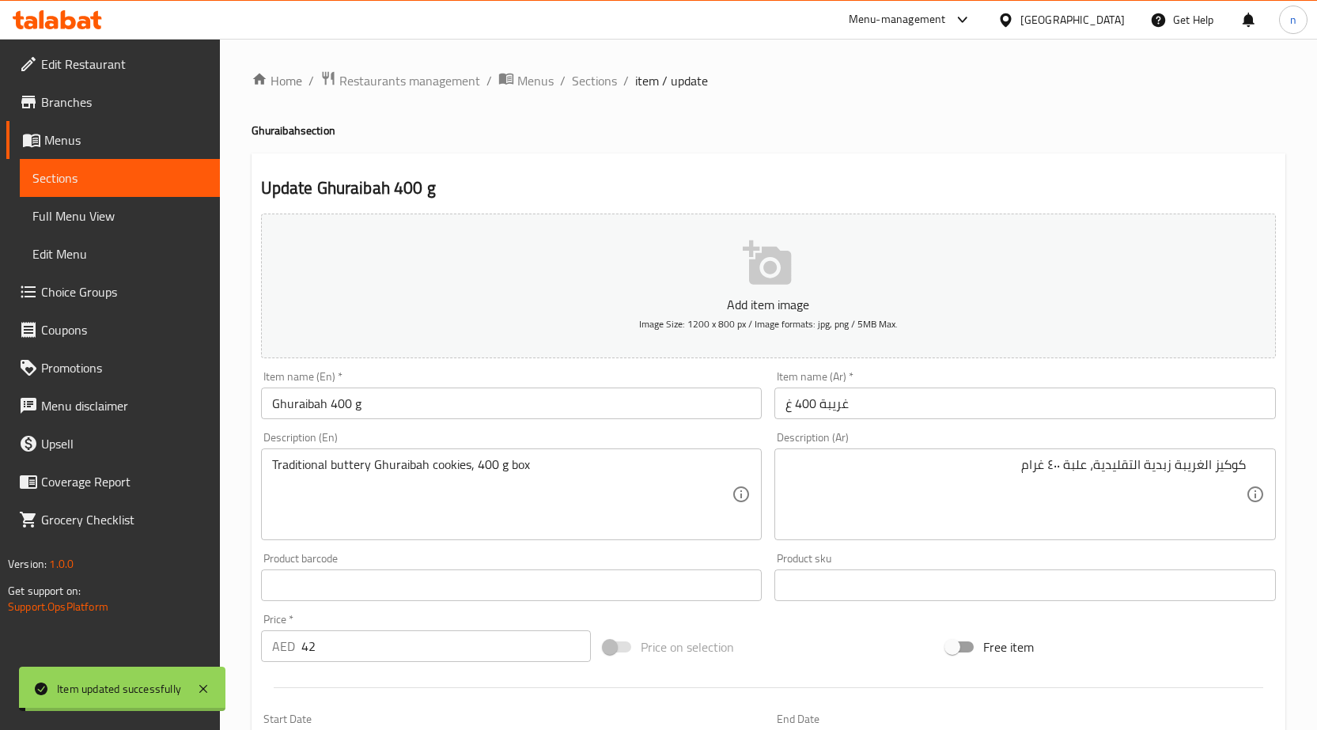
click at [594, 81] on span "Sections" at bounding box center [594, 80] width 45 height 19
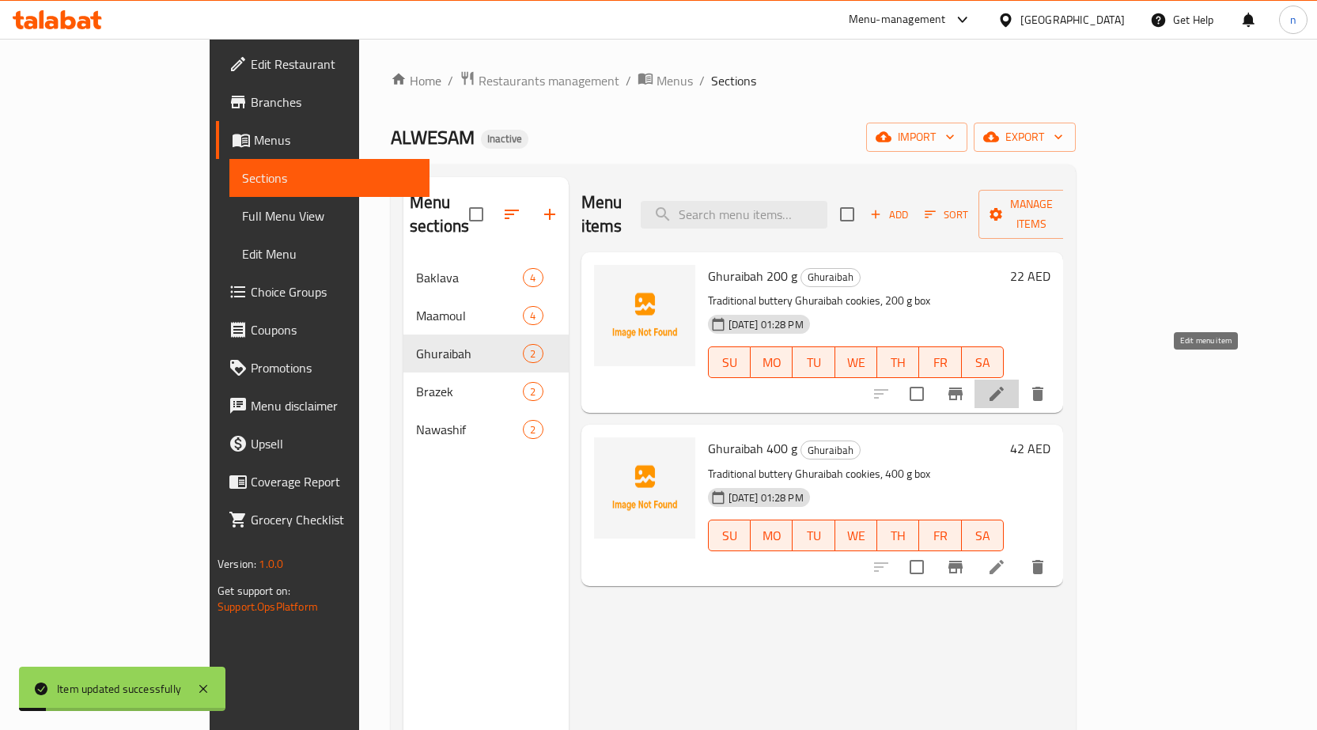
click at [1006, 385] on icon at bounding box center [996, 394] width 19 height 19
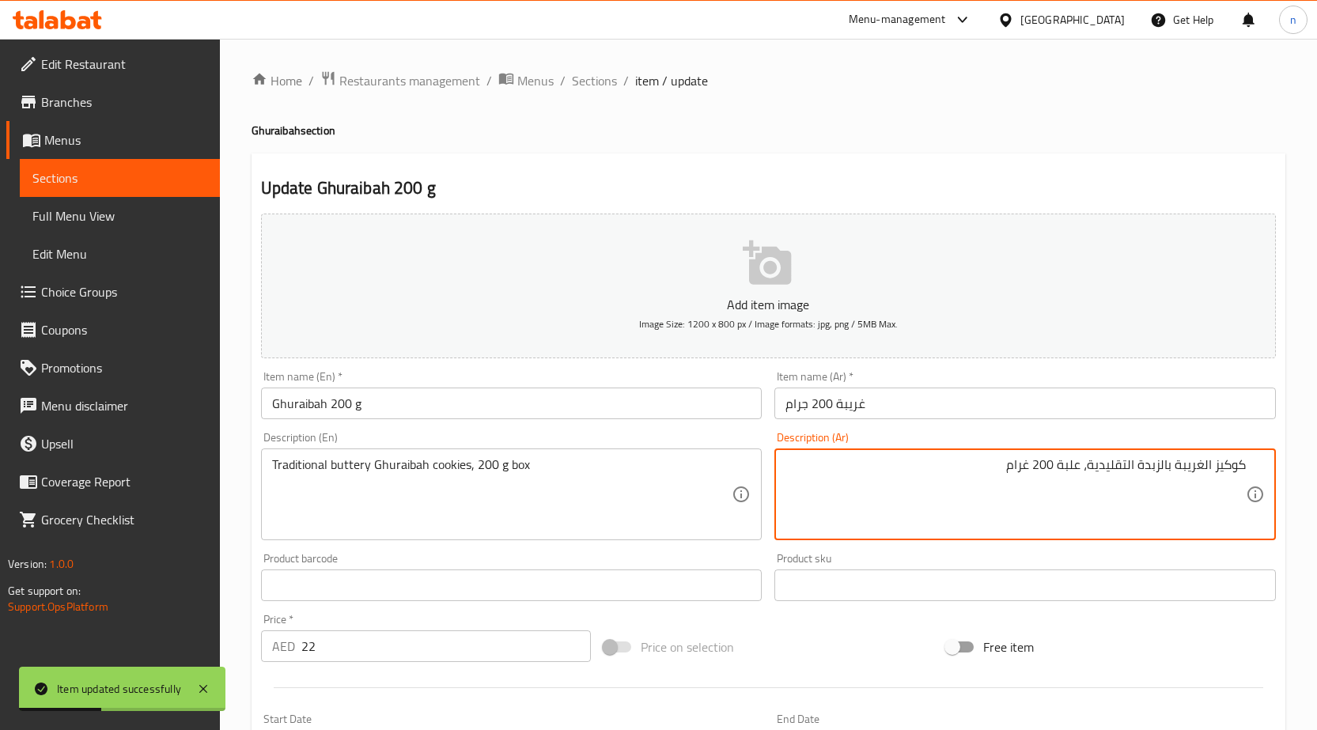
click at [1154, 465] on textarea "كوكيز الغريبة بالزبدة التقليدية، علبة 200 غرام" at bounding box center [1016, 494] width 460 height 75
click at [1167, 467] on textarea "كوكيز الغريبة زبدية التقليدية، علبة 200 غرام" at bounding box center [1016, 494] width 460 height 75
click at [1173, 464] on textarea "كوكيز الغريبة زبدية التقليدية، علبة 200 غرام" at bounding box center [1016, 494] width 460 height 75
type textarea "كوكيز الغريبة زبدية التقليدية، علبة 200 غرام"
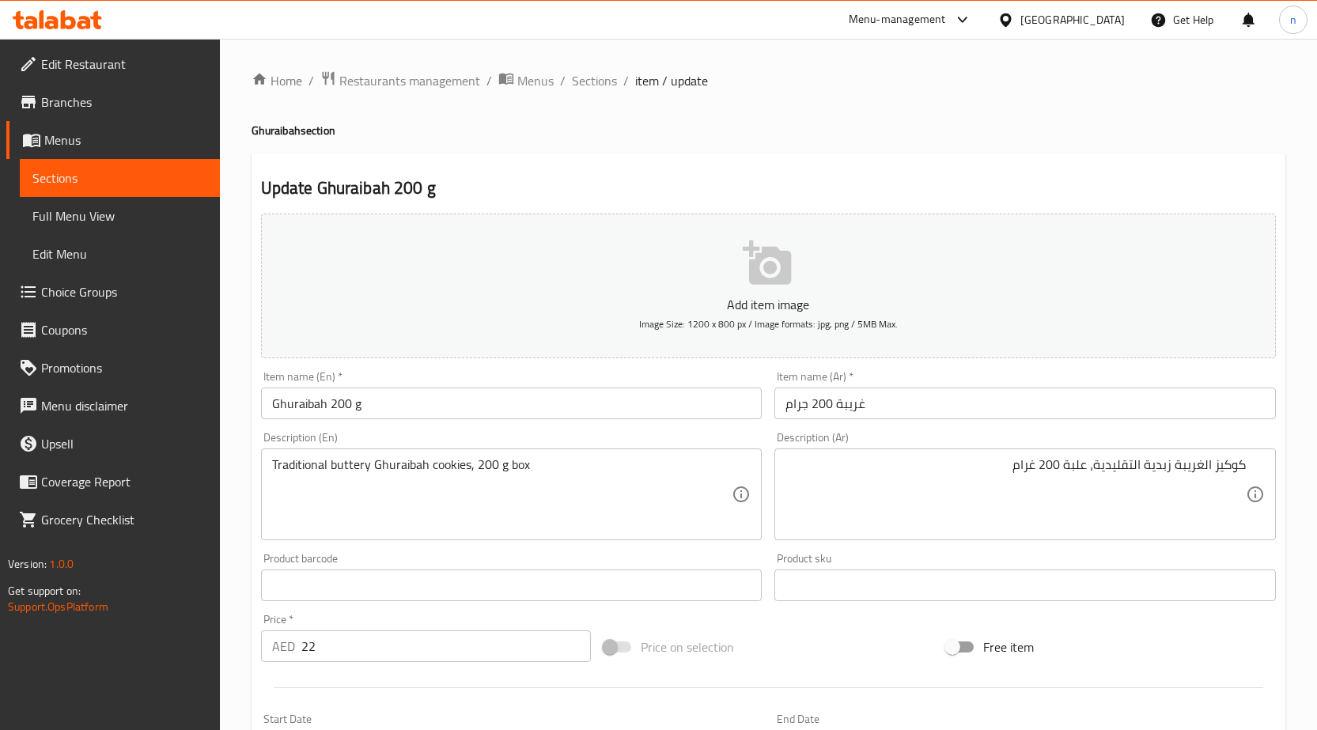
click at [1120, 645] on div "Free item" at bounding box center [1111, 647] width 343 height 43
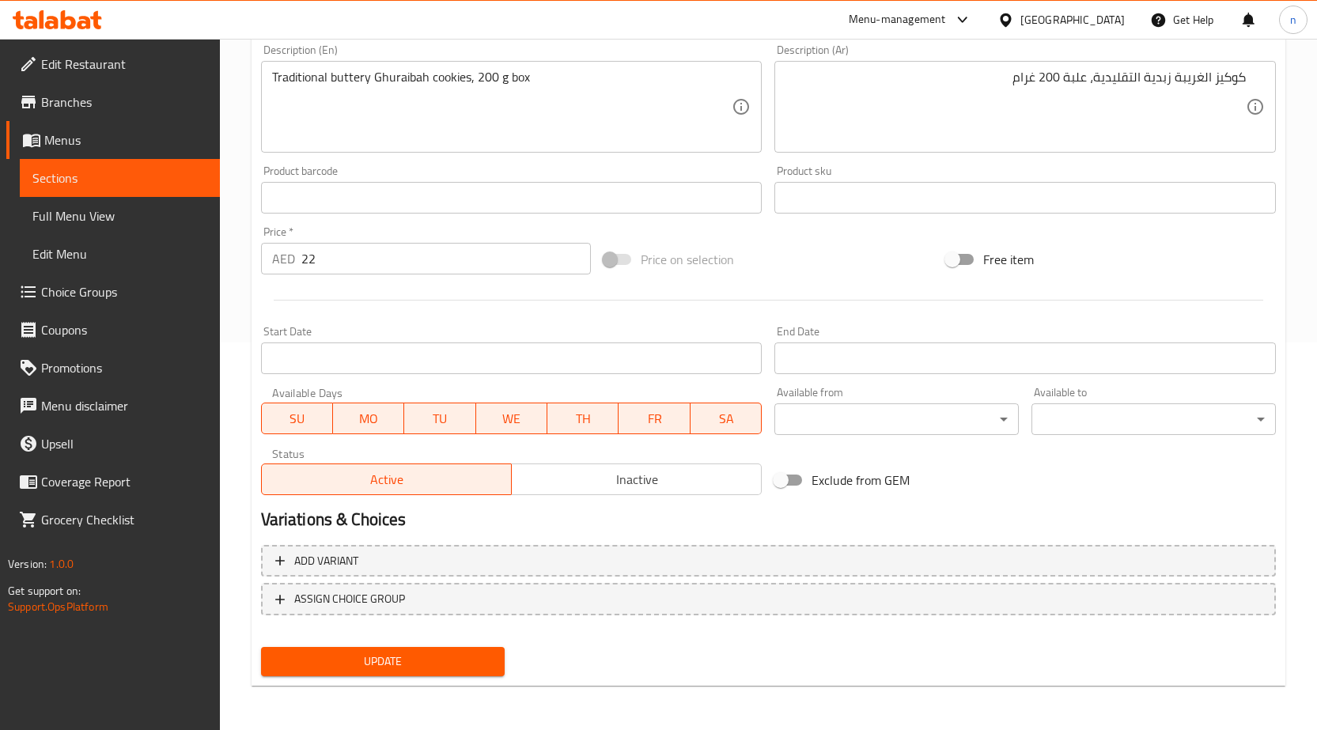
click at [450, 667] on span "Update" at bounding box center [383, 662] width 219 height 20
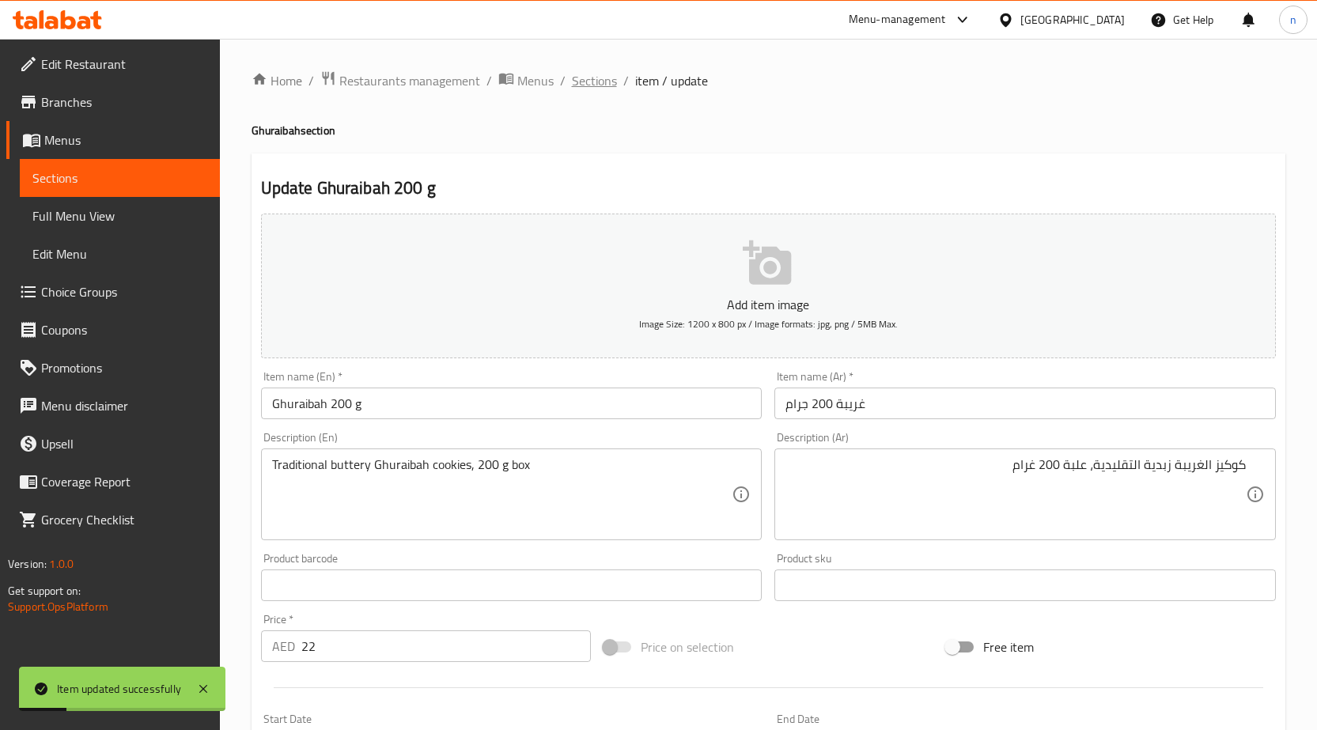
click at [597, 75] on span "Sections" at bounding box center [594, 80] width 45 height 19
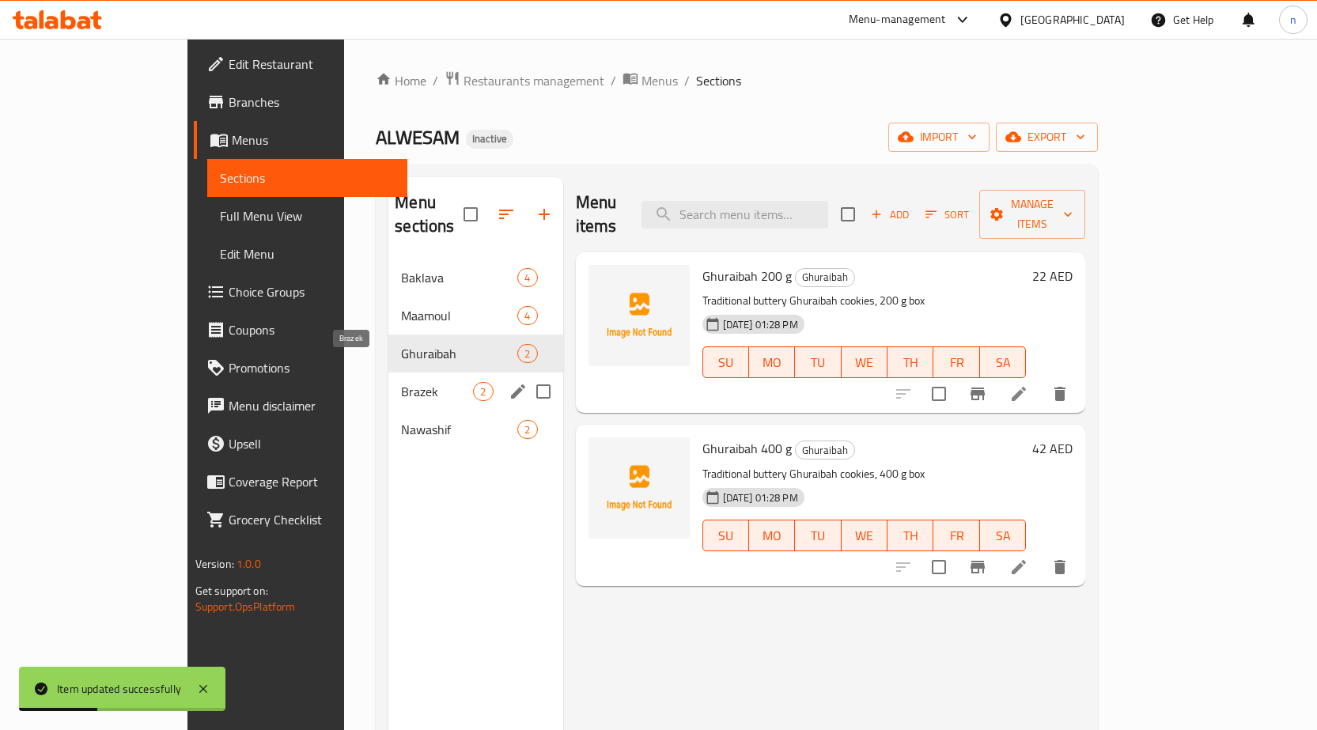
click at [401, 382] on span "Brazek" at bounding box center [437, 391] width 72 height 19
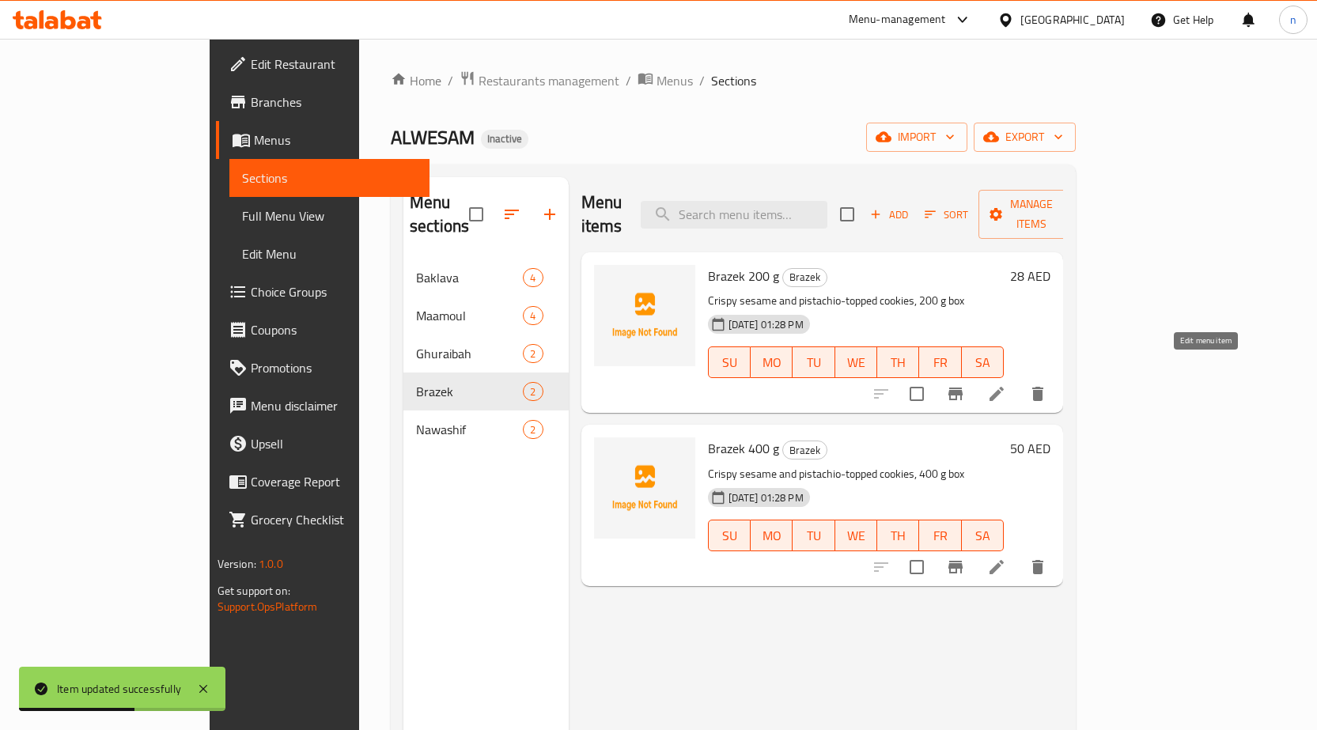
click at [1006, 385] on icon at bounding box center [996, 394] width 19 height 19
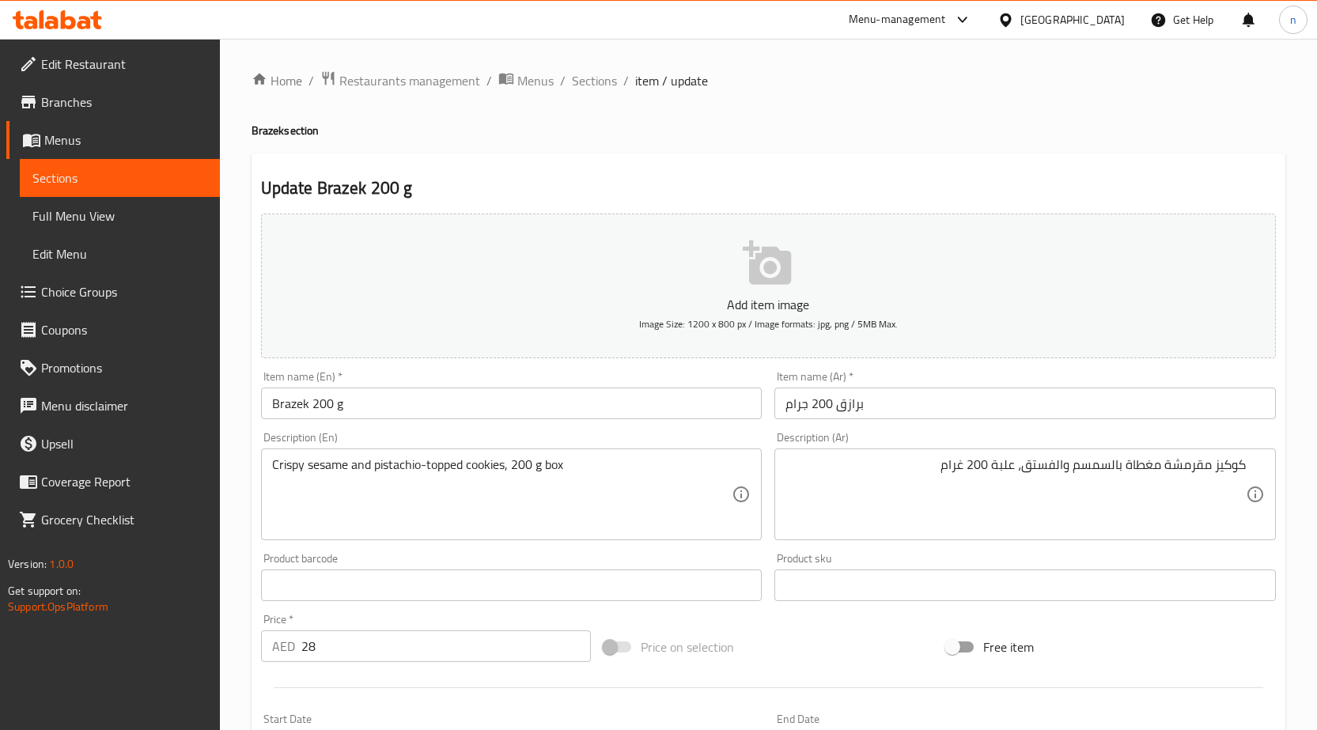
click at [771, 651] on div "Price on selection" at bounding box center [768, 647] width 343 height 43
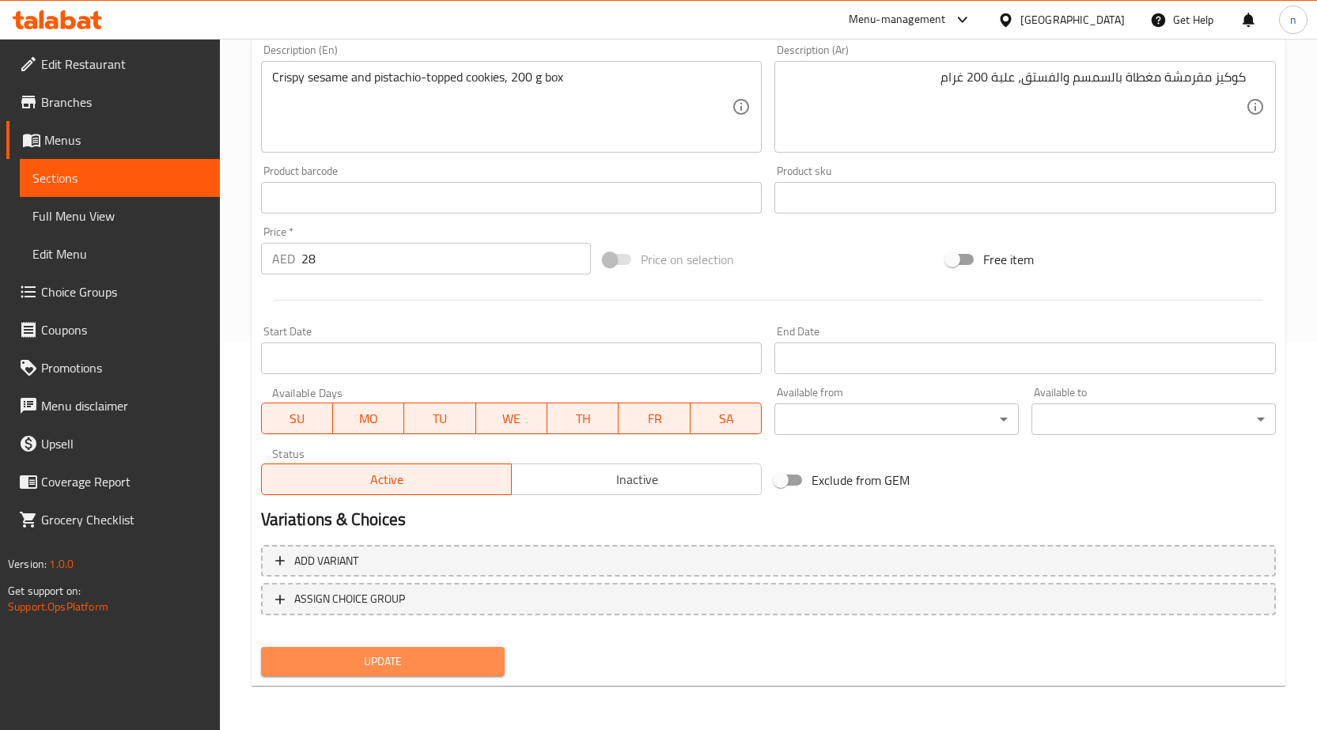
click at [495, 658] on button "Update" at bounding box center [383, 661] width 244 height 29
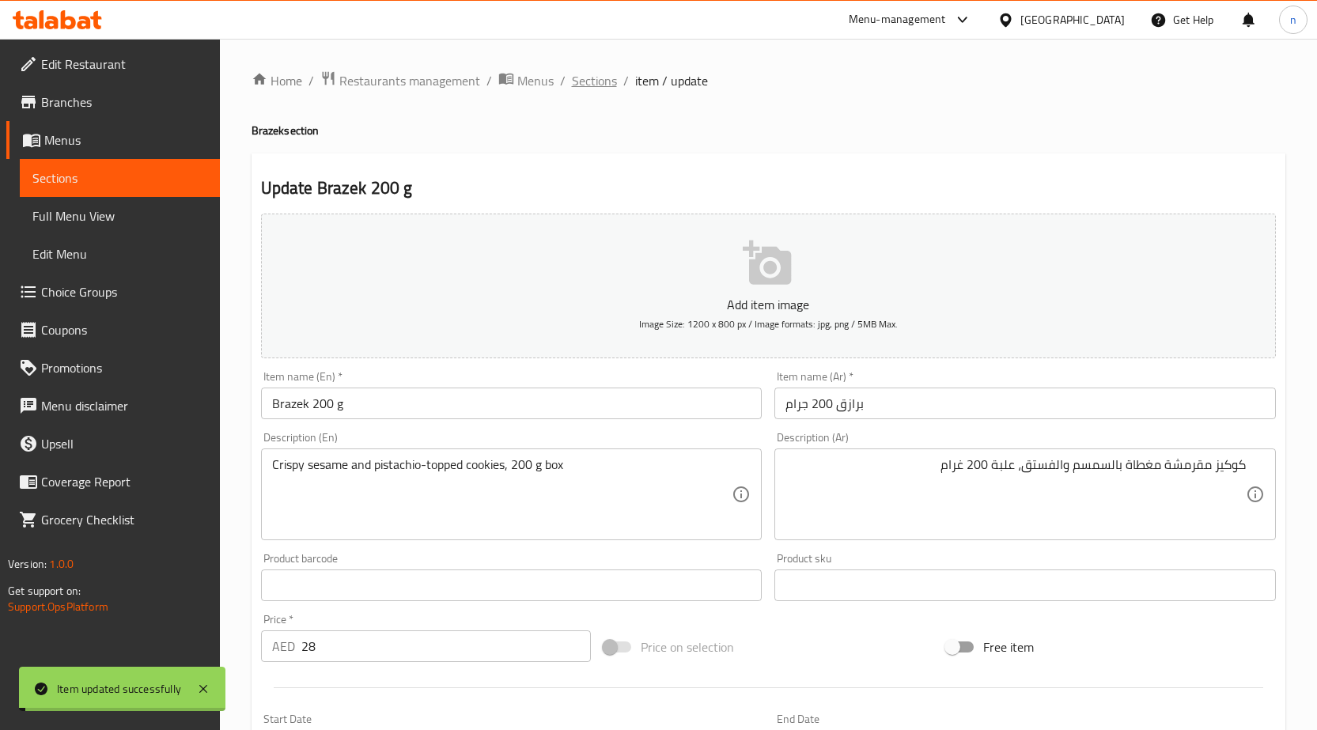
click at [592, 74] on span "Sections" at bounding box center [594, 80] width 45 height 19
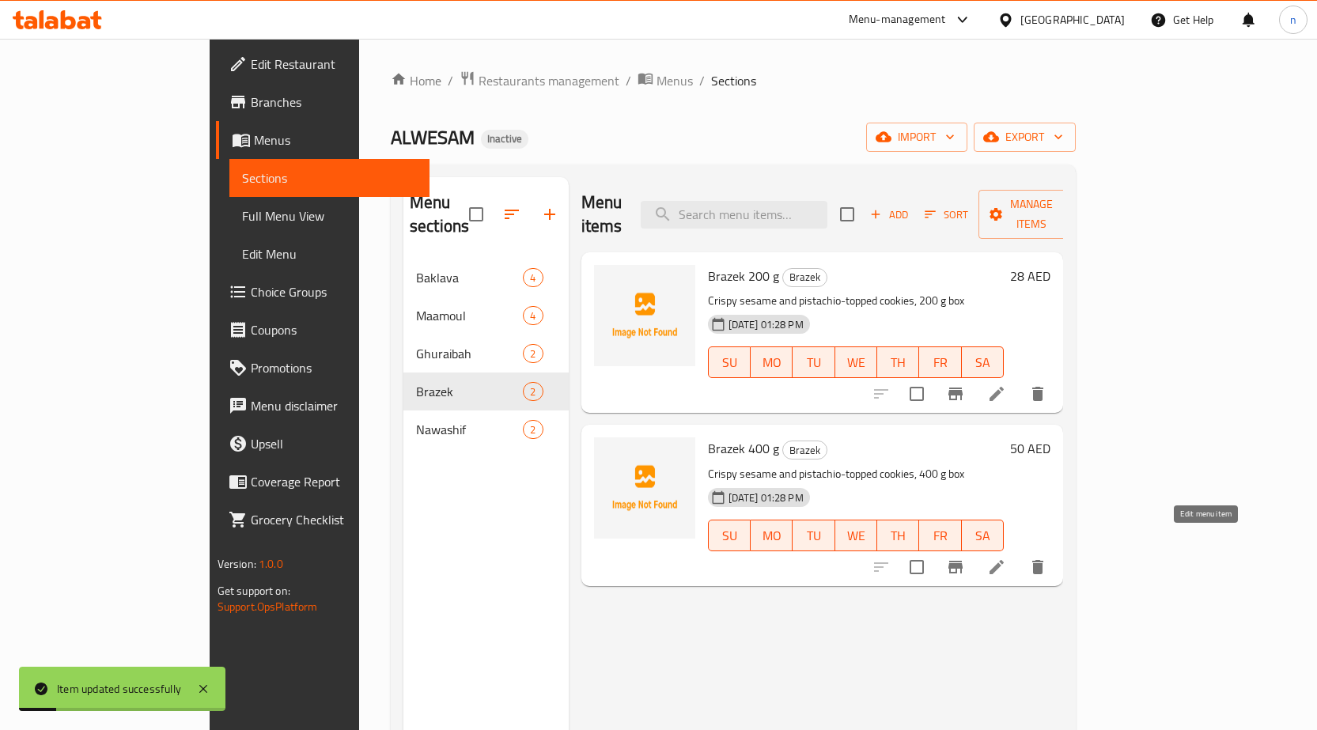
click at [1006, 558] on icon at bounding box center [996, 567] width 19 height 19
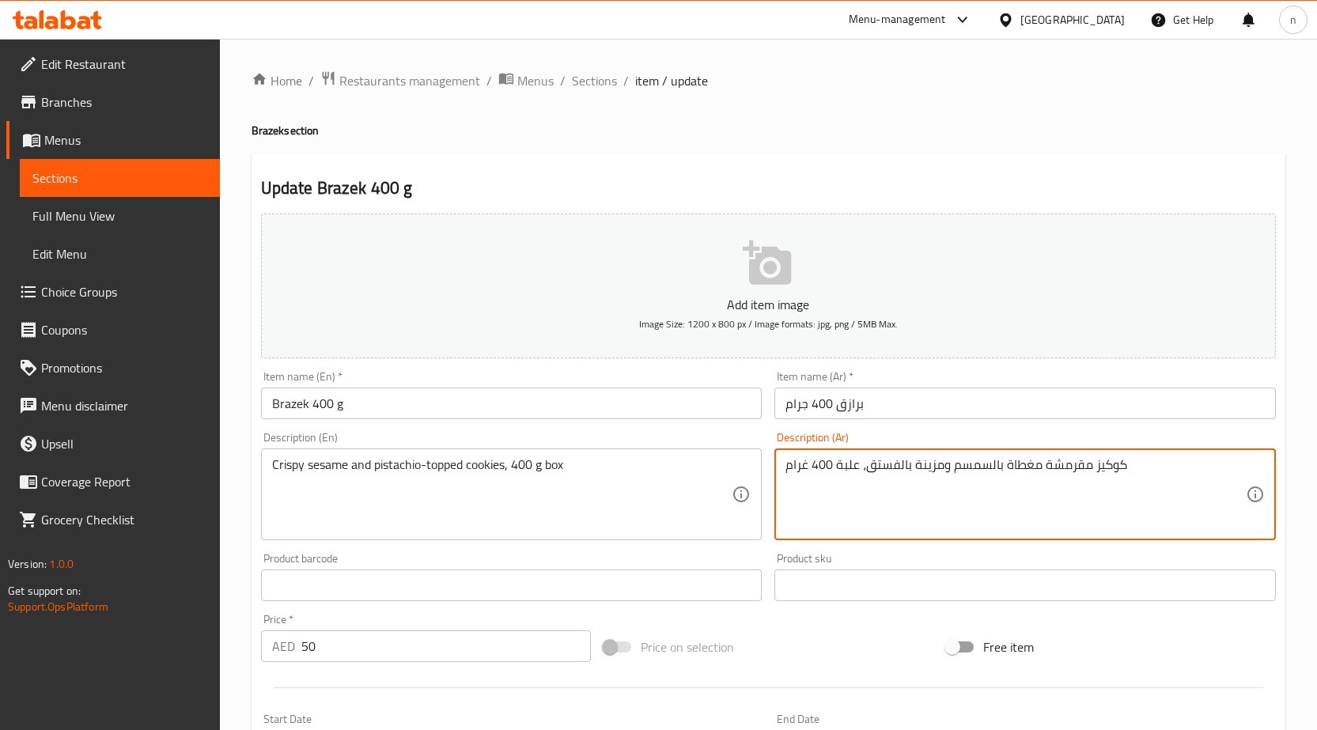
click at [929, 469] on textarea "كوكيز مقرمشة مغطاة بالسمسم ومزينة بالفستق، علبة 400 غرام" at bounding box center [1016, 494] width 460 height 75
click at [907, 468] on textarea "كوكيز مقرمشة مغطاة بالسمسم بالفستق، علبة 400 غرام" at bounding box center [1016, 494] width 460 height 75
type textarea "كوكيز مقرمشة مغطاة بالسمسم و الفستق، علبة 400 غرام"
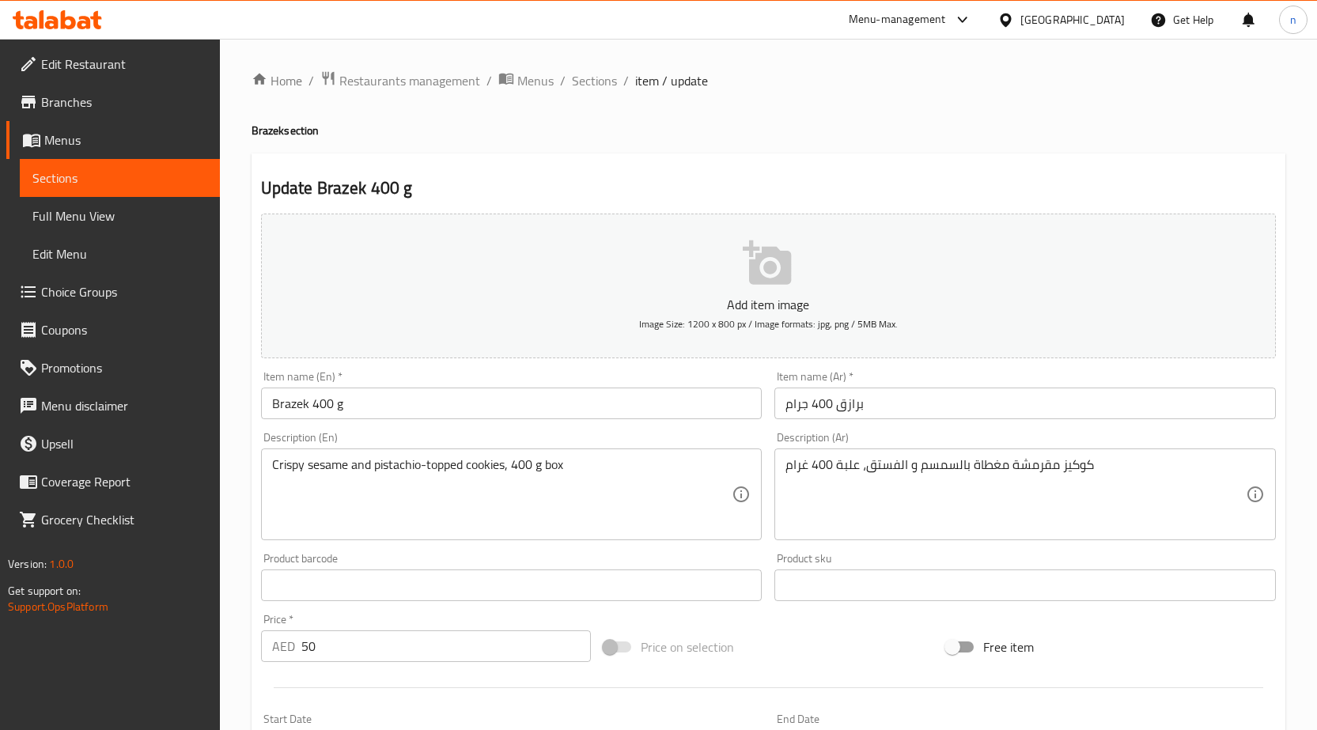
click at [828, 636] on div "Price on selection" at bounding box center [768, 647] width 343 height 43
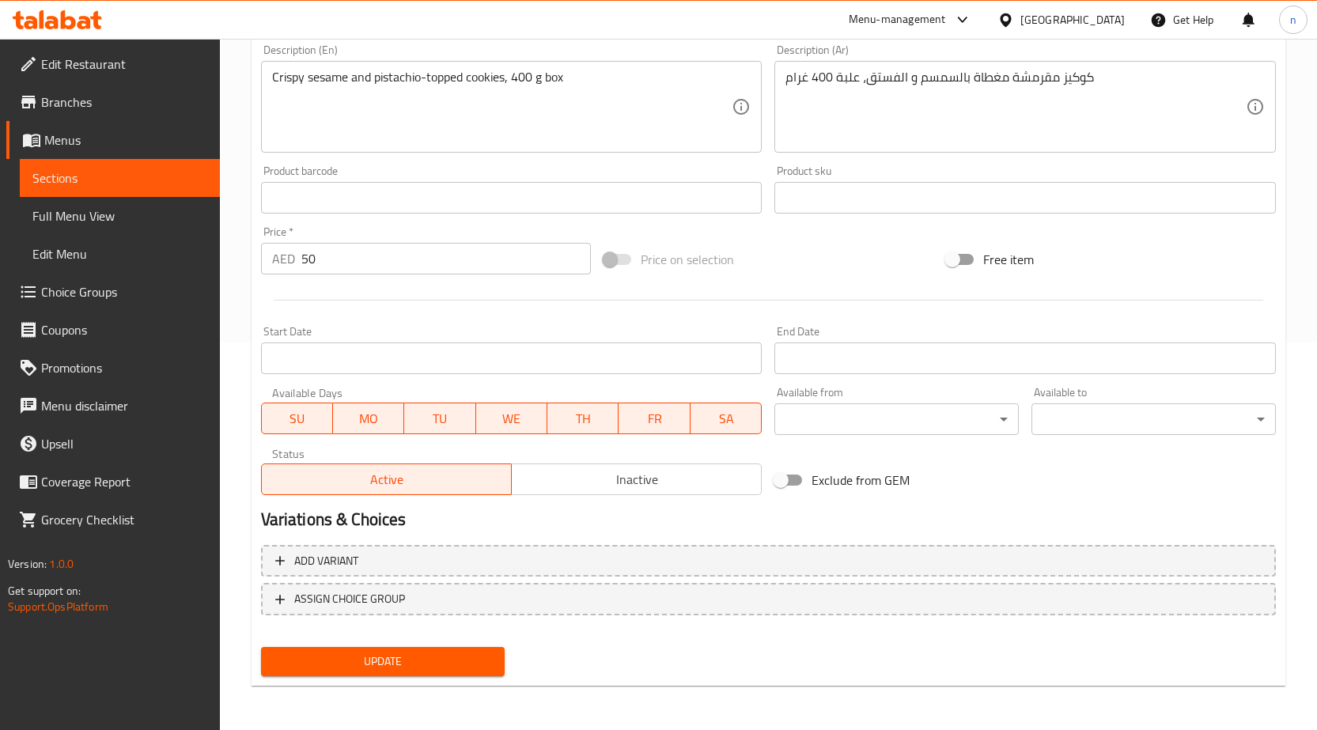
click at [452, 666] on span "Update" at bounding box center [383, 662] width 219 height 20
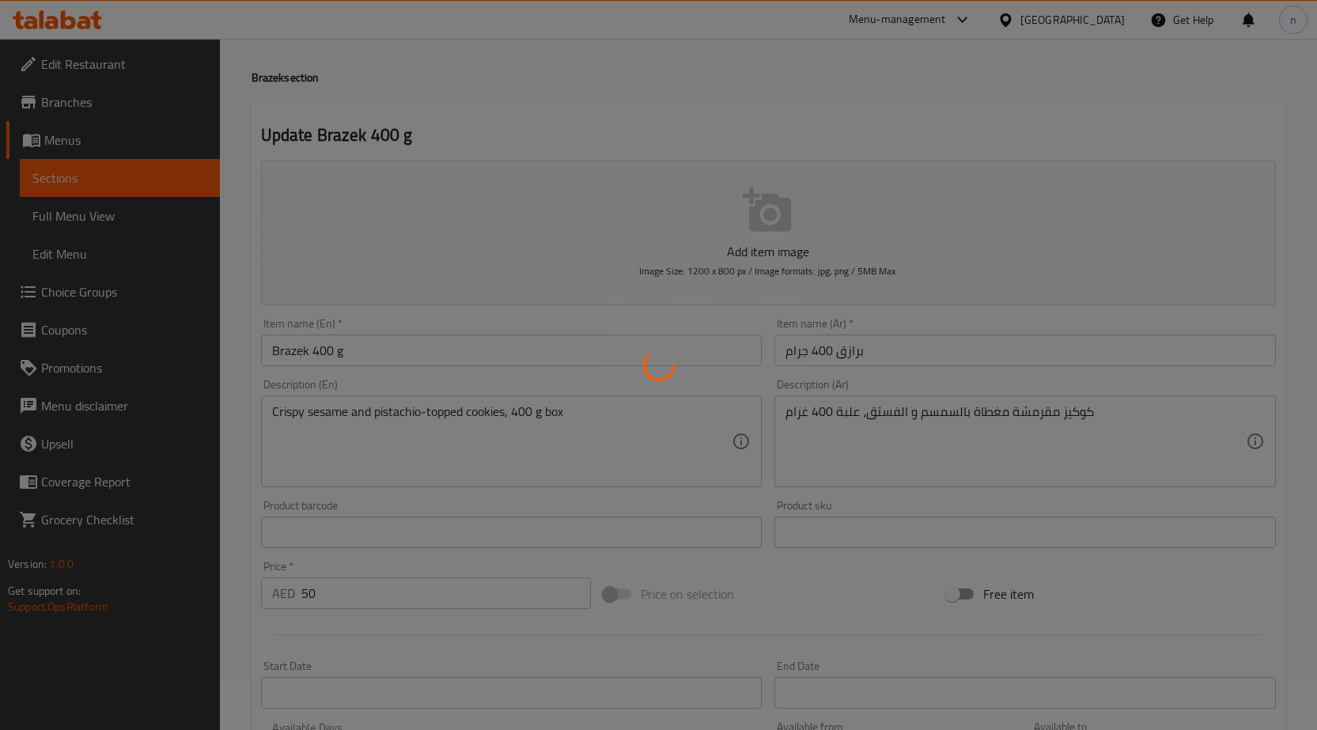
scroll to position [0, 0]
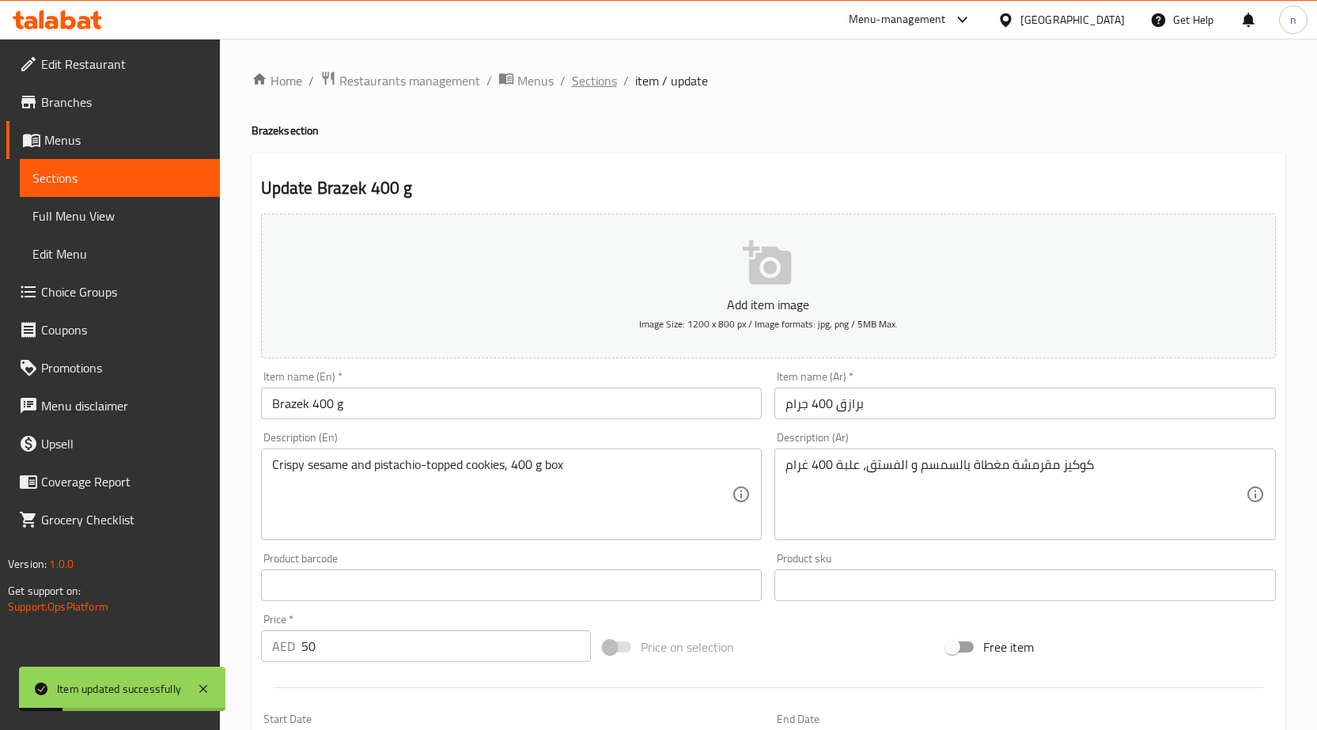
click at [605, 90] on span "Sections" at bounding box center [594, 80] width 45 height 19
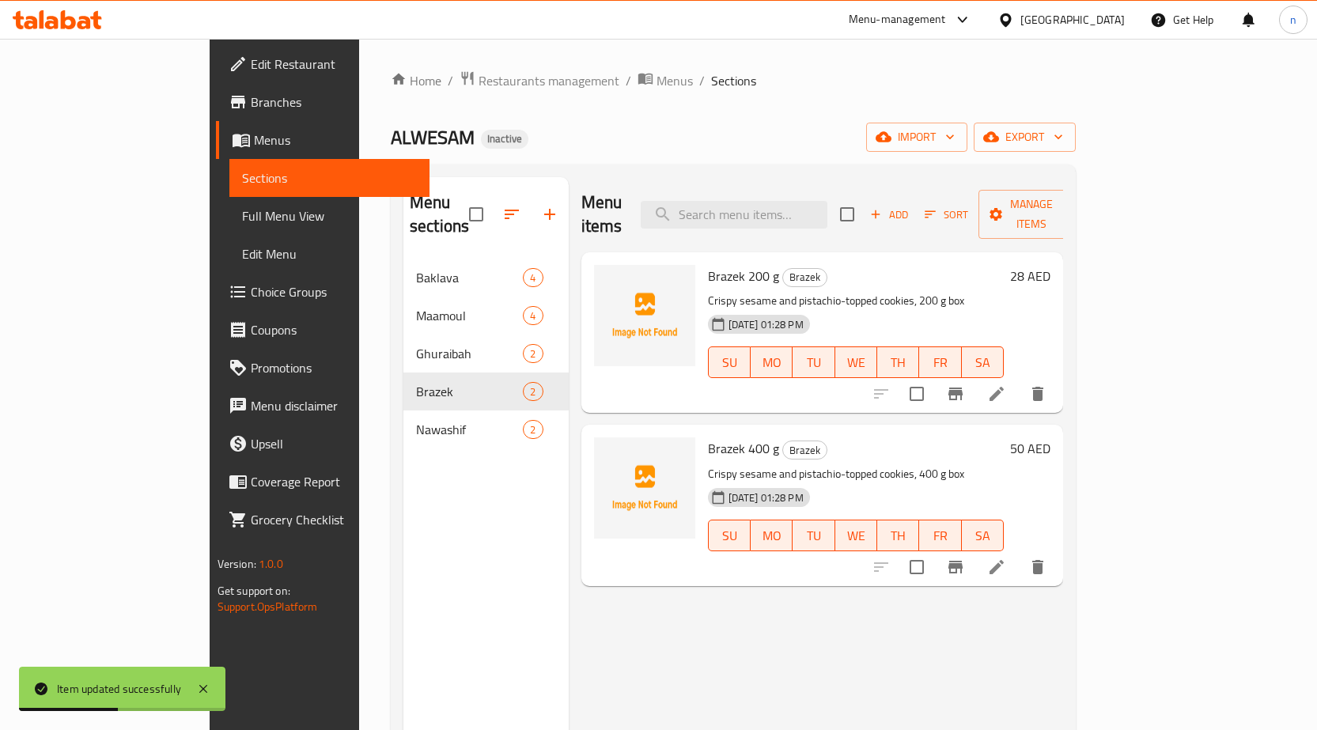
click at [866, 574] on div "Menu items Add Sort Manage items Brazek 200 g Brazek Crispy sesame and pistachi…" at bounding box center [816, 542] width 495 height 730
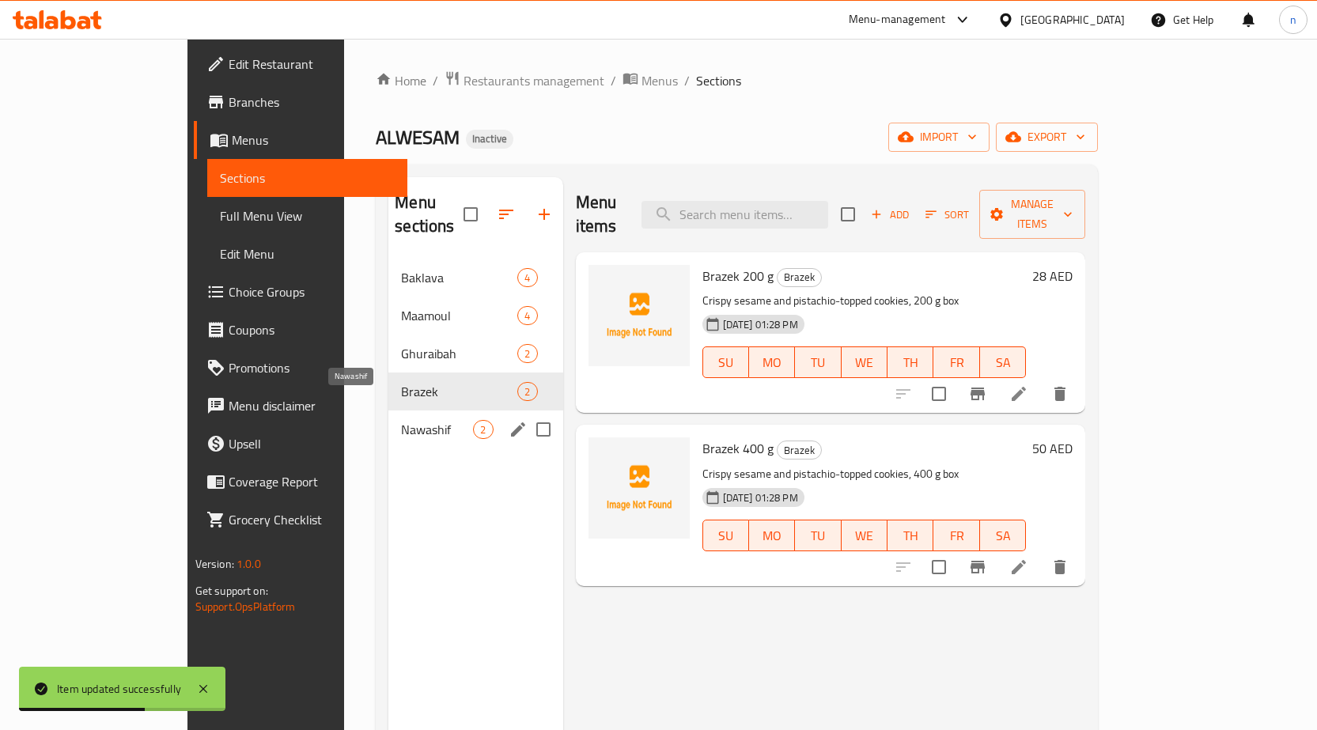
click at [401, 420] on span "Nawashif" at bounding box center [437, 429] width 72 height 19
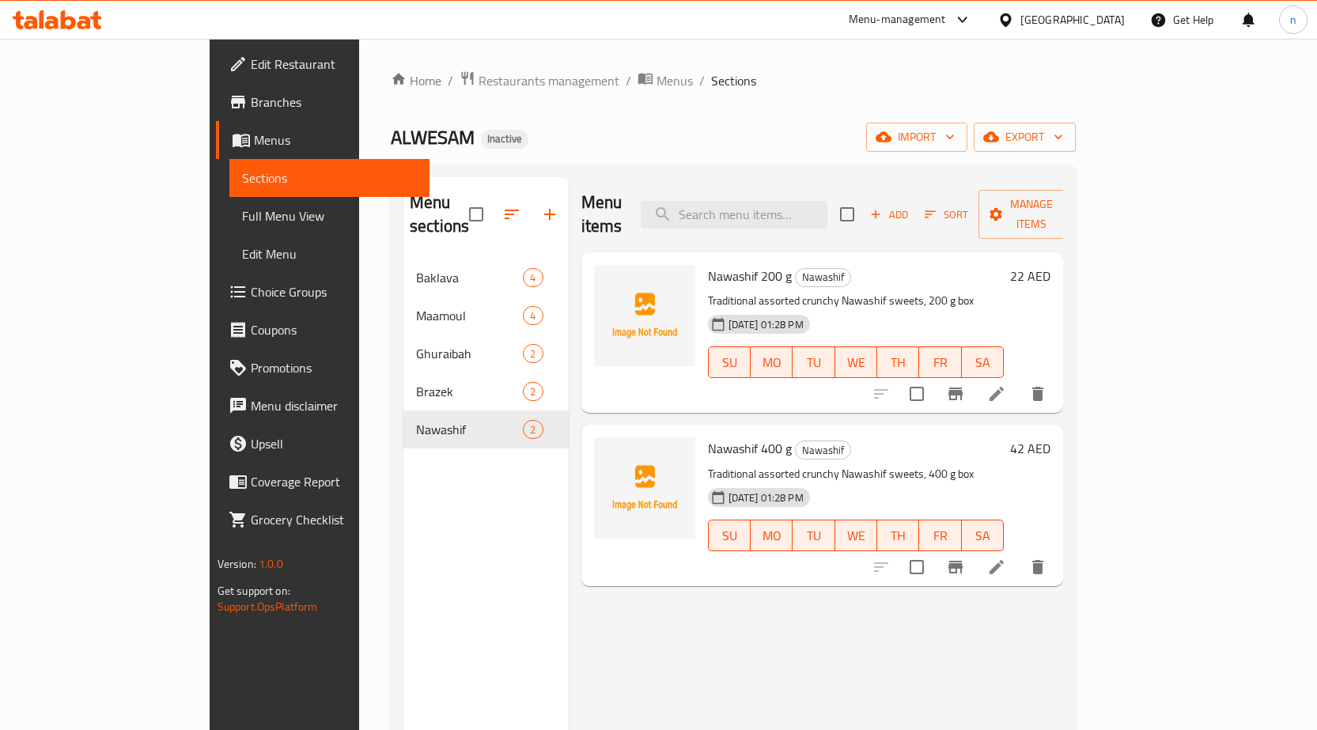
click at [1019, 380] on li at bounding box center [997, 394] width 44 height 28
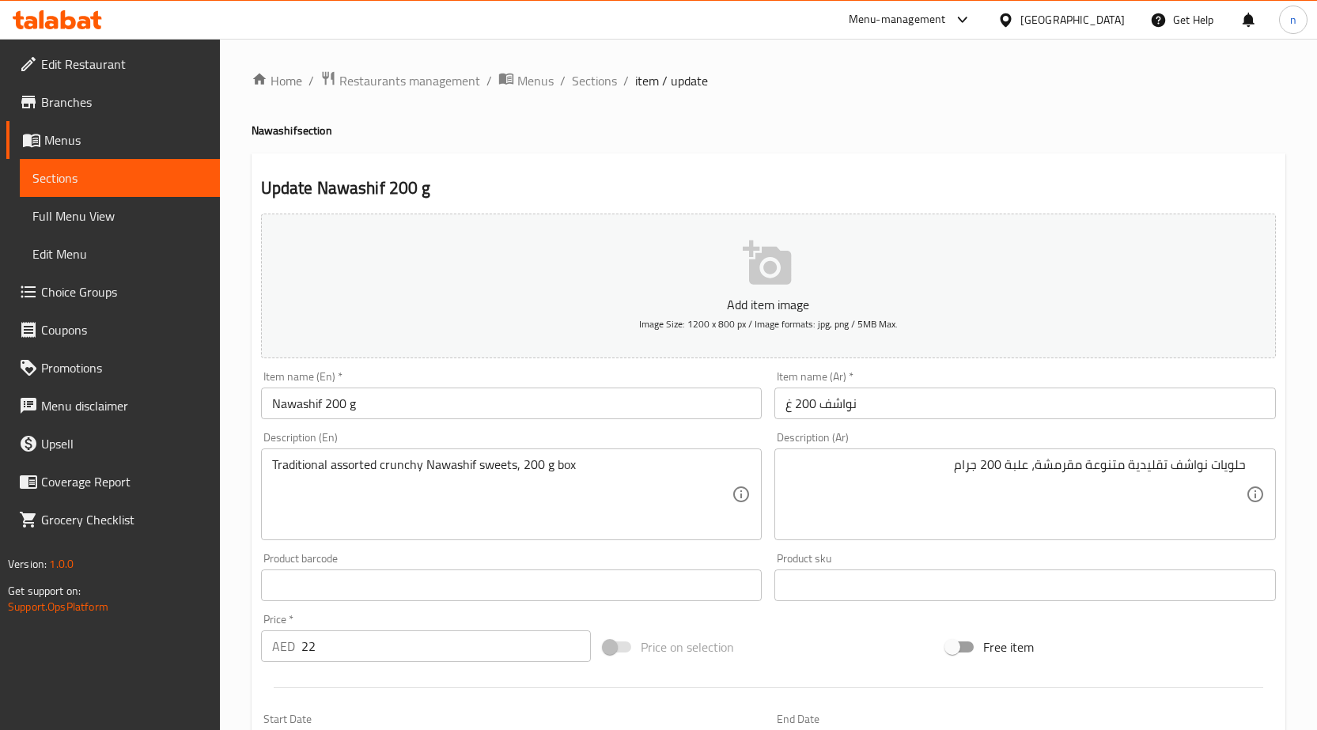
click at [831, 659] on div "Price on selection" at bounding box center [768, 647] width 343 height 43
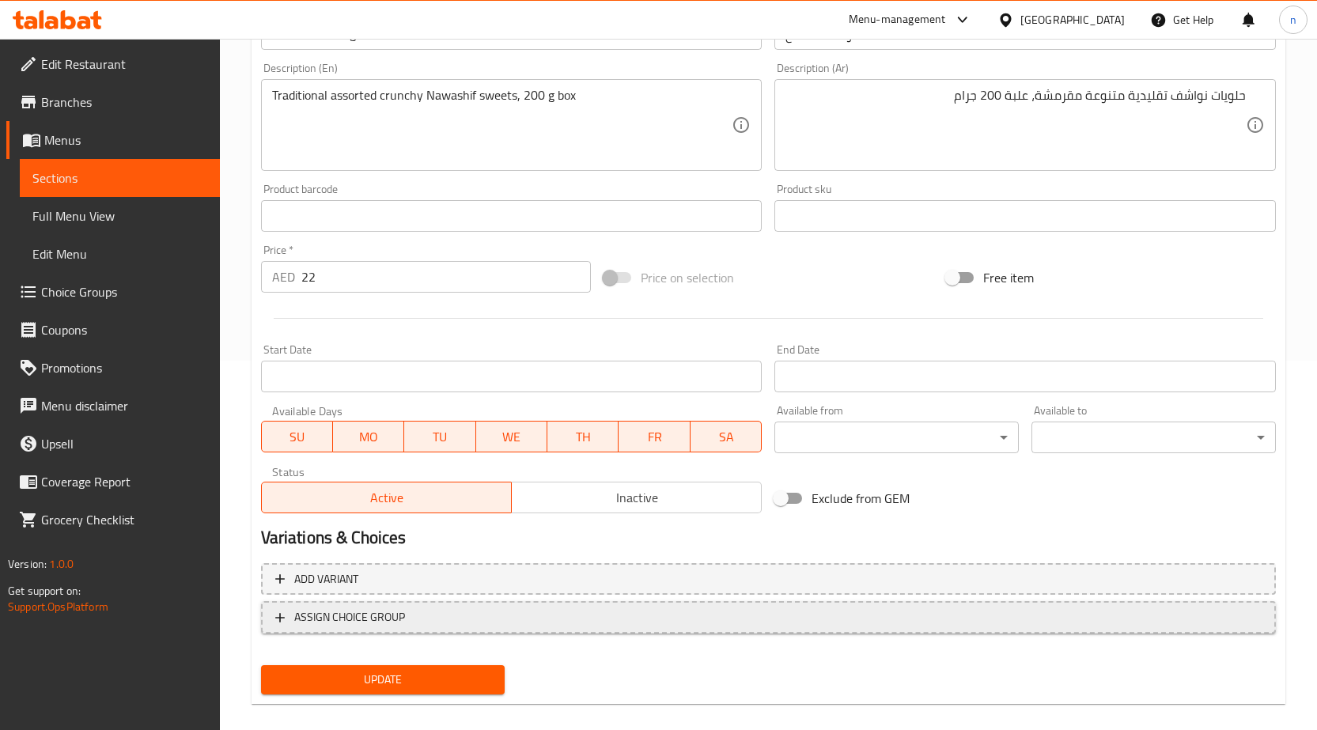
scroll to position [388, 0]
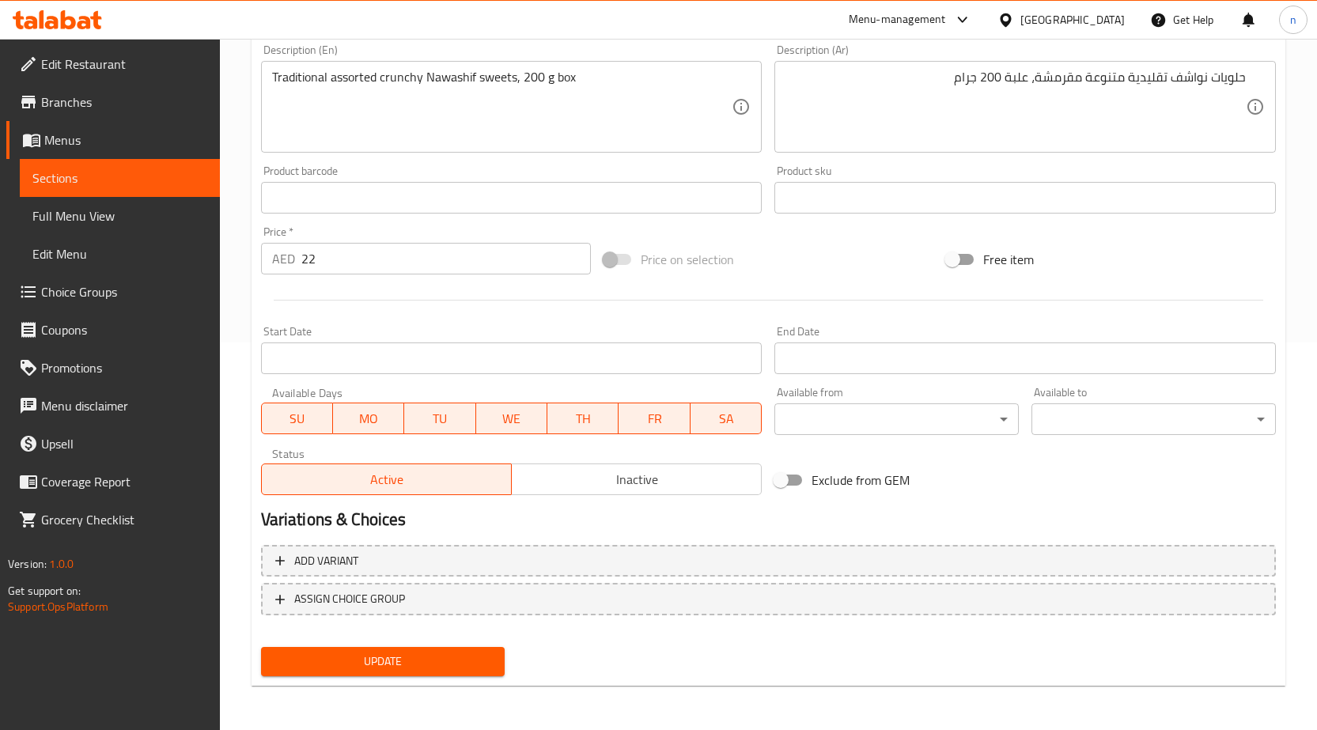
click at [277, 650] on button "Update" at bounding box center [383, 661] width 244 height 29
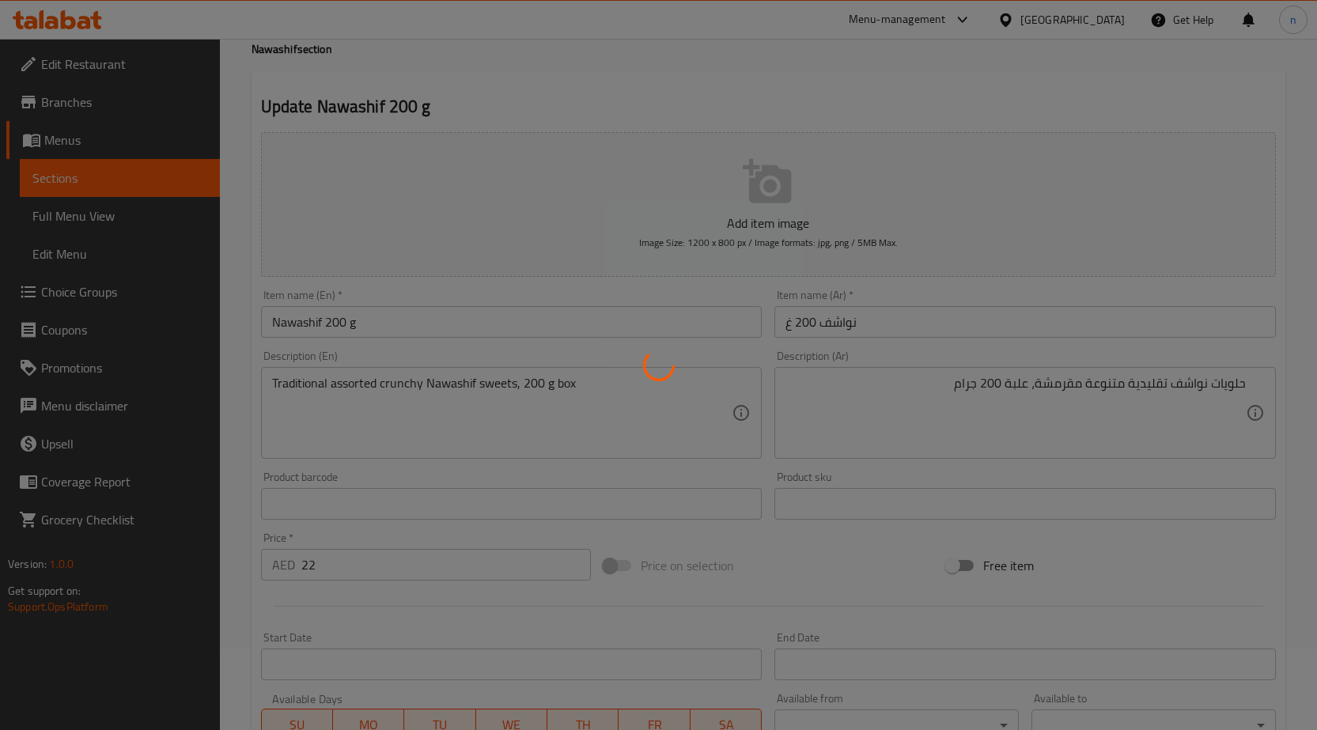
scroll to position [0, 0]
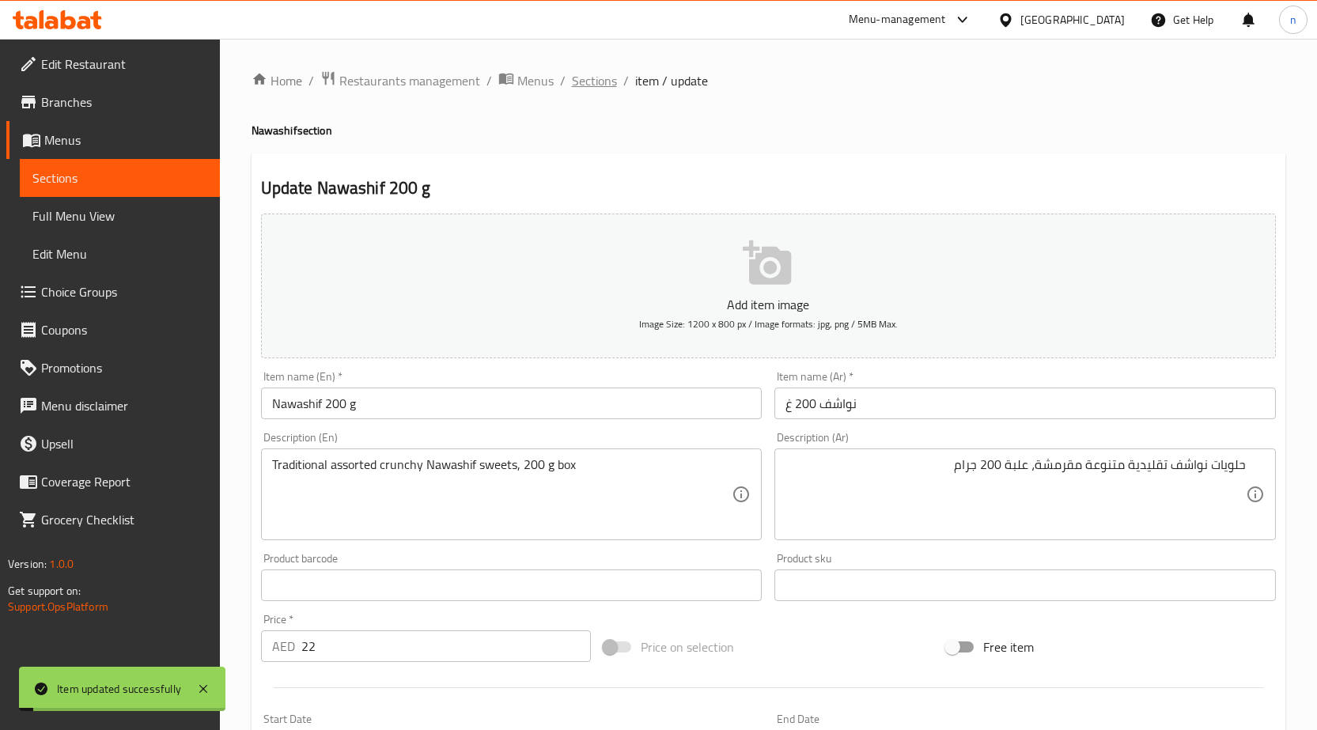
click at [605, 89] on span "Sections" at bounding box center [594, 80] width 45 height 19
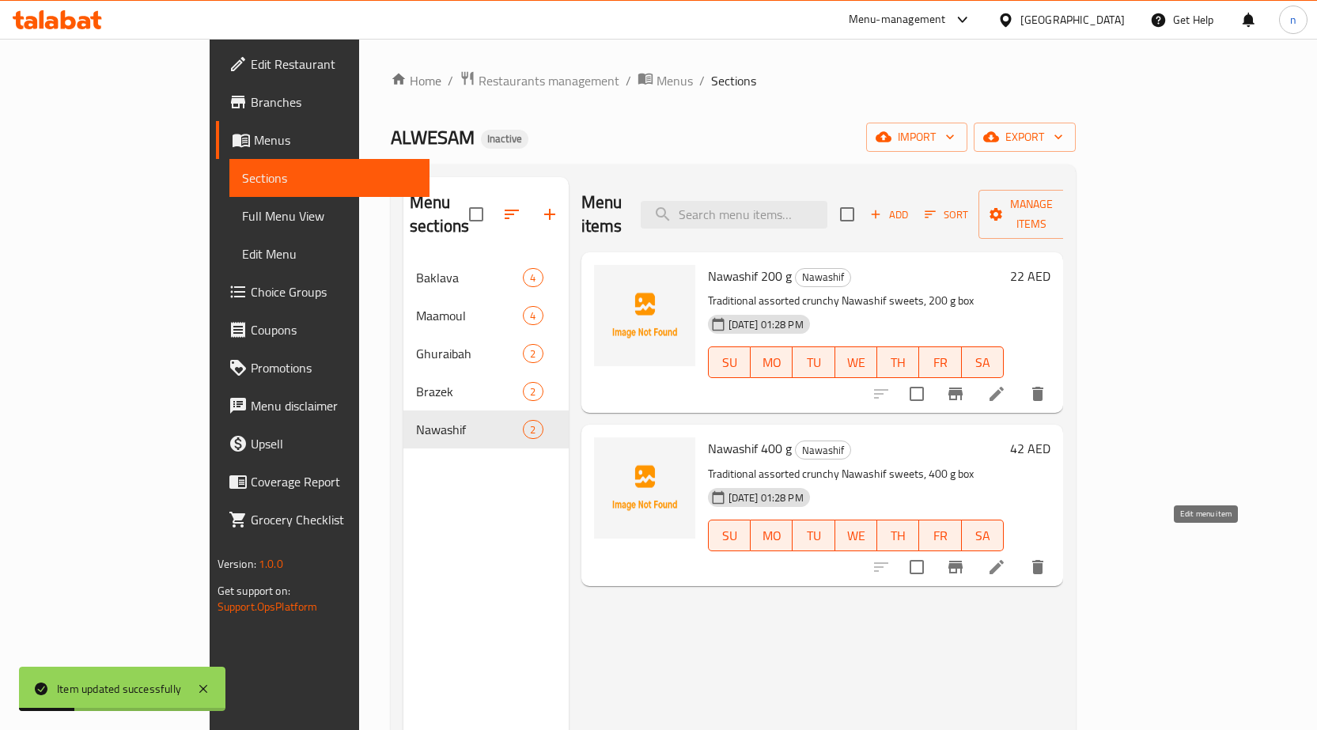
click at [1004, 560] on icon at bounding box center [997, 567] width 14 height 14
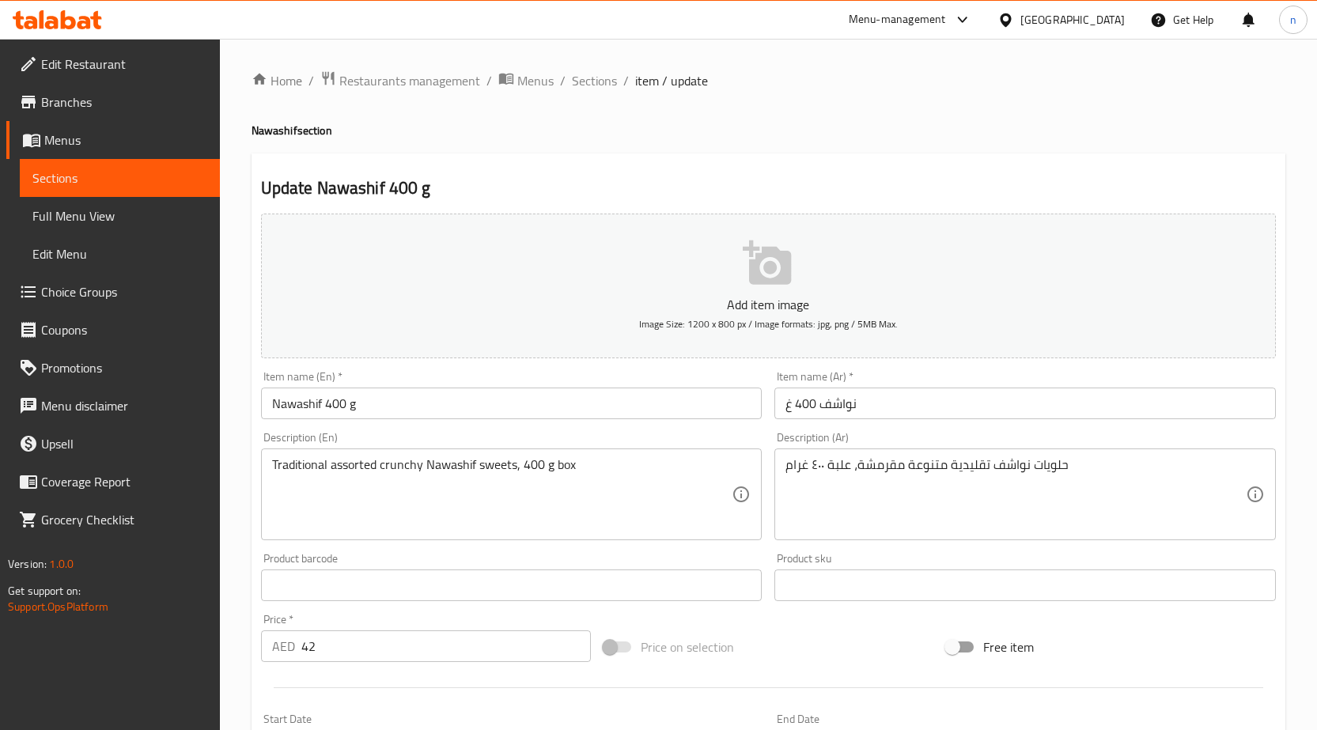
click at [794, 626] on div "Price on selection" at bounding box center [768, 647] width 343 height 43
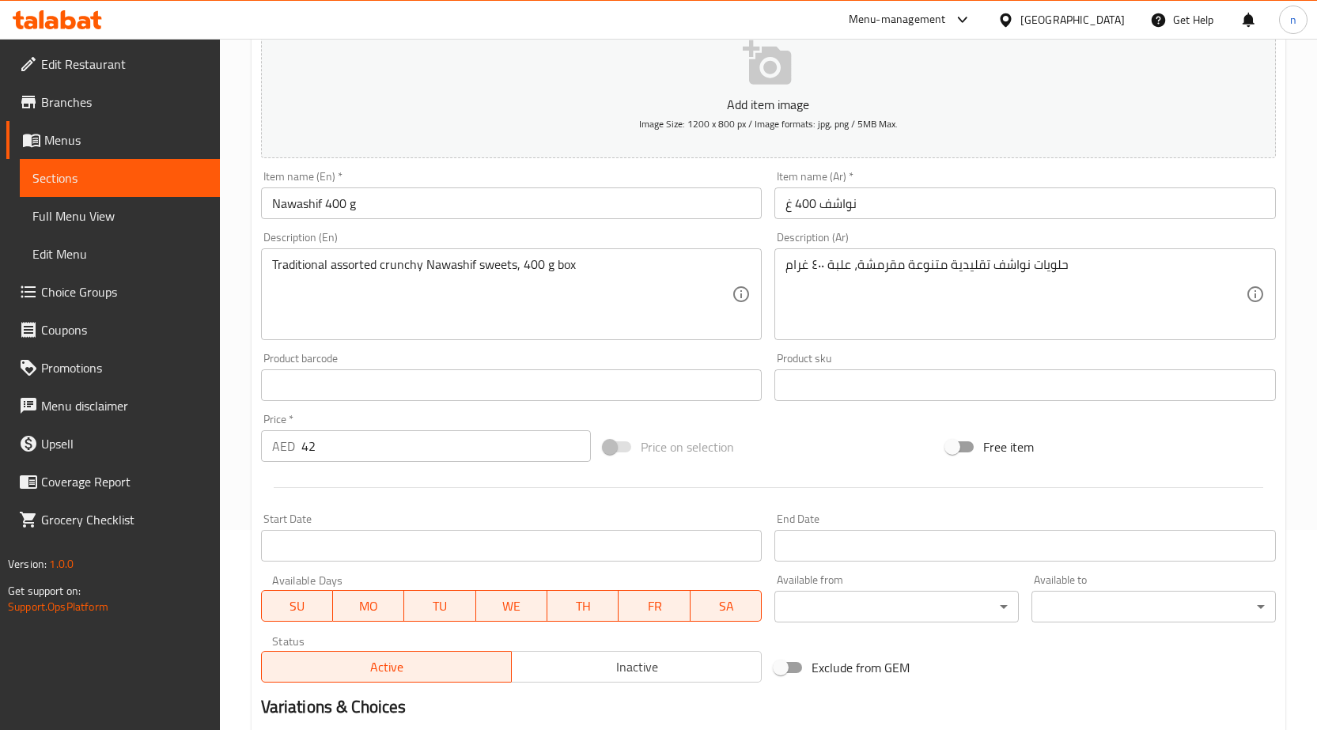
scroll to position [388, 0]
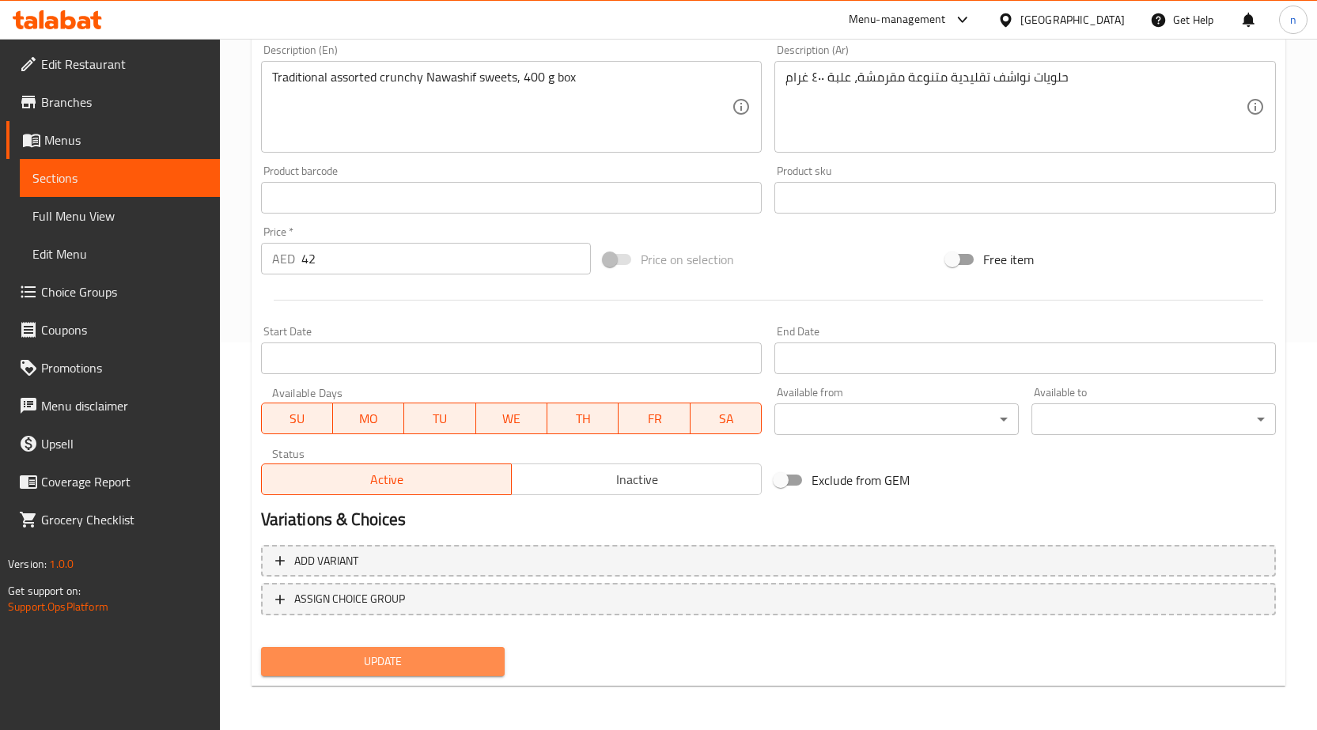
click at [413, 656] on span "Update" at bounding box center [383, 662] width 219 height 20
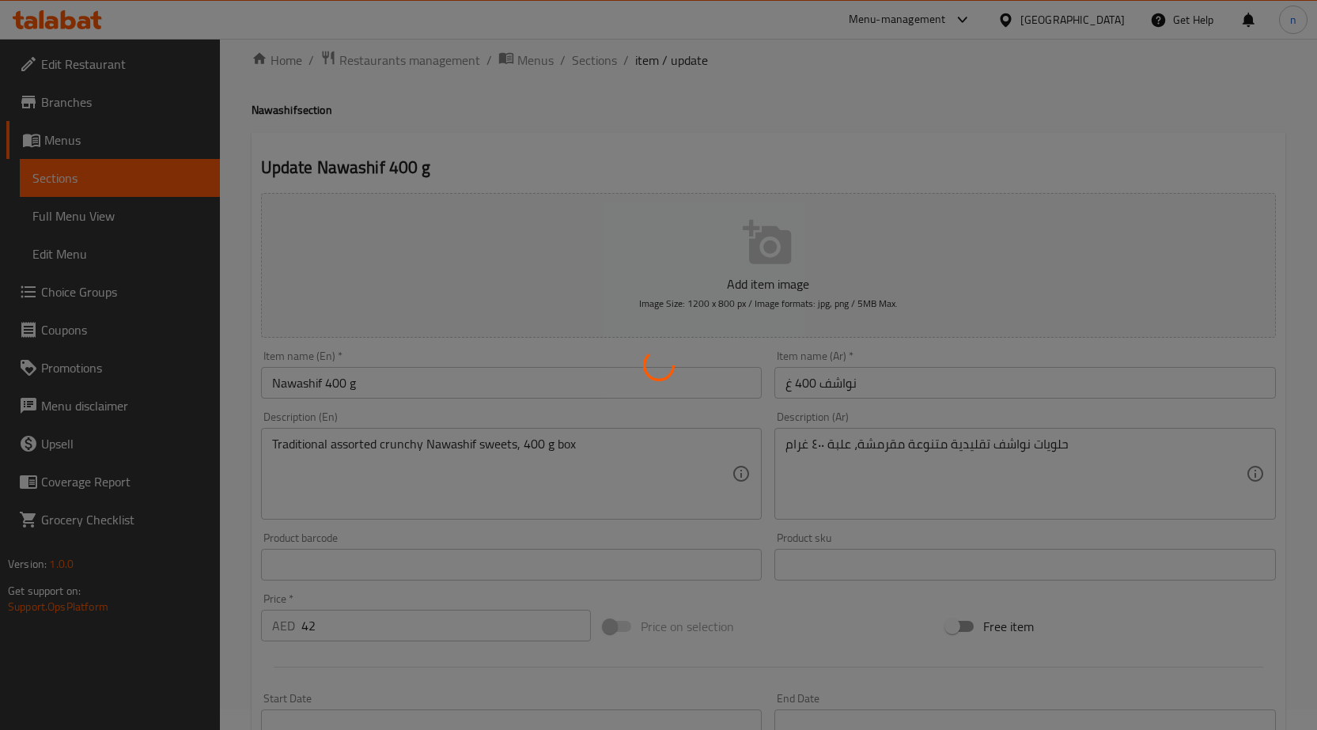
scroll to position [0, 0]
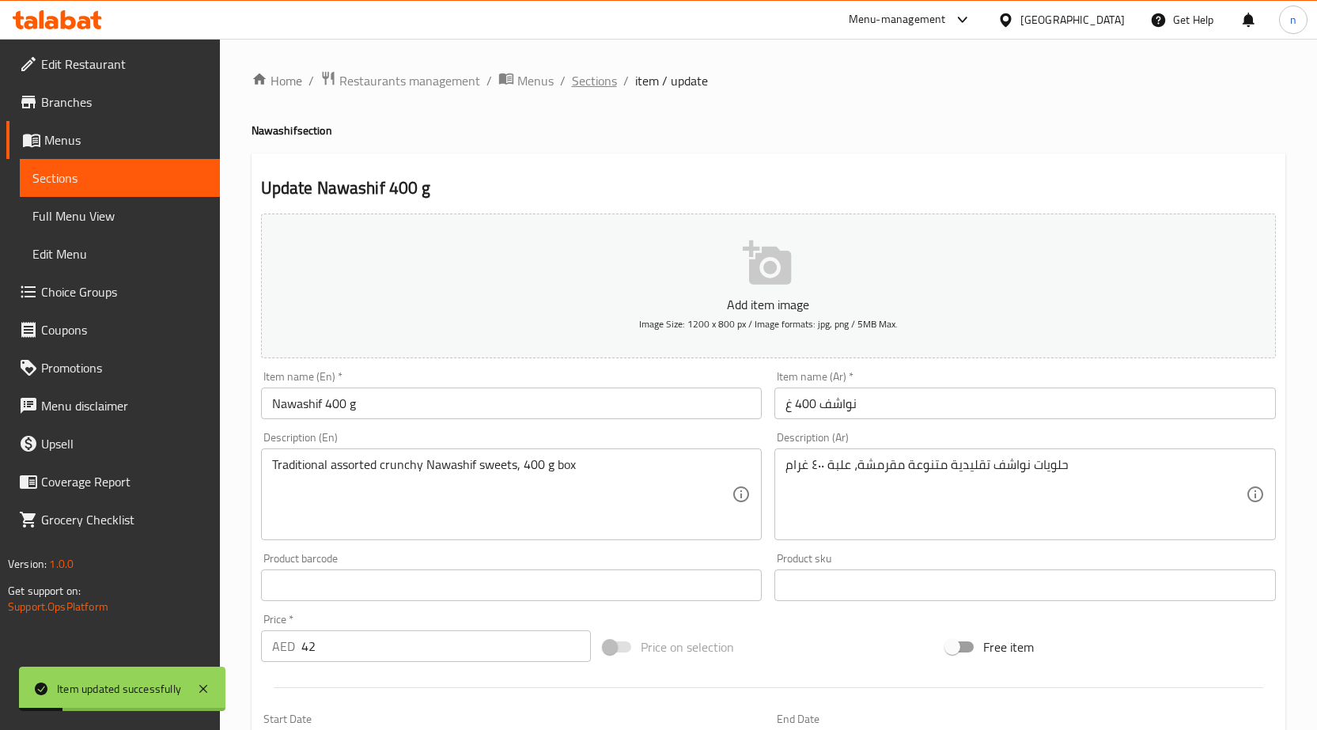
click at [609, 77] on span "Sections" at bounding box center [594, 80] width 45 height 19
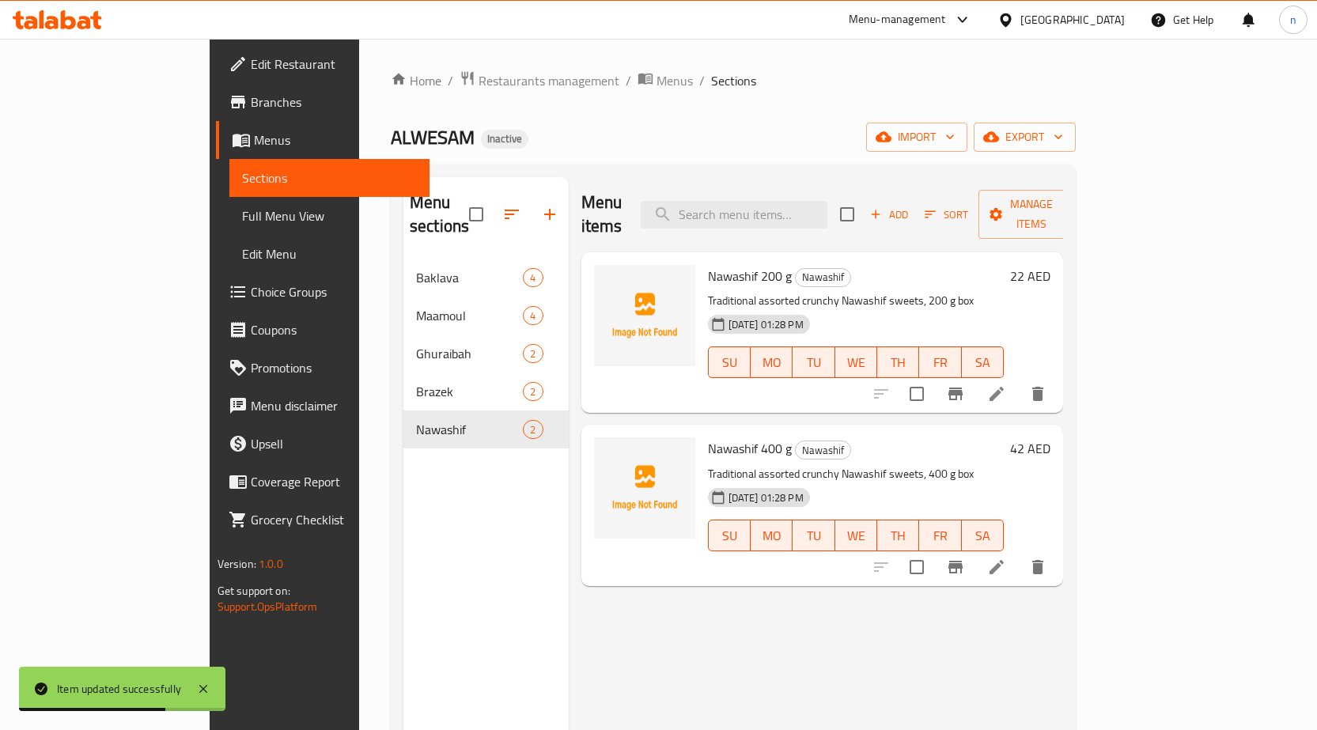
drag, startPoint x: 105, startPoint y: 2, endPoint x: 709, endPoint y: 112, distance: 613.5
click at [976, 175] on div "Menu sections Baklava 4 Maamoul 4 Ghuraibah 2 Brazek 2 Nawashif 2 Menu items Ad…" at bounding box center [733, 543] width 685 height 756
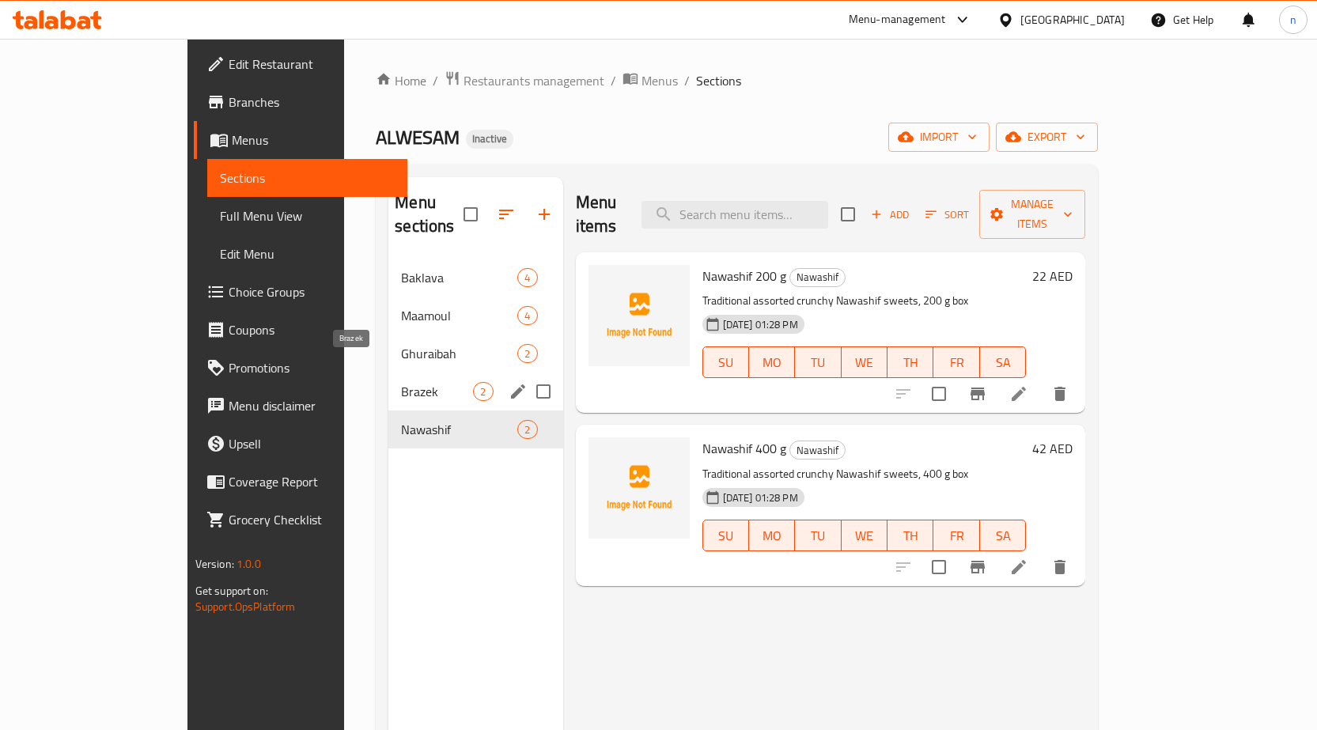
click at [401, 382] on span "Brazek" at bounding box center [437, 391] width 72 height 19
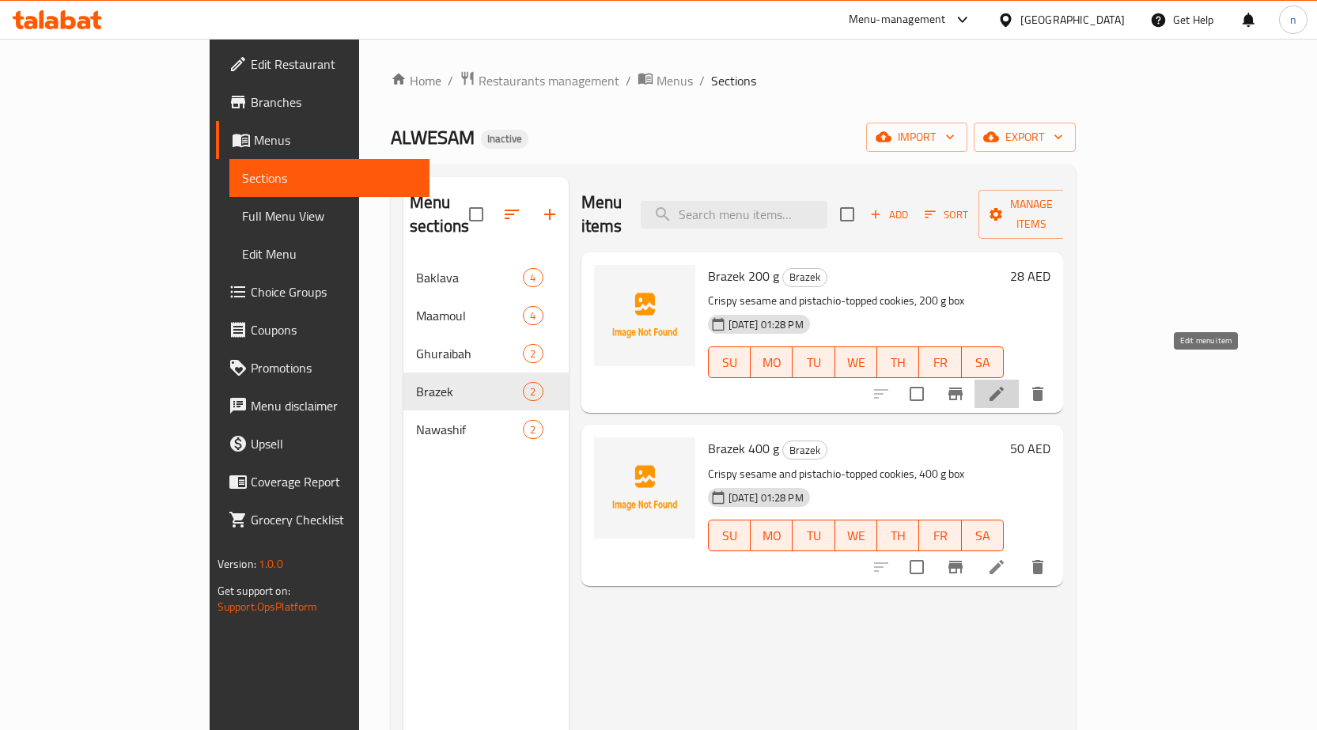
click at [1006, 385] on icon at bounding box center [996, 394] width 19 height 19
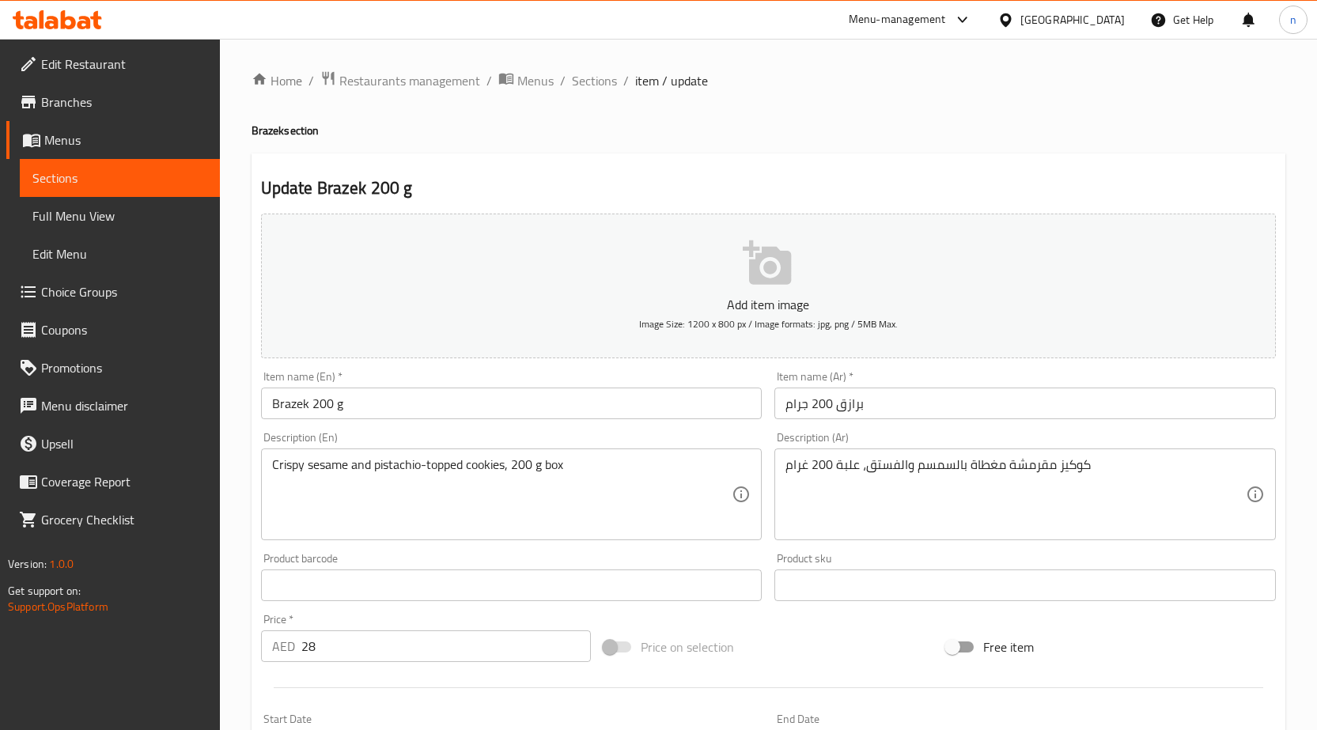
click at [832, 414] on input "برازق 200 جرام" at bounding box center [1026, 404] width 502 height 32
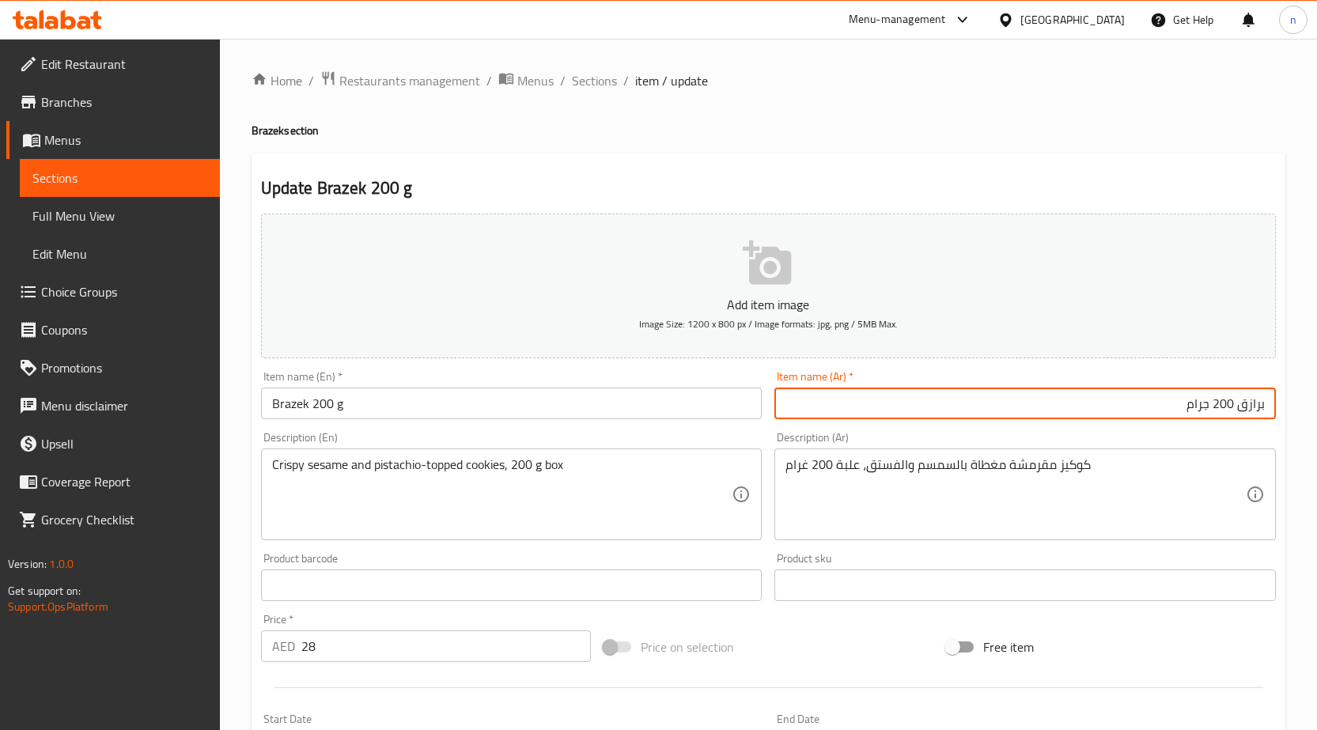
click at [1241, 405] on input "برازق 200 جرام" at bounding box center [1026, 404] width 502 height 32
type input "برازك 200 جرام"
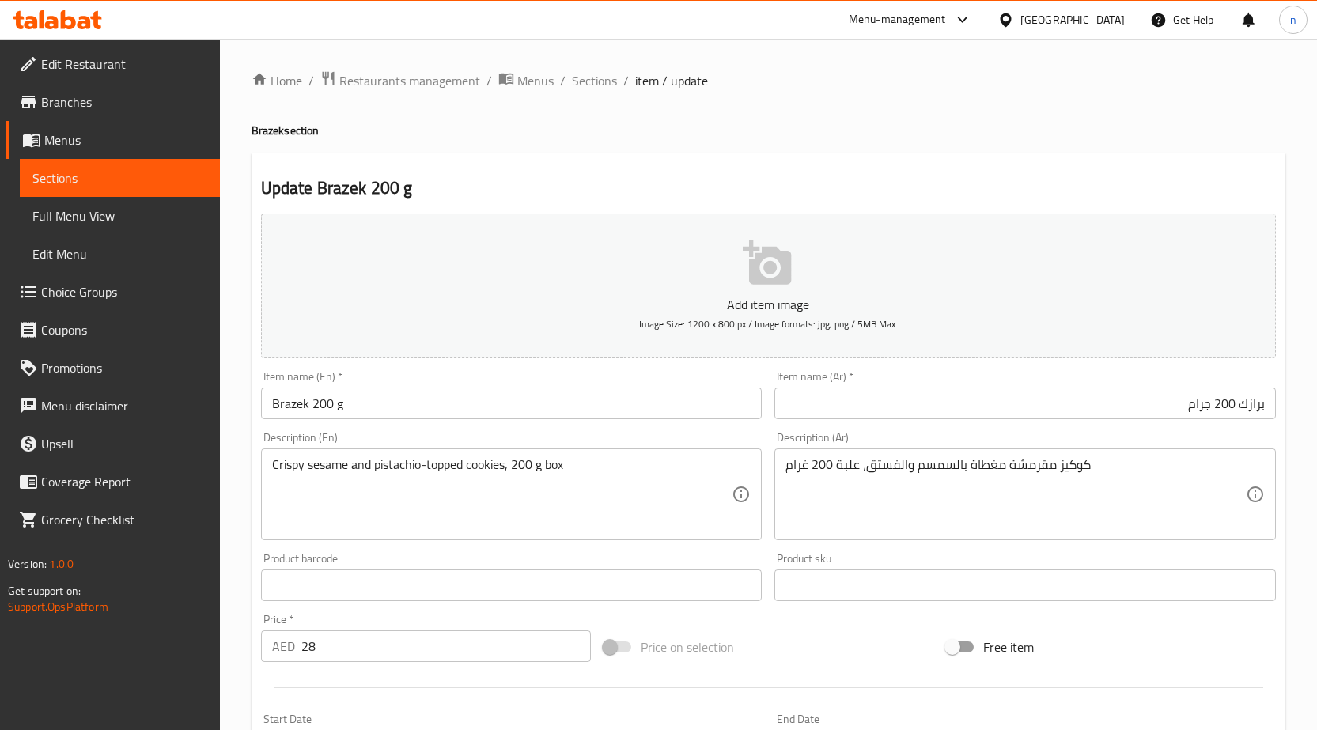
click at [818, 627] on div "Price on selection" at bounding box center [768, 647] width 343 height 43
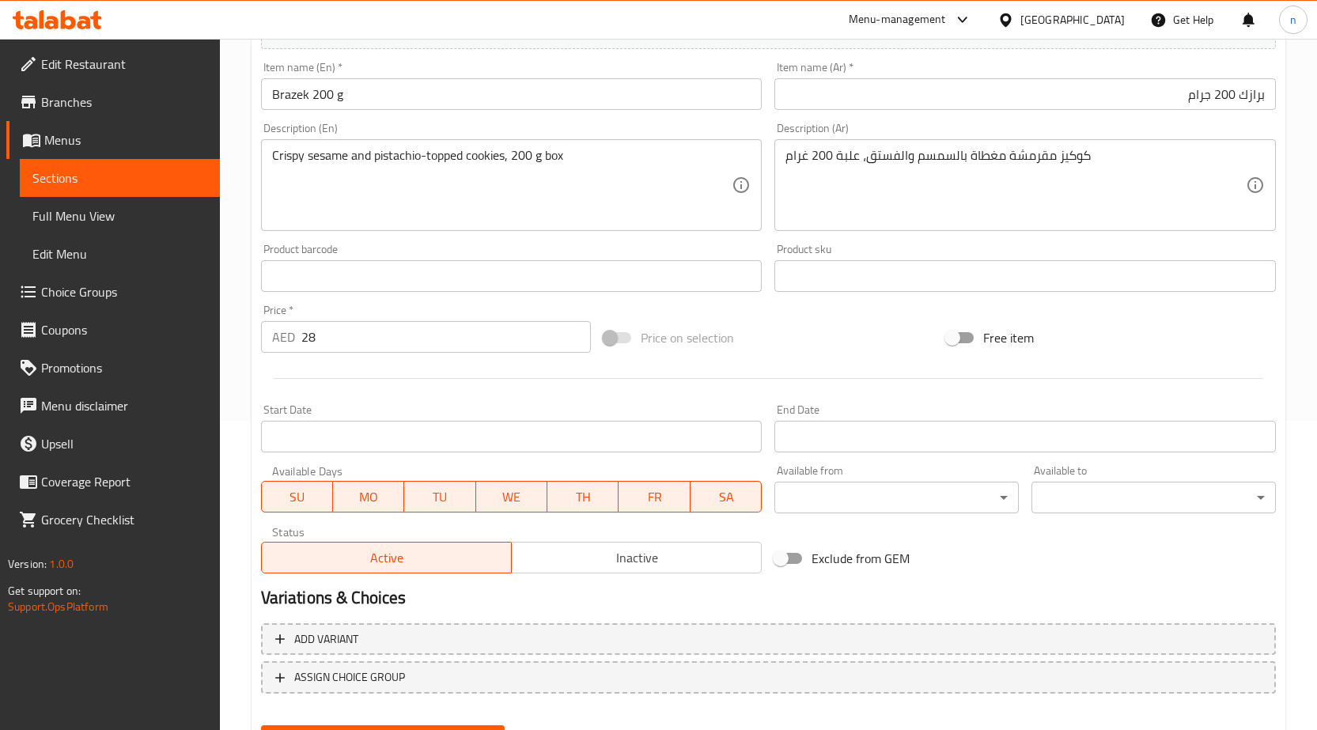
scroll to position [388, 0]
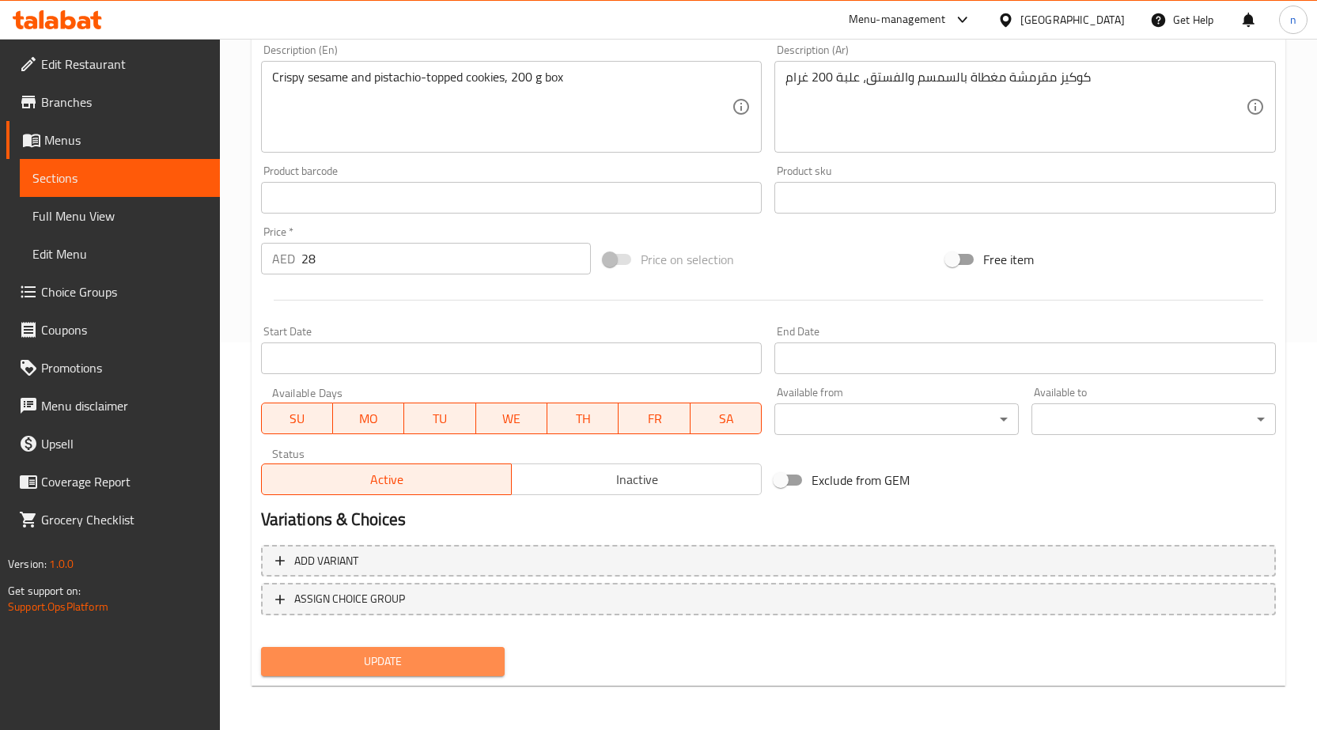
click at [306, 657] on span "Update" at bounding box center [383, 662] width 219 height 20
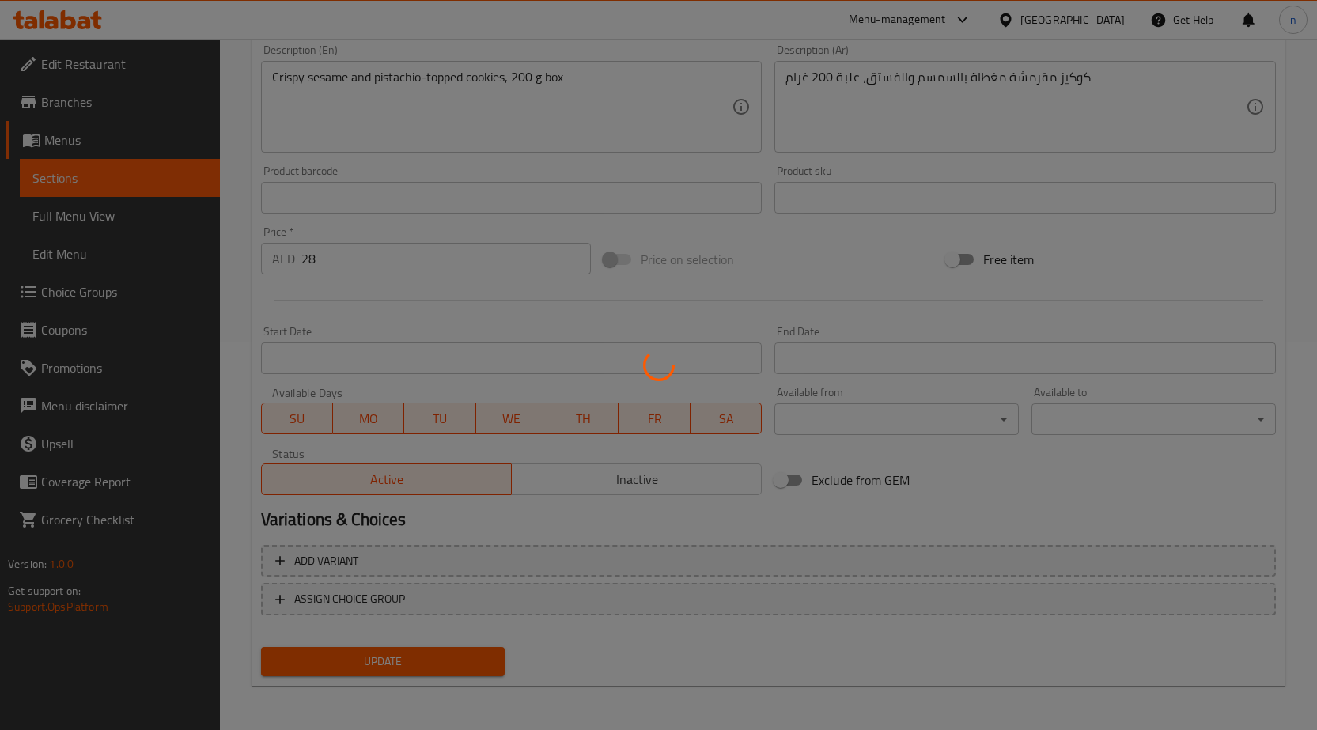
scroll to position [0, 0]
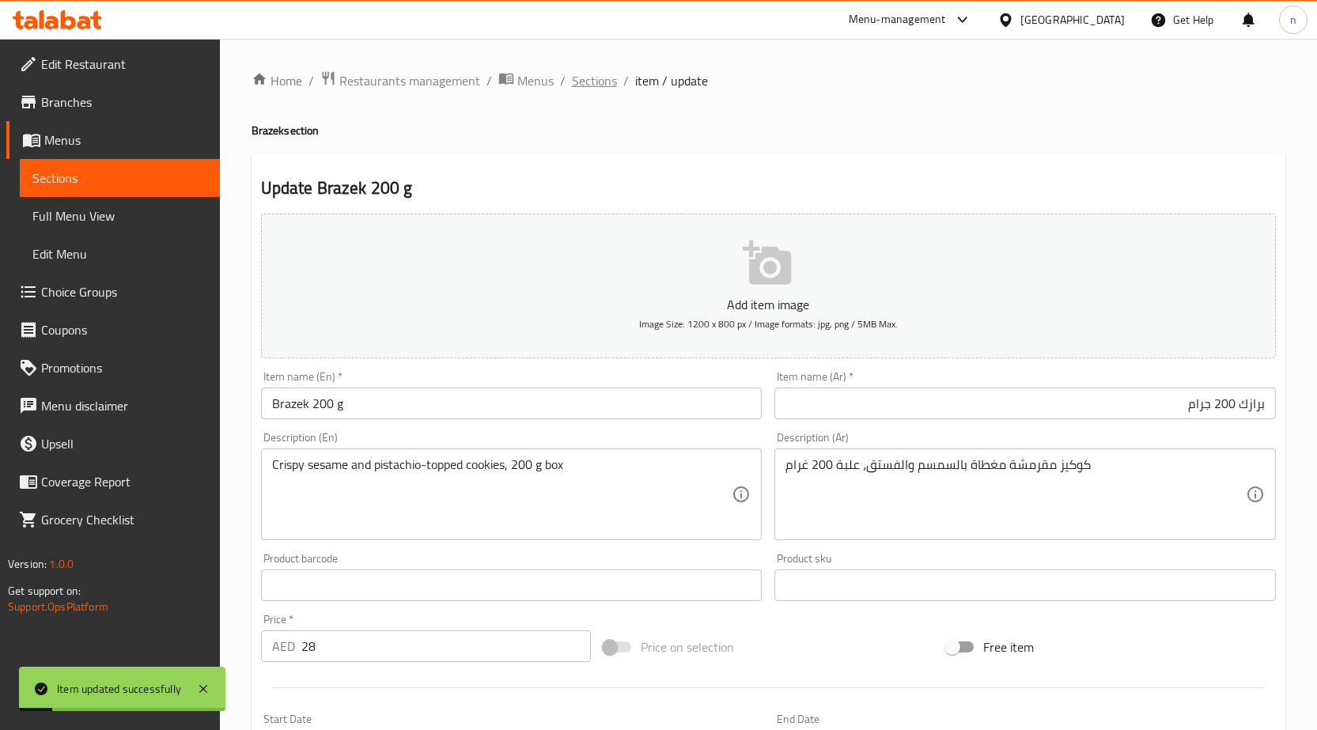
click at [582, 85] on span "Sections" at bounding box center [594, 80] width 45 height 19
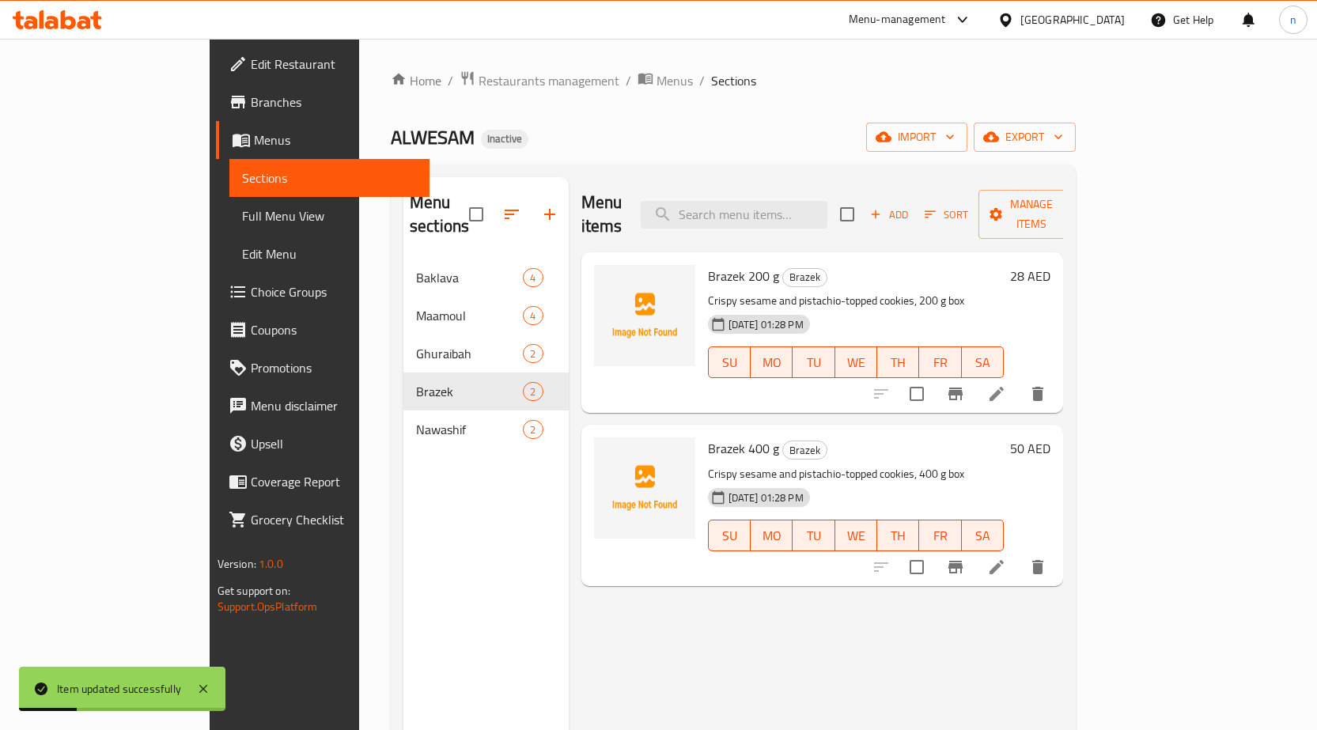
click at [1006, 558] on icon at bounding box center [996, 567] width 19 height 19
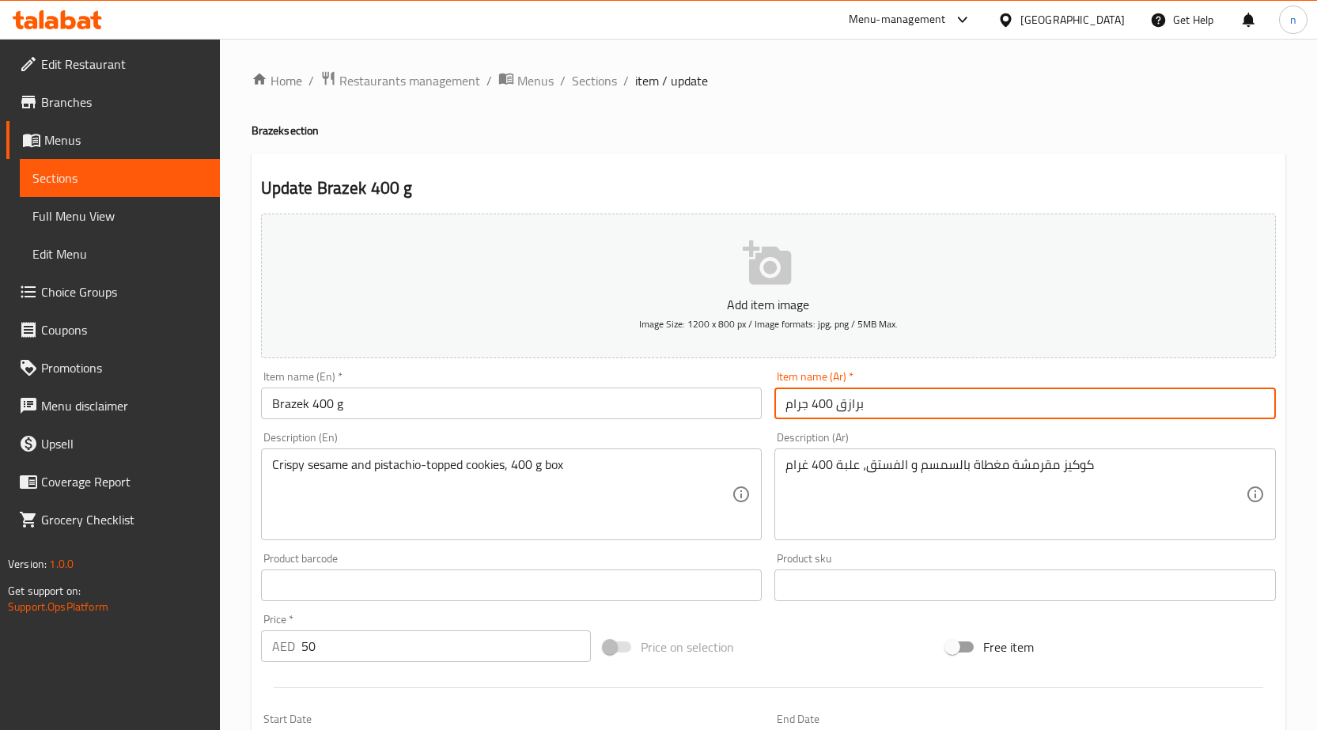
click at [836, 412] on input "برازق 400 جرام" at bounding box center [1026, 404] width 502 height 32
type input "برازك 400 جرام"
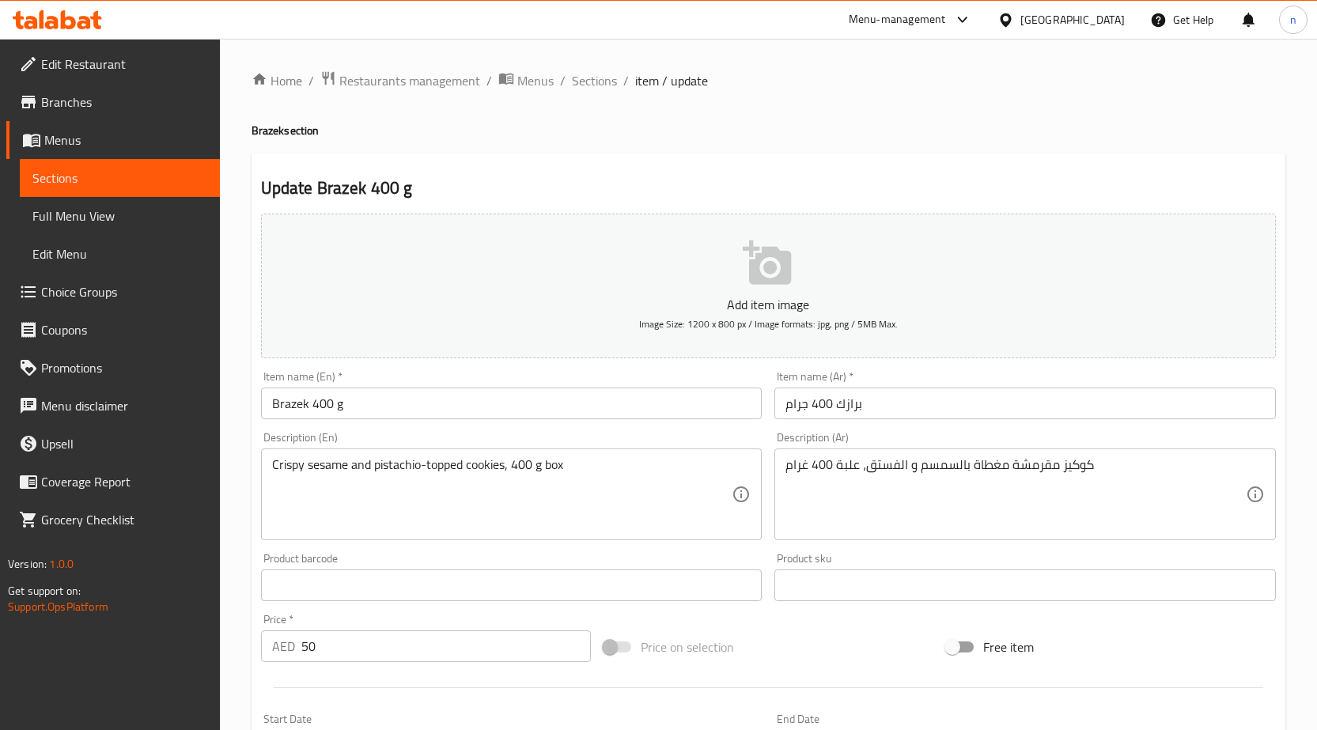
click at [777, 623] on div "Add item image Image Size: 1200 x 800 px / Image formats: jpg, png / 5MB Max. I…" at bounding box center [769, 548] width 1028 height 682
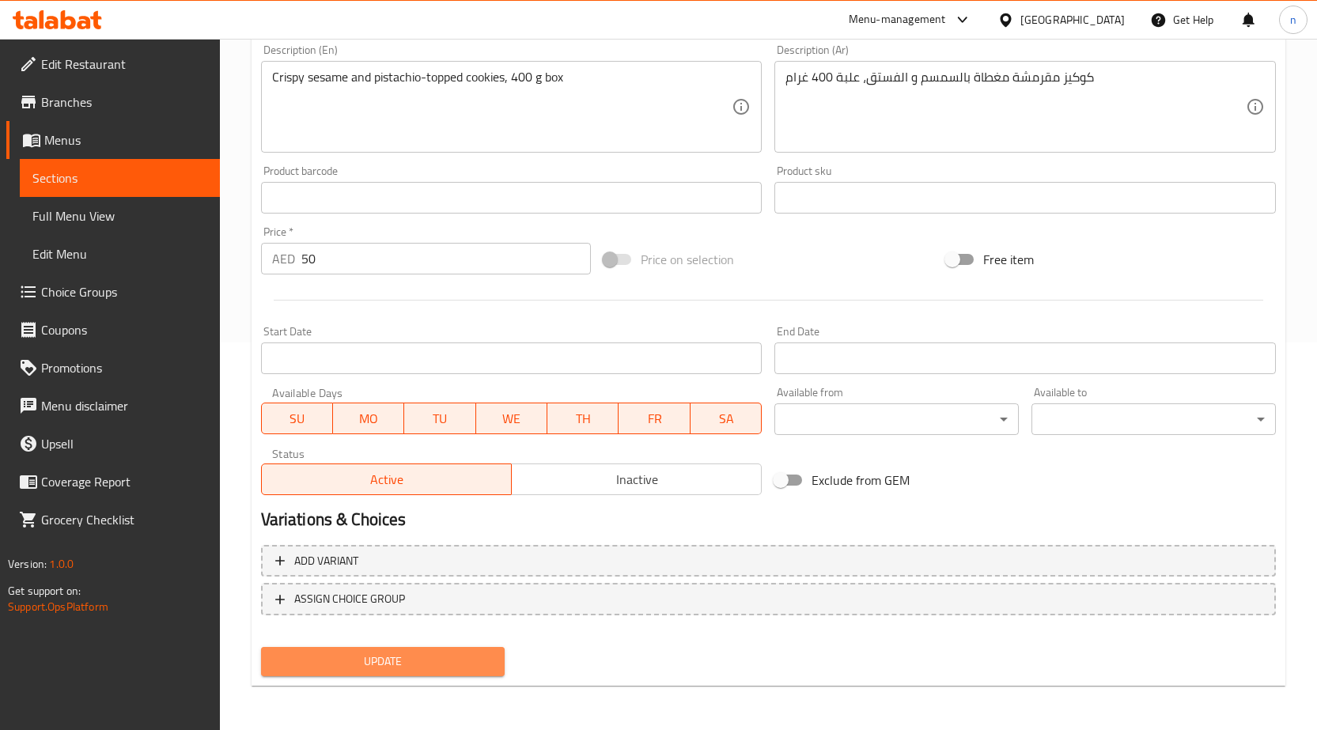
click at [416, 662] on span "Update" at bounding box center [383, 662] width 219 height 20
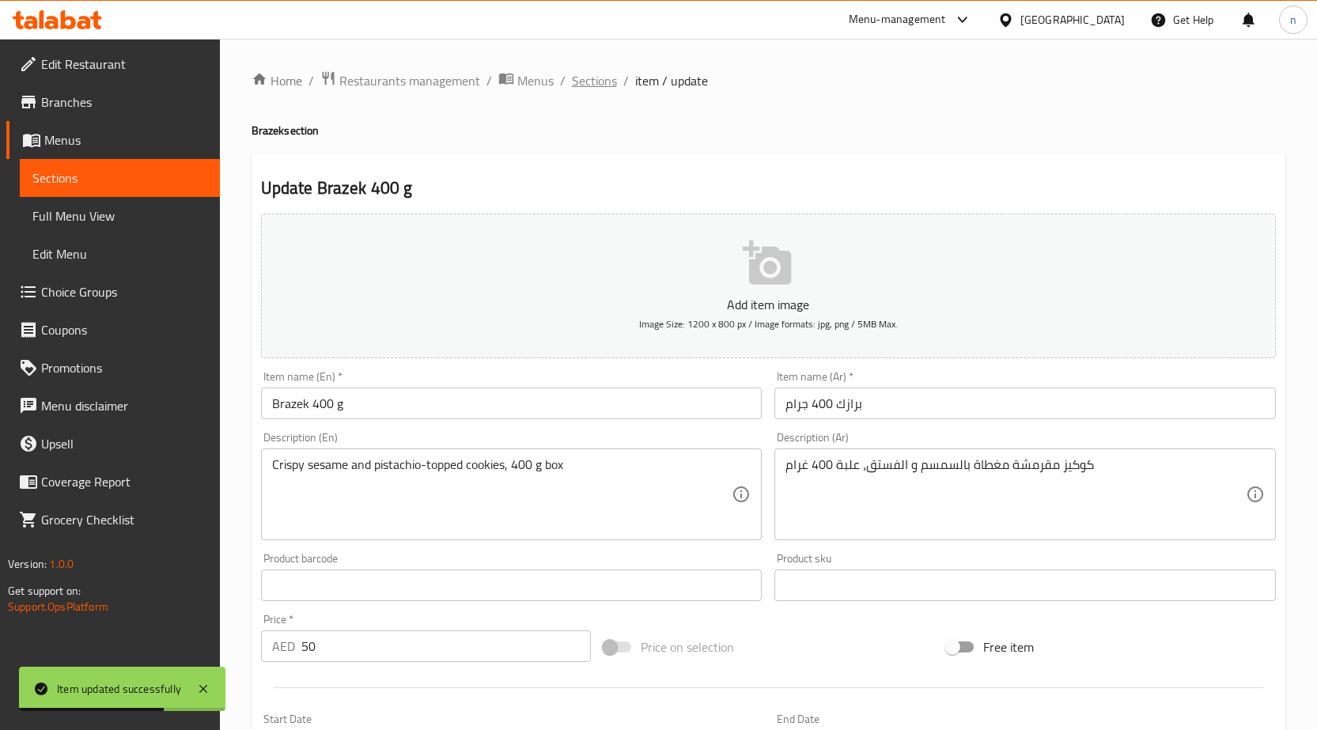
click at [592, 79] on span "Sections" at bounding box center [594, 80] width 45 height 19
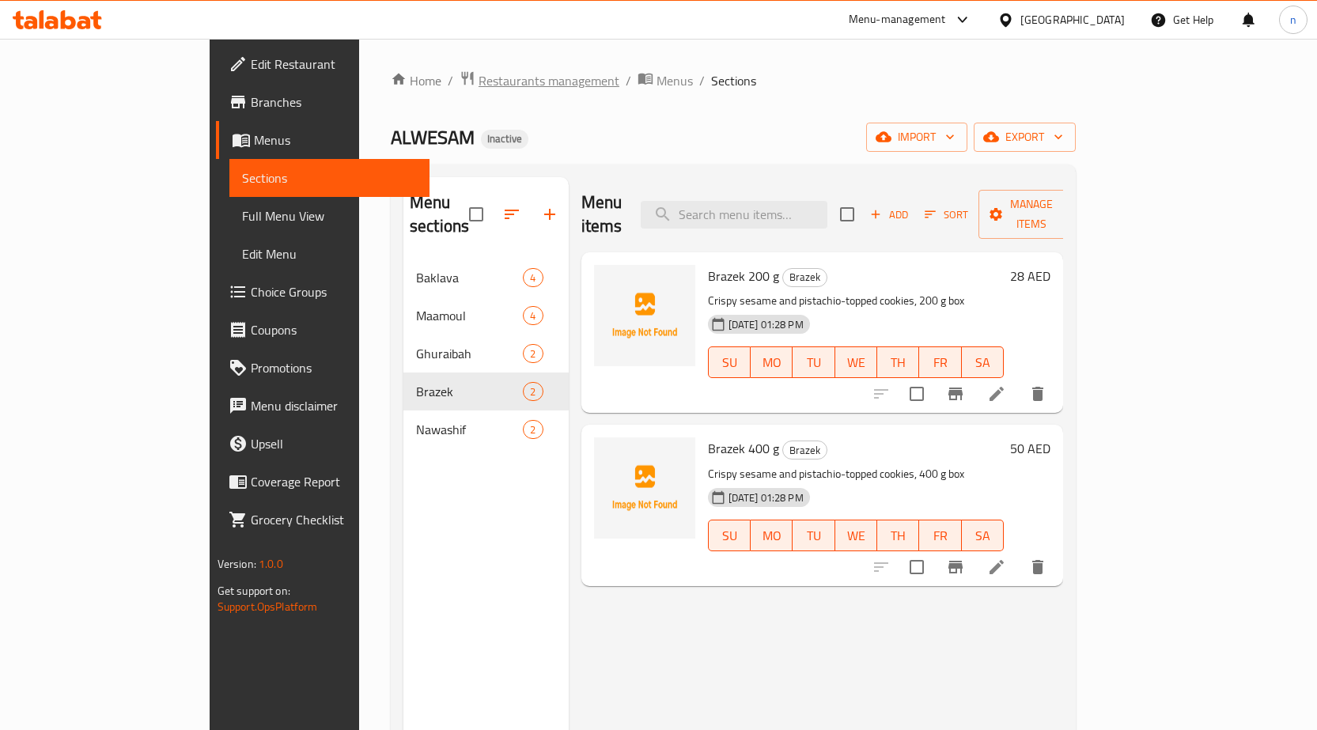
click at [479, 80] on span "Restaurants management" at bounding box center [549, 80] width 141 height 19
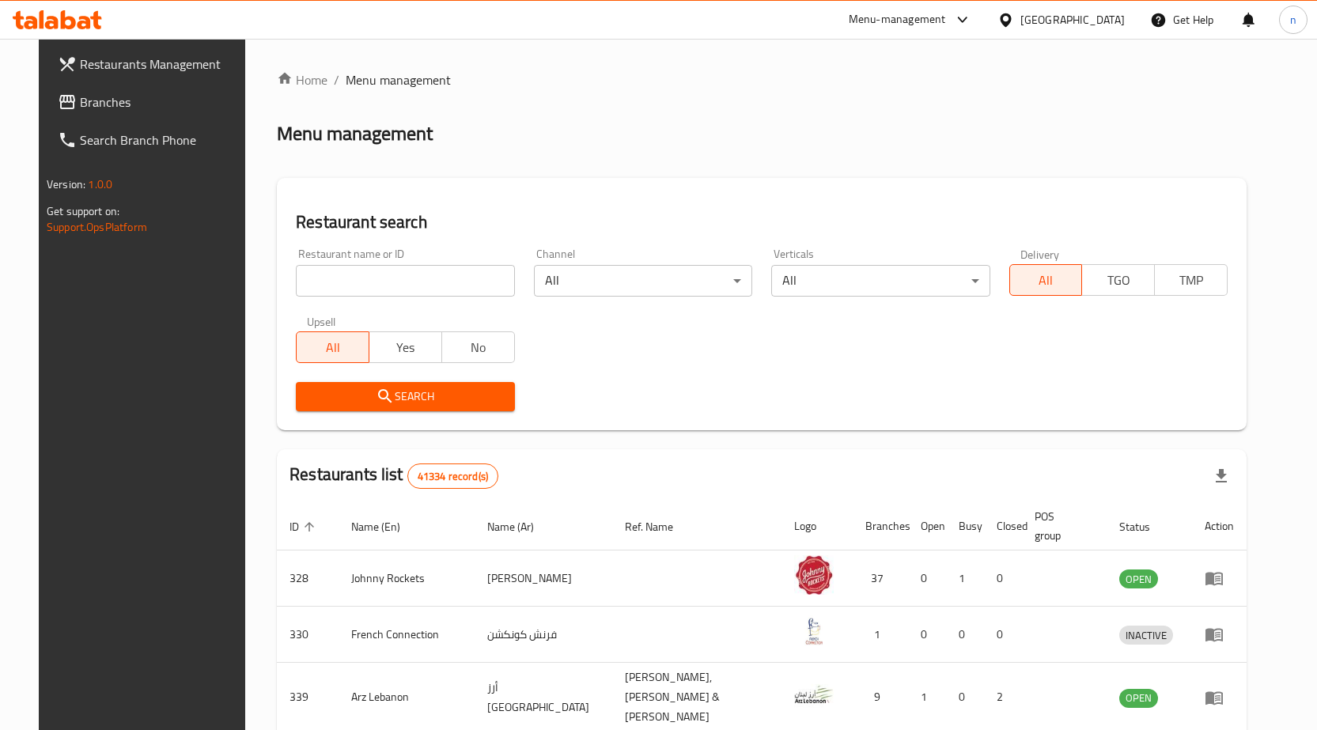
click at [640, 156] on div "Home / Menu management Menu management Restaurant search Restaurant name or ID …" at bounding box center [762, 612] width 970 height 1084
click at [1010, 104] on div "Home / Menu management Menu management Restaurant search Restaurant name or ID …" at bounding box center [762, 612] width 970 height 1084
click at [1032, 20] on div "[GEOGRAPHIC_DATA]" at bounding box center [1073, 19] width 104 height 17
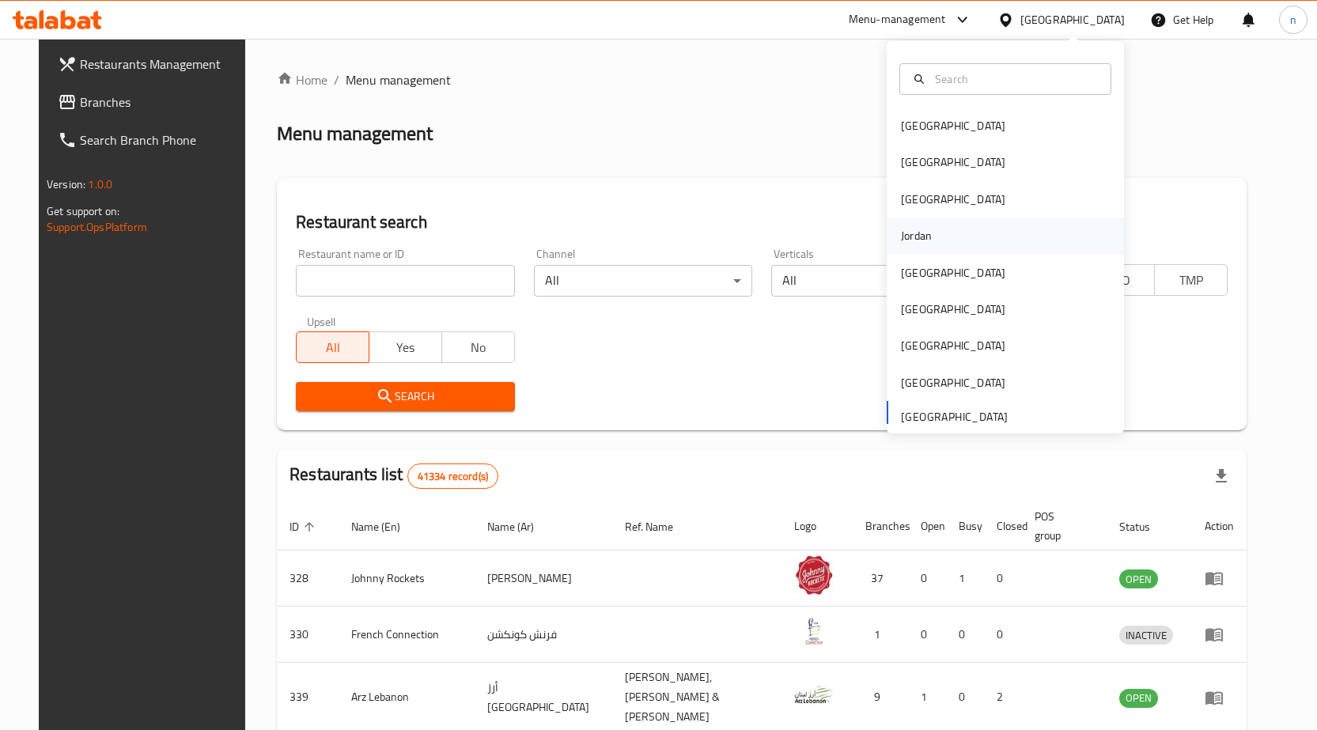
click at [946, 234] on div "Jordan" at bounding box center [1005, 236] width 237 height 36
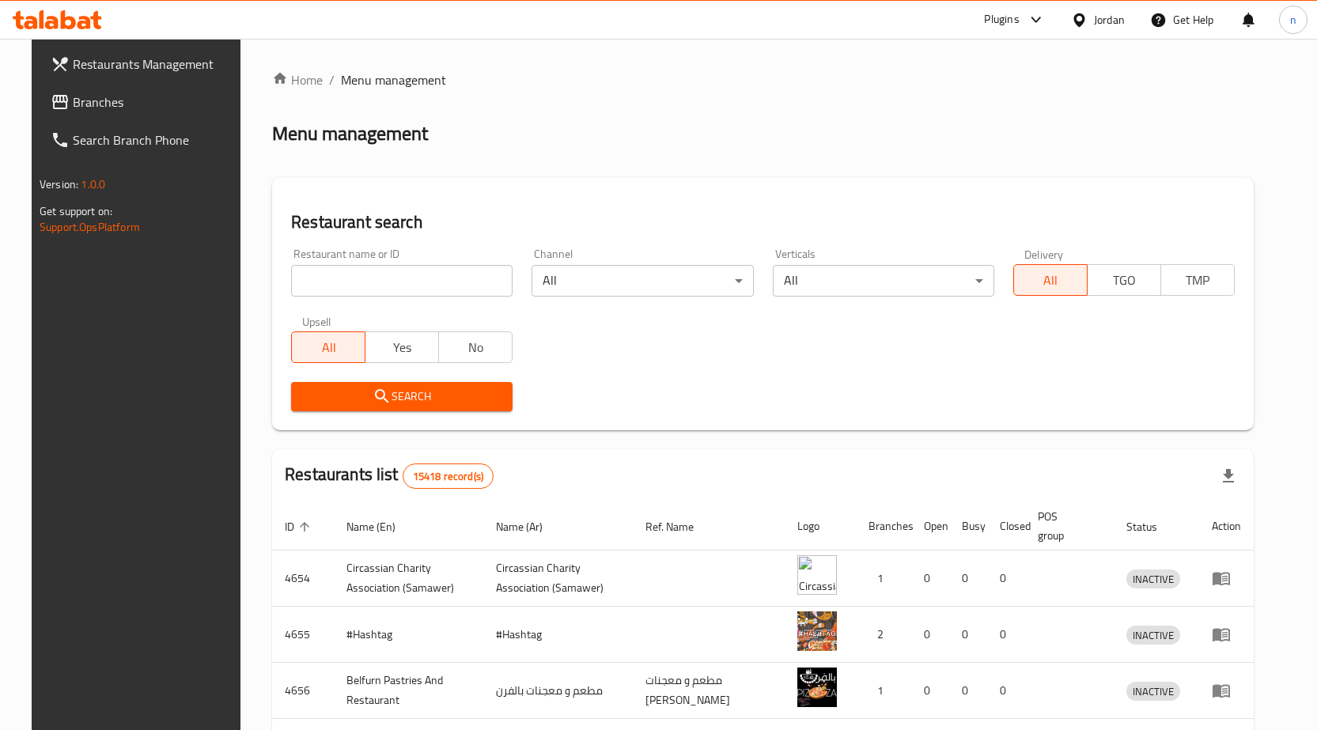
click at [100, 73] on span "Restaurants Management" at bounding box center [156, 64] width 166 height 19
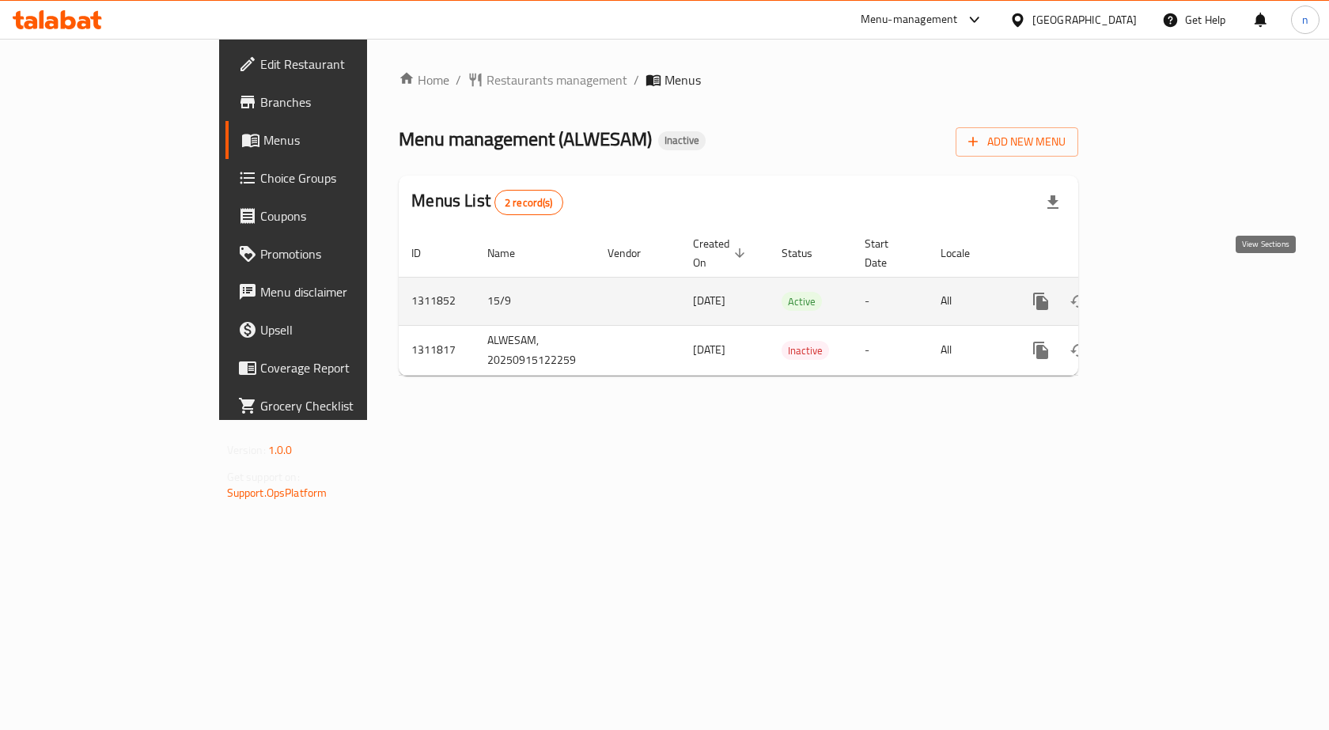
click at [1174, 282] on link "enhanced table" at bounding box center [1155, 301] width 38 height 38
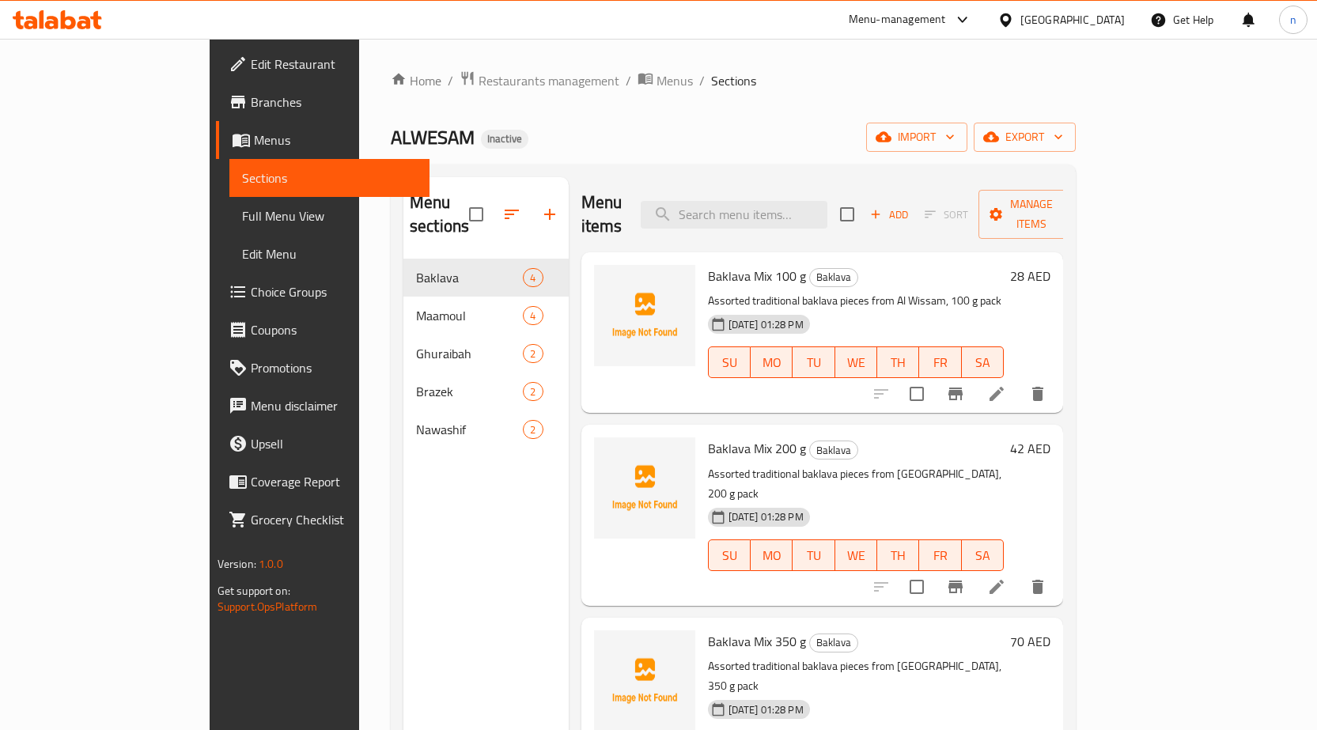
scroll to position [1, 0]
click at [242, 207] on span "Full Menu View" at bounding box center [329, 216] width 175 height 19
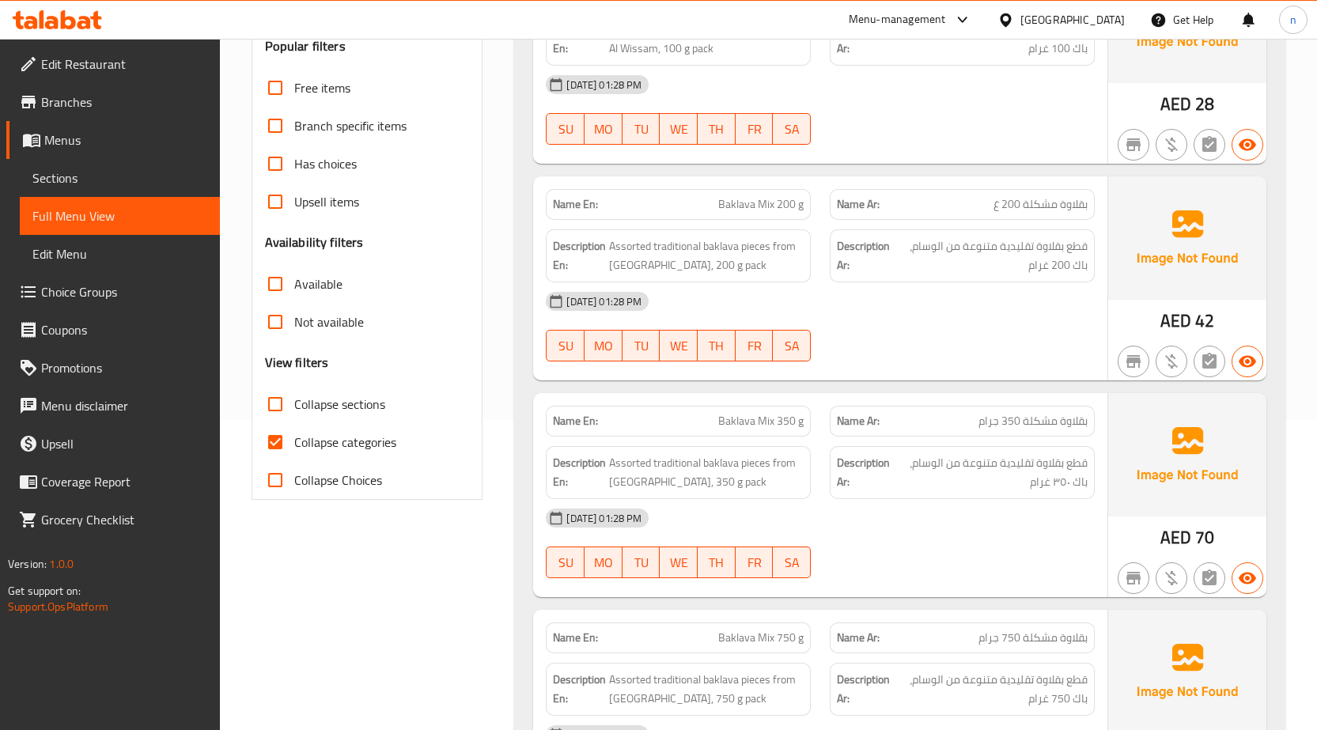
scroll to position [475, 0]
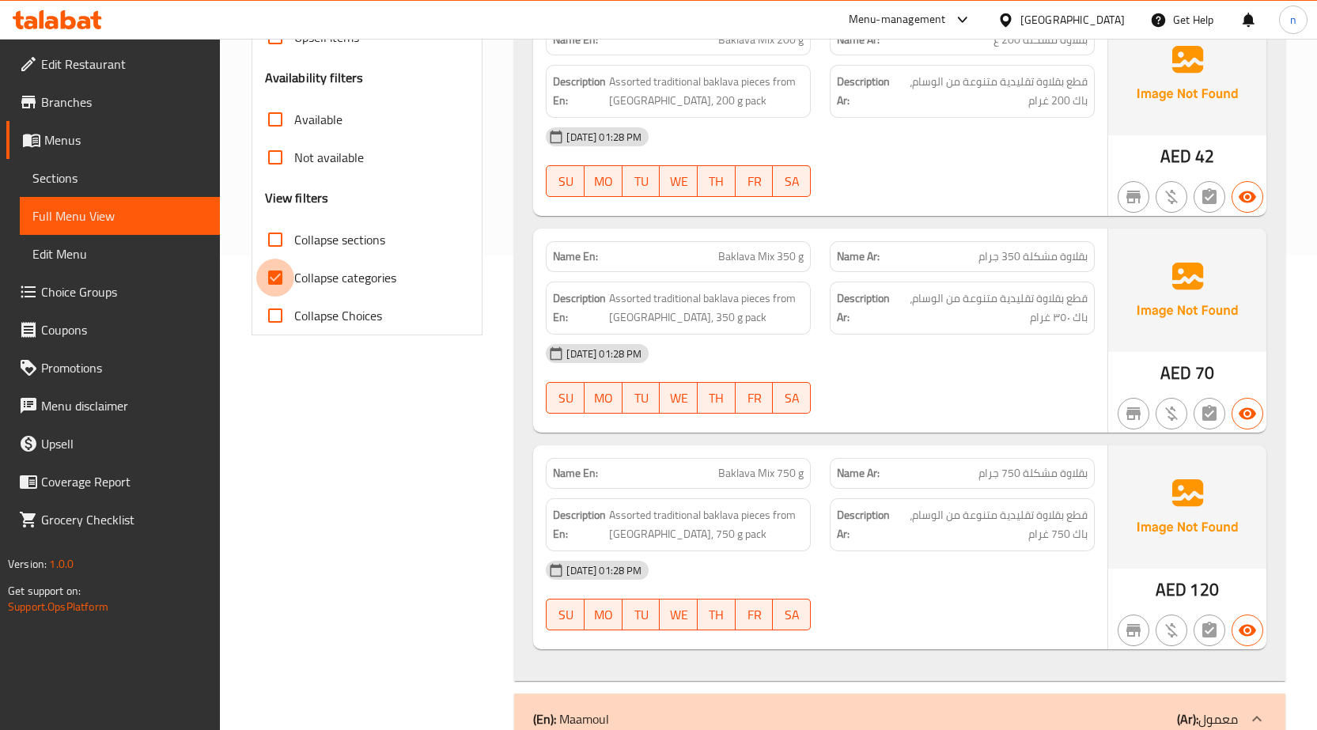
click at [282, 281] on input "Collapse categories" at bounding box center [275, 278] width 38 height 38
checkbox input "false"
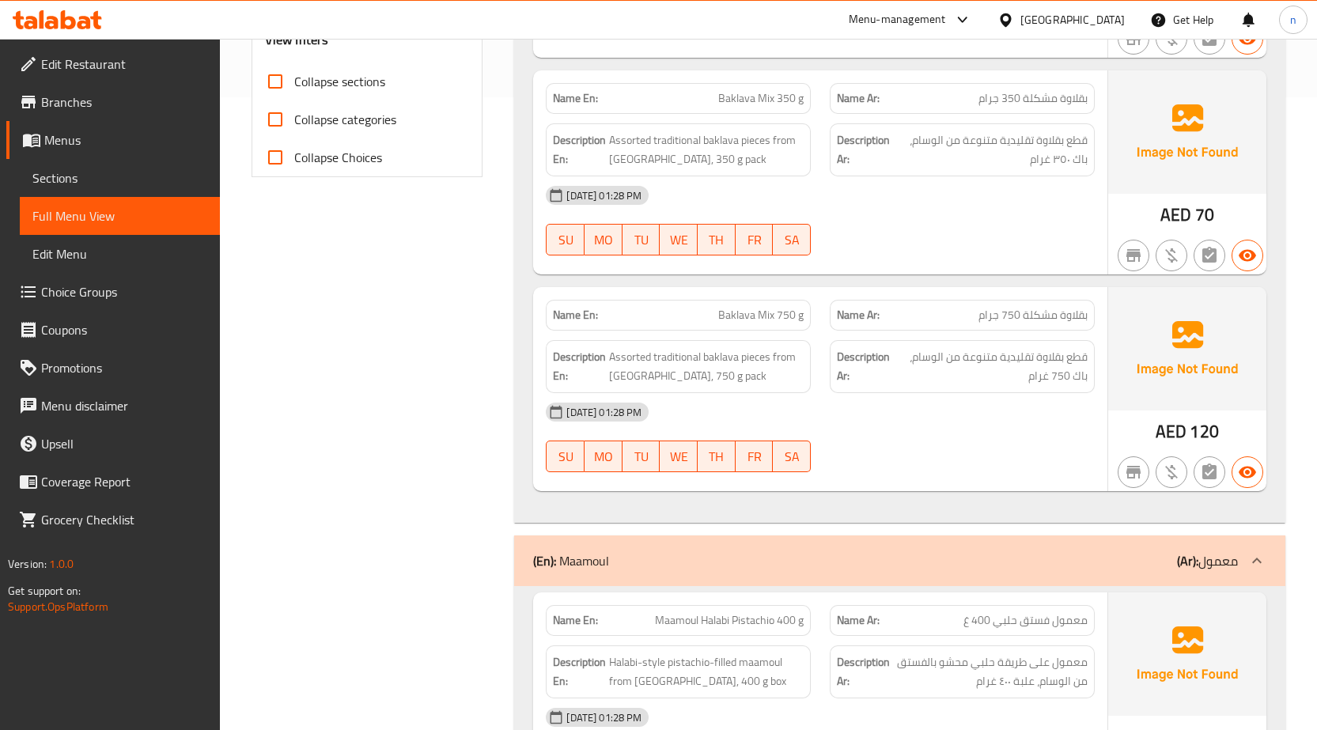
scroll to position [158, 0]
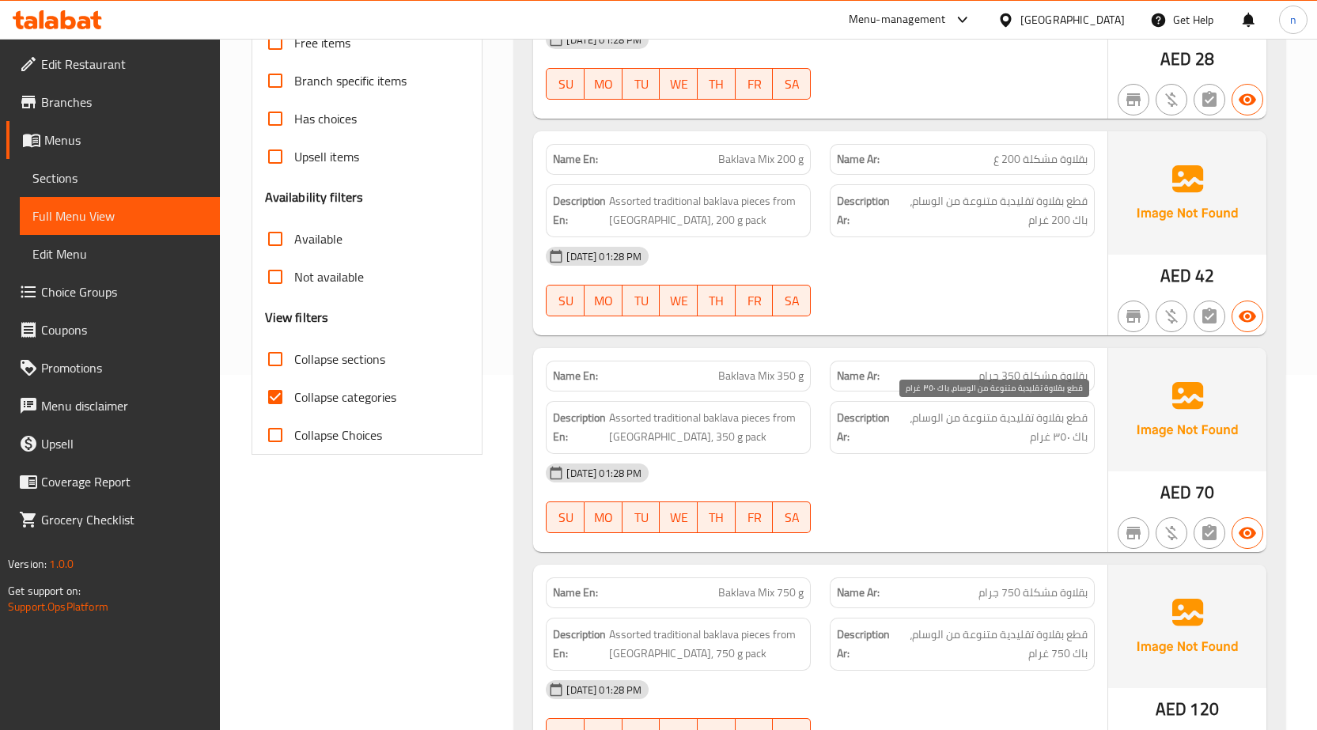
scroll to position [349, 0]
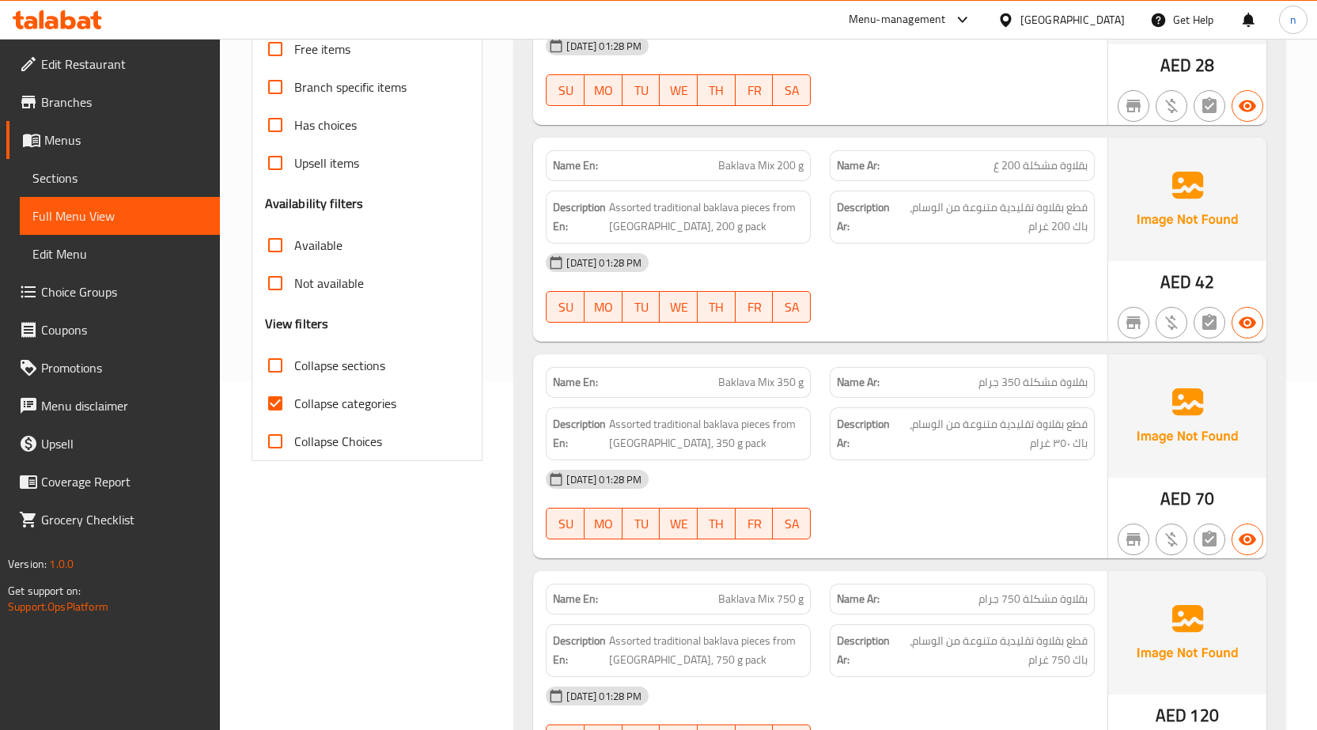
click at [275, 400] on input "Collapse categories" at bounding box center [275, 404] width 38 height 38
checkbox input "false"
